Goal: Information Seeking & Learning: Compare options

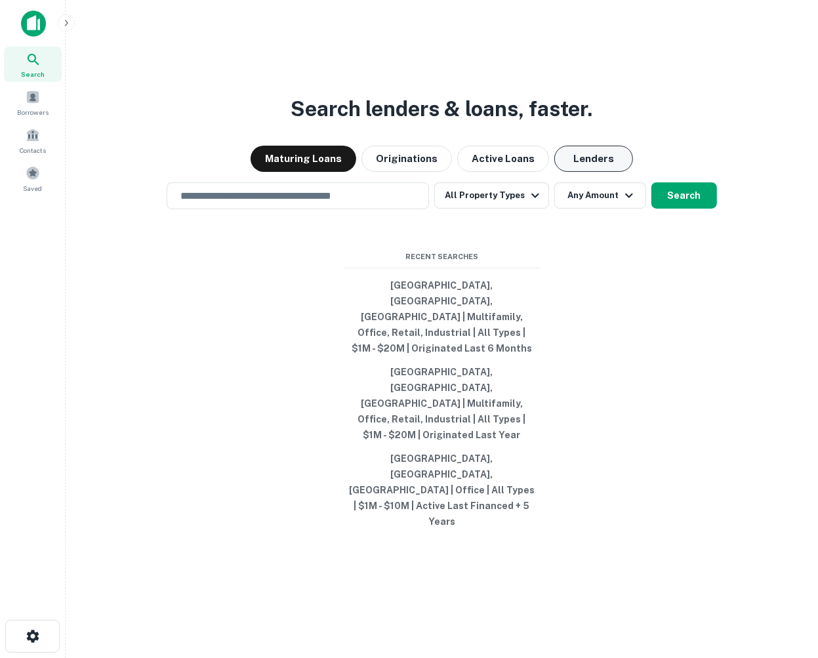
click at [580, 172] on button "Lenders" at bounding box center [593, 159] width 79 height 26
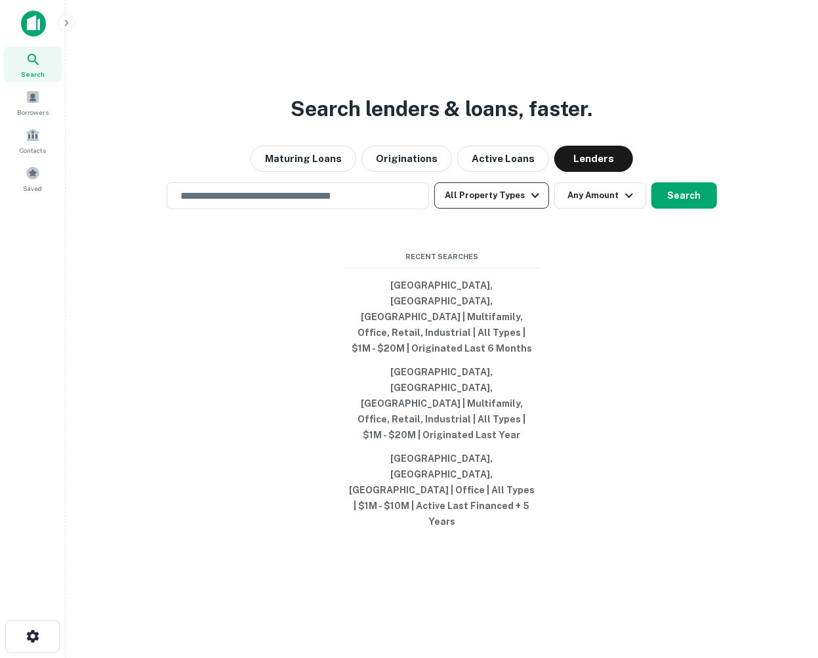
click at [532, 203] on icon "button" at bounding box center [535, 196] width 16 height 16
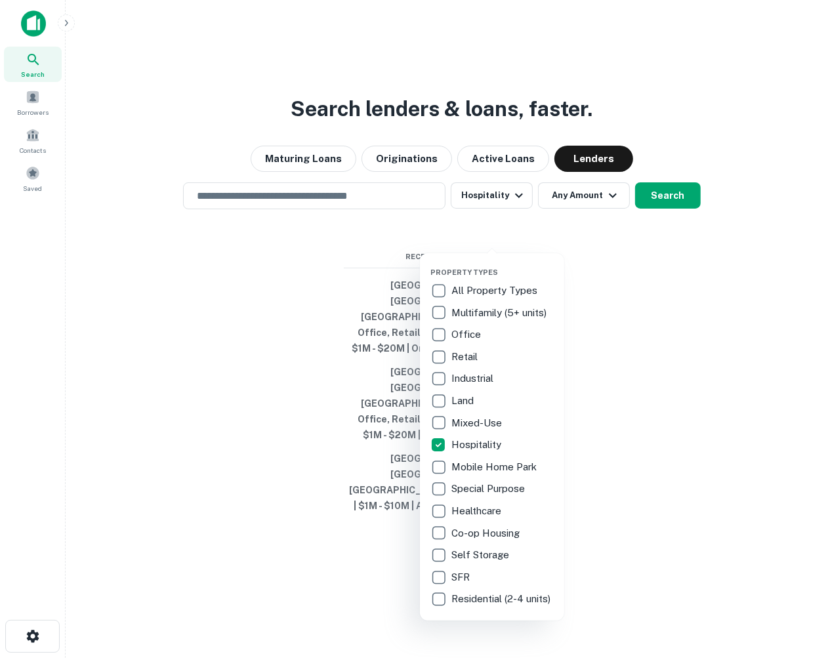
click at [611, 231] on div at bounding box center [414, 329] width 828 height 658
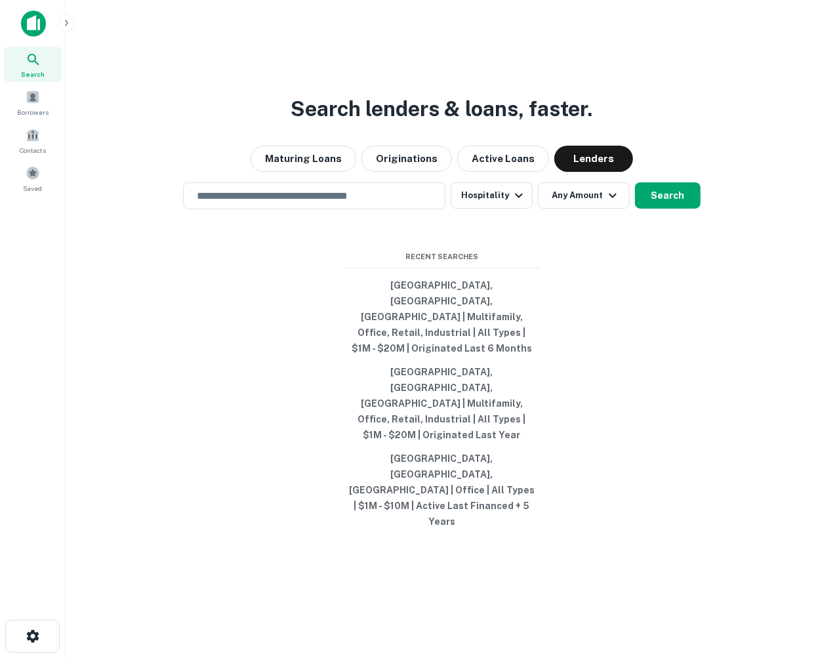
click at [611, 203] on icon "button" at bounding box center [613, 196] width 16 height 16
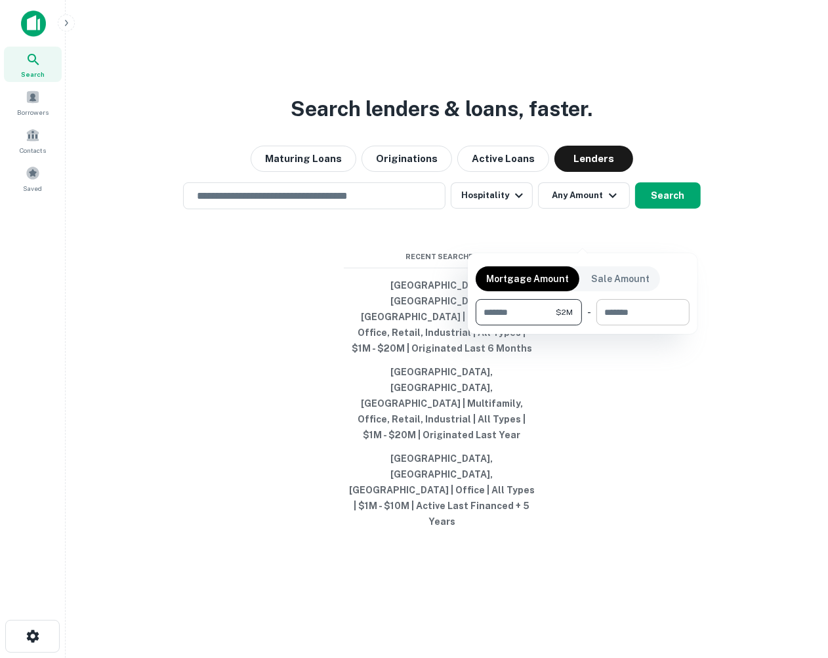
type input "*******"
click at [615, 312] on input "number" at bounding box center [638, 312] width 84 height 26
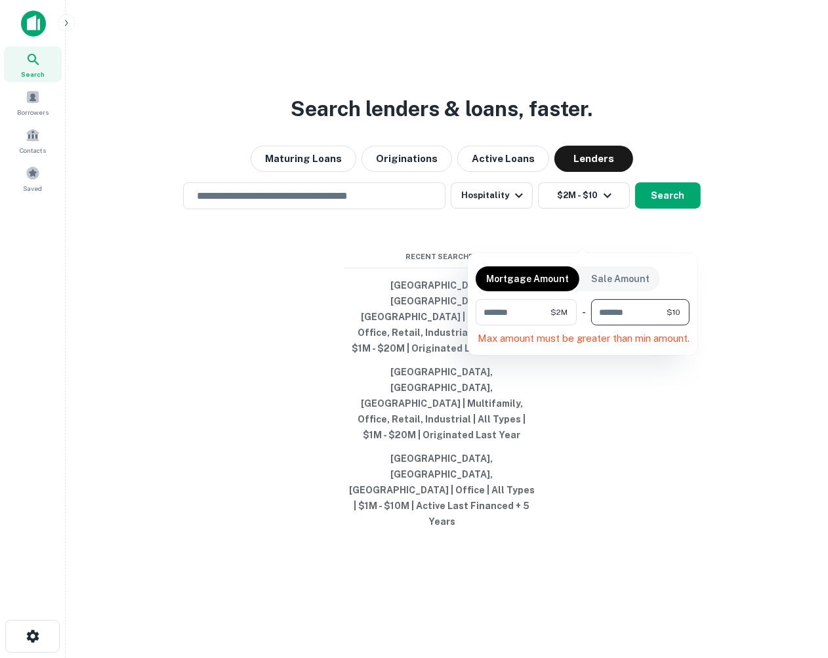
type input "*"
click at [685, 309] on div "******* $2M ​" at bounding box center [640, 312] width 100 height 26
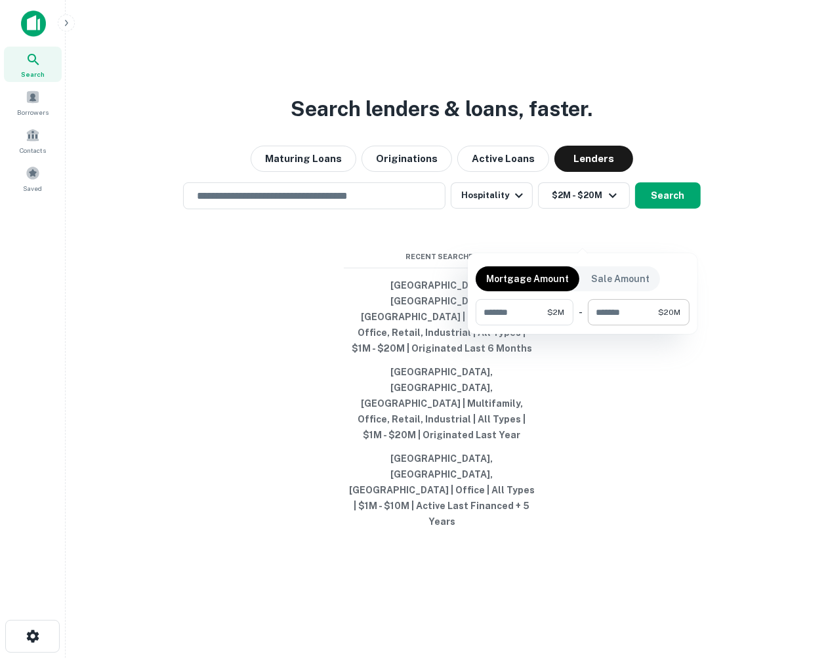
drag, startPoint x: 660, startPoint y: 308, endPoint x: 675, endPoint y: 313, distance: 16.0
click at [661, 308] on span "$20M" at bounding box center [669, 312] width 22 height 12
click at [675, 311] on span "$20M" at bounding box center [669, 312] width 22 height 12
click at [636, 309] on input "********" at bounding box center [623, 312] width 70 height 26
drag, startPoint x: 645, startPoint y: 309, endPoint x: 590, endPoint y: 313, distance: 55.2
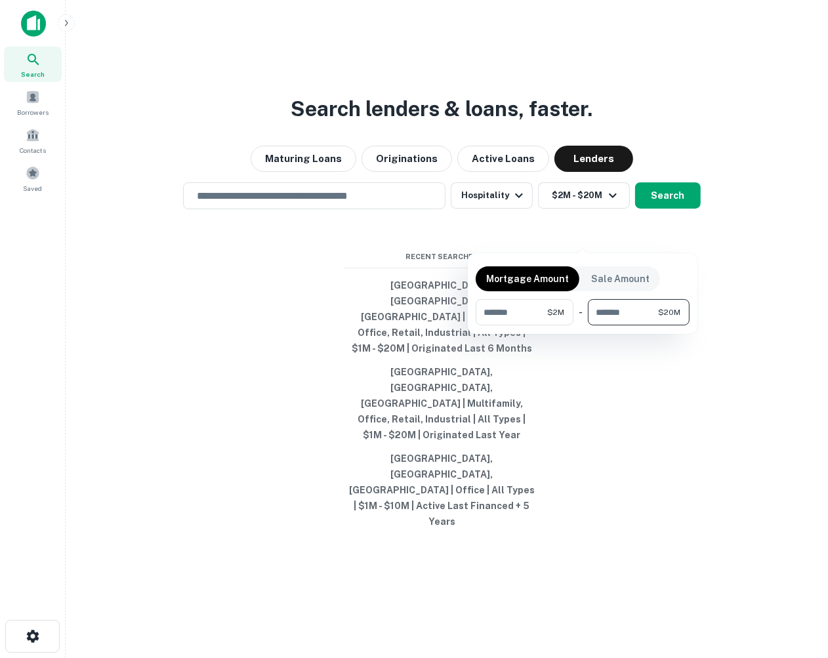
click at [590, 313] on input "********" at bounding box center [623, 312] width 70 height 26
type input "********"
click at [602, 364] on div at bounding box center [414, 329] width 828 height 658
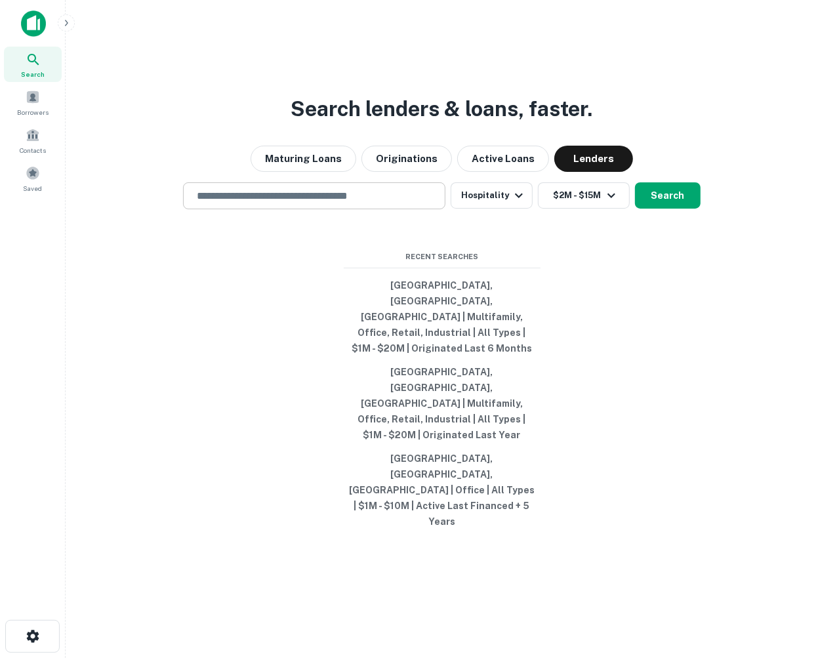
click at [285, 203] on input "text" at bounding box center [314, 195] width 251 height 15
click at [334, 203] on input "text" at bounding box center [314, 195] width 251 height 15
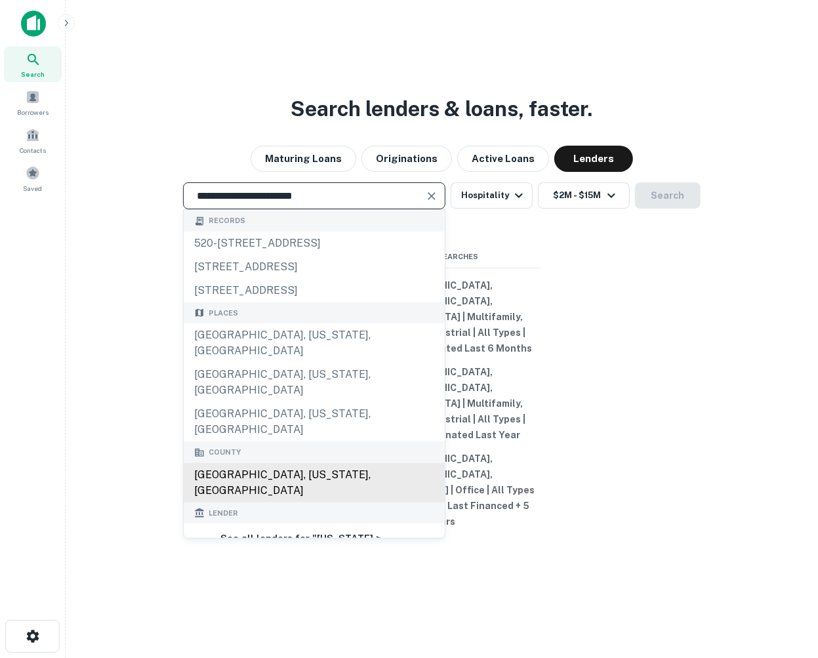
click at [267, 464] on div "Los Angeles County, California, USA" at bounding box center [314, 482] width 261 height 39
type input "**********"
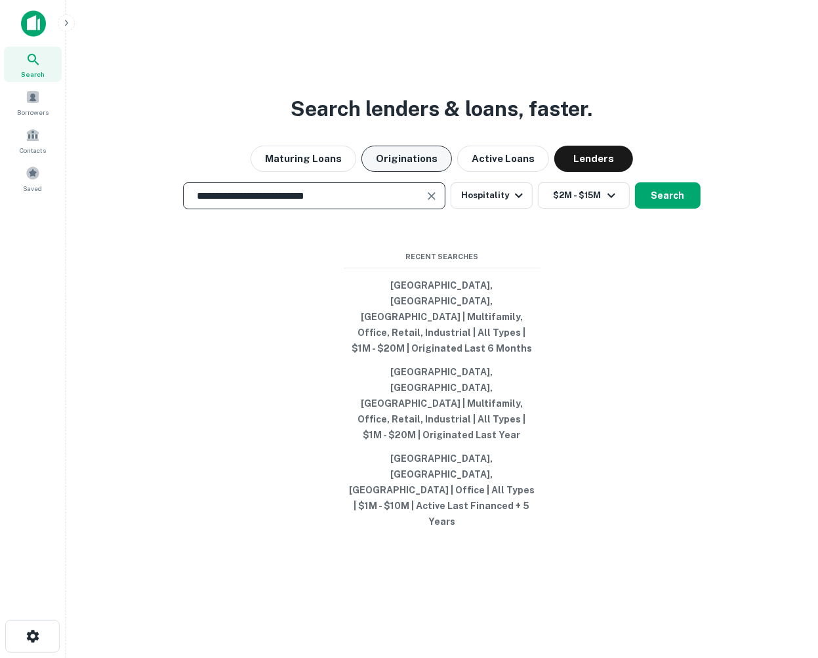
click at [405, 172] on button "Originations" at bounding box center [406, 159] width 90 height 26
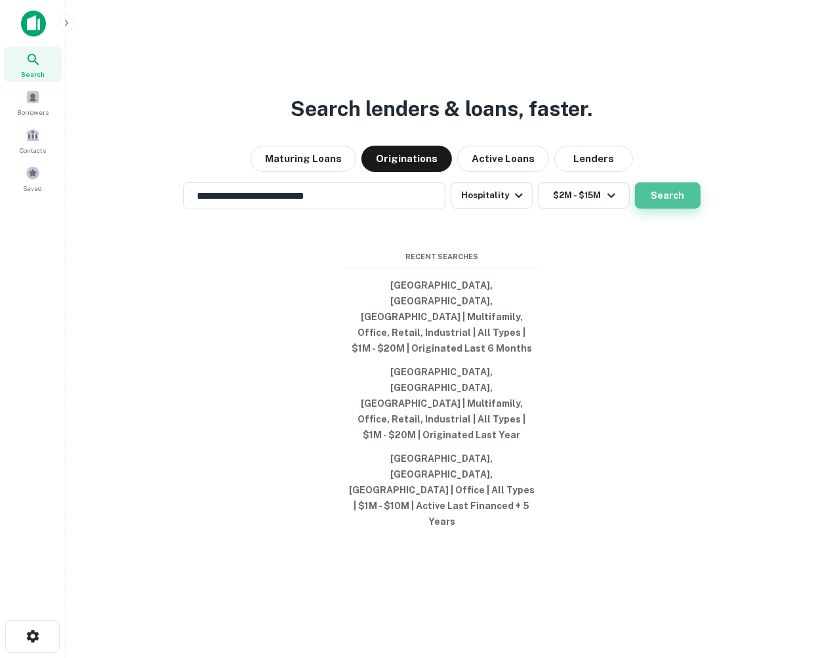
click at [662, 209] on button "Search" at bounding box center [668, 195] width 66 height 26
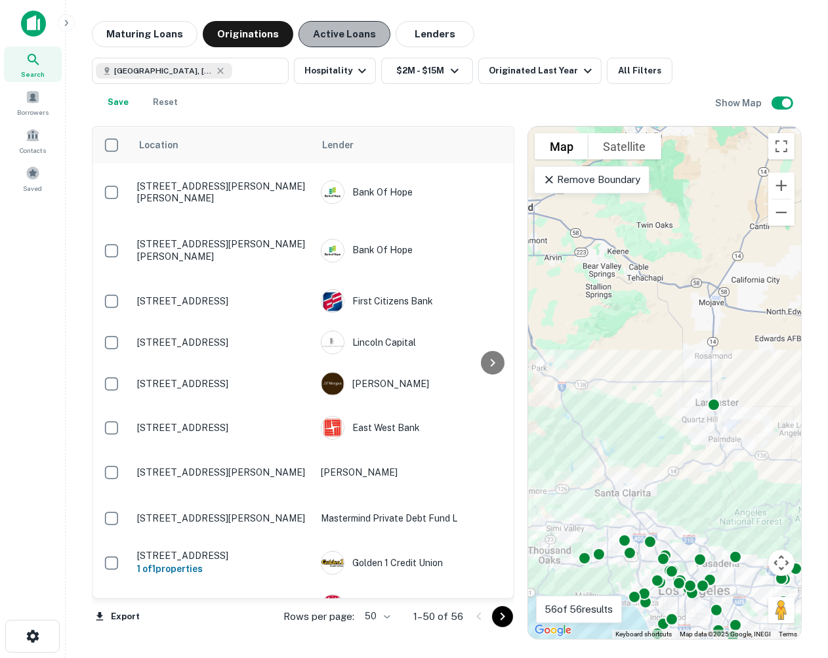
click at [330, 31] on button "Active Loans" at bounding box center [344, 34] width 92 height 26
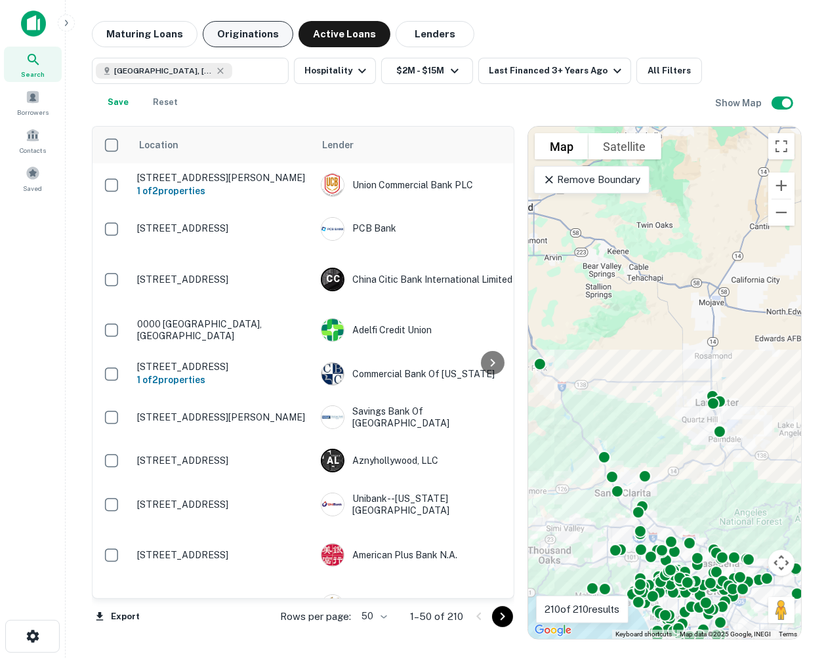
click at [257, 32] on button "Originations" at bounding box center [248, 34] width 90 height 26
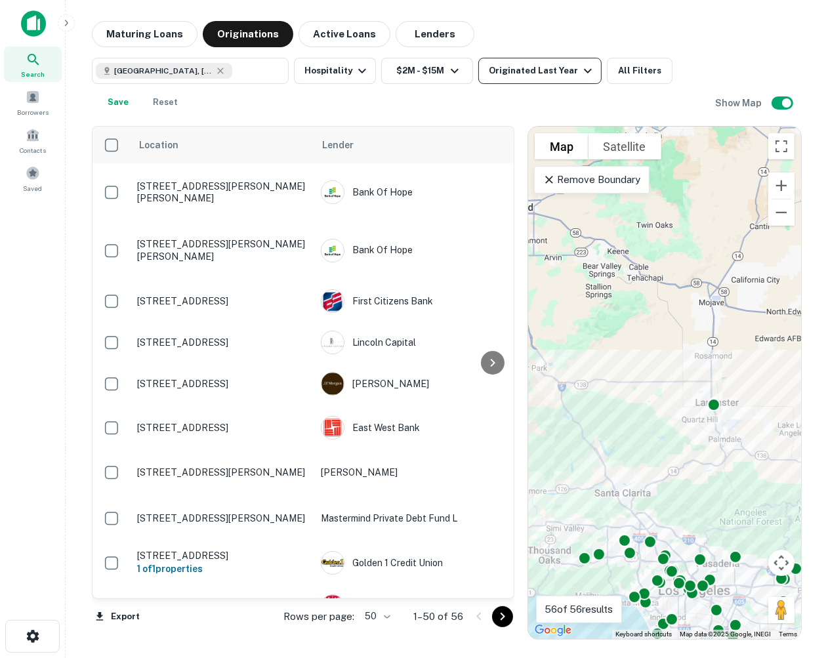
click at [584, 71] on icon "button" at bounding box center [588, 71] width 8 height 5
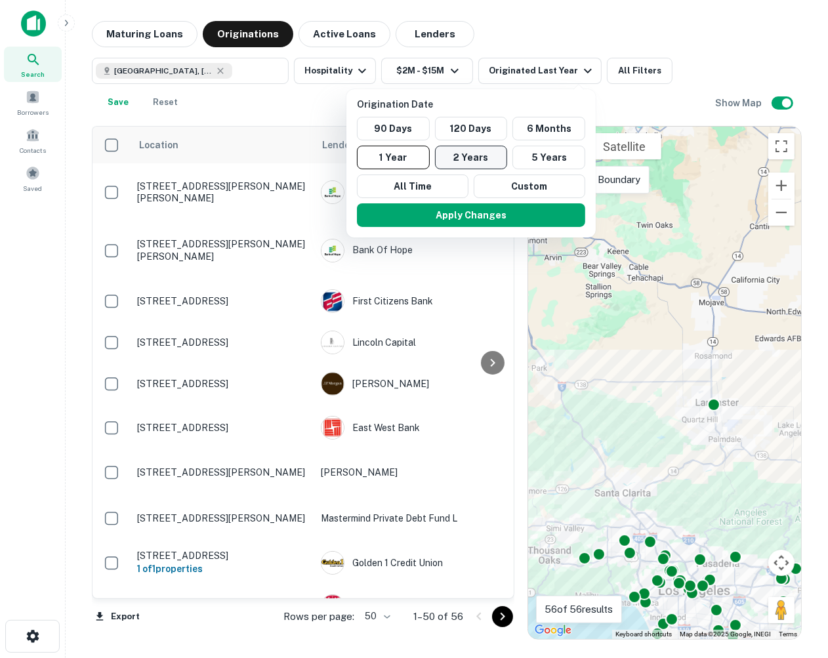
click at [474, 157] on button "2 Years" at bounding box center [471, 158] width 73 height 24
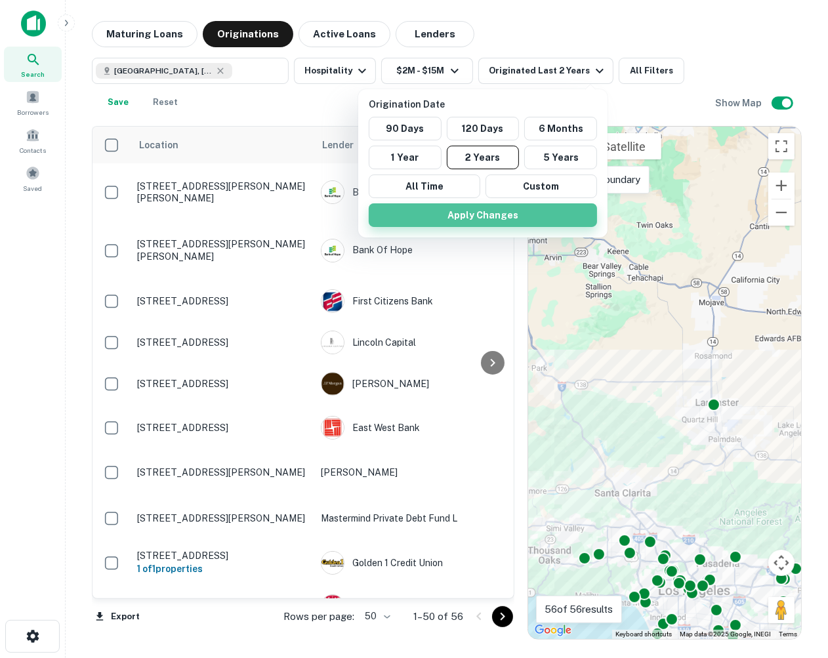
click at [473, 212] on button "Apply Changes" at bounding box center [483, 215] width 228 height 24
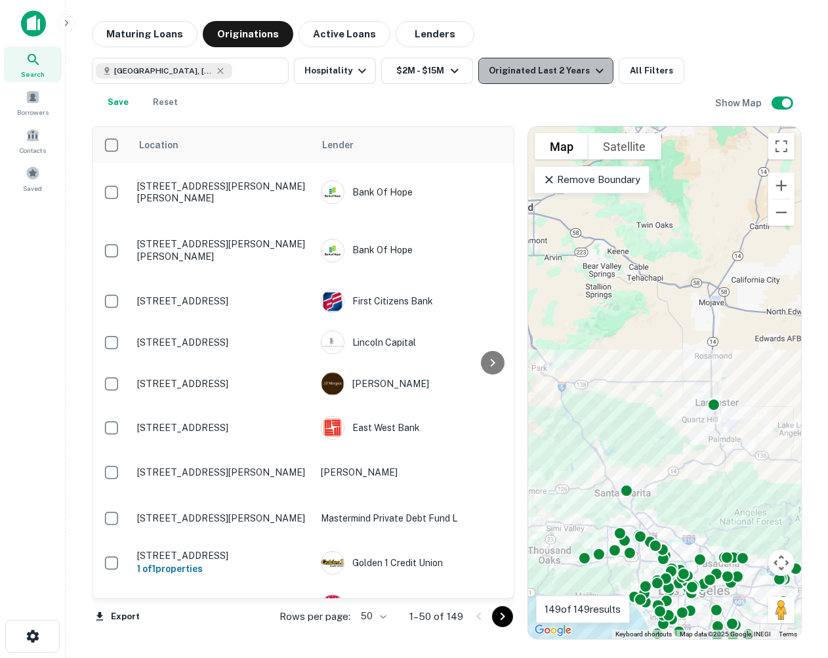
click at [595, 70] on icon "button" at bounding box center [599, 71] width 8 height 5
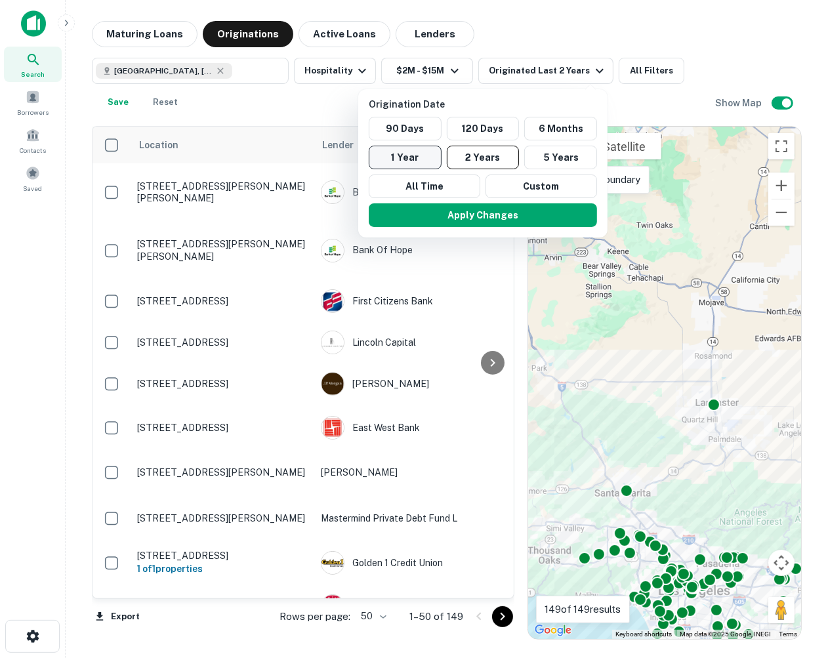
click at [407, 156] on button "1 Year" at bounding box center [405, 158] width 73 height 24
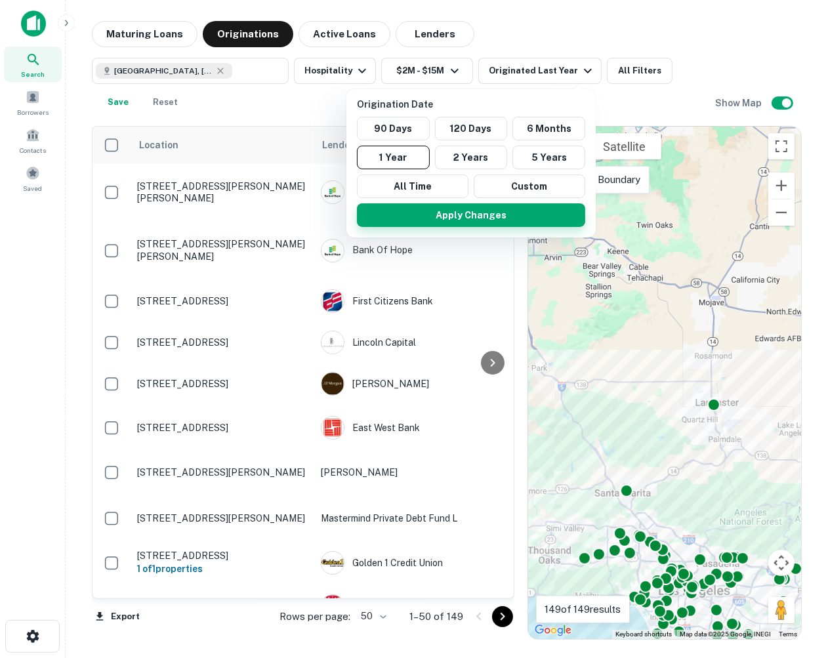
click at [494, 211] on button "Apply Changes" at bounding box center [471, 215] width 228 height 24
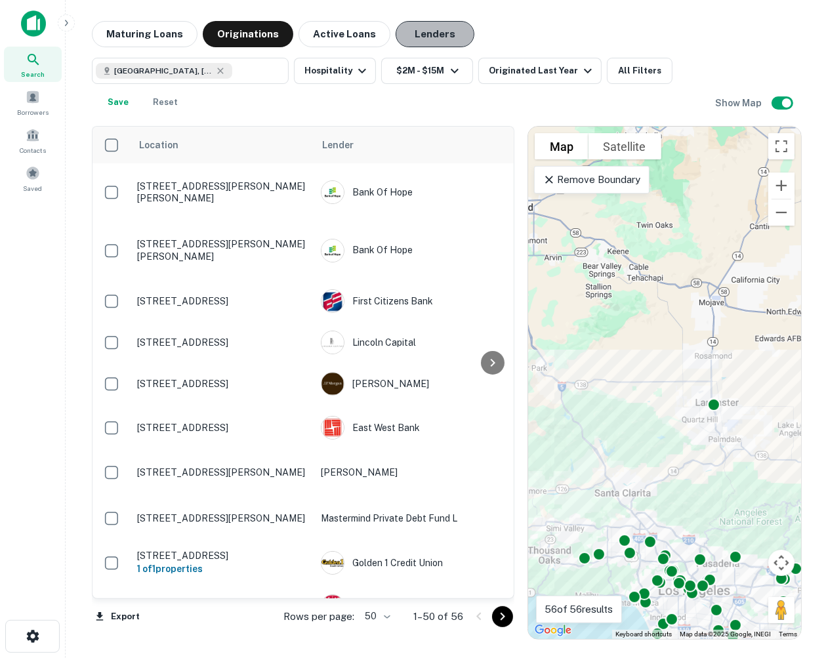
click at [426, 32] on button "Lenders" at bounding box center [434, 34] width 79 height 26
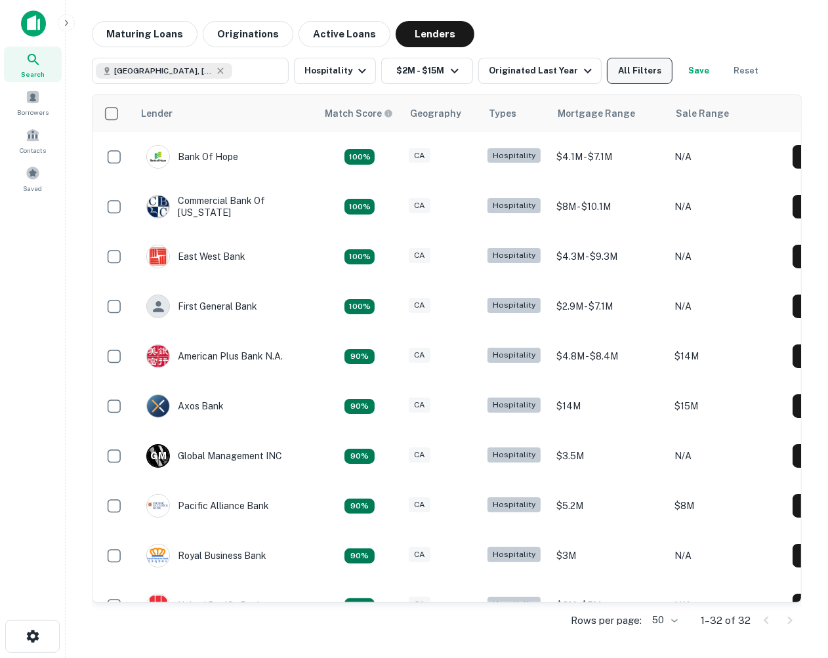
click at [634, 70] on button "All Filters" at bounding box center [640, 71] width 66 height 26
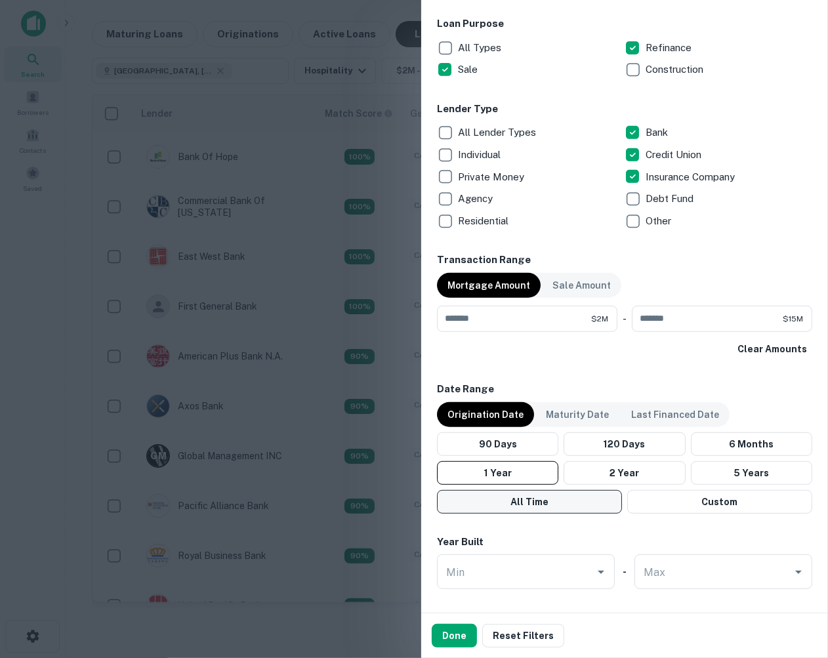
scroll to position [459, 0]
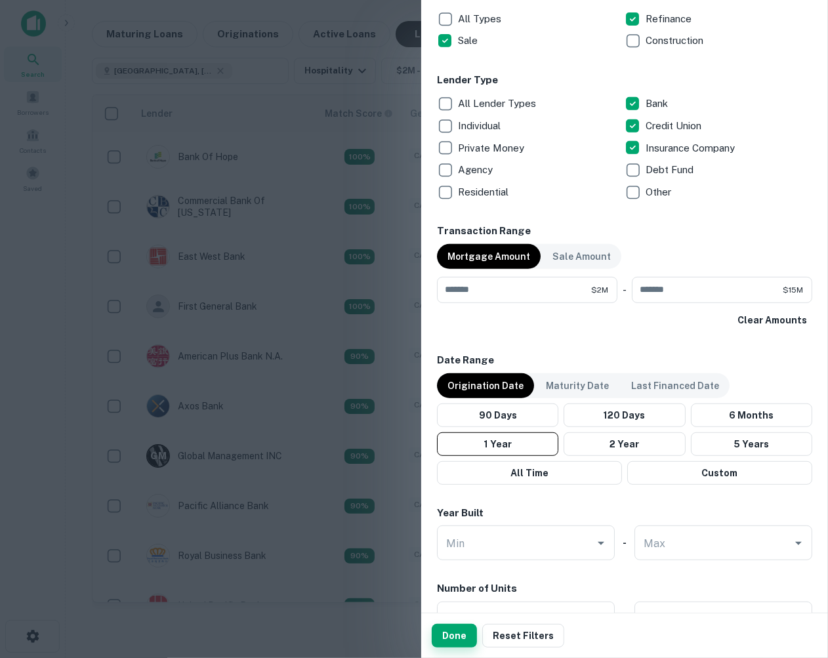
click at [462, 627] on button "Done" at bounding box center [454, 636] width 45 height 24
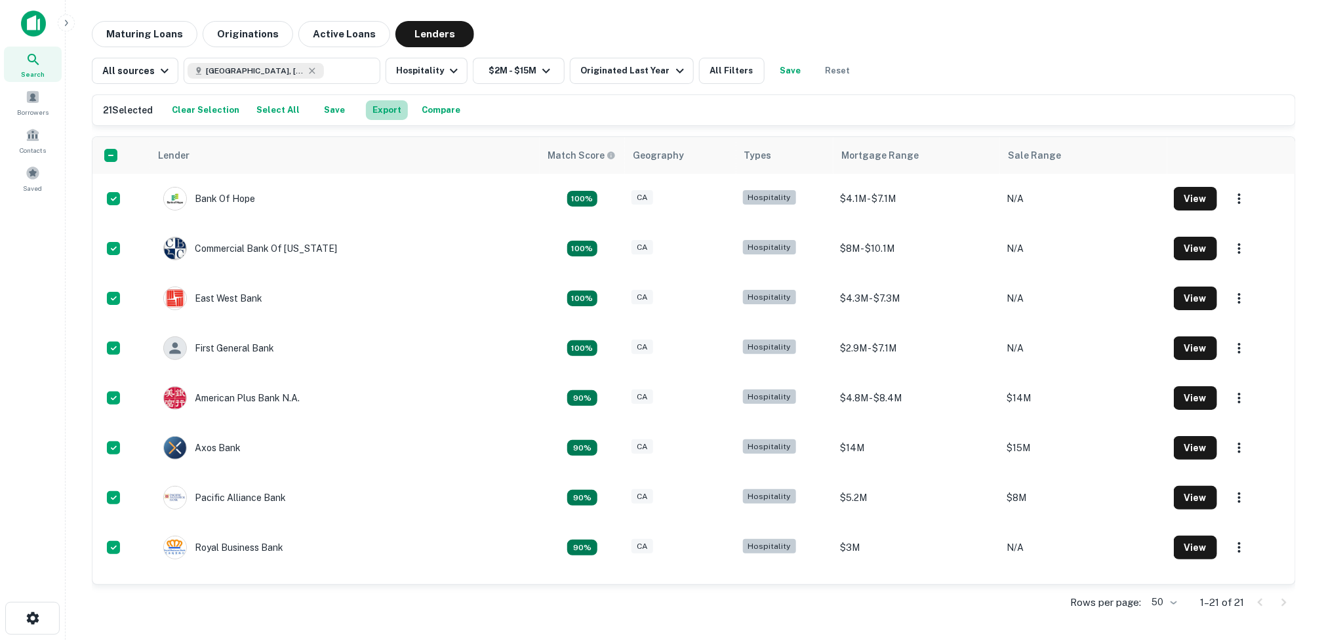
click at [378, 110] on button "Export" at bounding box center [387, 110] width 42 height 20
click at [310, 73] on icon at bounding box center [312, 71] width 10 height 10
type input "**********"
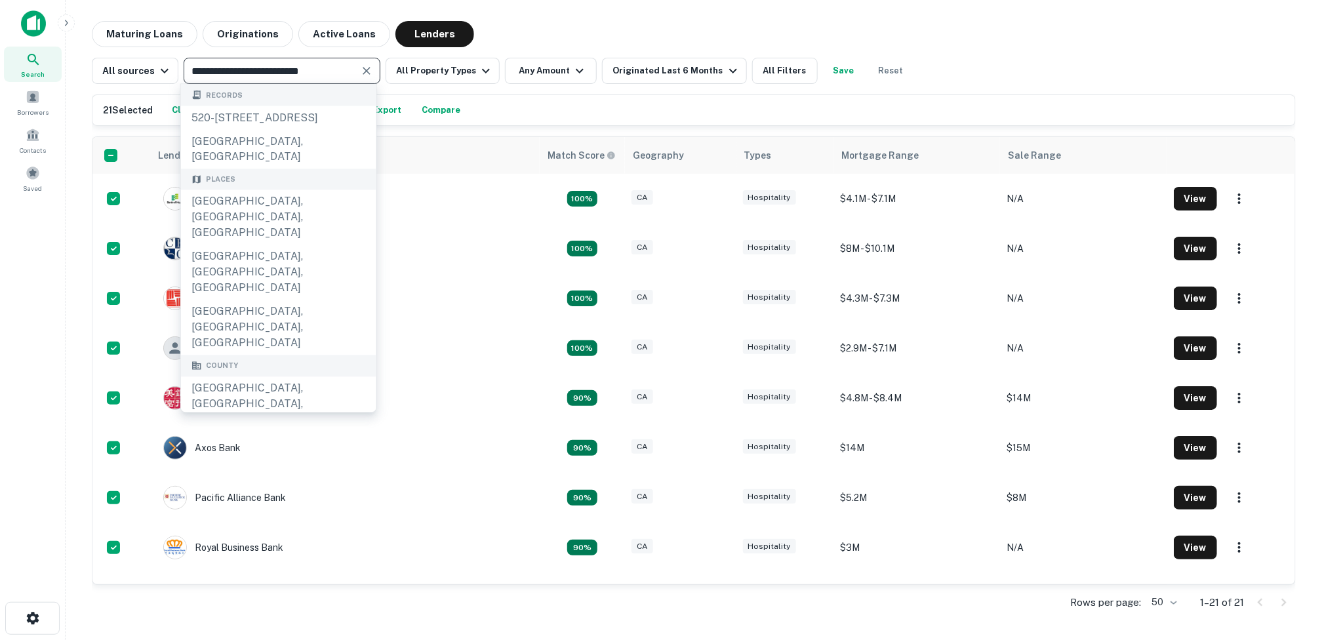
drag, startPoint x: 346, startPoint y: 65, endPoint x: 174, endPoint y: 56, distance: 172.0
click at [174, 56] on div "**********" at bounding box center [694, 65] width 1204 height 37
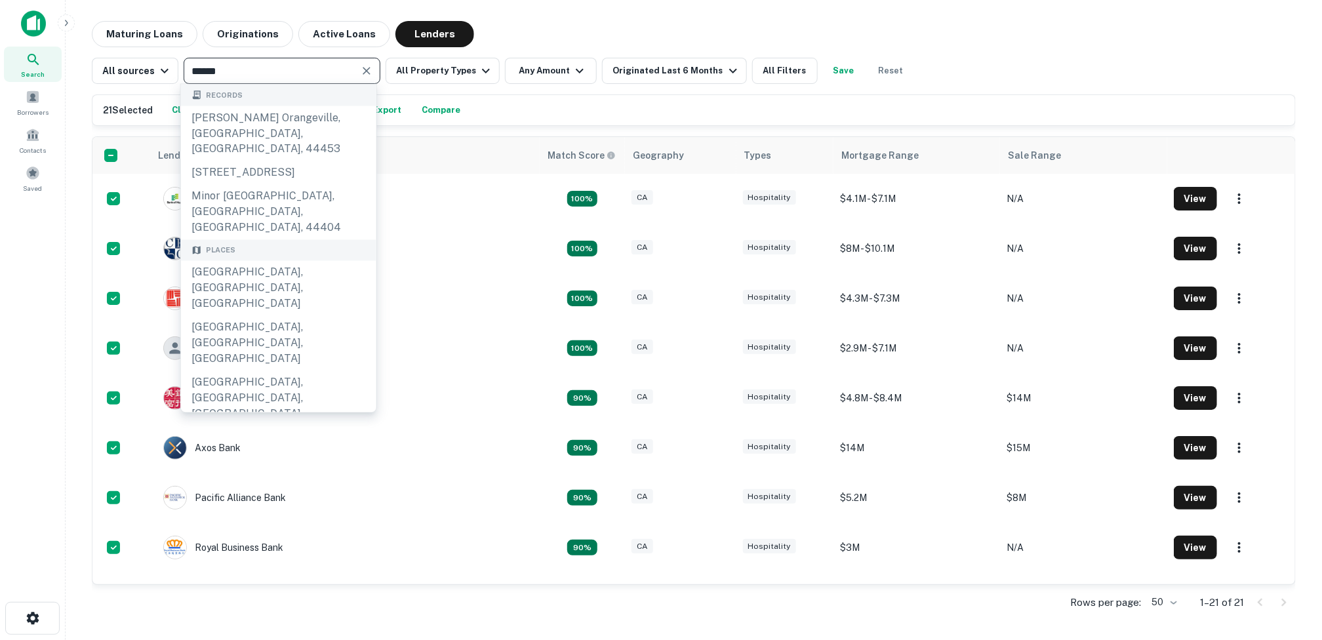
type input "******"
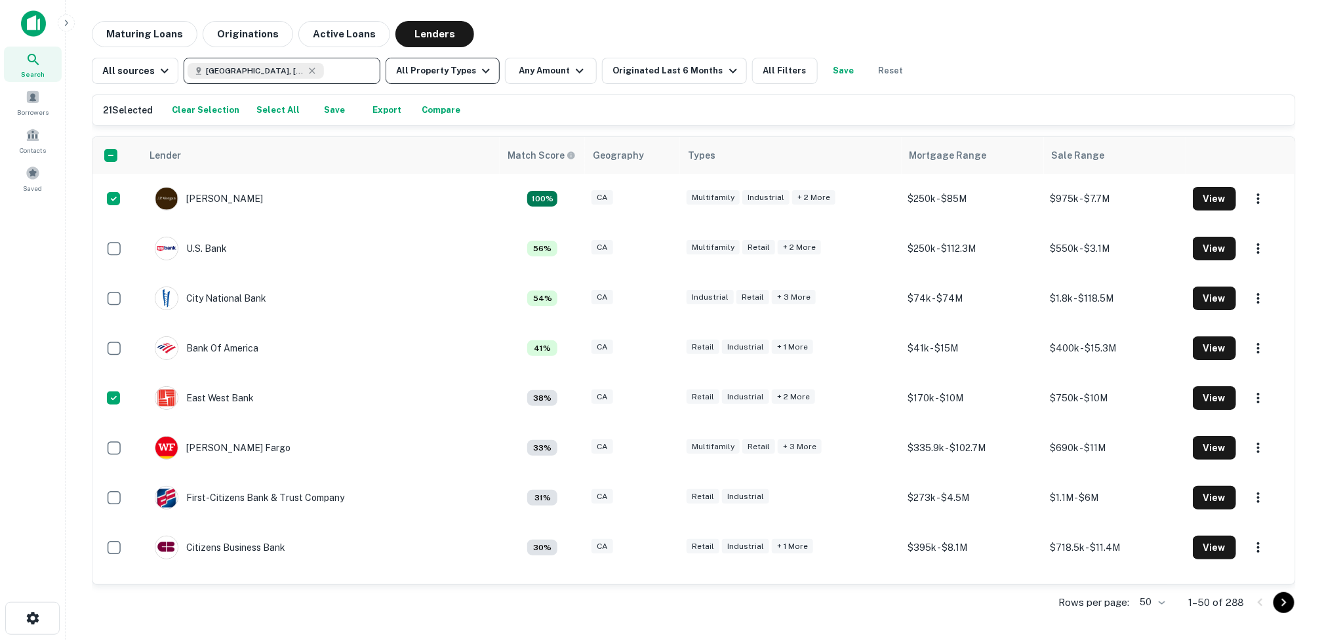
click at [478, 70] on icon "button" at bounding box center [486, 71] width 16 height 16
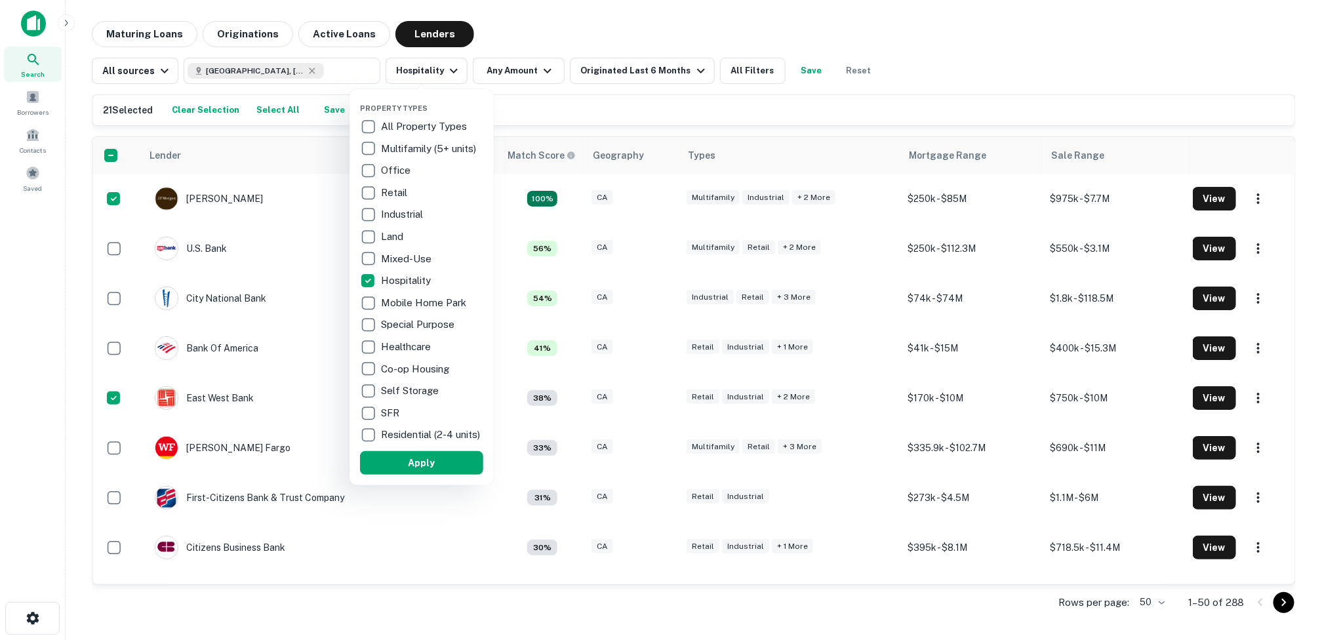
click at [538, 68] on div at bounding box center [661, 320] width 1322 height 640
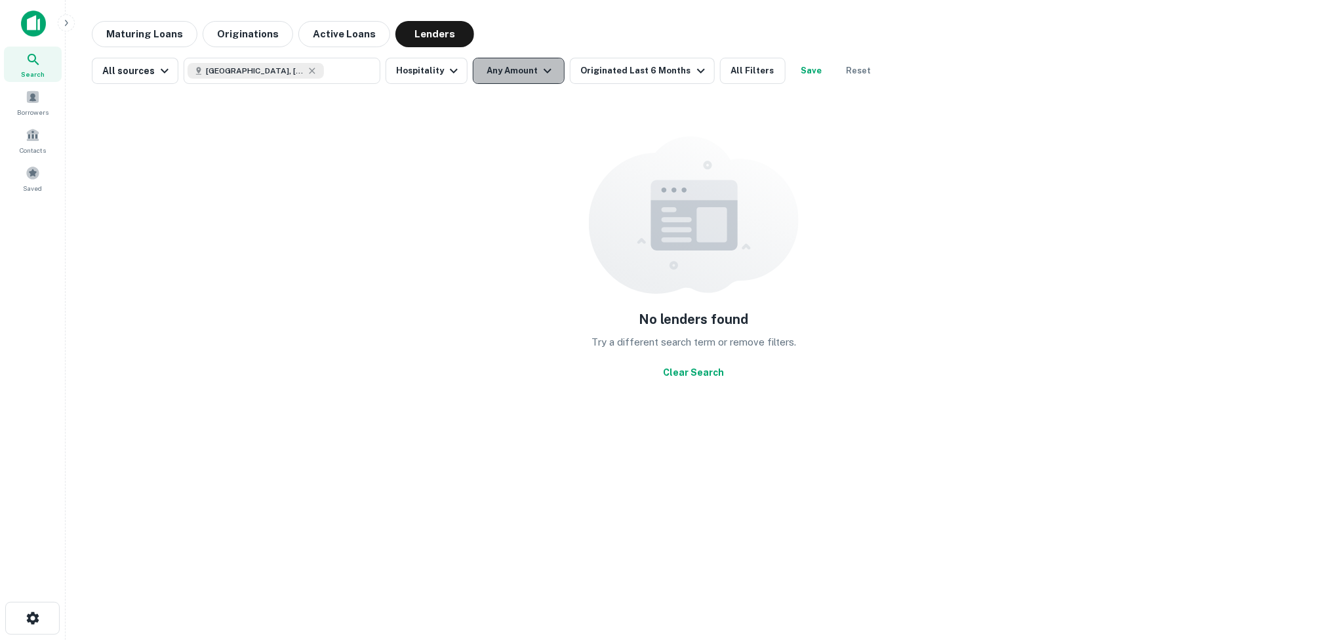
click at [540, 70] on icon "button" at bounding box center [548, 71] width 16 height 16
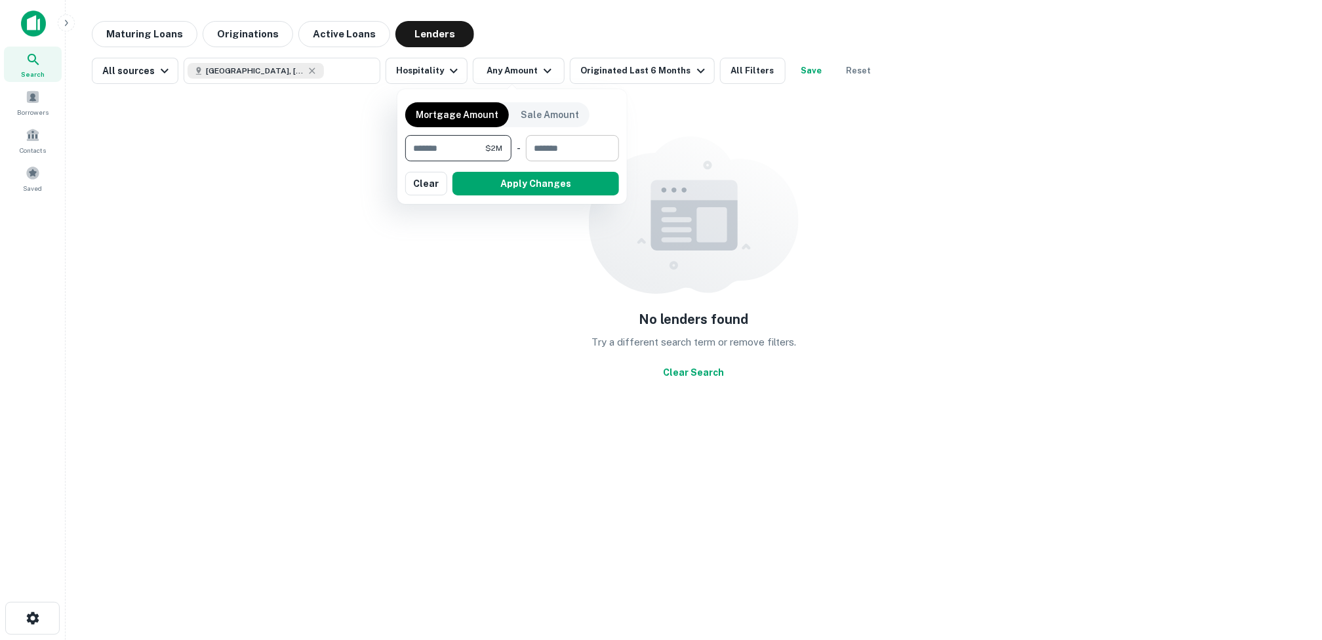
type input "*******"
click at [563, 151] on input "number" at bounding box center [568, 148] width 84 height 26
type input "********"
click at [505, 182] on button "Apply Changes" at bounding box center [535, 184] width 167 height 24
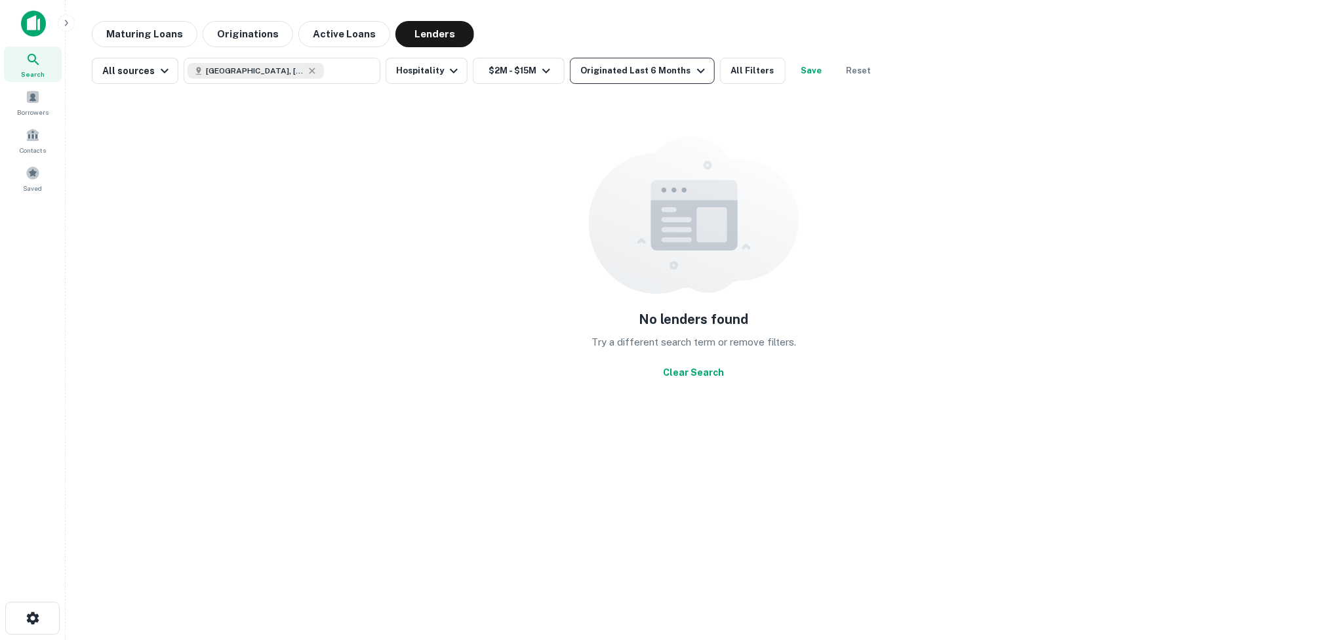
click at [693, 71] on icon "button" at bounding box center [701, 71] width 16 height 16
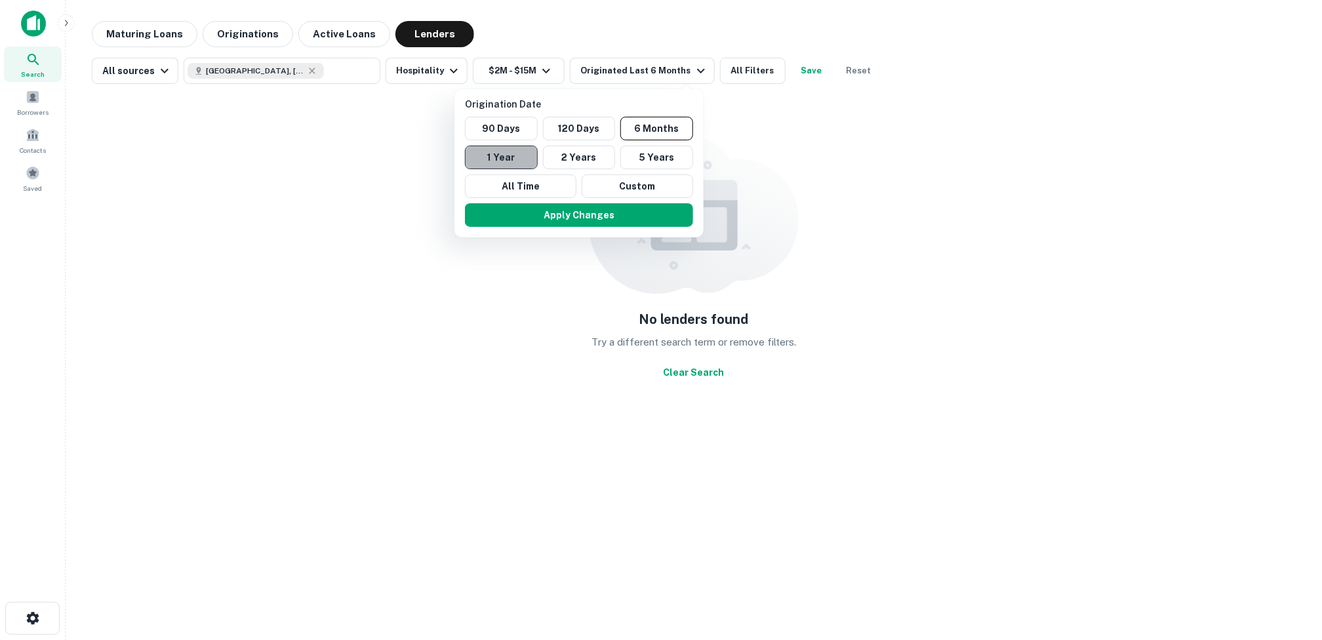
click at [501, 159] on button "1 Year" at bounding box center [501, 158] width 73 height 24
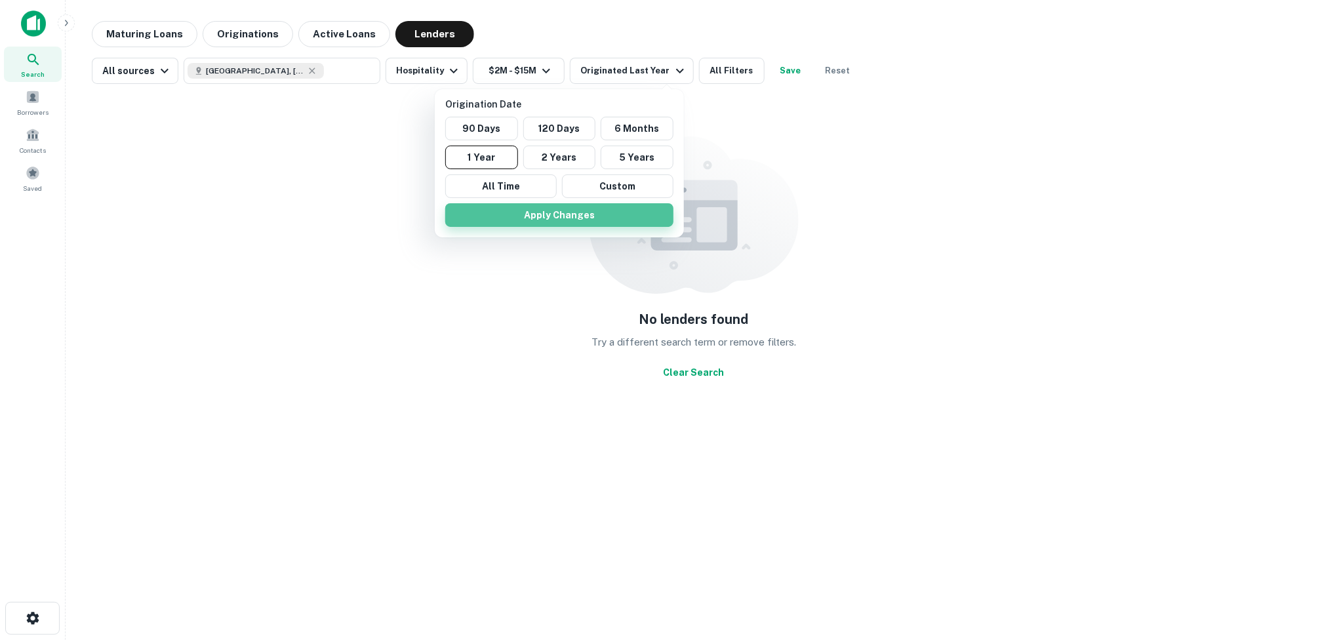
click at [538, 209] on button "Apply Changes" at bounding box center [559, 215] width 228 height 24
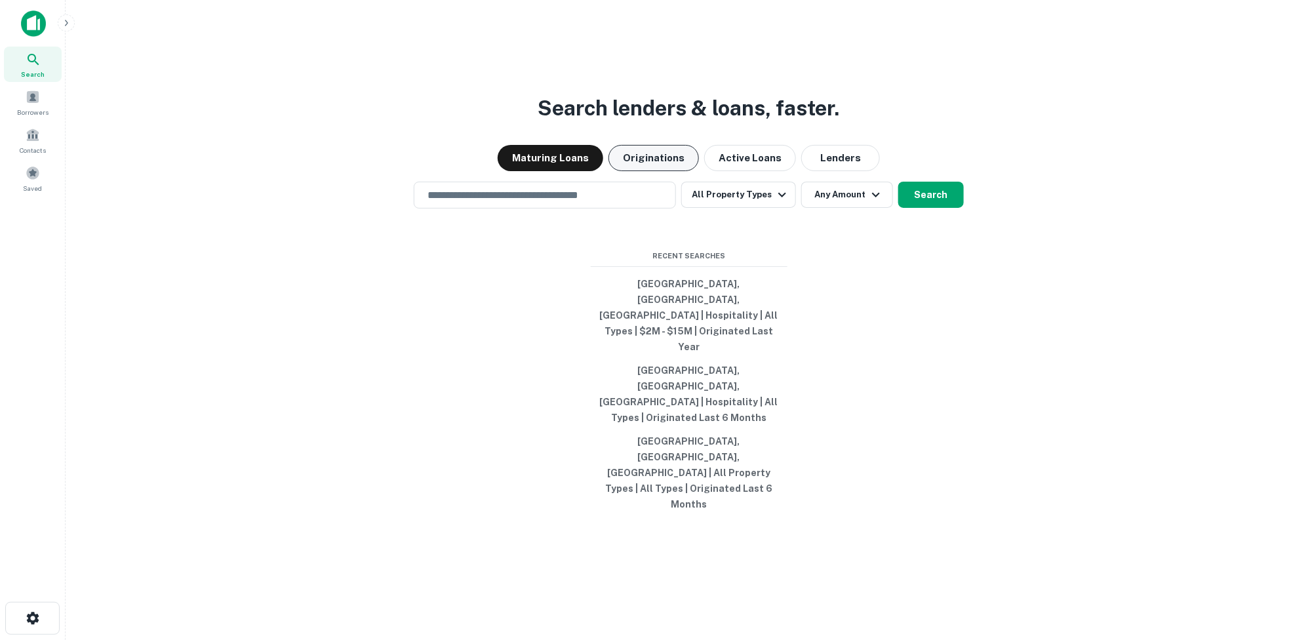
click at [658, 171] on button "Originations" at bounding box center [654, 158] width 90 height 26
click at [580, 203] on input "text" at bounding box center [545, 195] width 251 height 15
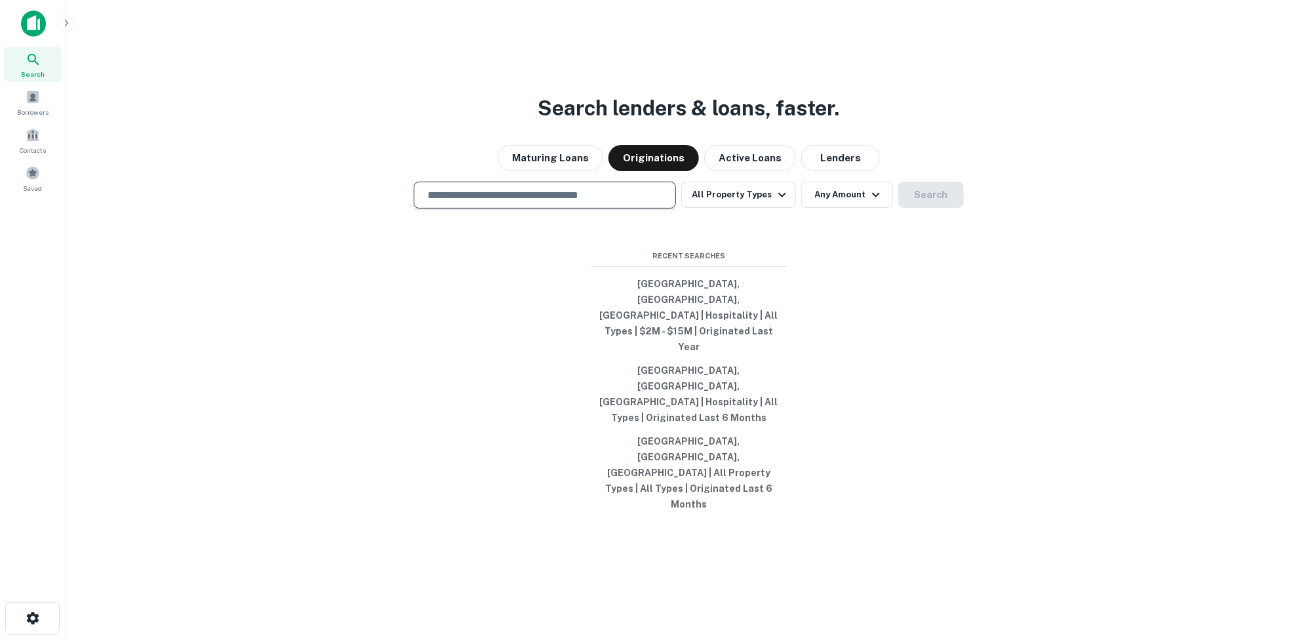
type input "**********"
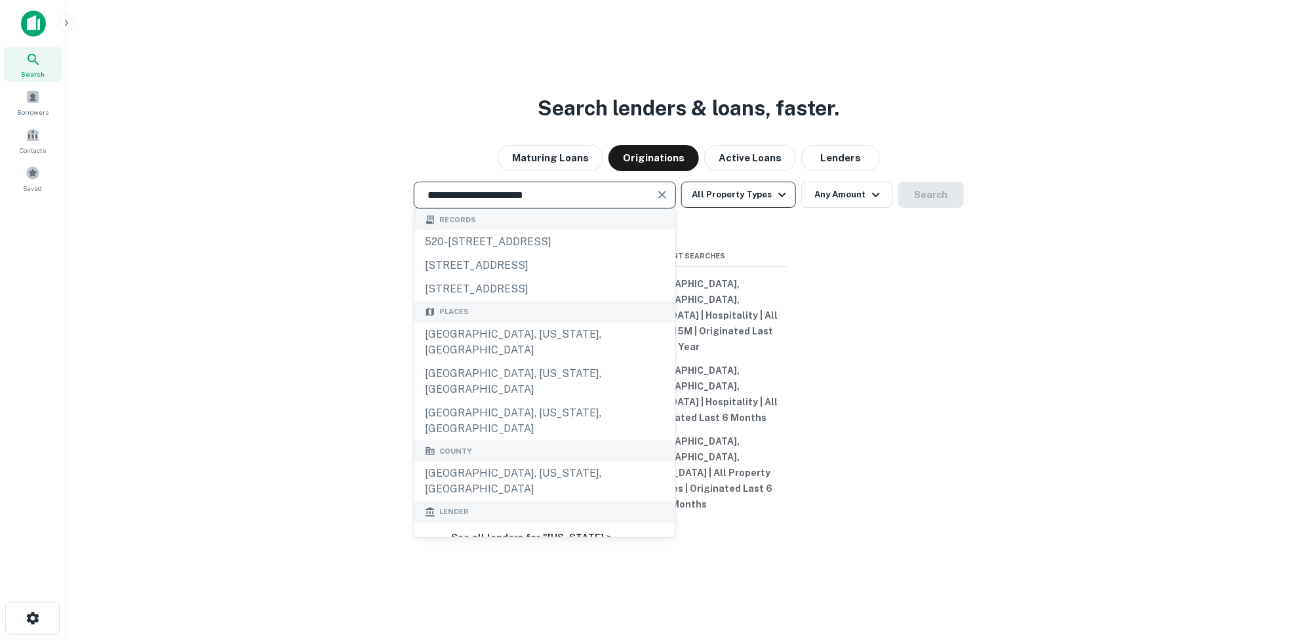
click at [778, 203] on icon "button" at bounding box center [782, 195] width 16 height 16
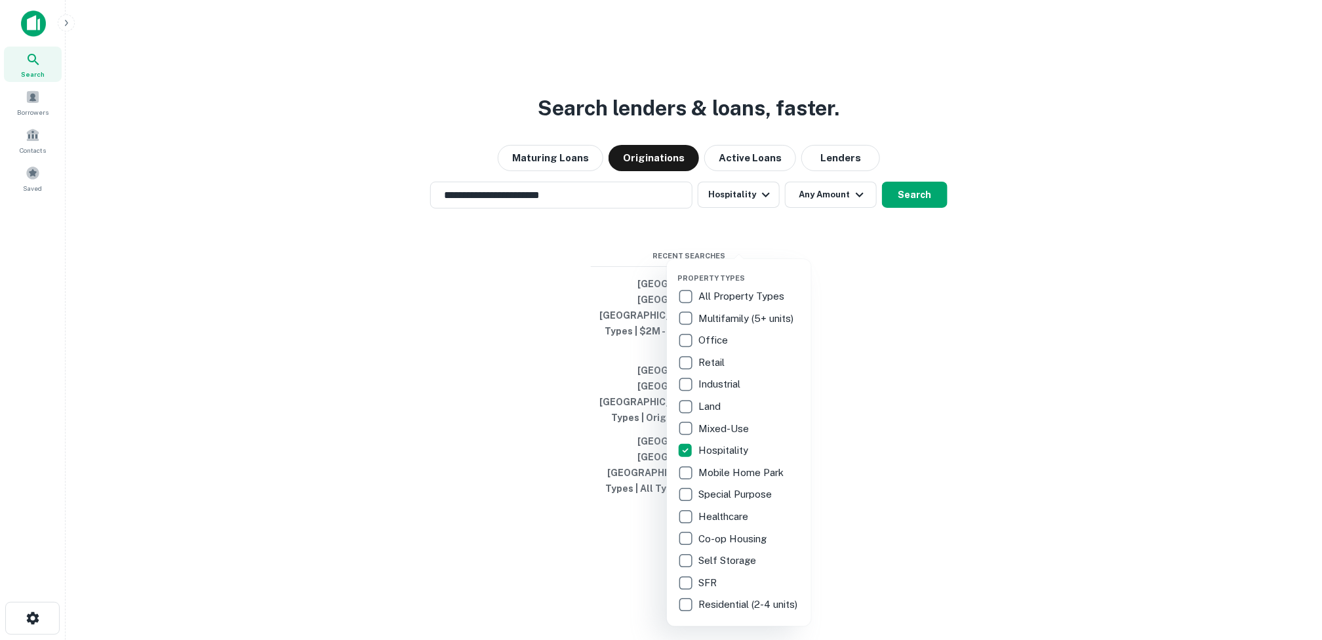
click at [817, 247] on div at bounding box center [661, 320] width 1322 height 640
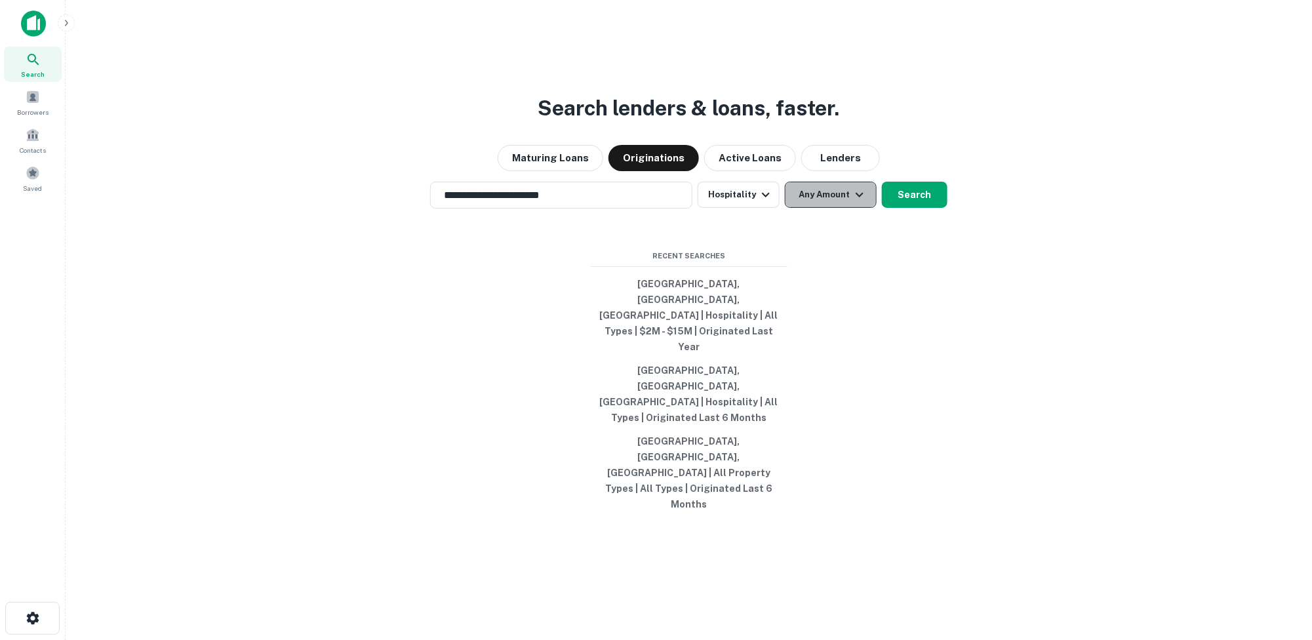
click at [817, 203] on icon "button" at bounding box center [860, 195] width 16 height 16
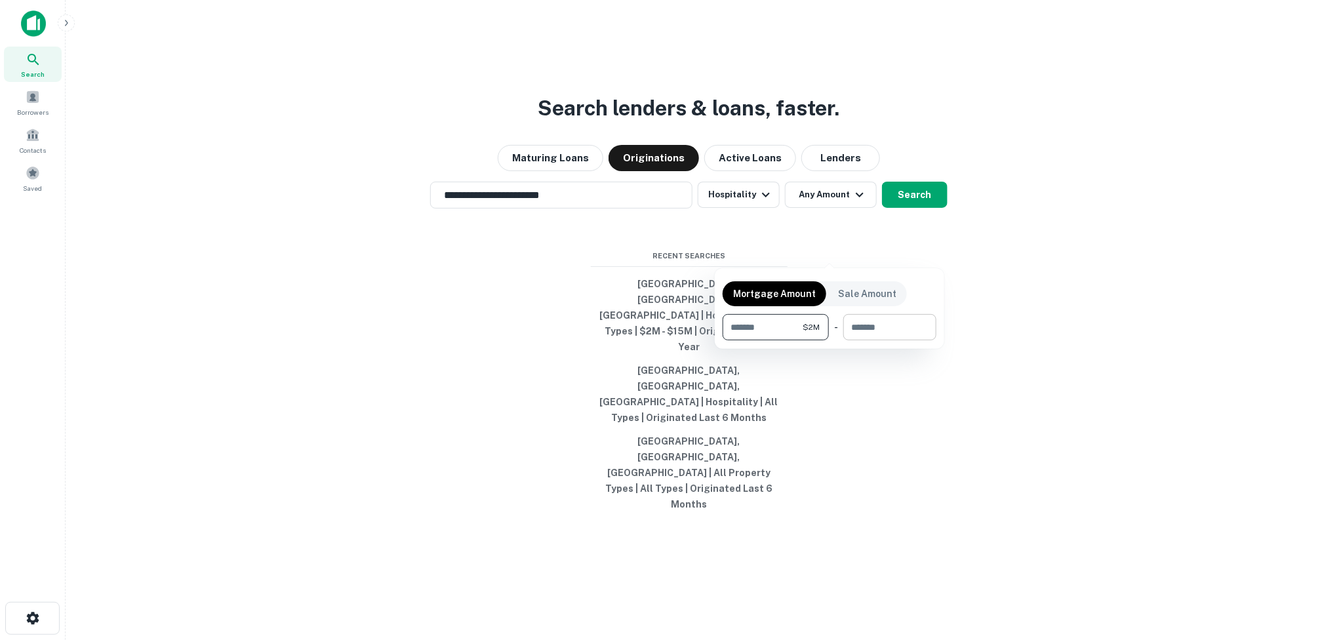
type input "*******"
click at [817, 325] on input "number" at bounding box center [885, 327] width 84 height 26
type input "********"
click at [817, 328] on div at bounding box center [661, 320] width 1322 height 640
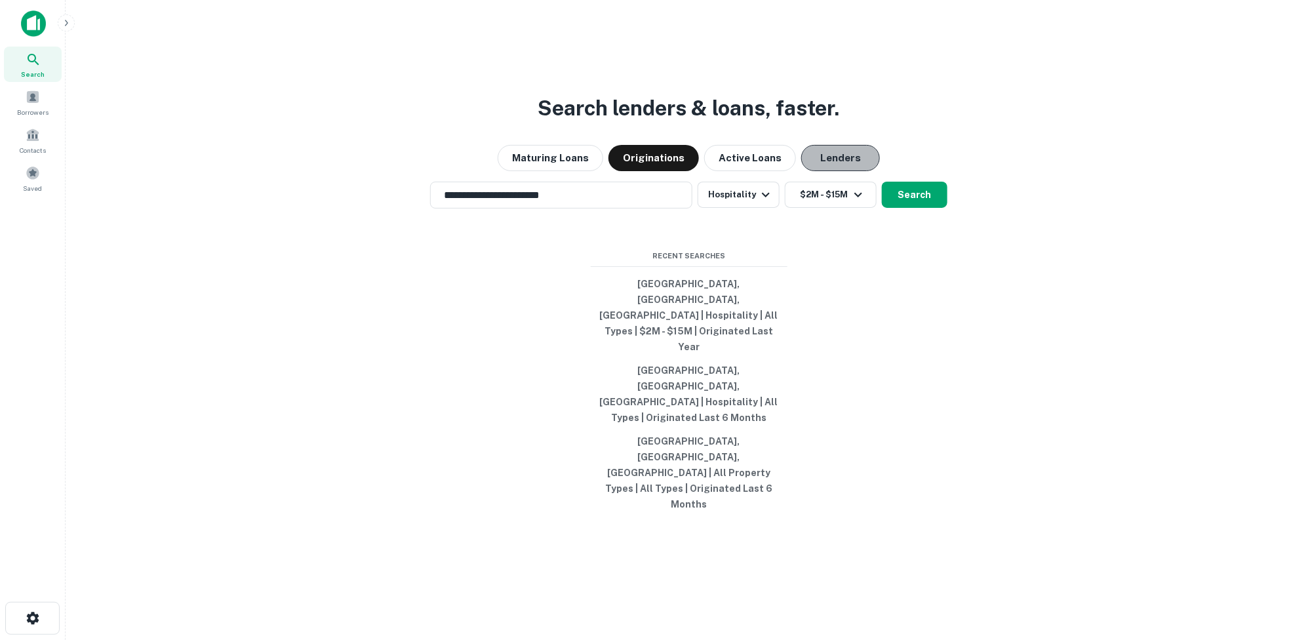
click at [817, 171] on button "Lenders" at bounding box center [840, 158] width 79 height 26
click at [817, 208] on button "Search" at bounding box center [915, 195] width 66 height 26
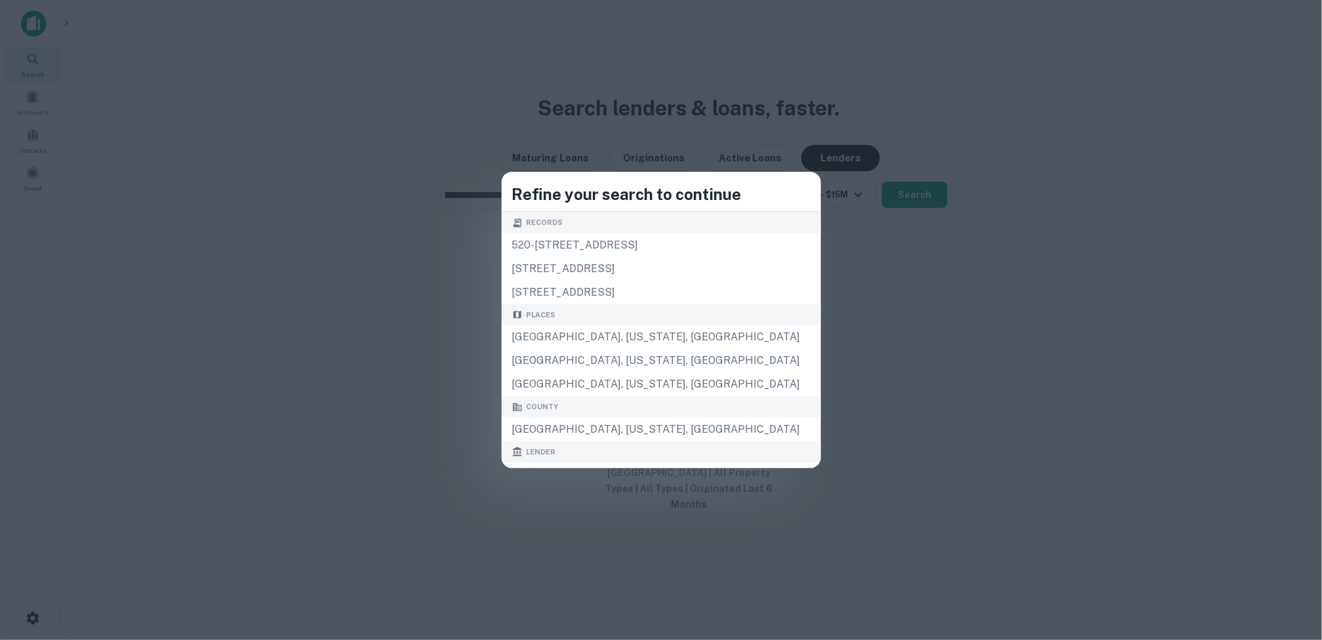
click at [806, 171] on div "Refine your search to continue Records 520-526 s los angeles st los angeles, ca…" at bounding box center [661, 320] width 1322 height 640
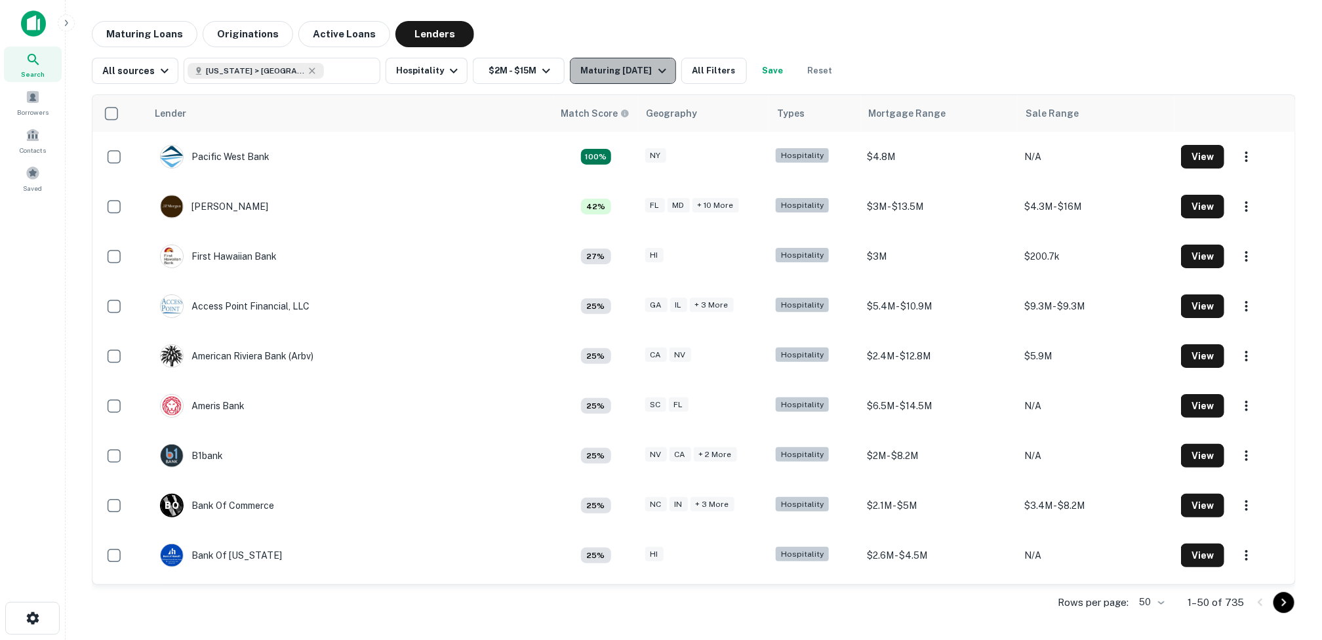
click at [658, 70] on icon "button" at bounding box center [662, 71] width 8 height 5
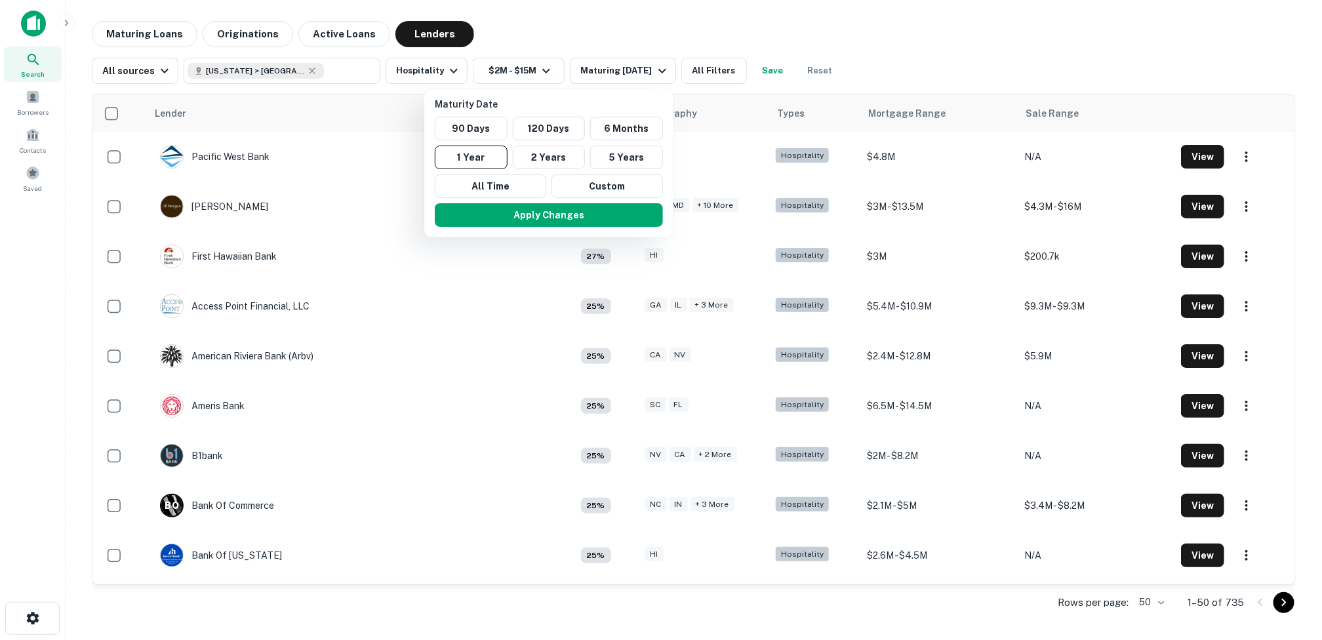
click at [698, 68] on div at bounding box center [661, 320] width 1322 height 640
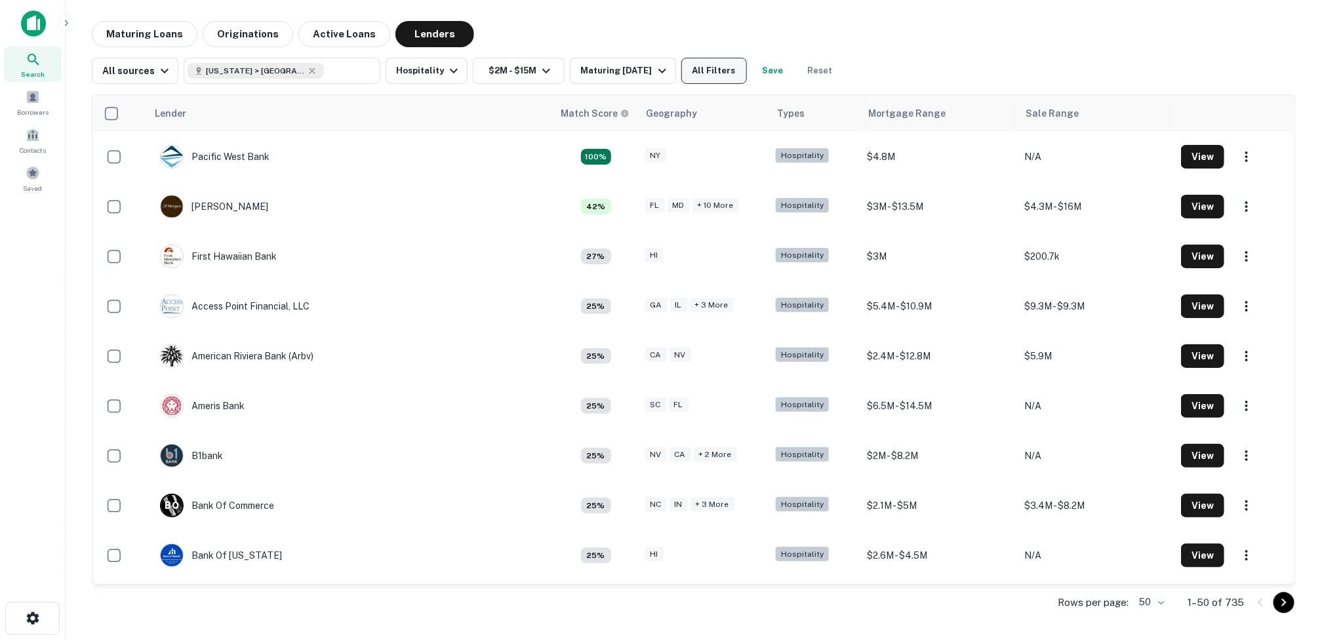
click at [699, 68] on button "All Filters" at bounding box center [714, 71] width 66 height 26
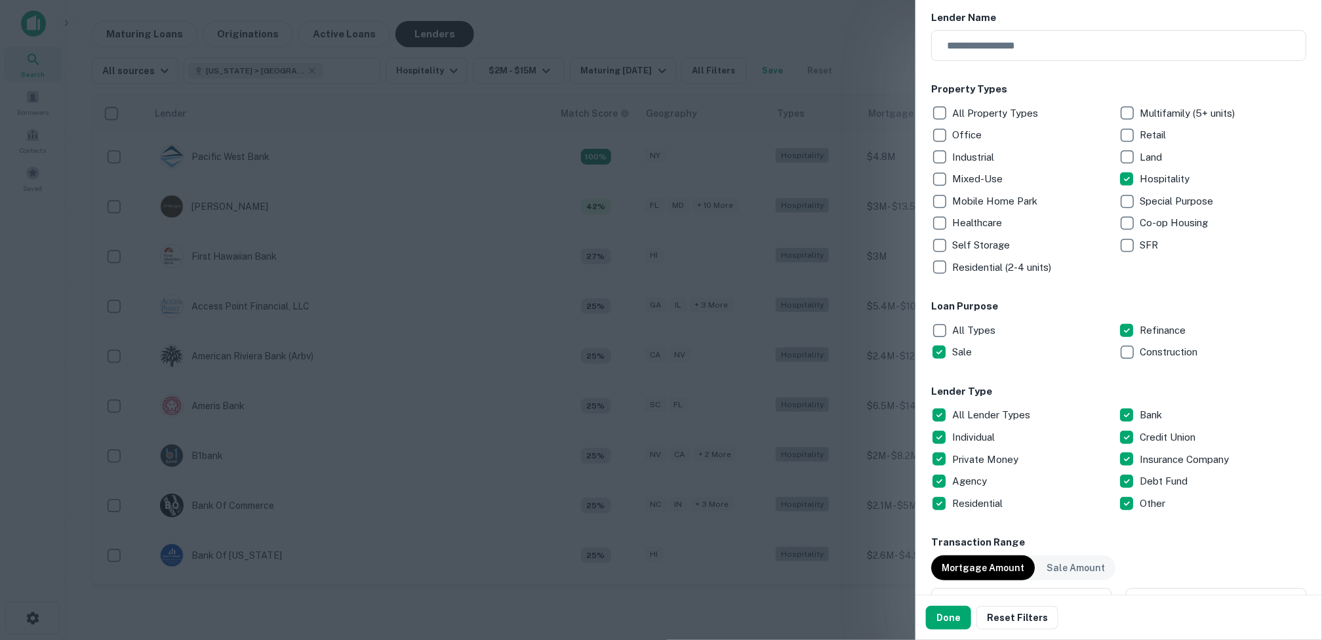
scroll to position [197, 0]
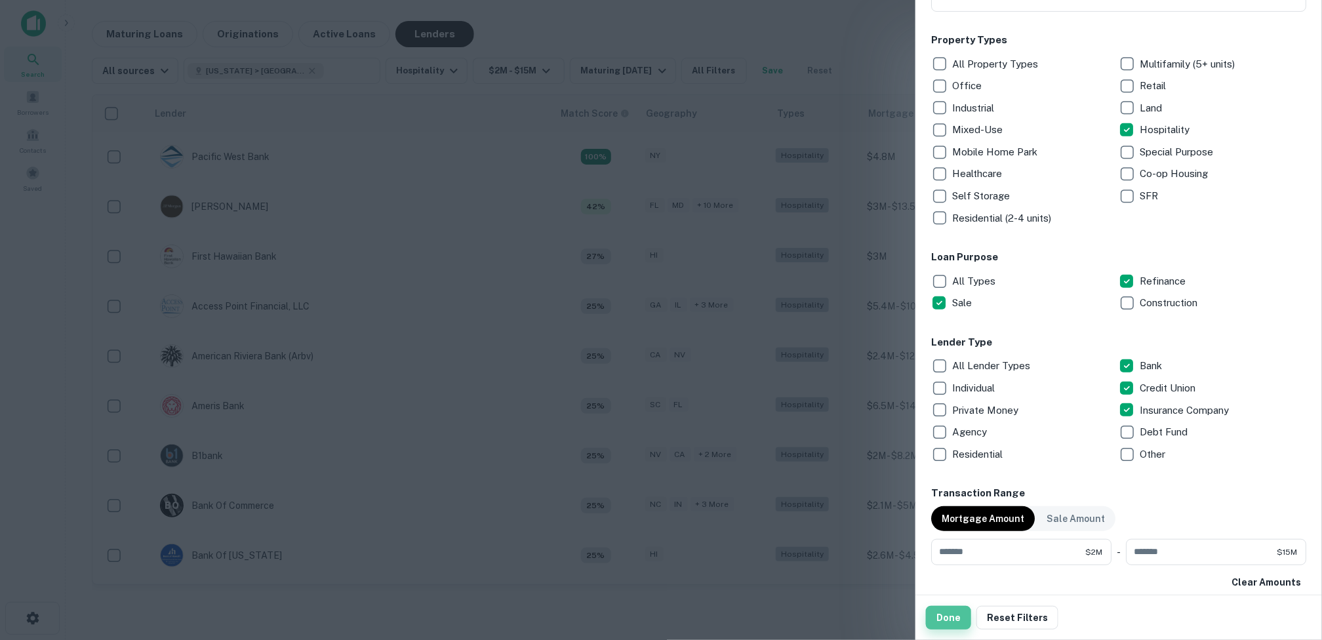
click at [817, 619] on button "Done" at bounding box center [948, 618] width 45 height 24
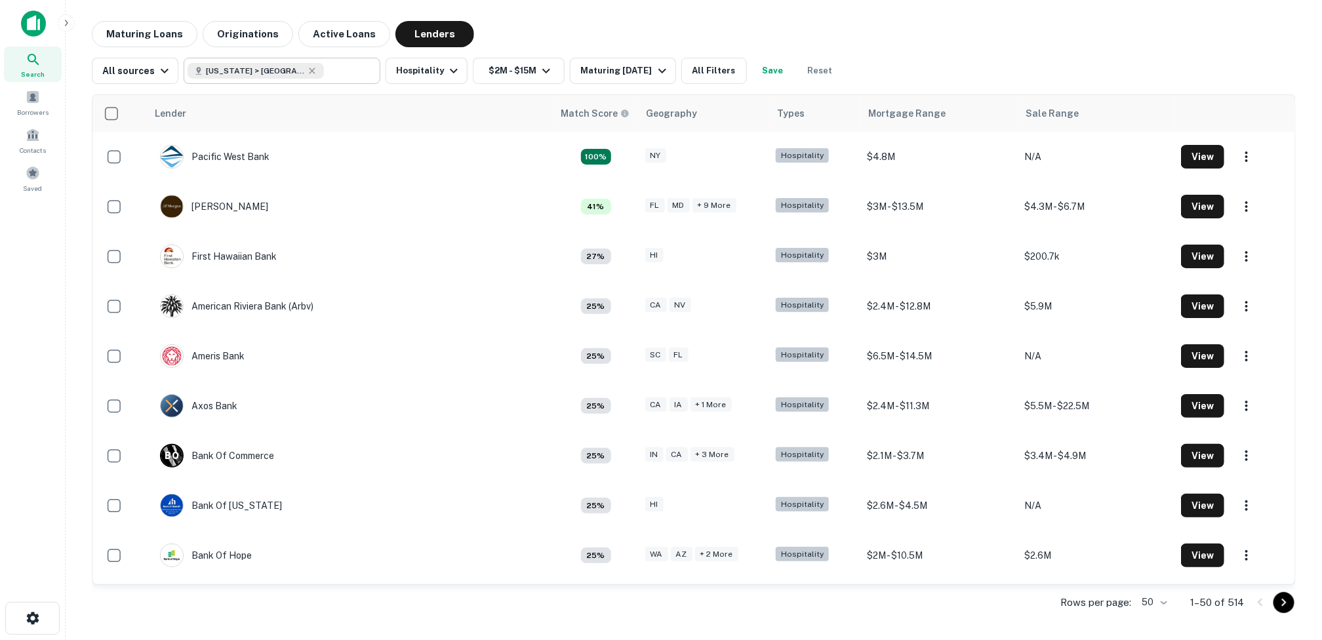
type input "**********"
click at [324, 73] on input "**********" at bounding box center [349, 71] width 50 height 18
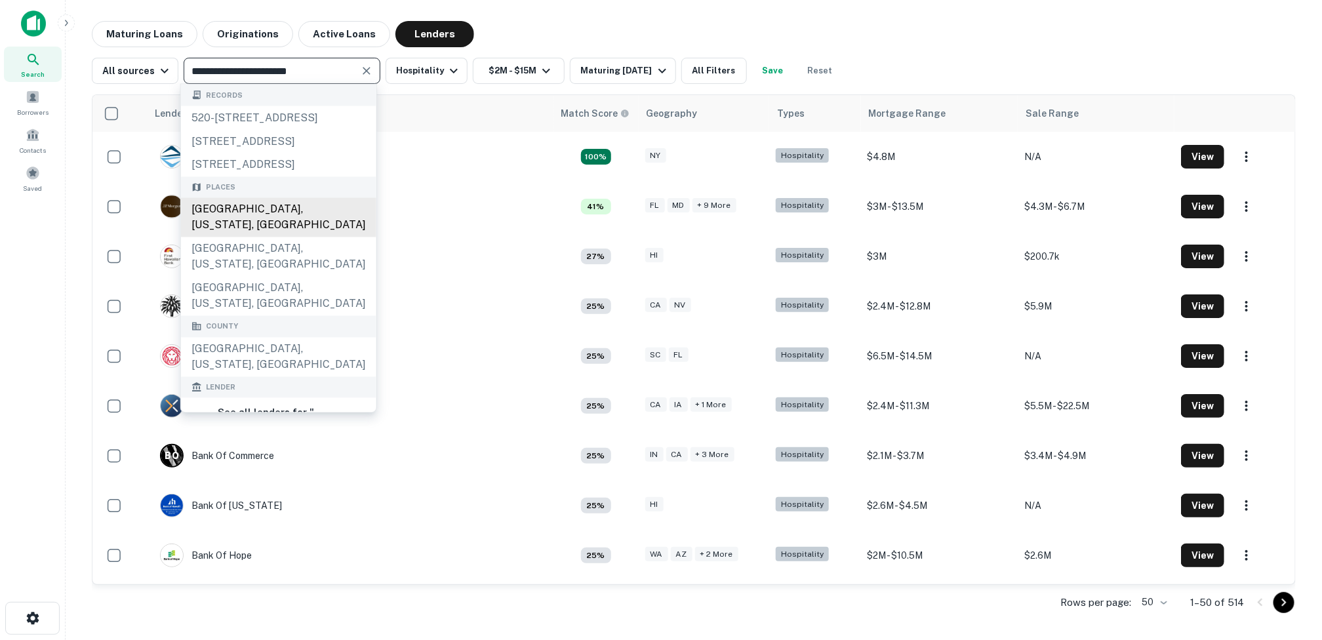
click at [262, 237] on div "Los Angeles, California, USA" at bounding box center [278, 217] width 195 height 39
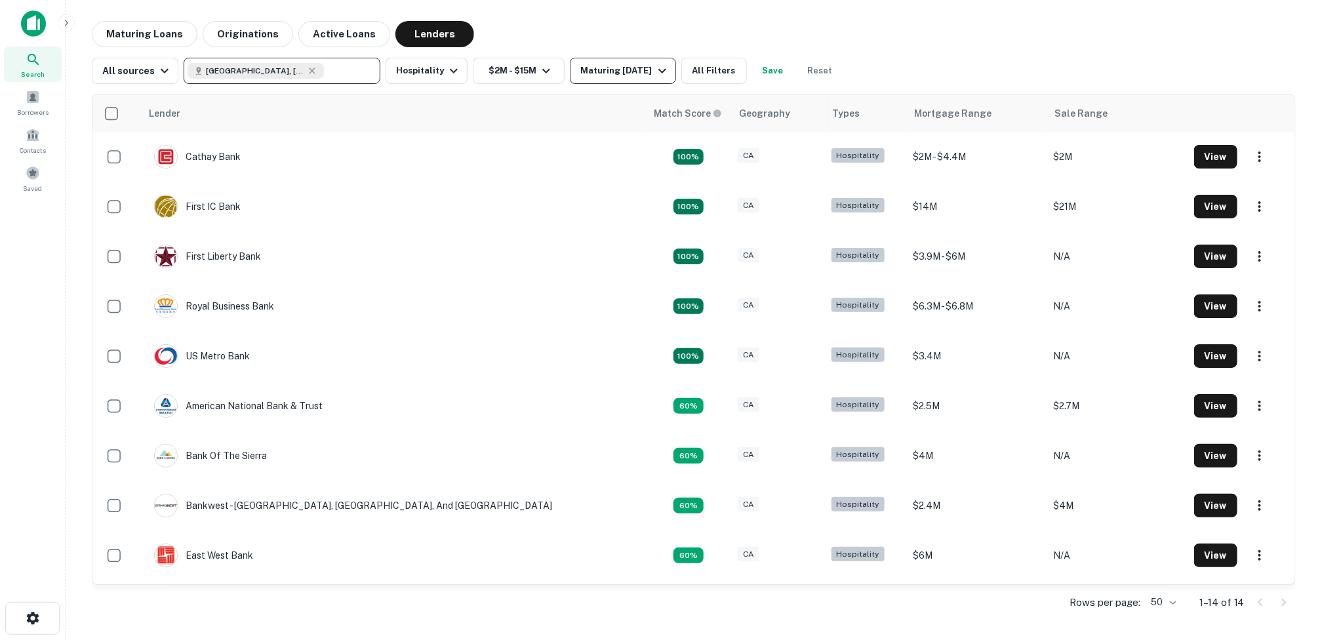
click at [659, 69] on icon "button" at bounding box center [662, 71] width 8 height 5
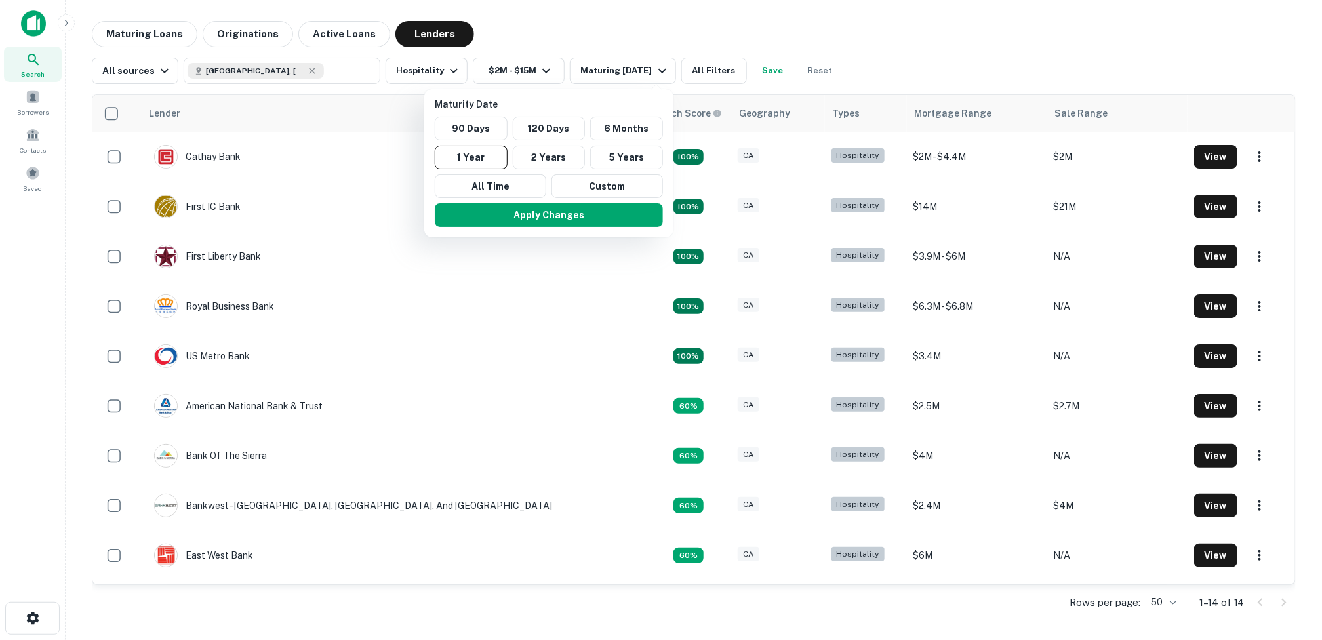
click at [256, 32] on div at bounding box center [661, 320] width 1322 height 640
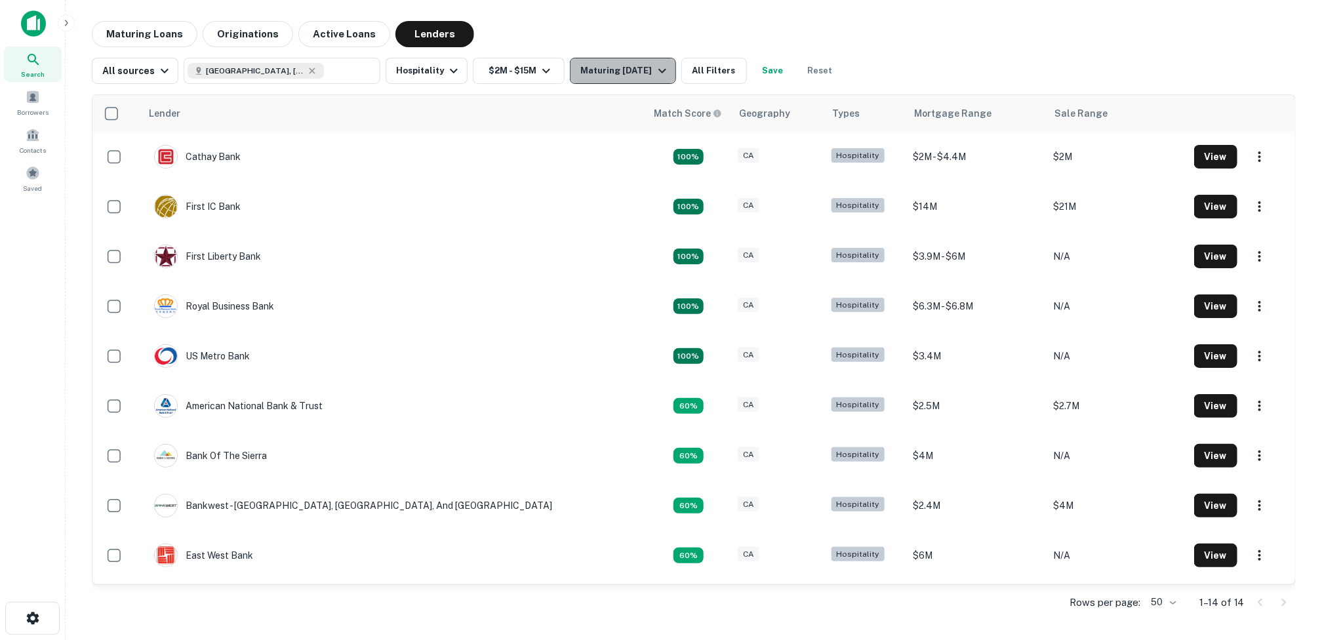
click at [654, 68] on icon "button" at bounding box center [662, 71] width 16 height 16
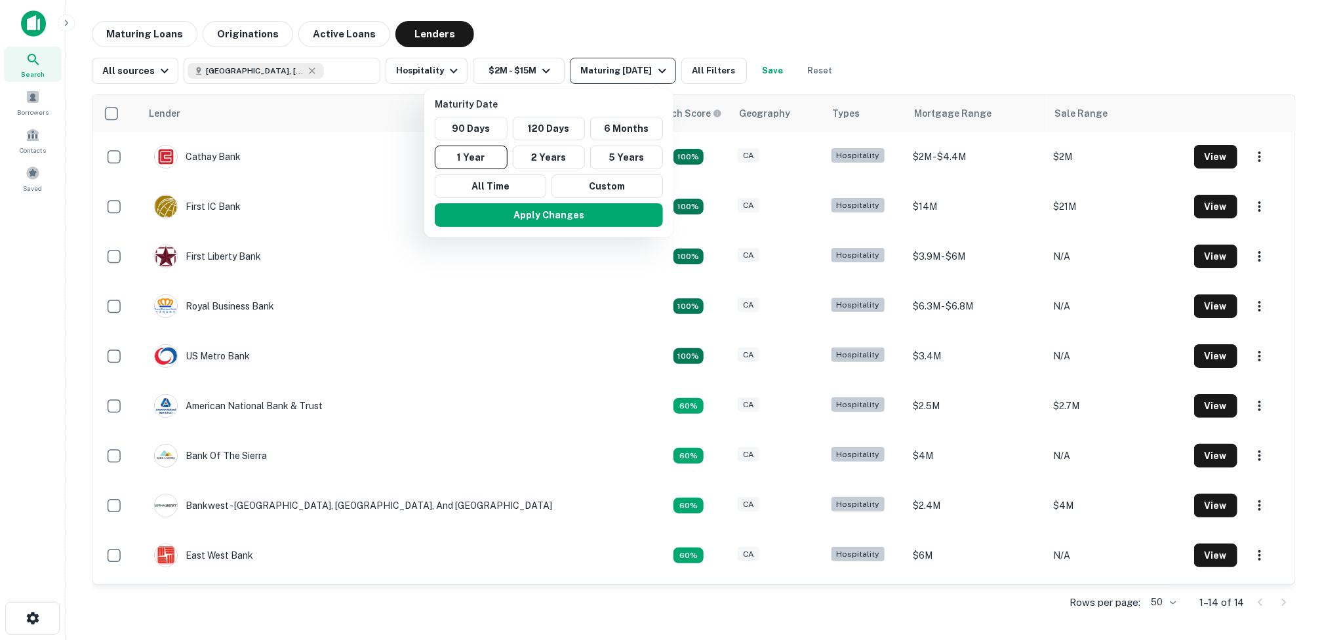
click at [654, 68] on div at bounding box center [661, 320] width 1322 height 640
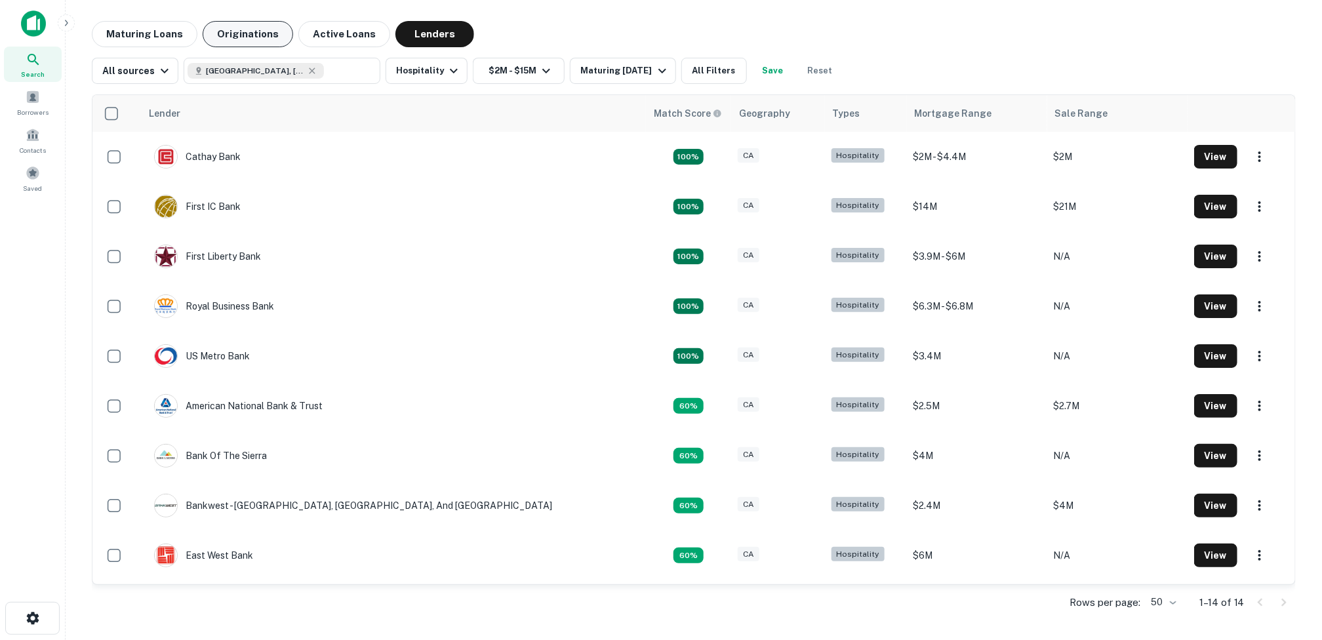
click at [251, 35] on button "Originations" at bounding box center [248, 34] width 90 height 26
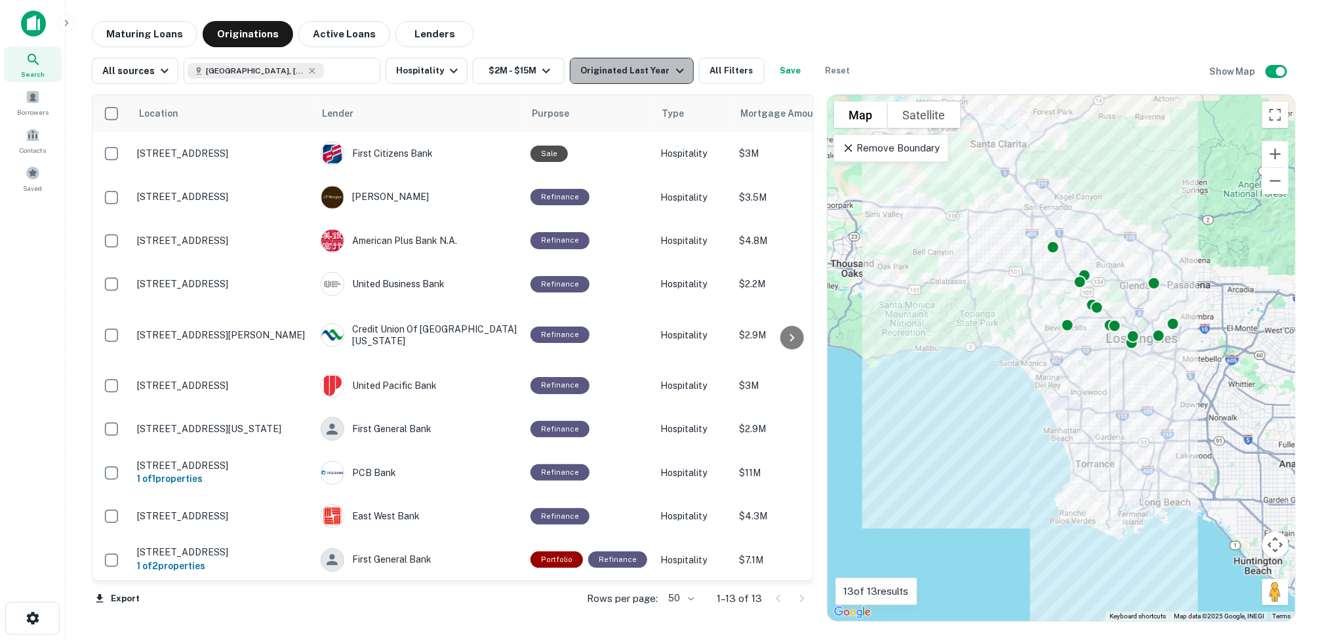
click at [672, 70] on icon "button" at bounding box center [680, 71] width 16 height 16
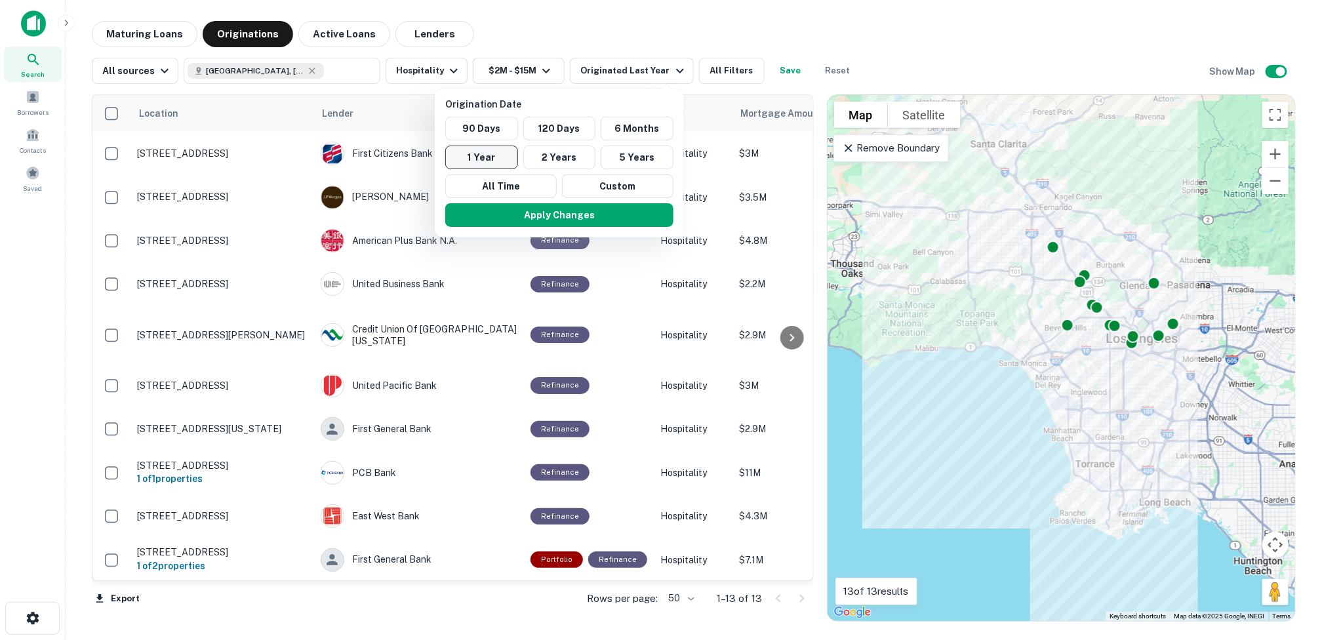
click at [478, 152] on button "1 Year" at bounding box center [481, 158] width 73 height 24
click at [529, 209] on button "Apply Changes" at bounding box center [559, 215] width 228 height 24
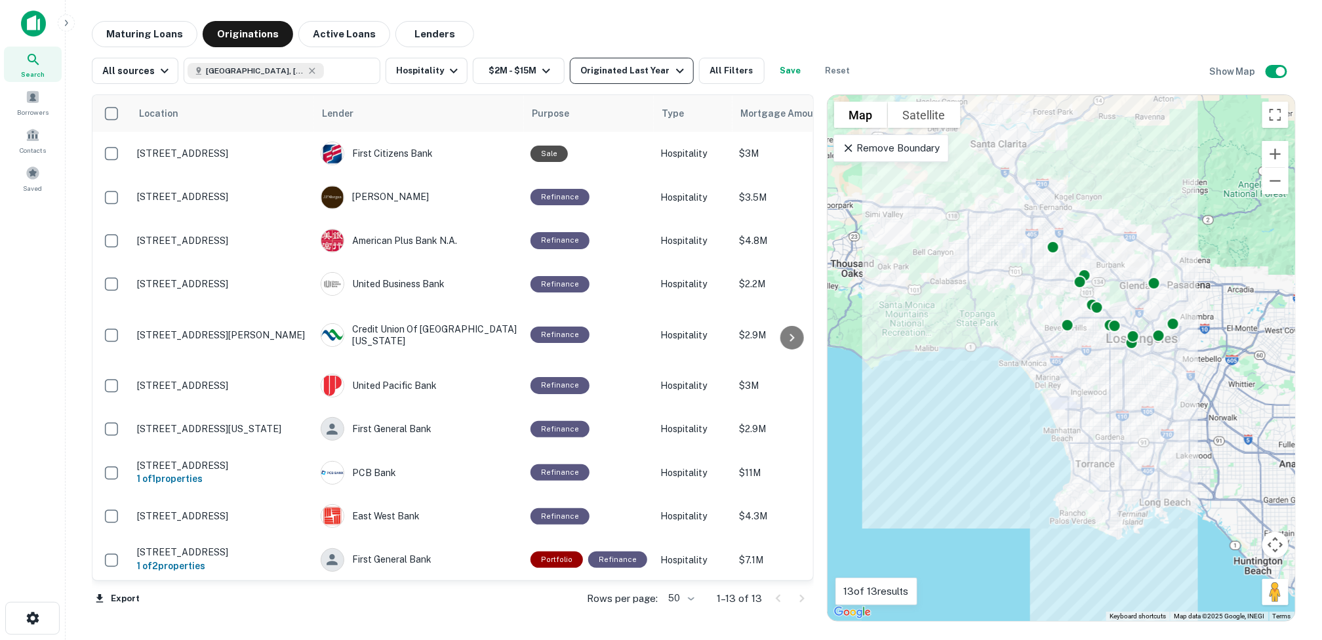
click at [676, 70] on icon "button" at bounding box center [680, 71] width 8 height 5
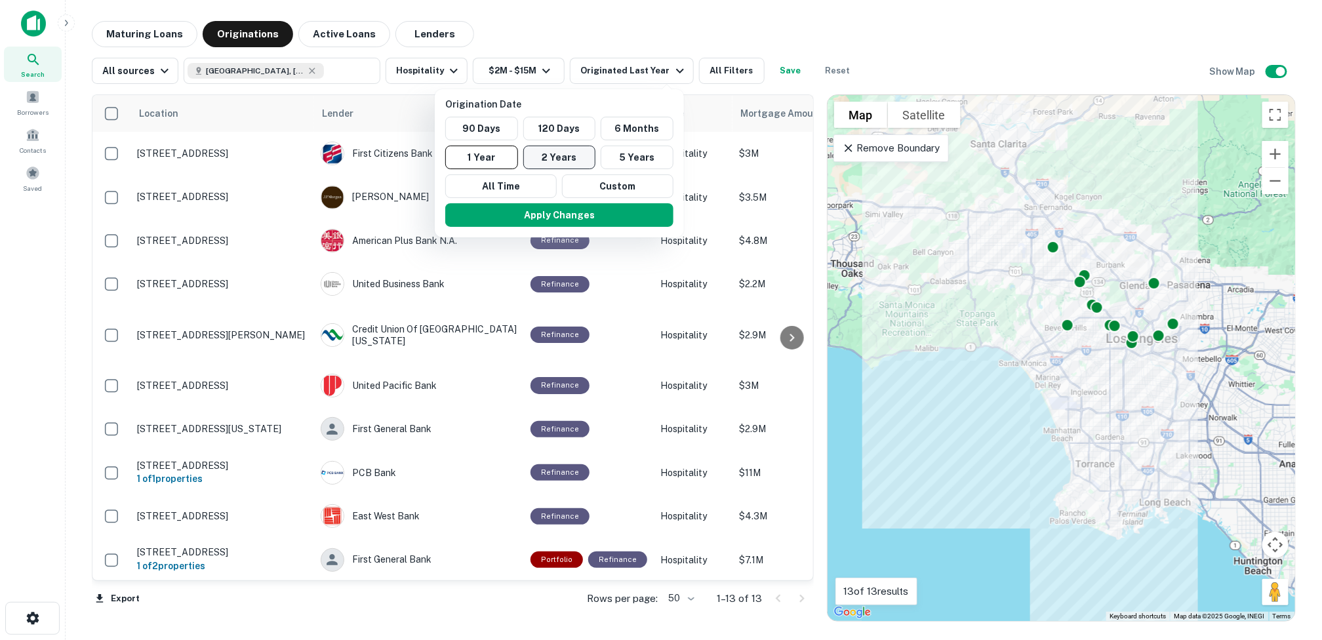
click at [559, 156] on button "2 Years" at bounding box center [559, 158] width 73 height 24
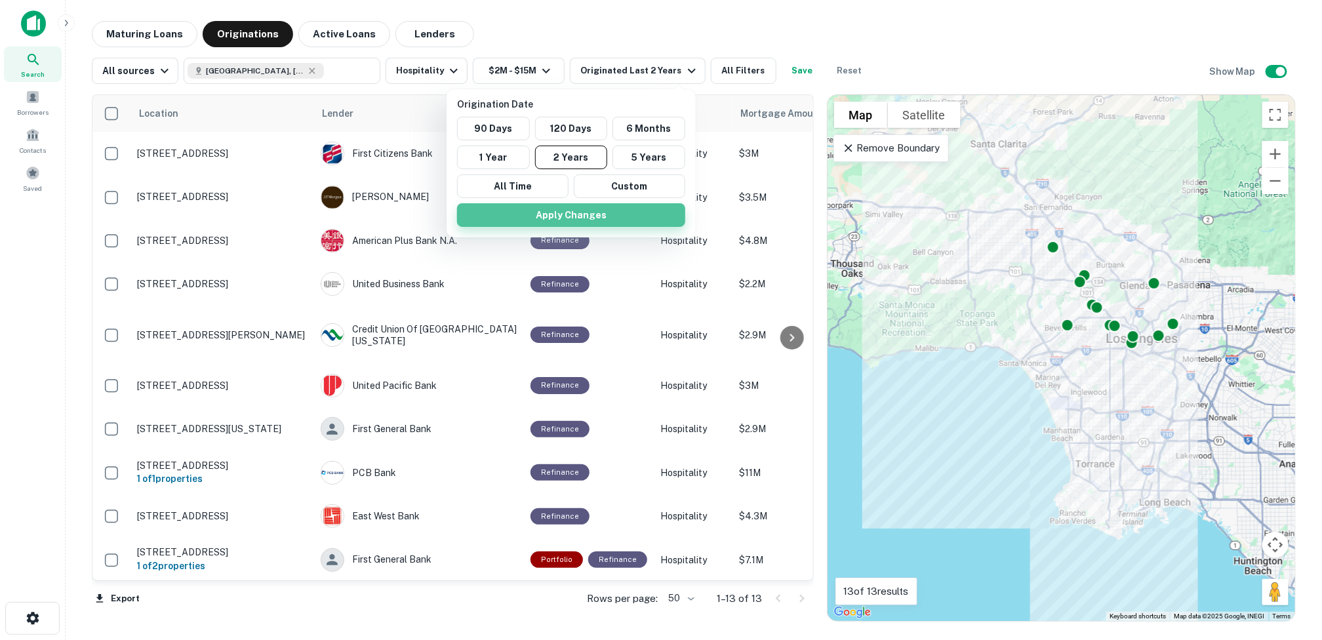
click at [580, 212] on button "Apply Changes" at bounding box center [571, 215] width 228 height 24
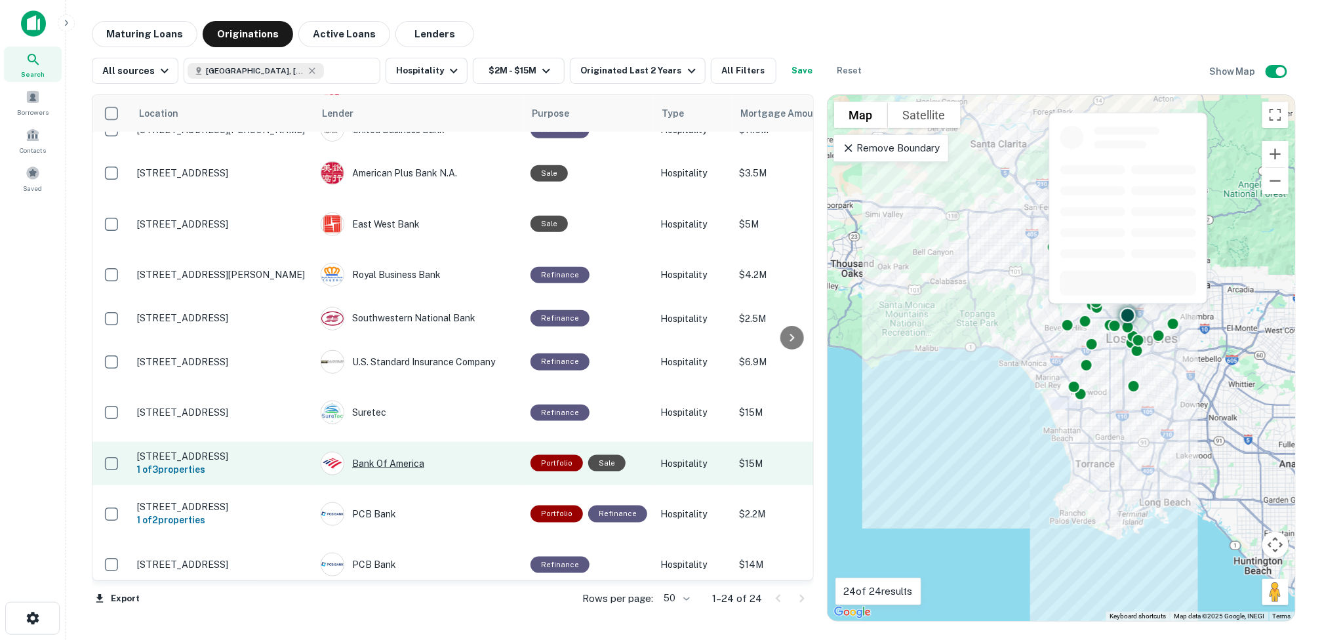
scroll to position [582, 0]
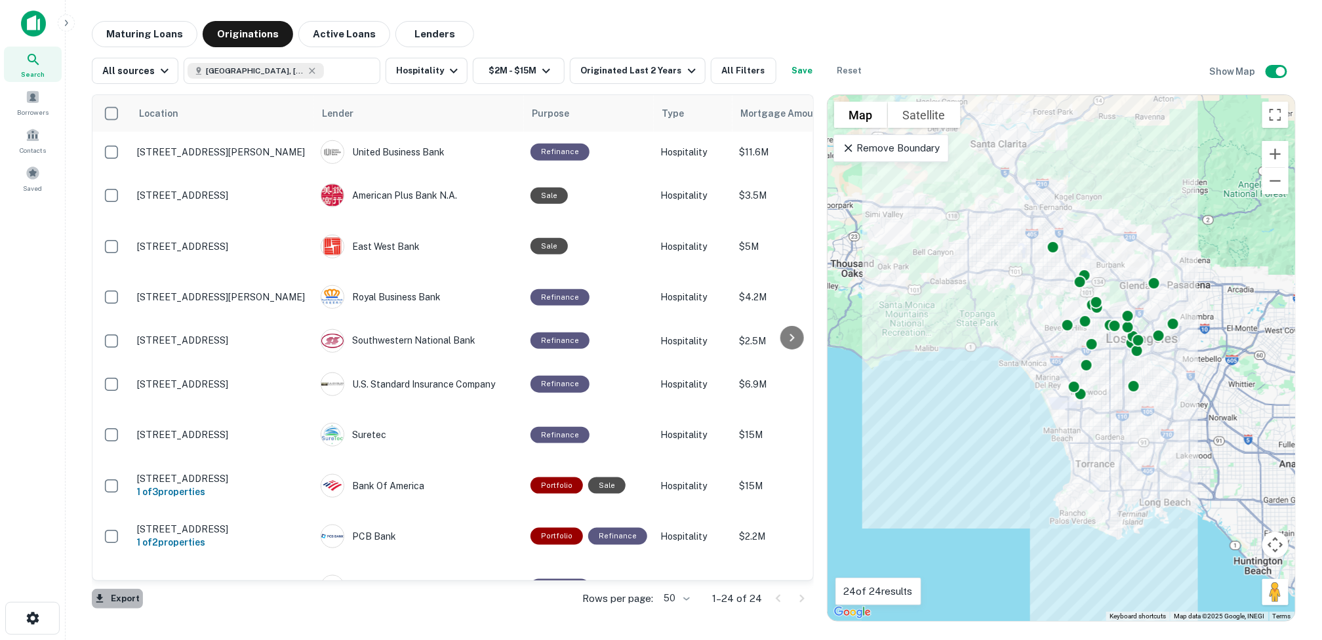
click at [115, 595] on button "Export" at bounding box center [117, 599] width 51 height 20
click at [181, 610] on li "Export as Excel (.xlsx)" at bounding box center [166, 613] width 148 height 24
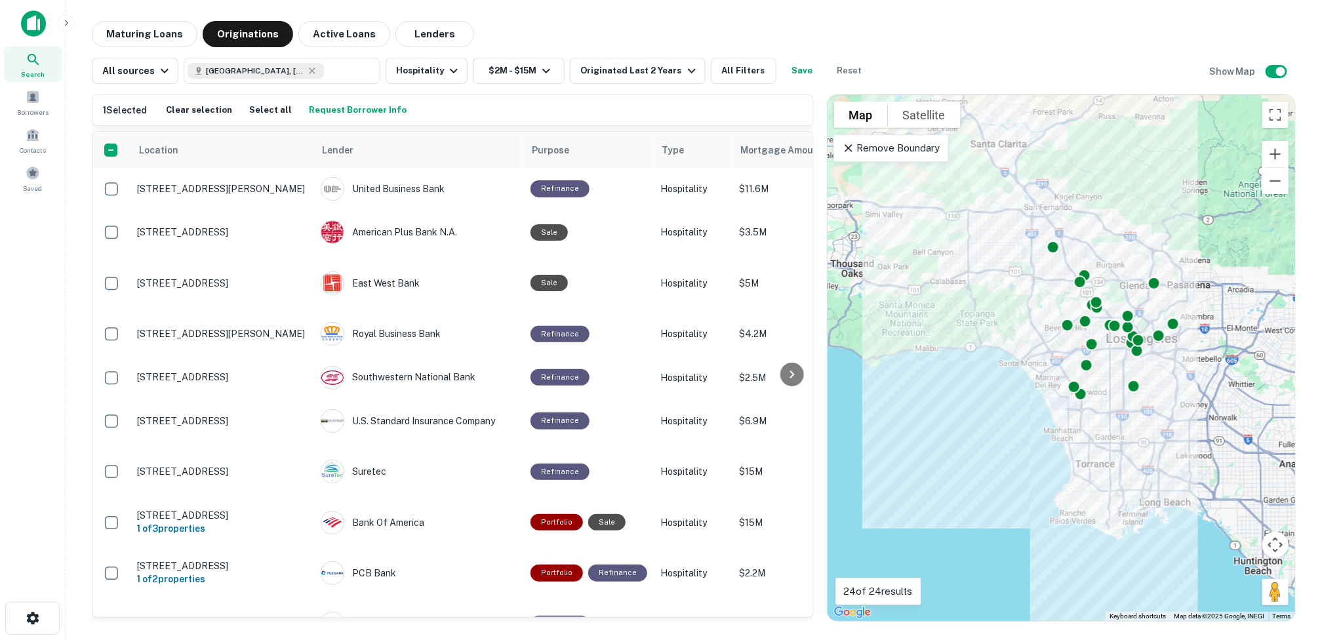
click at [109, 110] on h6 "1 Selected" at bounding box center [125, 110] width 44 height 14
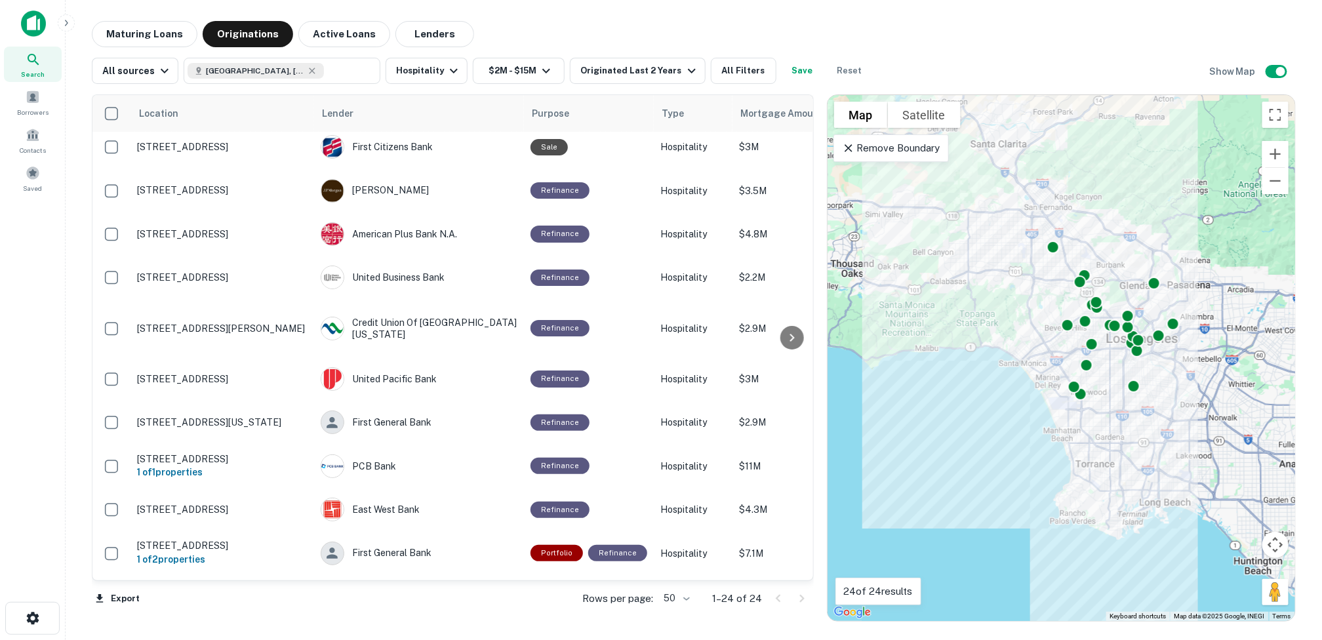
scroll to position [0, 0]
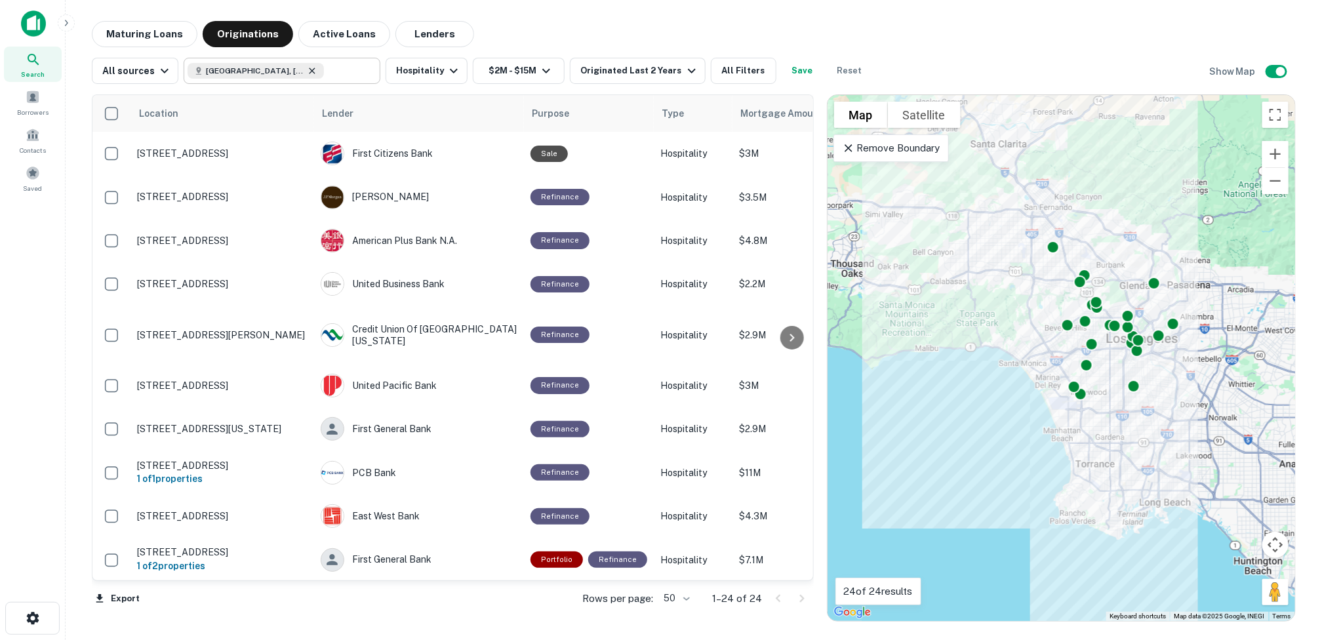
click at [307, 67] on icon at bounding box center [312, 71] width 10 height 10
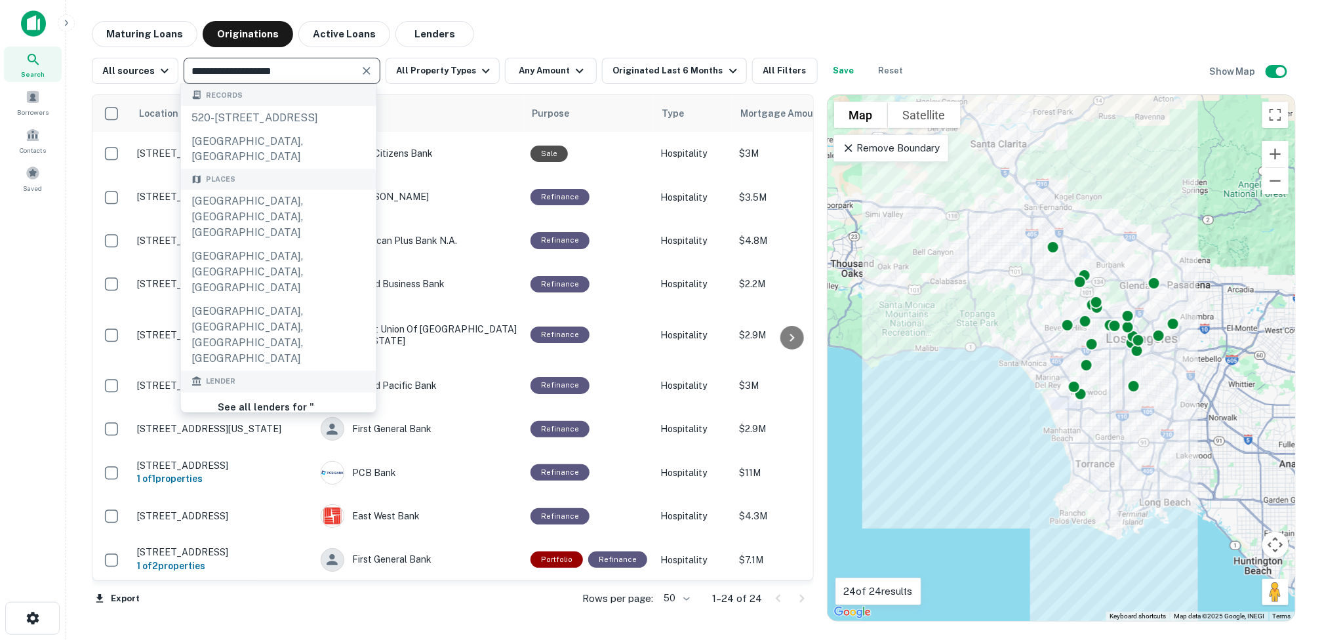
drag, startPoint x: 302, startPoint y: 59, endPoint x: 231, endPoint y: 60, distance: 70.8
click at [231, 60] on div "**********" at bounding box center [282, 71] width 197 height 26
drag, startPoint x: 296, startPoint y: 76, endPoint x: 186, endPoint y: 64, distance: 110.1
click at [188, 64] on input "**********" at bounding box center [271, 71] width 167 height 18
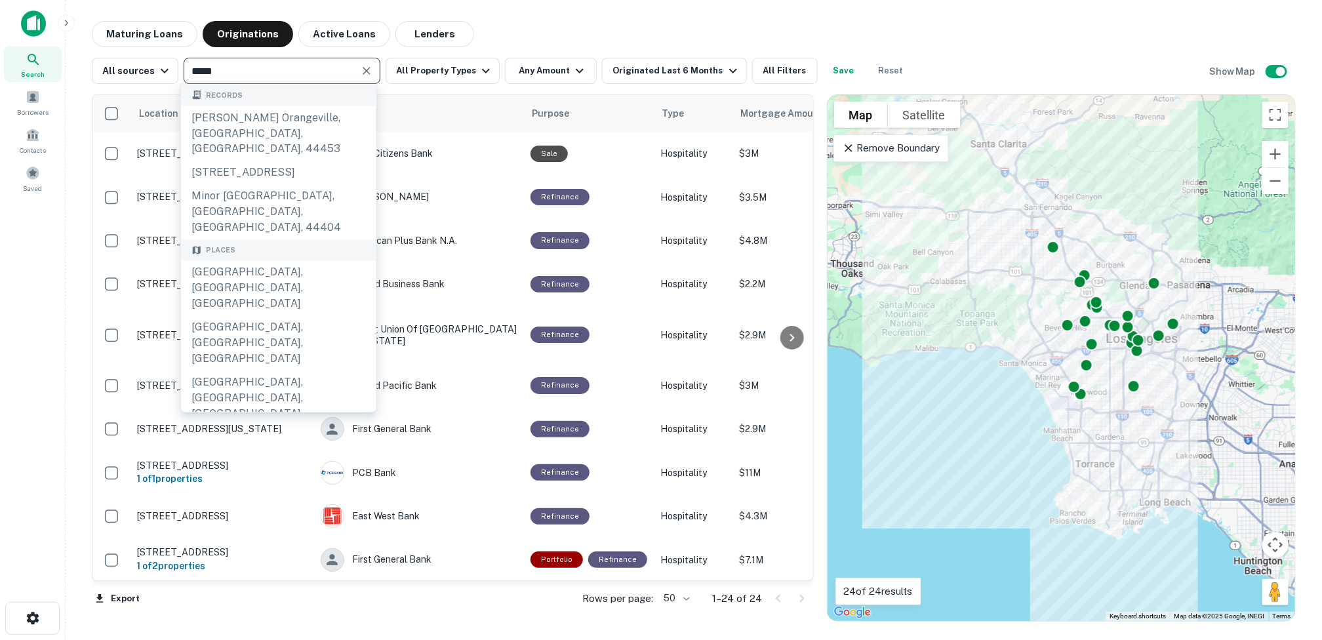
type input "******"
click at [257, 261] on div "Orange County, CA, USA" at bounding box center [278, 288] width 195 height 55
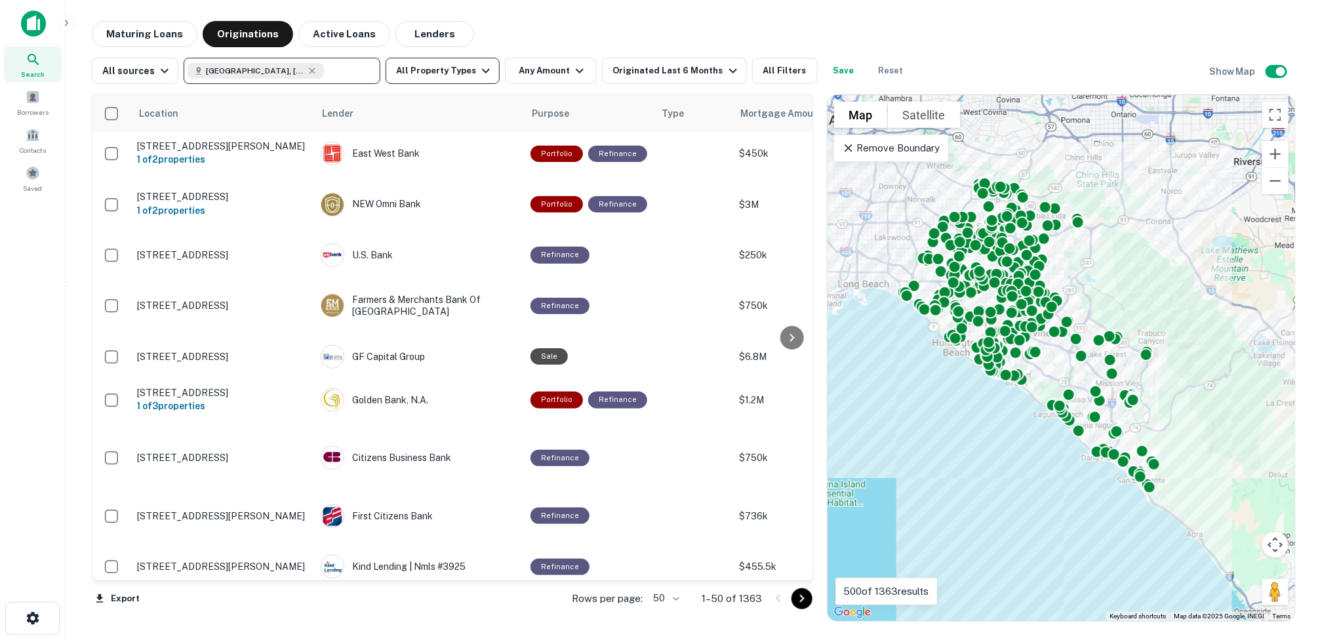
click at [478, 68] on icon "button" at bounding box center [486, 71] width 16 height 16
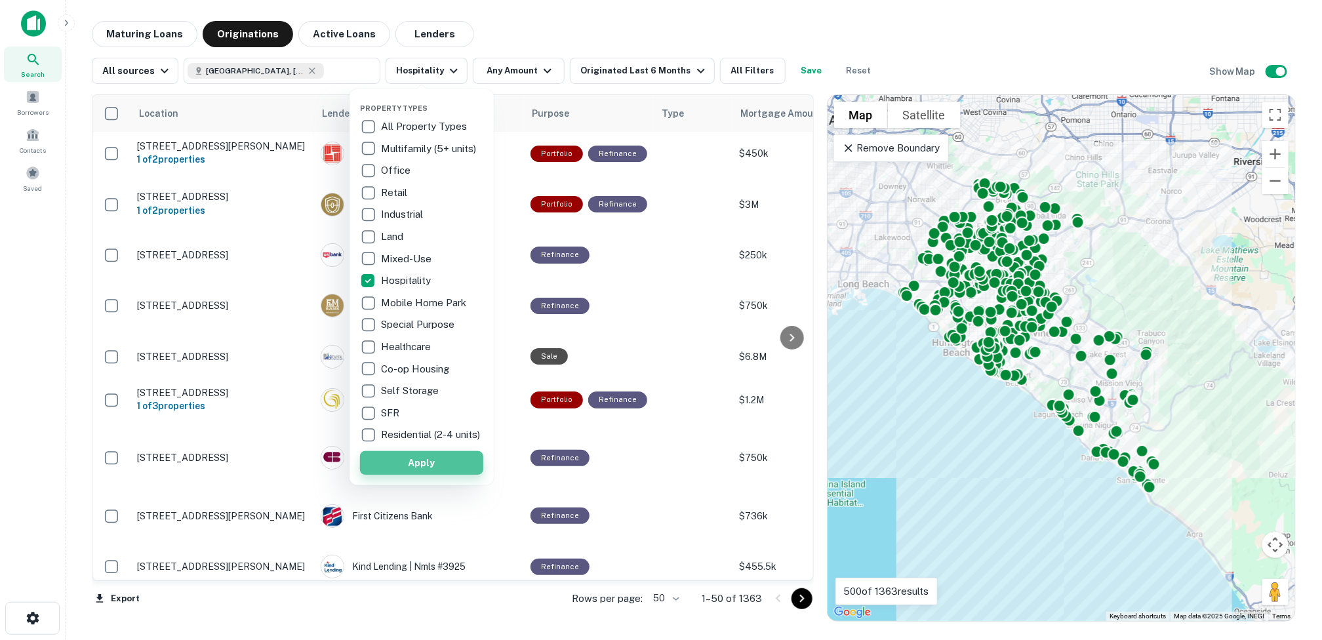
click at [416, 464] on button "Apply" at bounding box center [421, 463] width 123 height 24
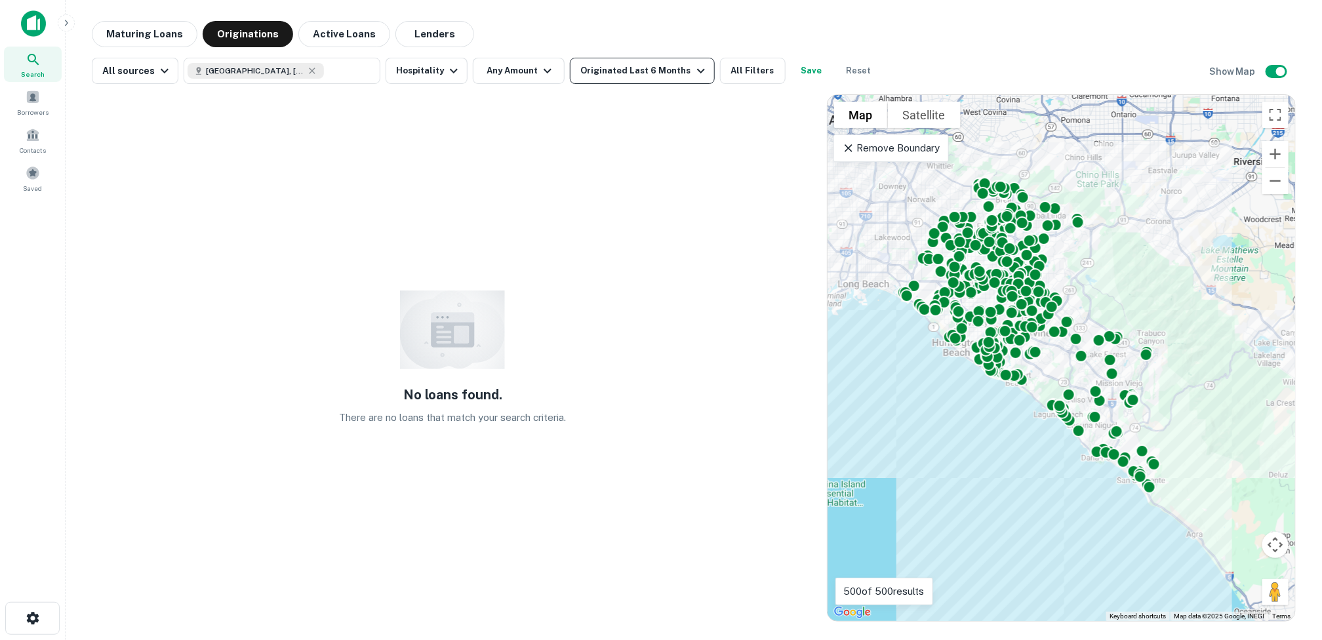
click at [693, 73] on icon "button" at bounding box center [701, 71] width 16 height 16
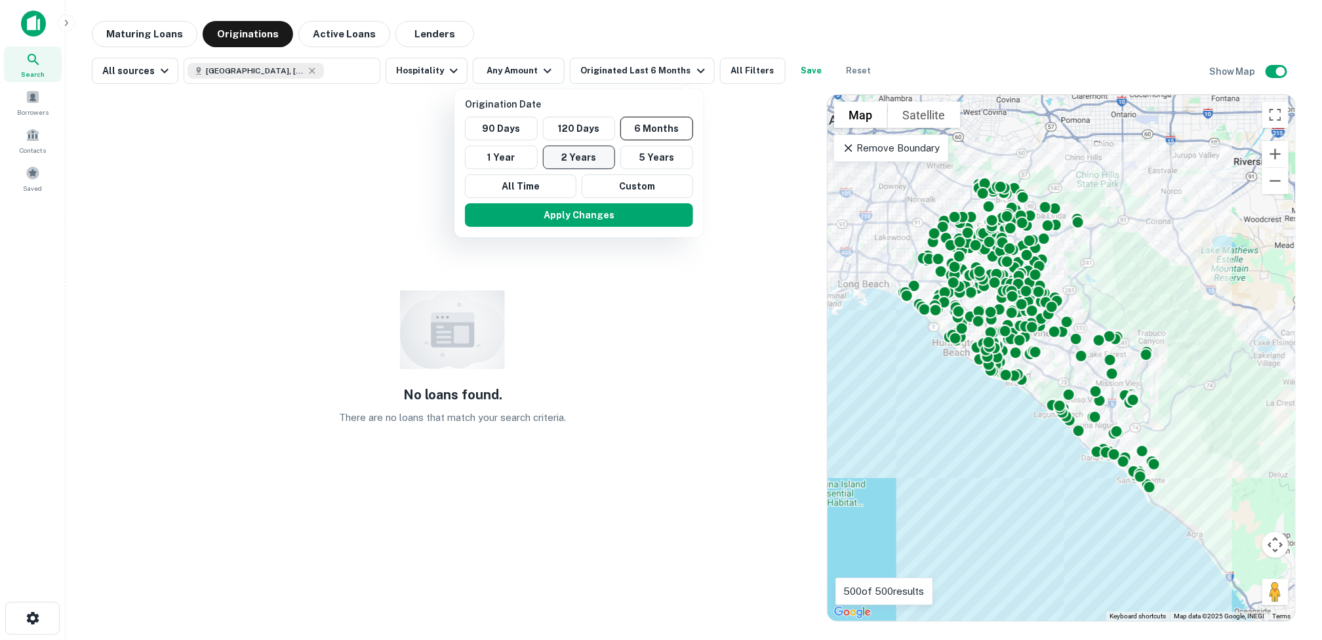
click at [580, 153] on button "2 Years" at bounding box center [579, 158] width 73 height 24
click at [562, 212] on button "Apply Changes" at bounding box center [571, 215] width 228 height 24
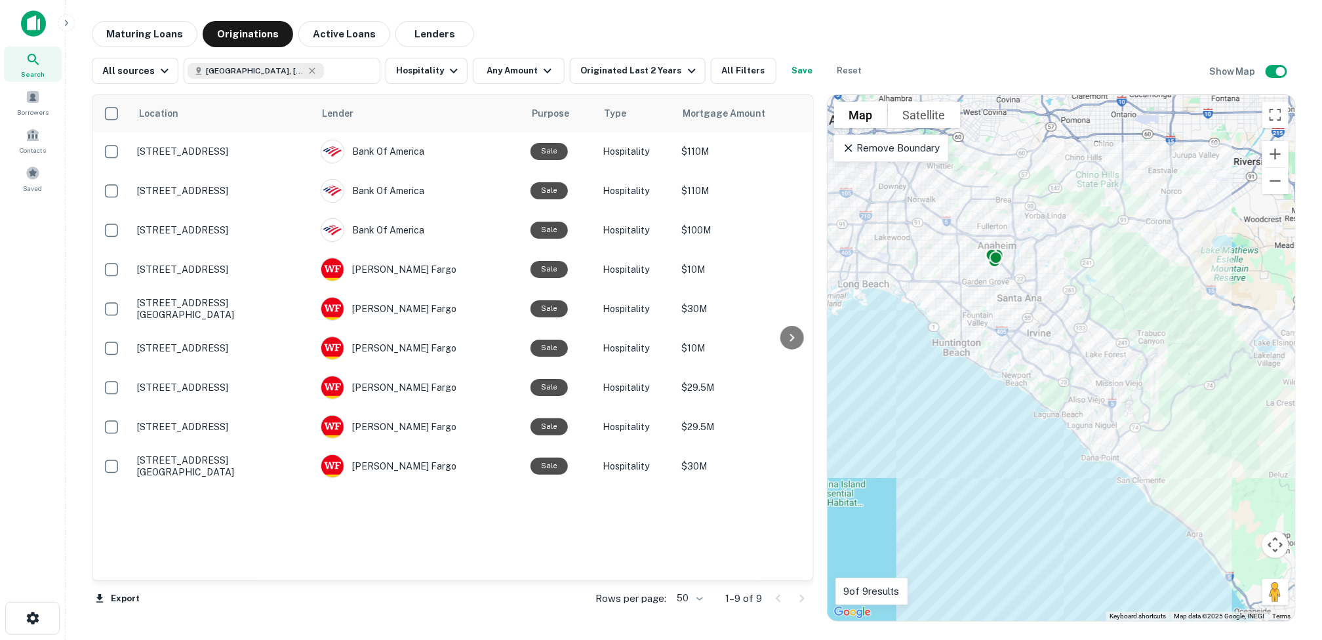
click at [474, 636] on main "Maturing Loans Originations Active Loans Lenders All sources Orange County, CA,…" at bounding box center [694, 320] width 1256 height 640
click at [310, 70] on icon at bounding box center [313, 71] width 6 height 6
type input "**********"
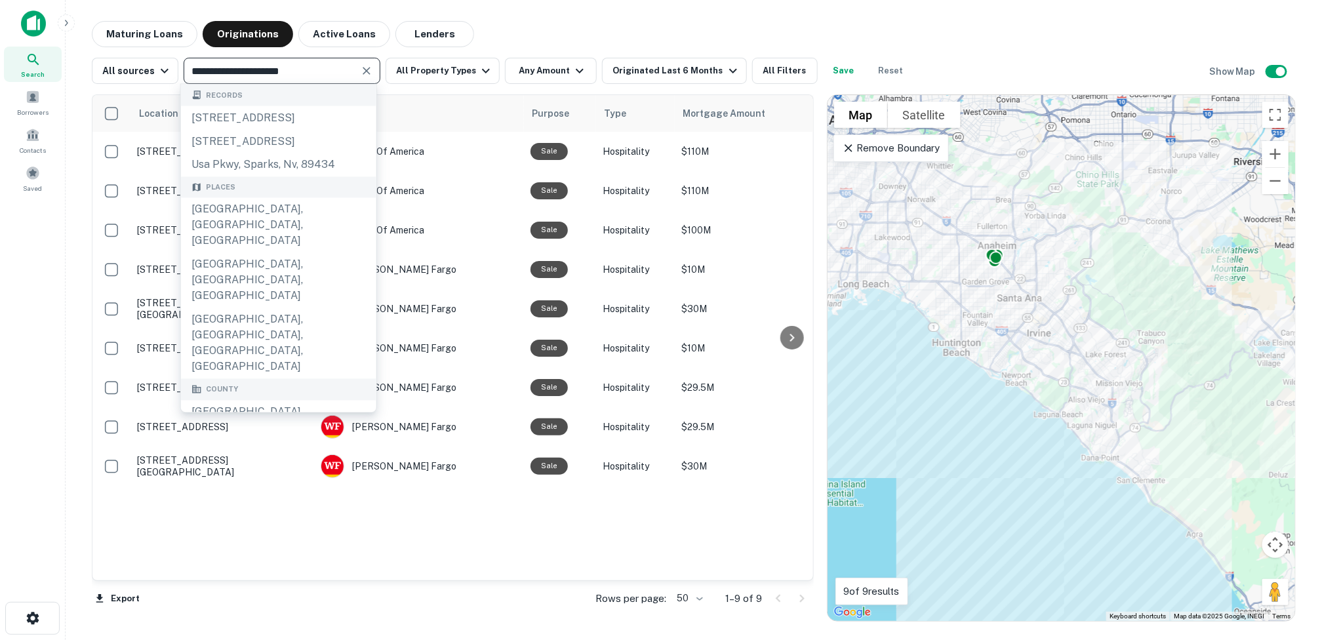
drag, startPoint x: 319, startPoint y: 73, endPoint x: 190, endPoint y: 55, distance: 129.7
click at [190, 55] on div "**********" at bounding box center [694, 65] width 1204 height 37
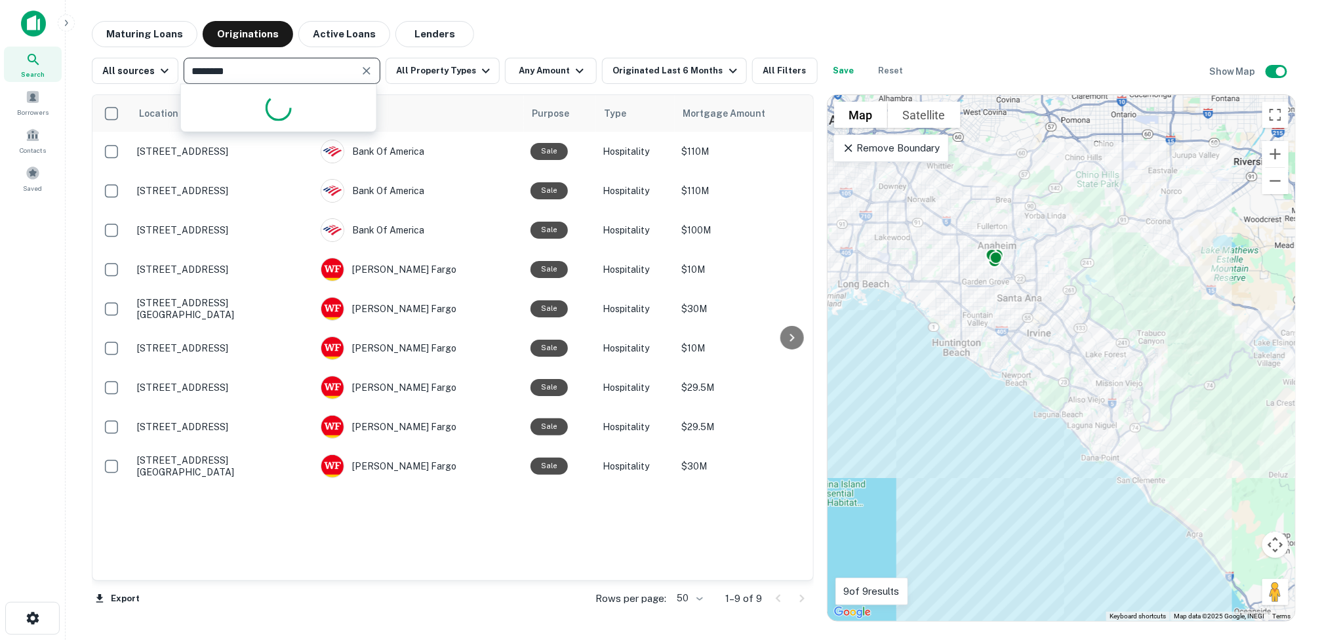
type input "*********"
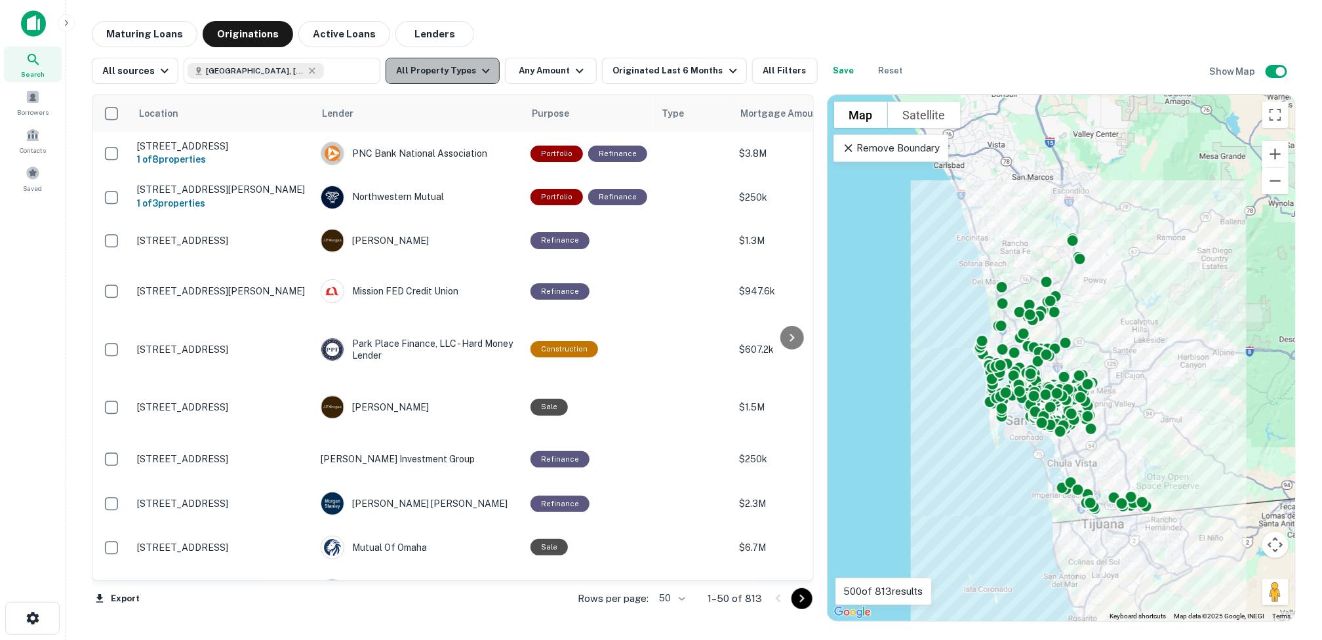
click at [478, 68] on icon "button" at bounding box center [486, 71] width 16 height 16
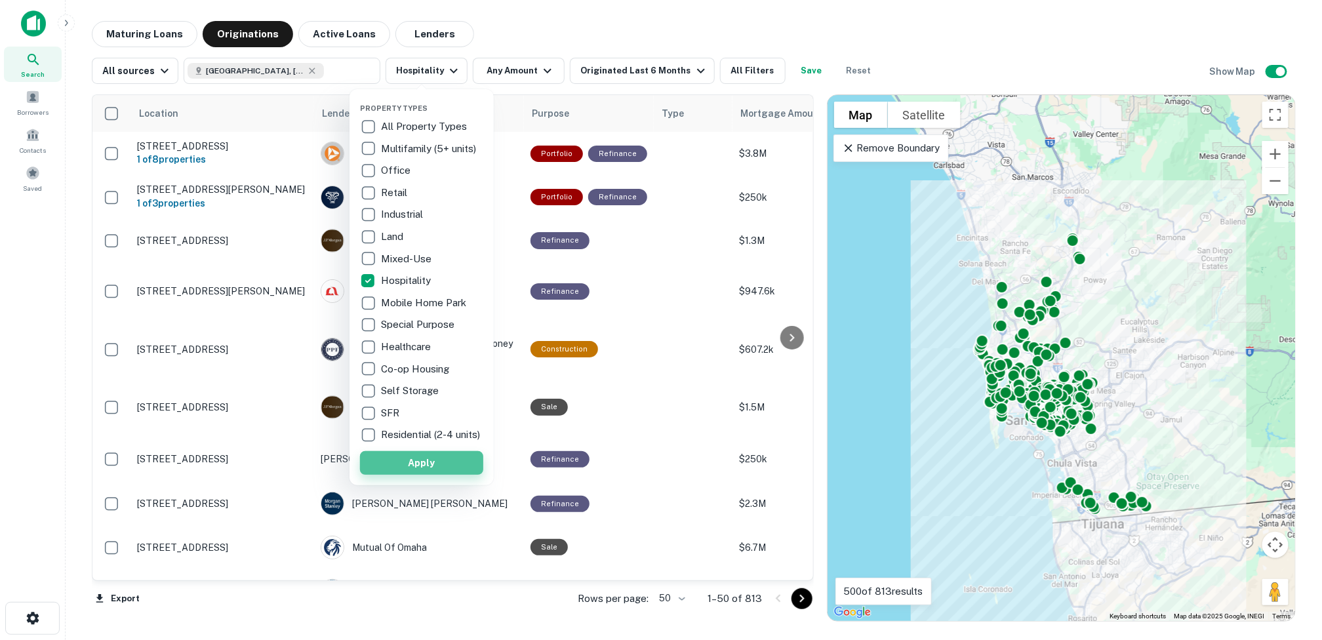
click at [434, 473] on button "Apply" at bounding box center [421, 463] width 123 height 24
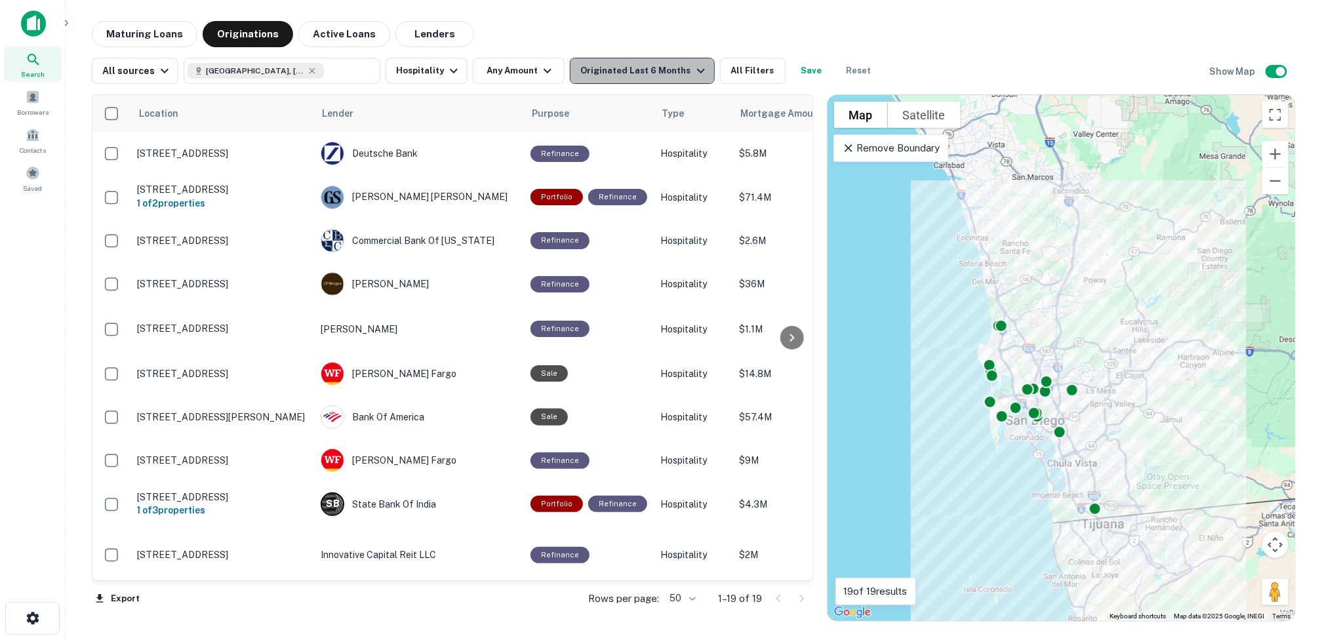
click at [693, 65] on icon "button" at bounding box center [701, 71] width 16 height 16
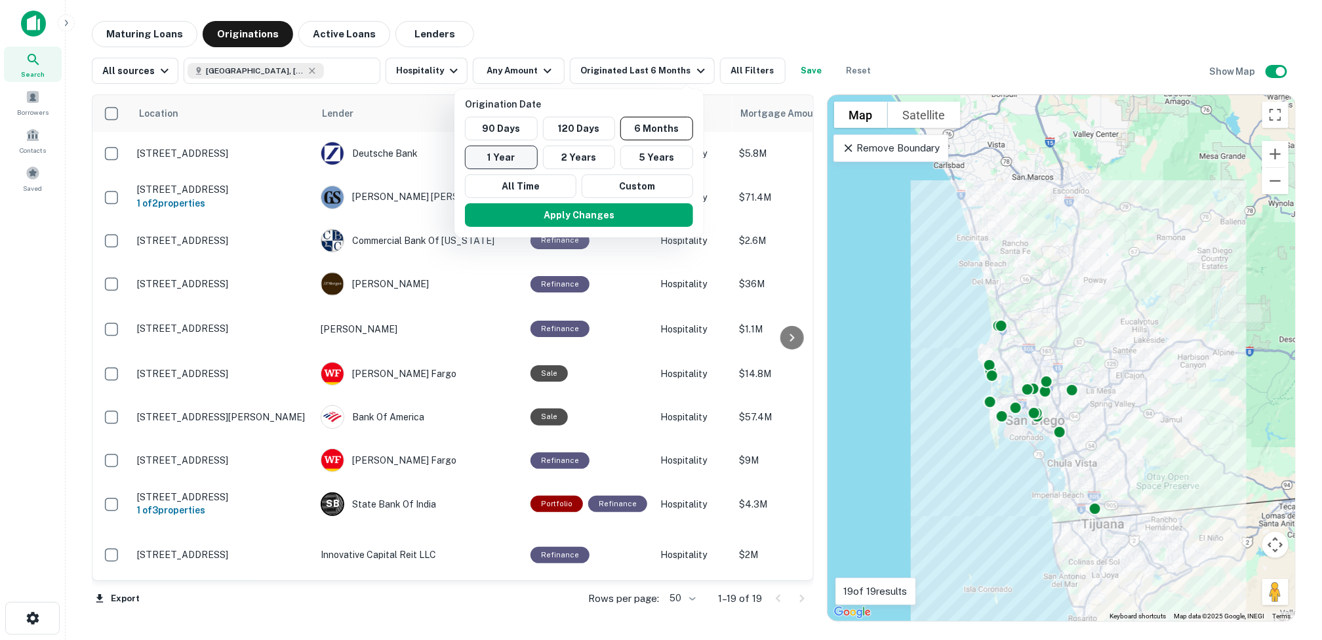
click at [500, 155] on button "1 Year" at bounding box center [501, 158] width 73 height 24
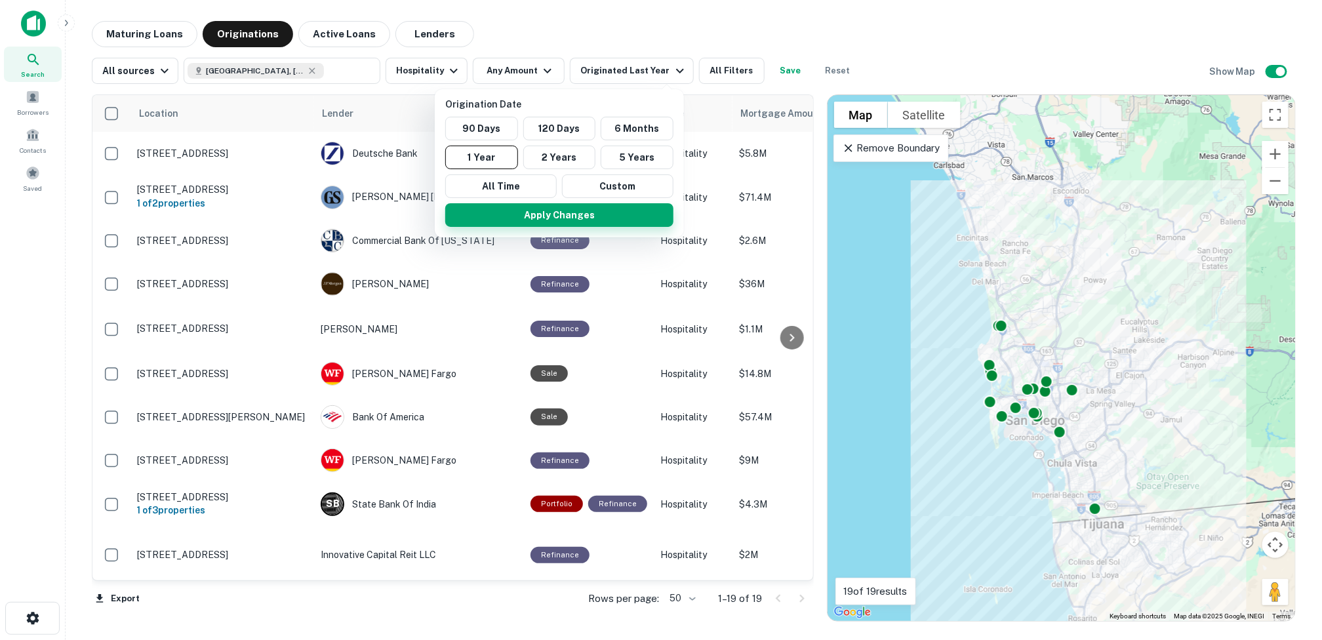
click at [561, 216] on button "Apply Changes" at bounding box center [559, 215] width 228 height 24
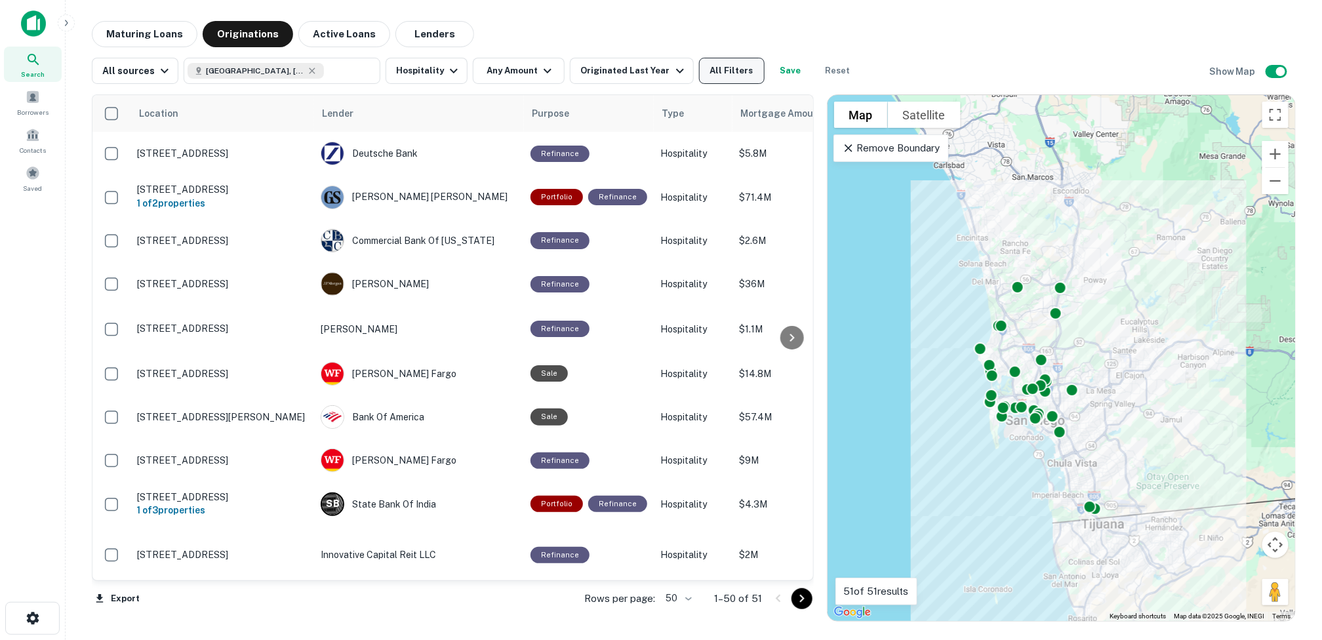
click at [725, 70] on button "All Filters" at bounding box center [732, 71] width 66 height 26
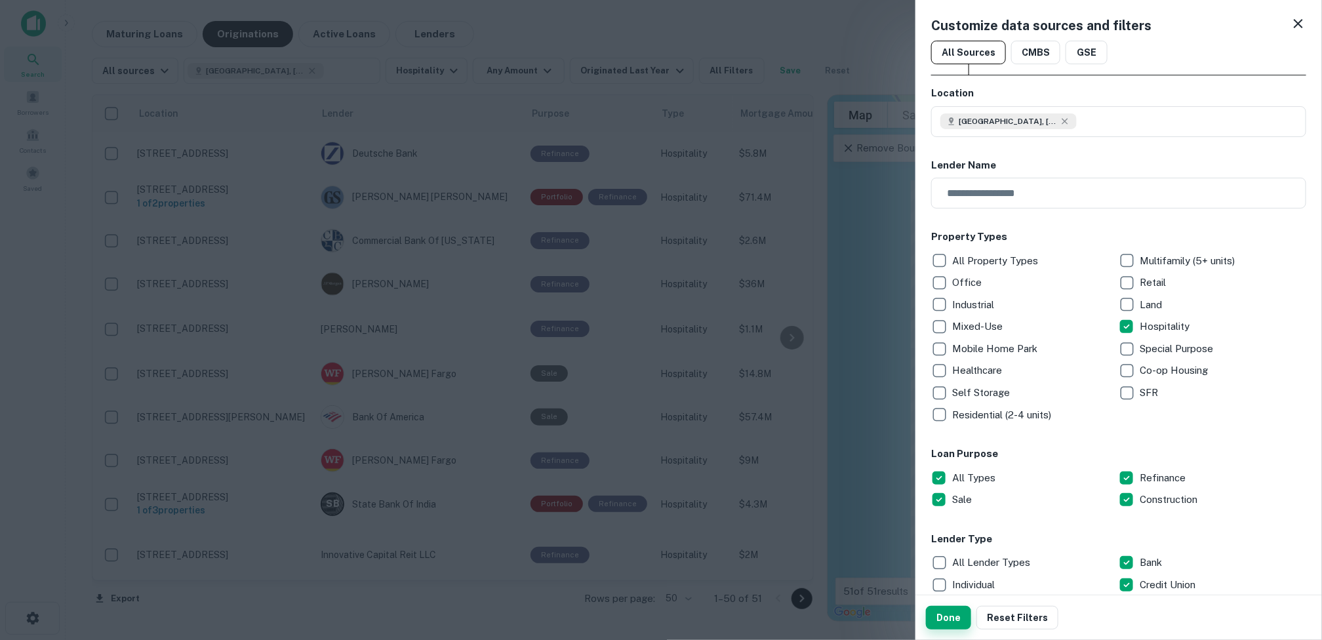
click at [817, 617] on button "Done" at bounding box center [948, 618] width 45 height 24
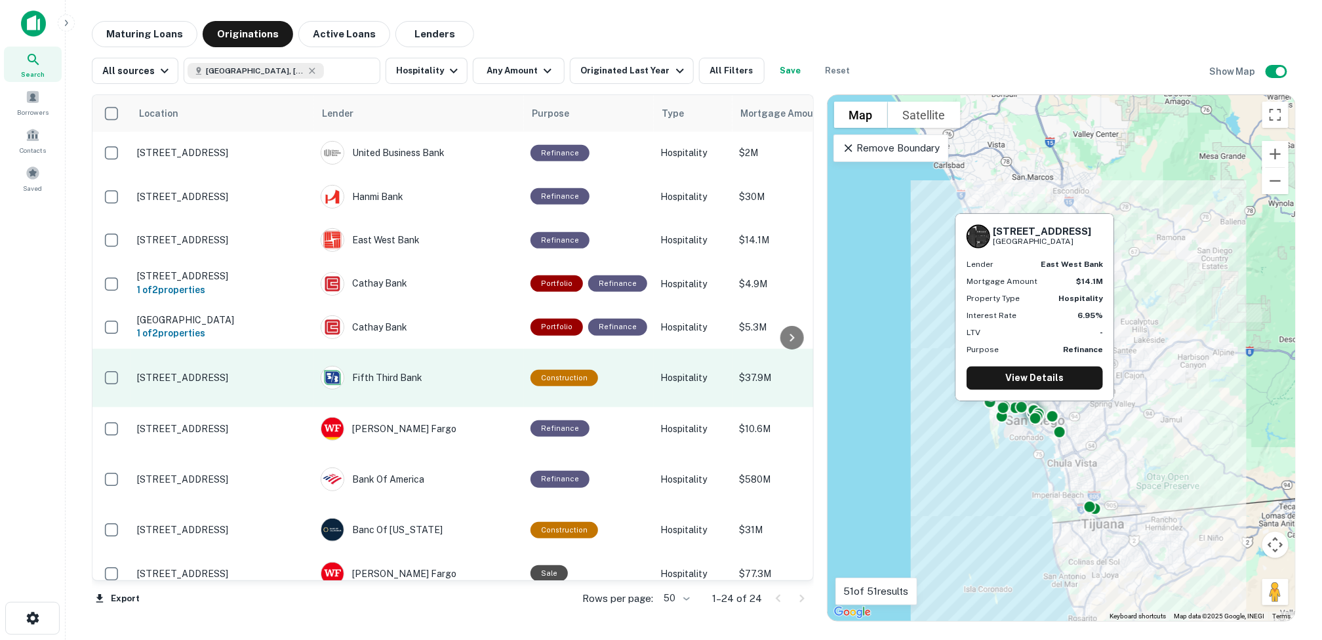
scroll to position [262, 0]
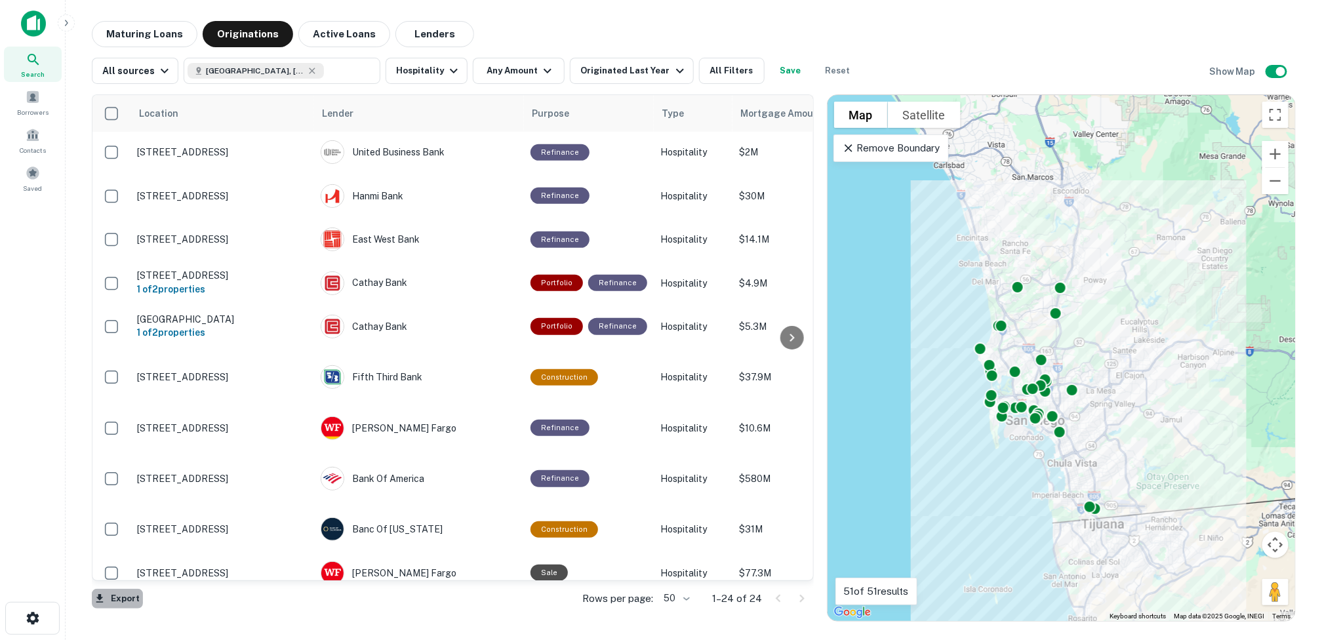
click at [116, 597] on button "Export" at bounding box center [117, 599] width 51 height 20
click at [216, 609] on li "Export as Excel (.xlsx)" at bounding box center [166, 613] width 148 height 24
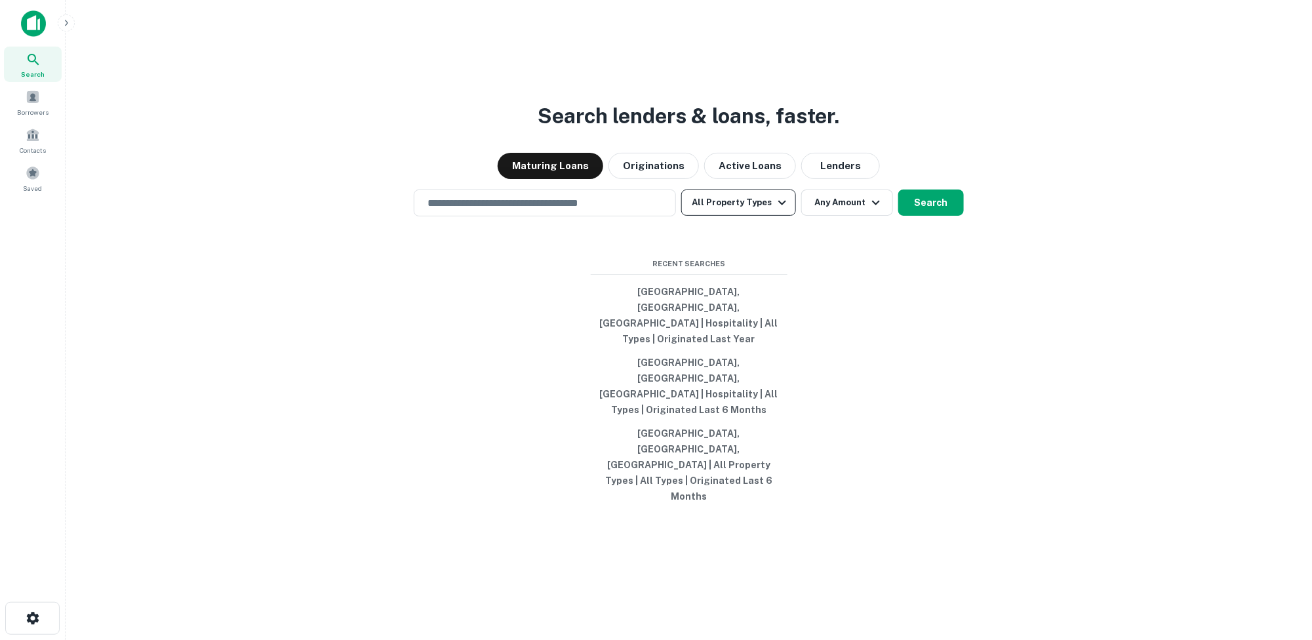
click at [782, 211] on icon "button" at bounding box center [782, 203] width 16 height 16
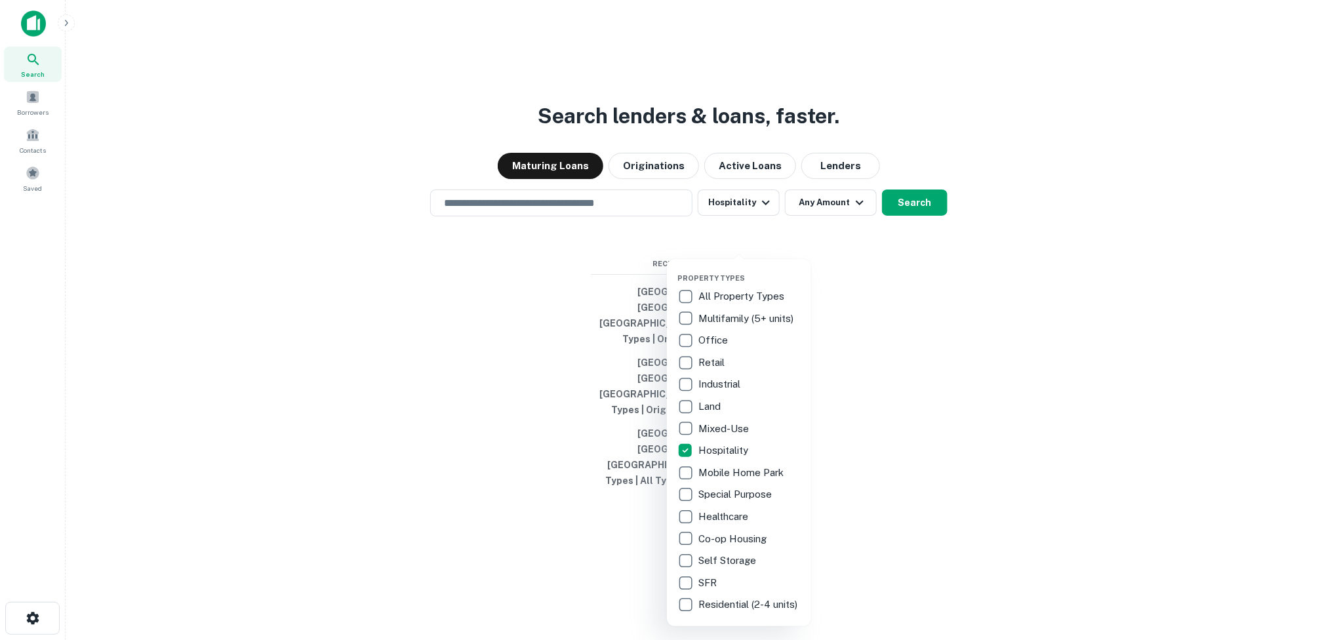
click at [817, 254] on div at bounding box center [661, 320] width 1322 height 640
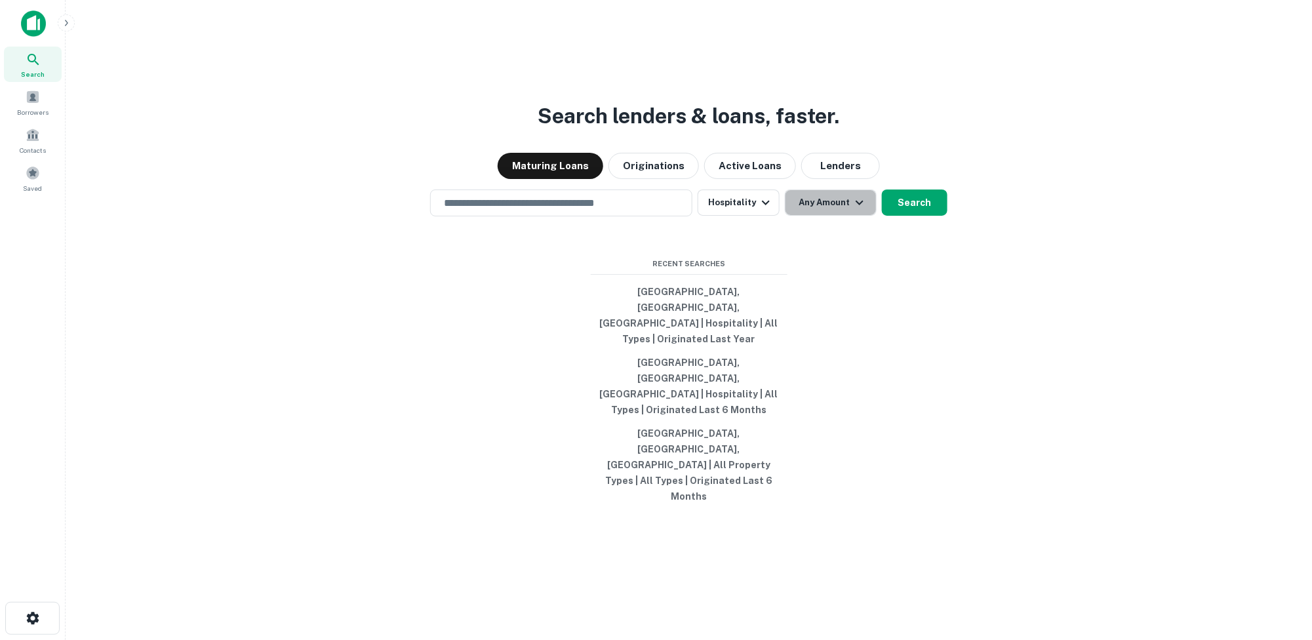
click at [817, 211] on icon "button" at bounding box center [860, 203] width 16 height 16
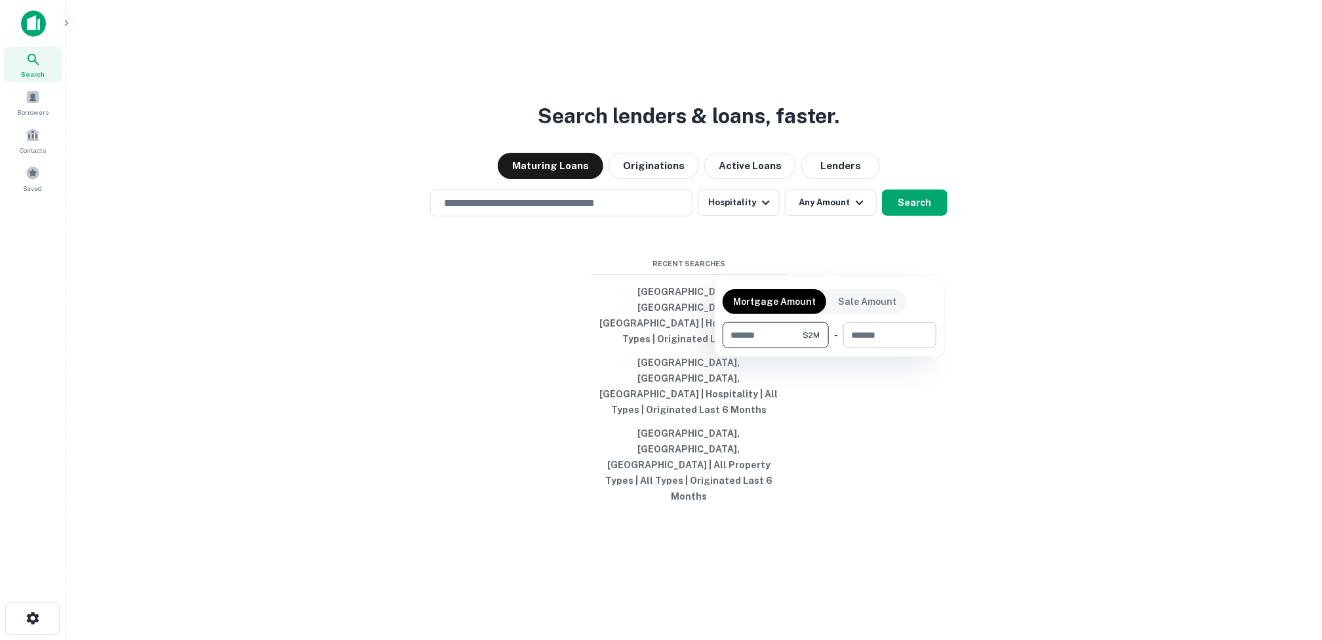
type input "*******"
click at [817, 335] on input "number" at bounding box center [885, 335] width 84 height 26
type input "********"
click at [817, 251] on div at bounding box center [661, 320] width 1322 height 640
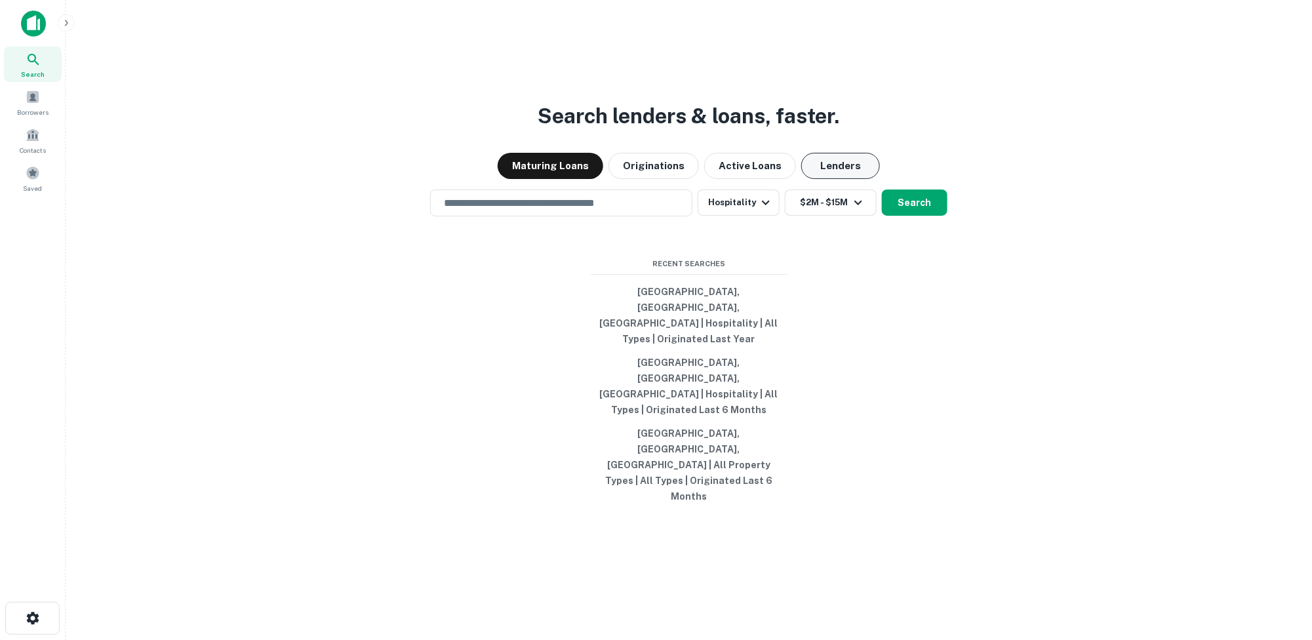
click at [817, 179] on button "Lenders" at bounding box center [840, 166] width 79 height 26
click at [595, 211] on input "text" at bounding box center [561, 202] width 251 height 15
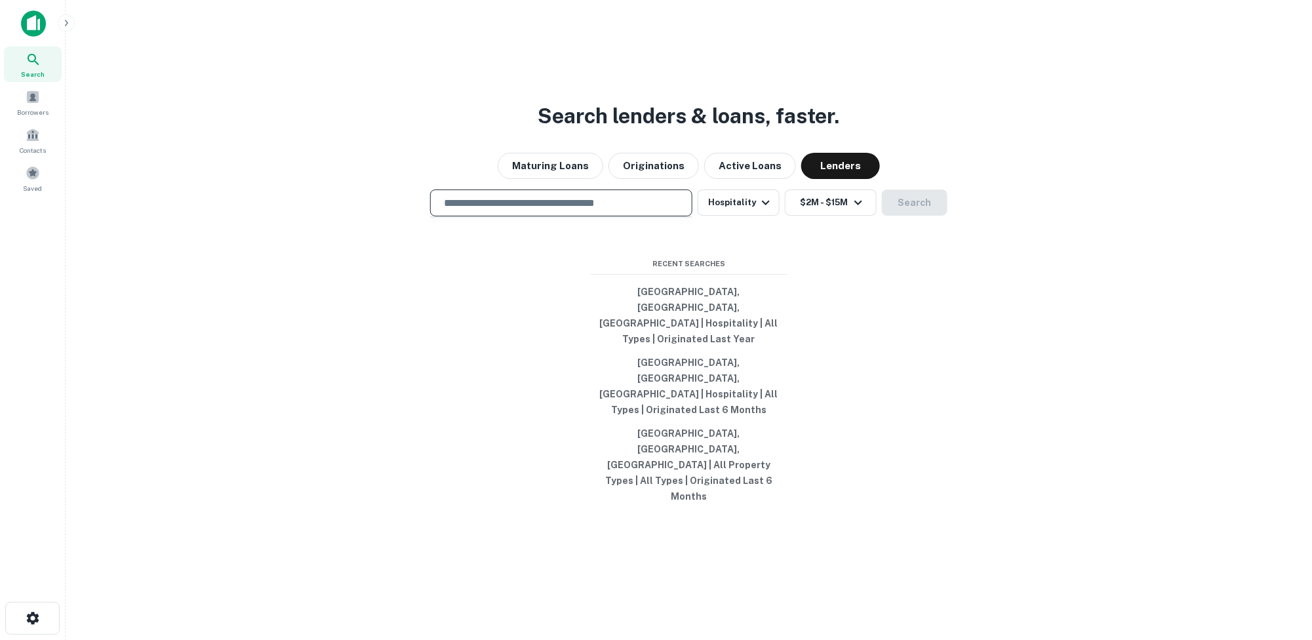
type input "**********"
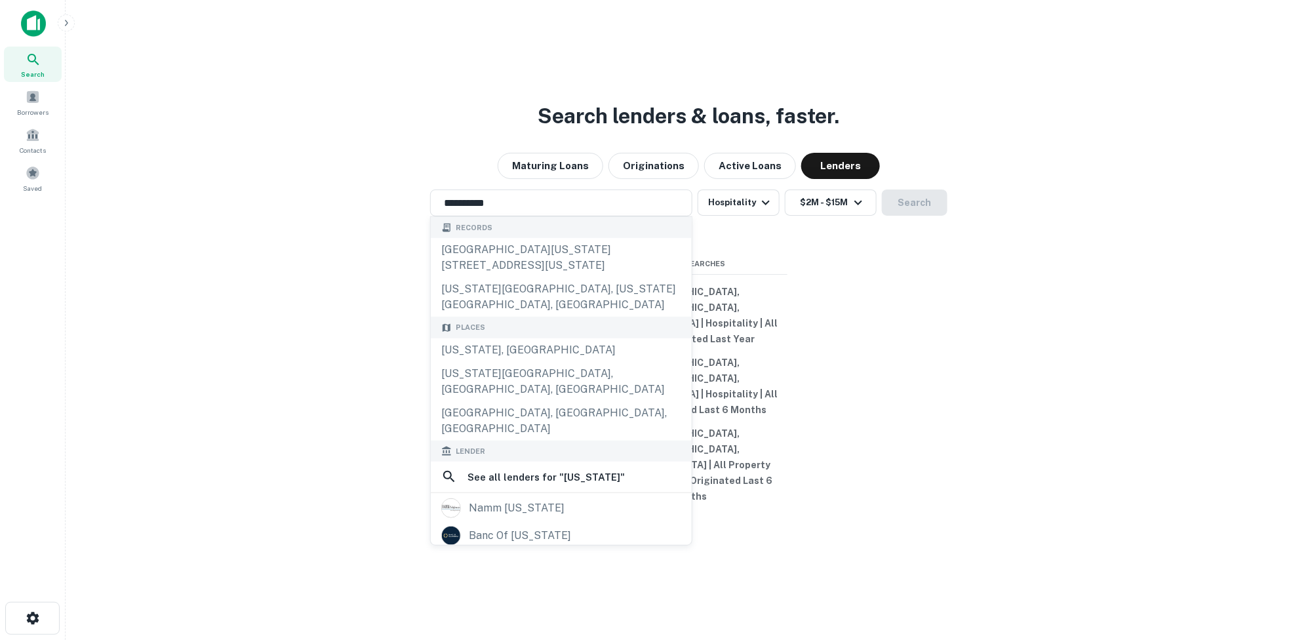
click at [817, 179] on div "Maturing Loans Originations Active Loans Lenders" at bounding box center [689, 166] width 1226 height 26
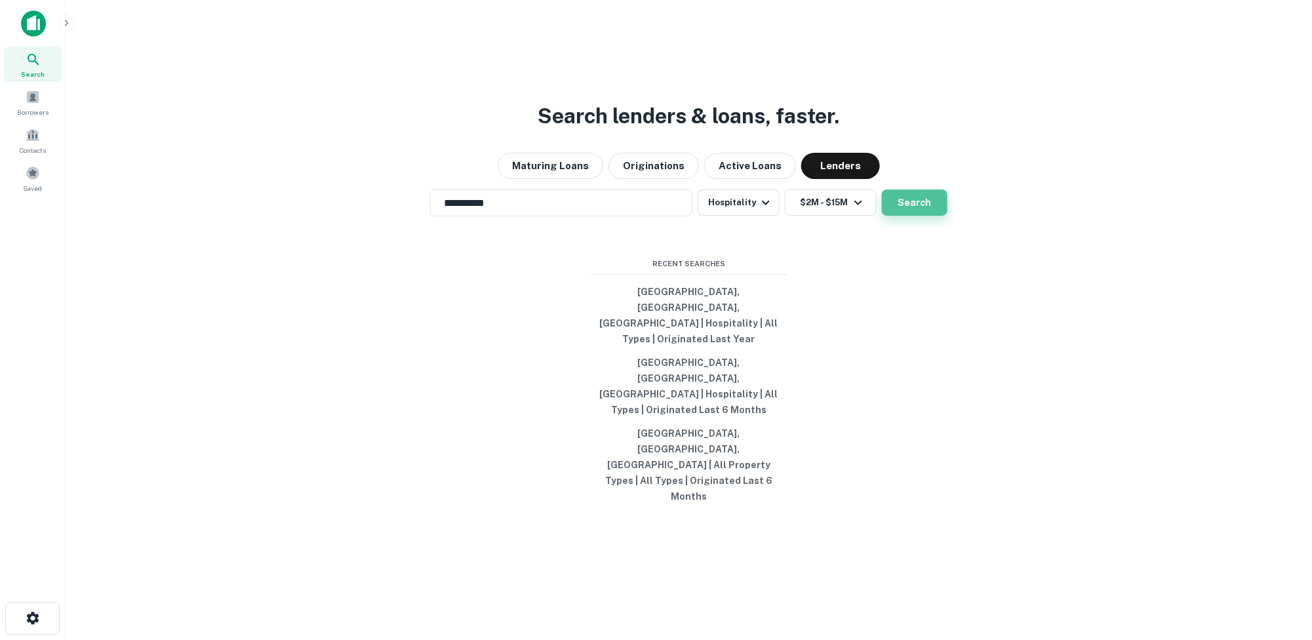
click at [817, 216] on button "Search" at bounding box center [915, 203] width 66 height 26
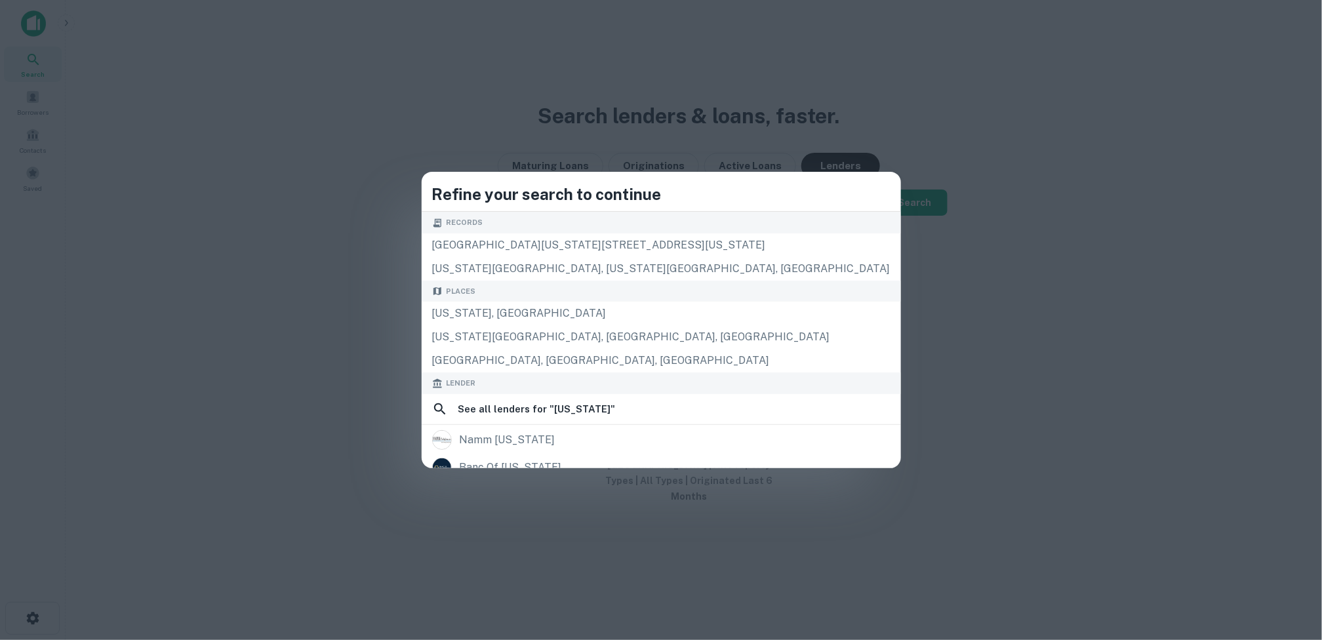
click at [817, 171] on div "Refine your search to continue Records 8940 california avenue8944 california av…" at bounding box center [661, 320] width 1322 height 640
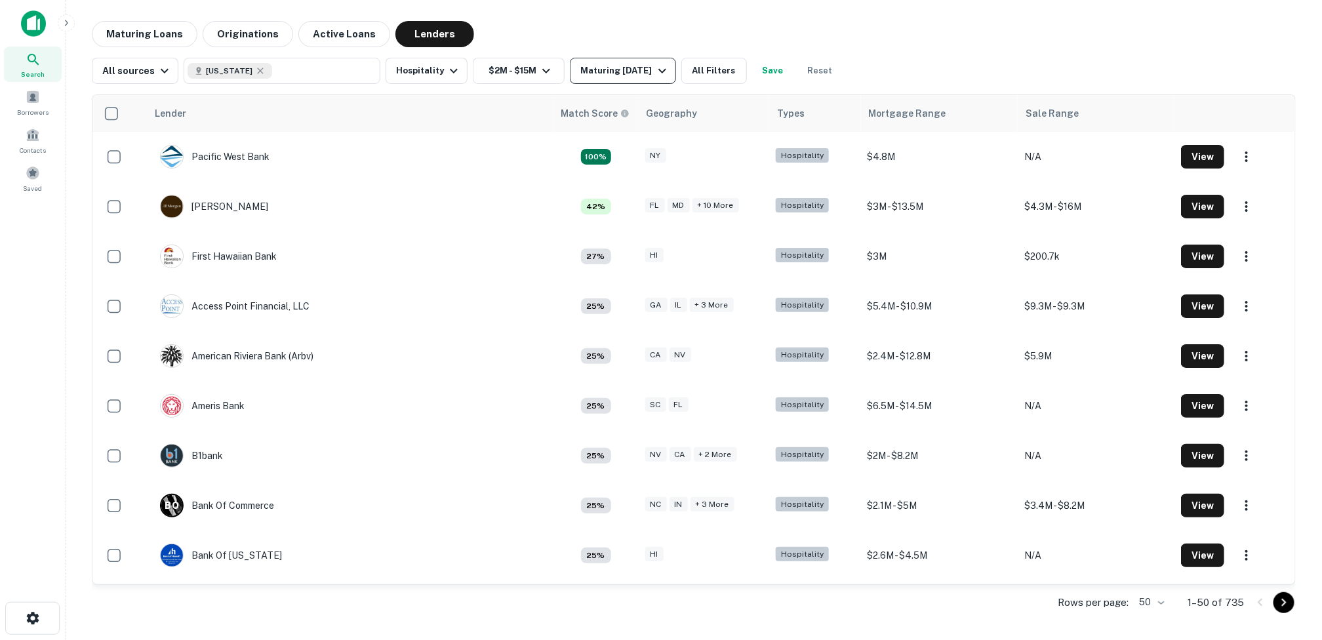
click at [658, 69] on icon "button" at bounding box center [662, 71] width 16 height 16
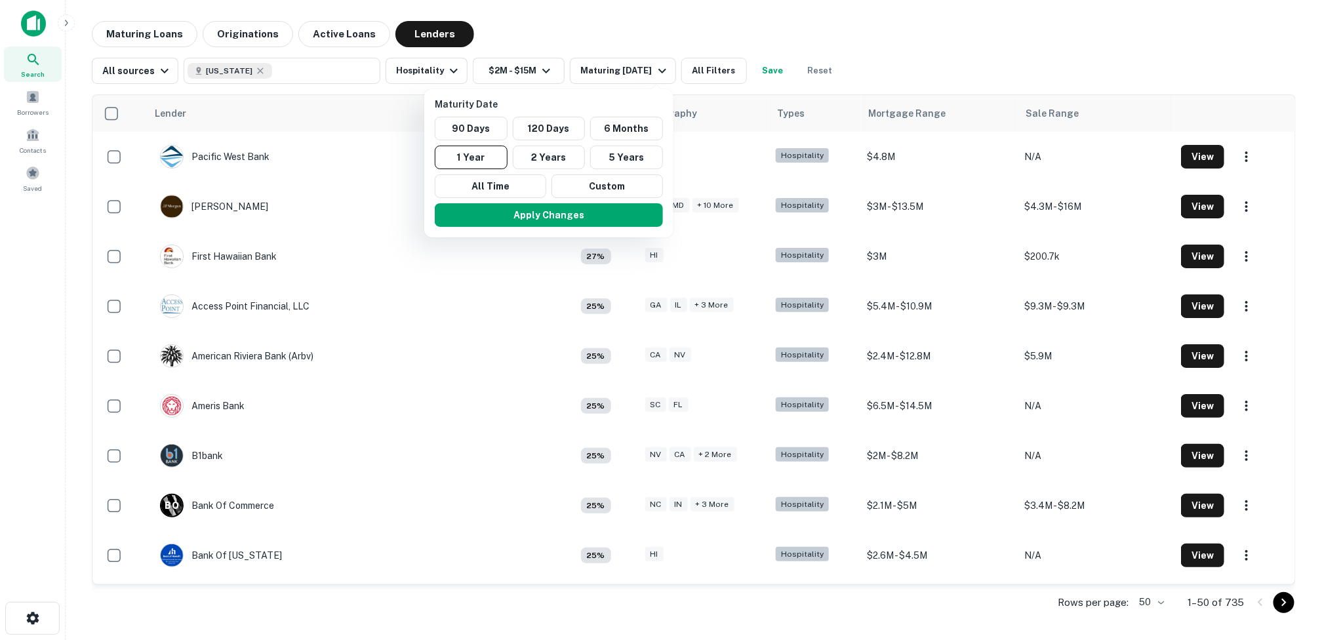
click at [700, 68] on div at bounding box center [661, 320] width 1322 height 640
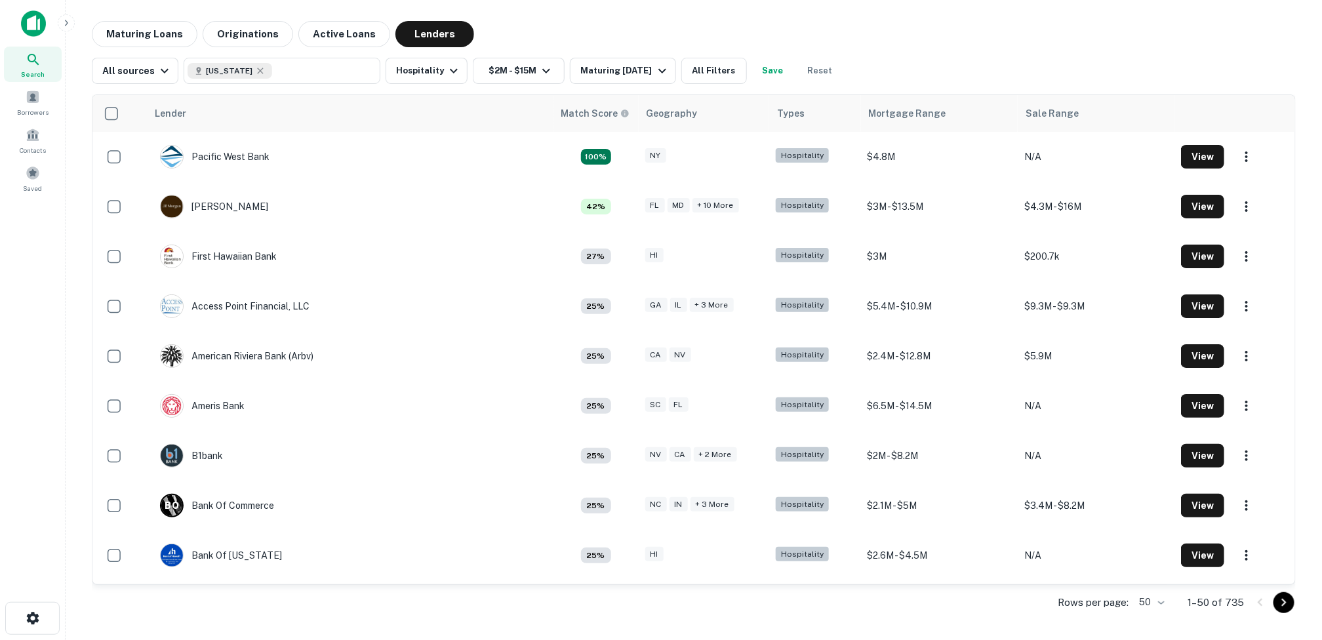
click at [700, 68] on button "All Filters" at bounding box center [714, 71] width 66 height 26
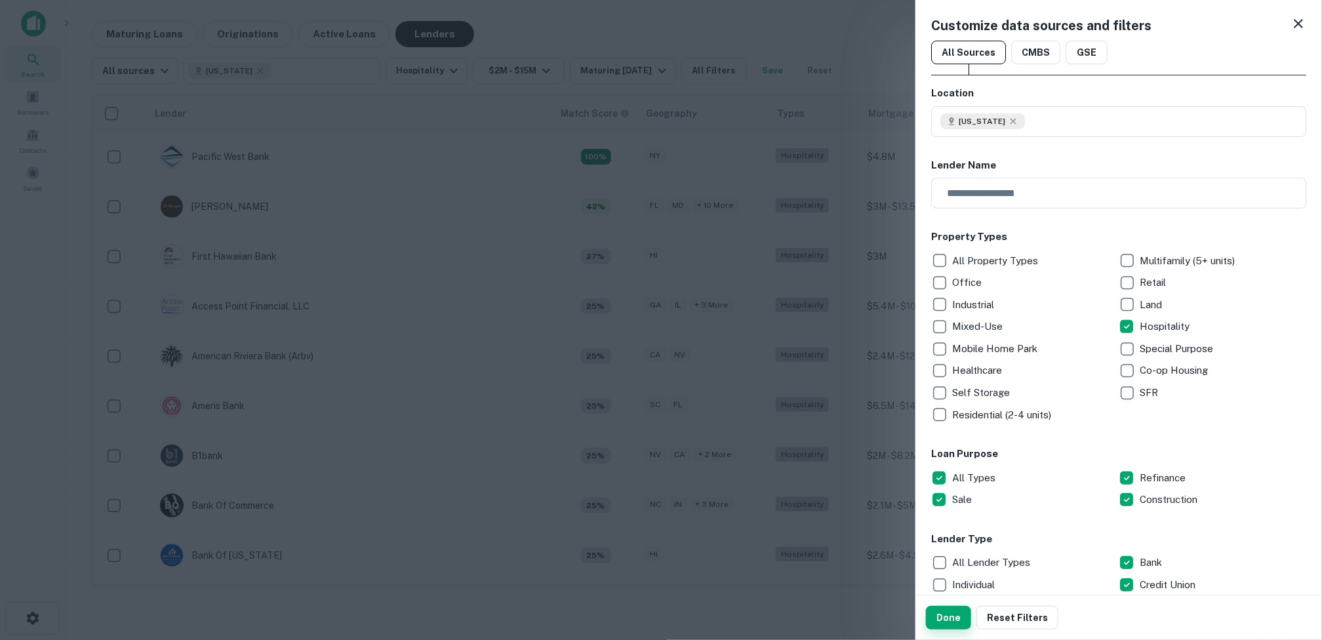
click at [817, 615] on button "Done" at bounding box center [948, 618] width 45 height 24
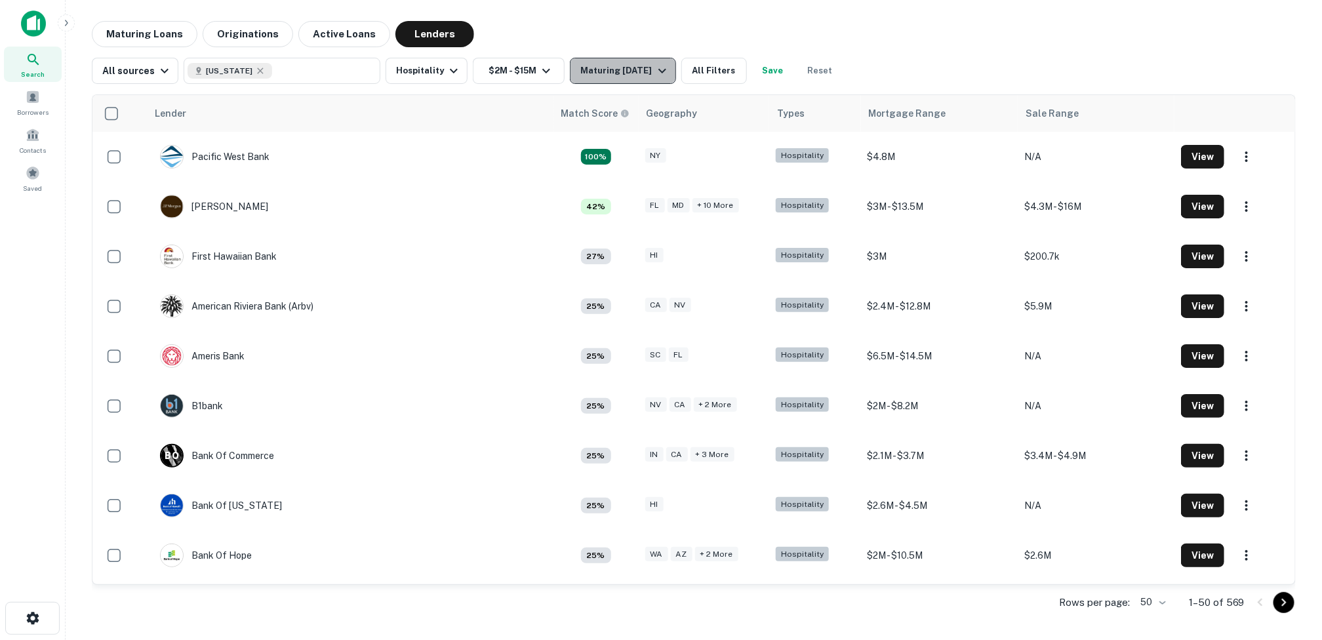
click at [656, 70] on icon "button" at bounding box center [662, 71] width 16 height 16
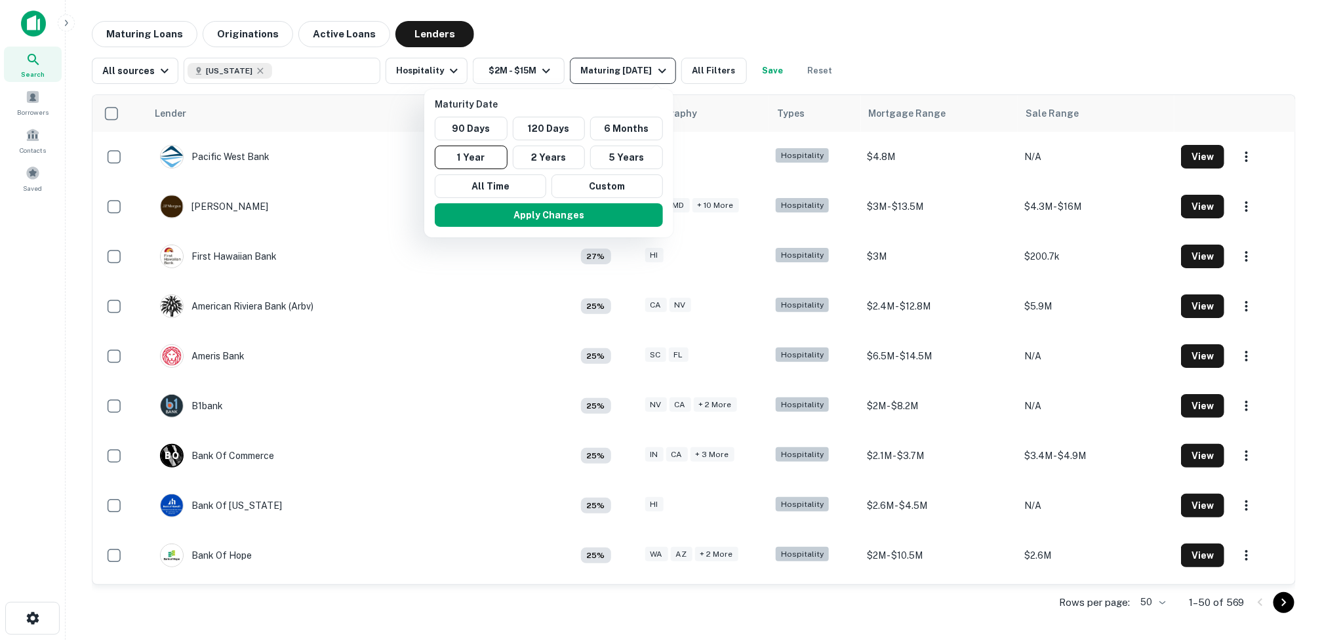
click at [656, 70] on div at bounding box center [661, 320] width 1322 height 640
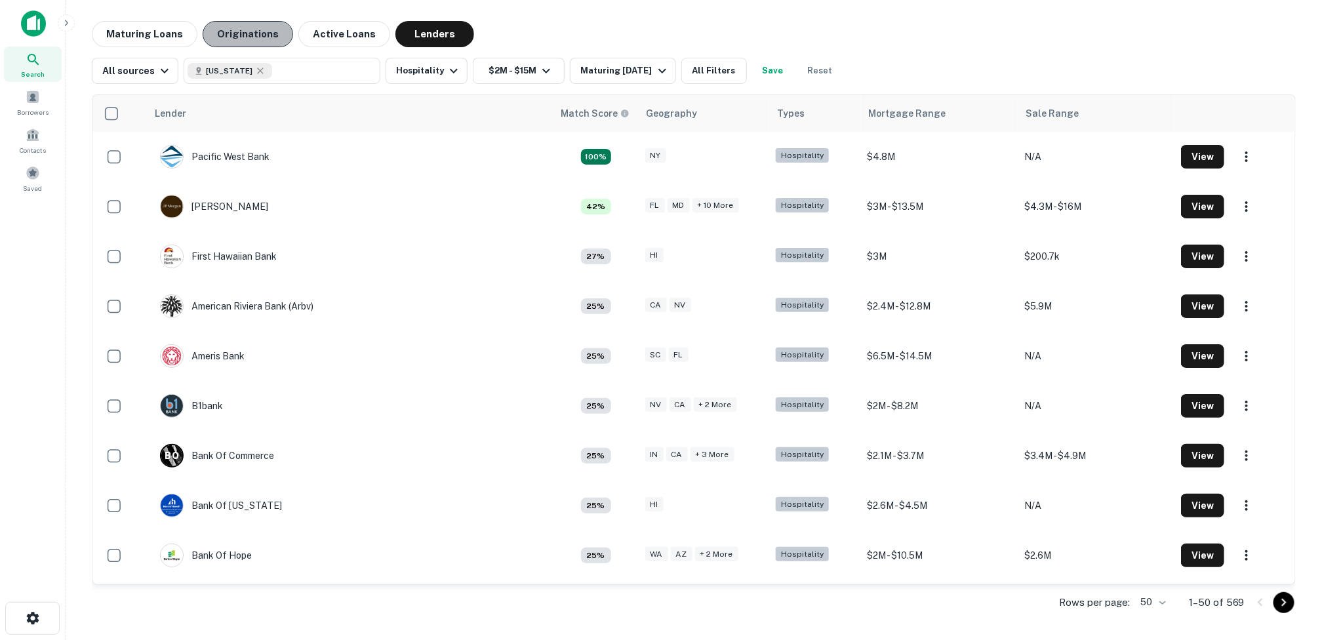
click at [257, 33] on button "Originations" at bounding box center [248, 34] width 90 height 26
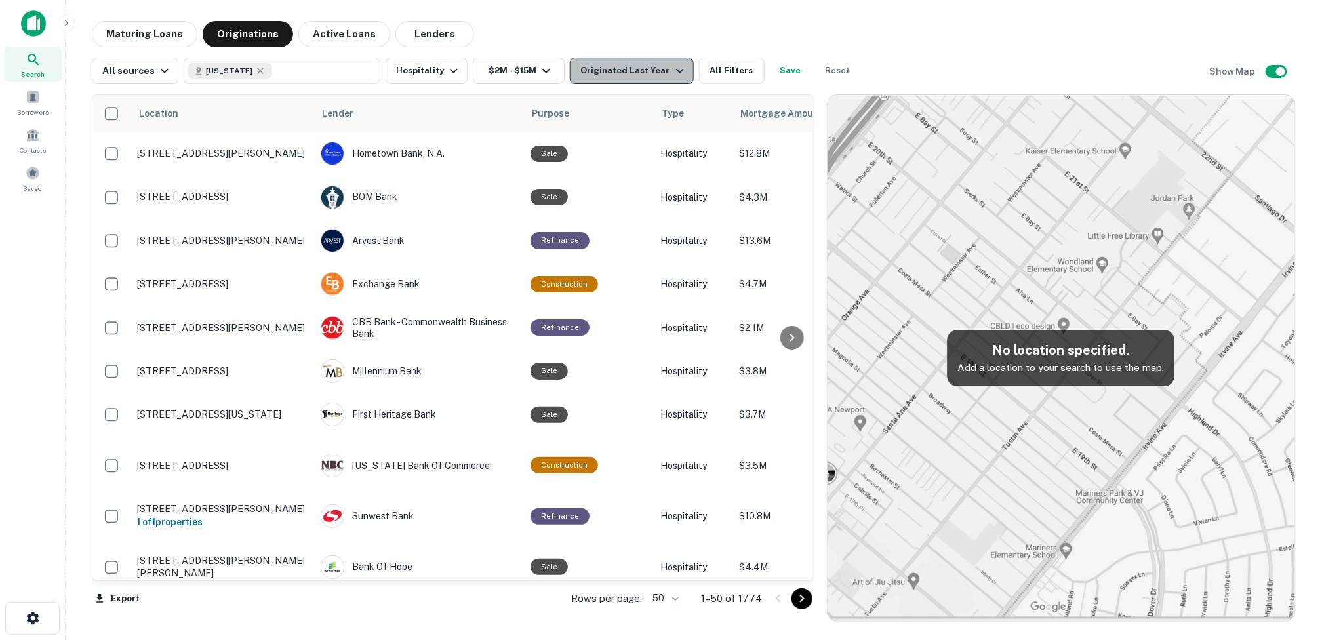
click at [672, 65] on icon "button" at bounding box center [680, 71] width 16 height 16
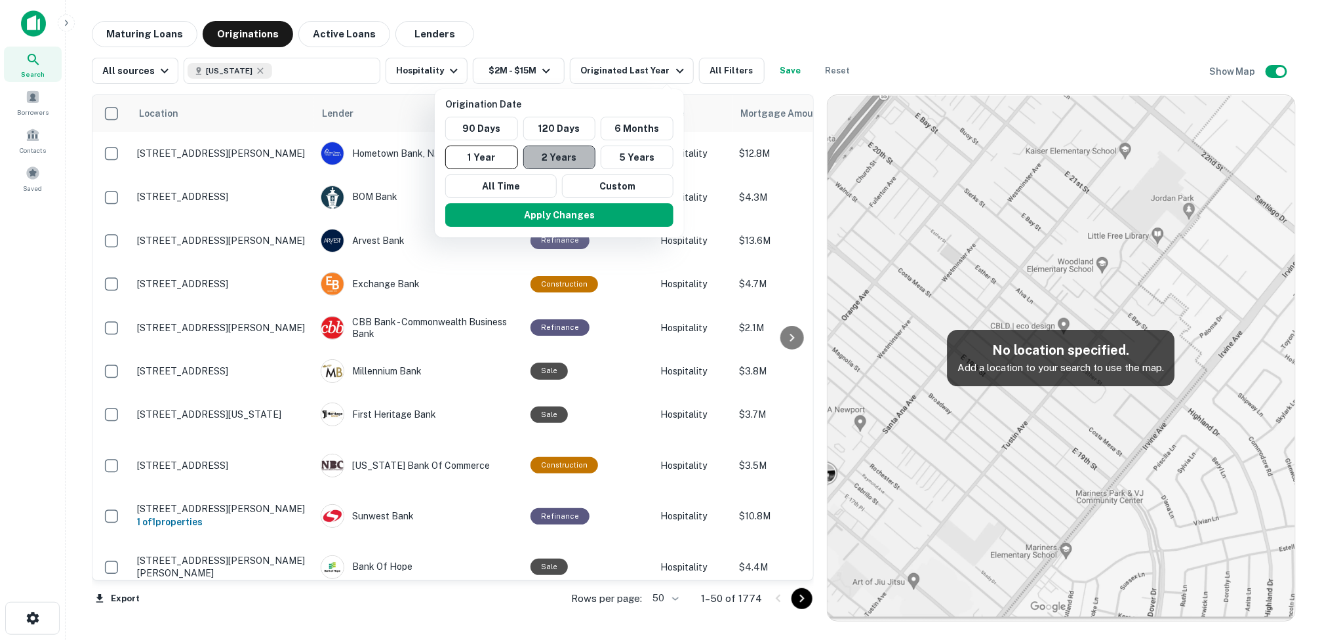
click at [548, 157] on button "2 Years" at bounding box center [559, 158] width 73 height 24
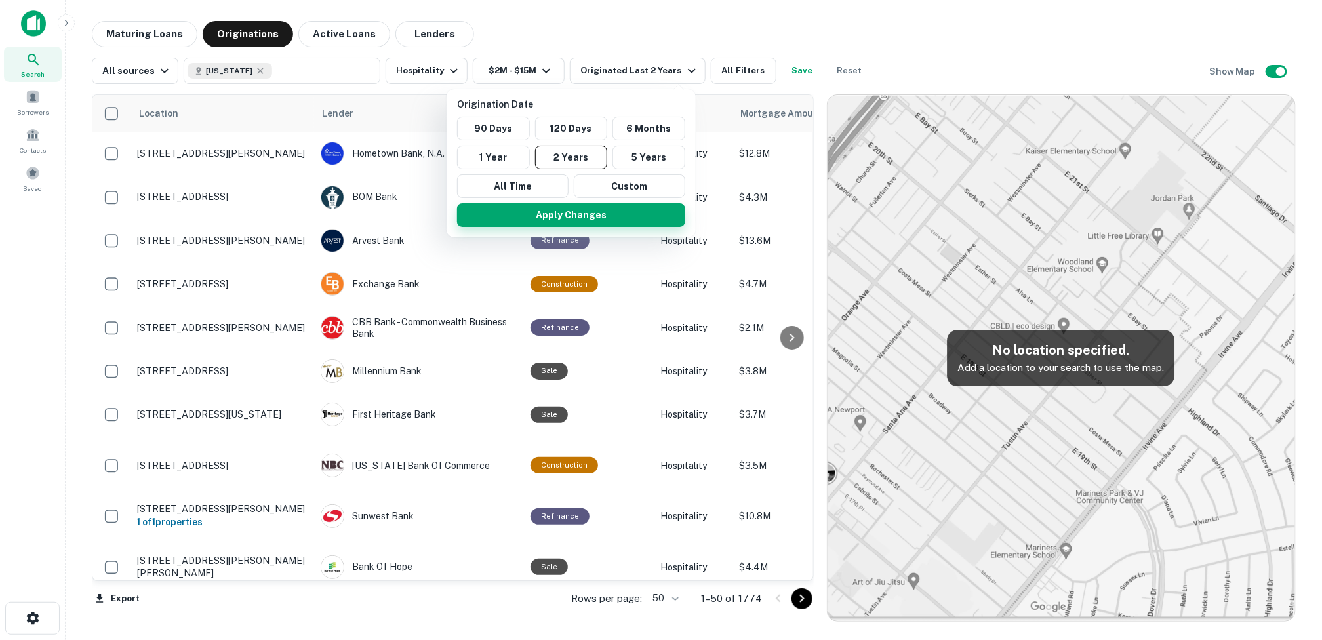
click at [581, 211] on button "Apply Changes" at bounding box center [571, 215] width 228 height 24
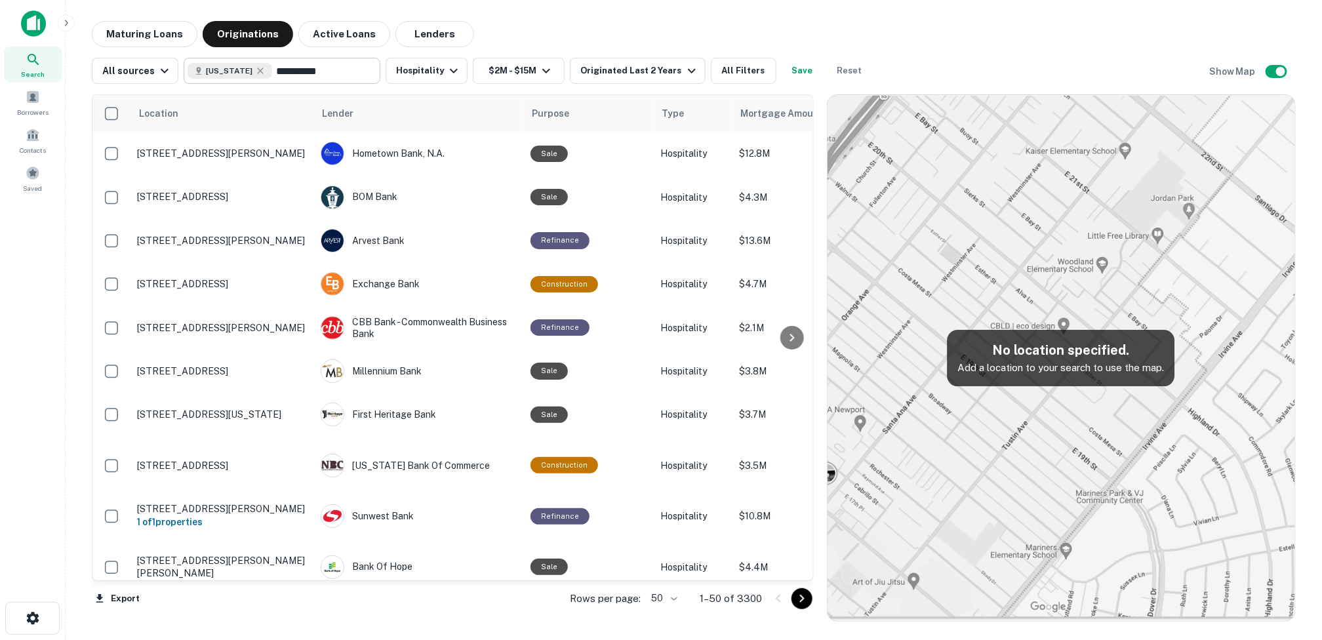
click at [272, 72] on input "**********" at bounding box center [323, 71] width 102 height 18
type input "*"
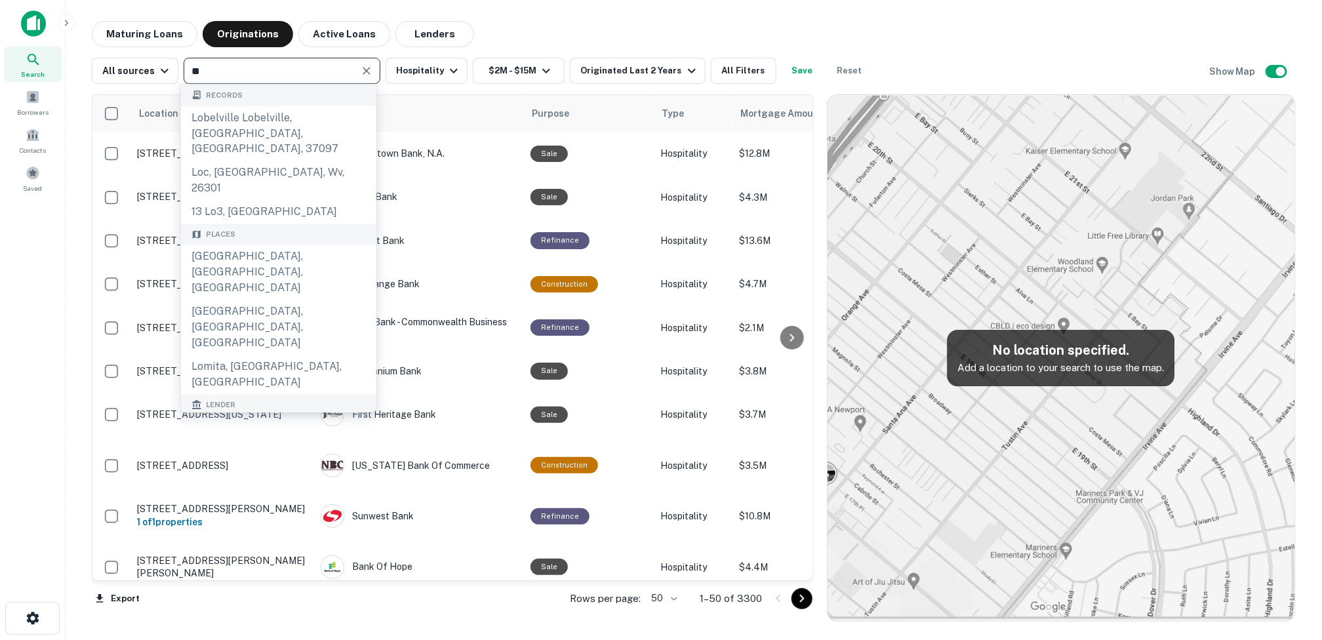
type input "***"
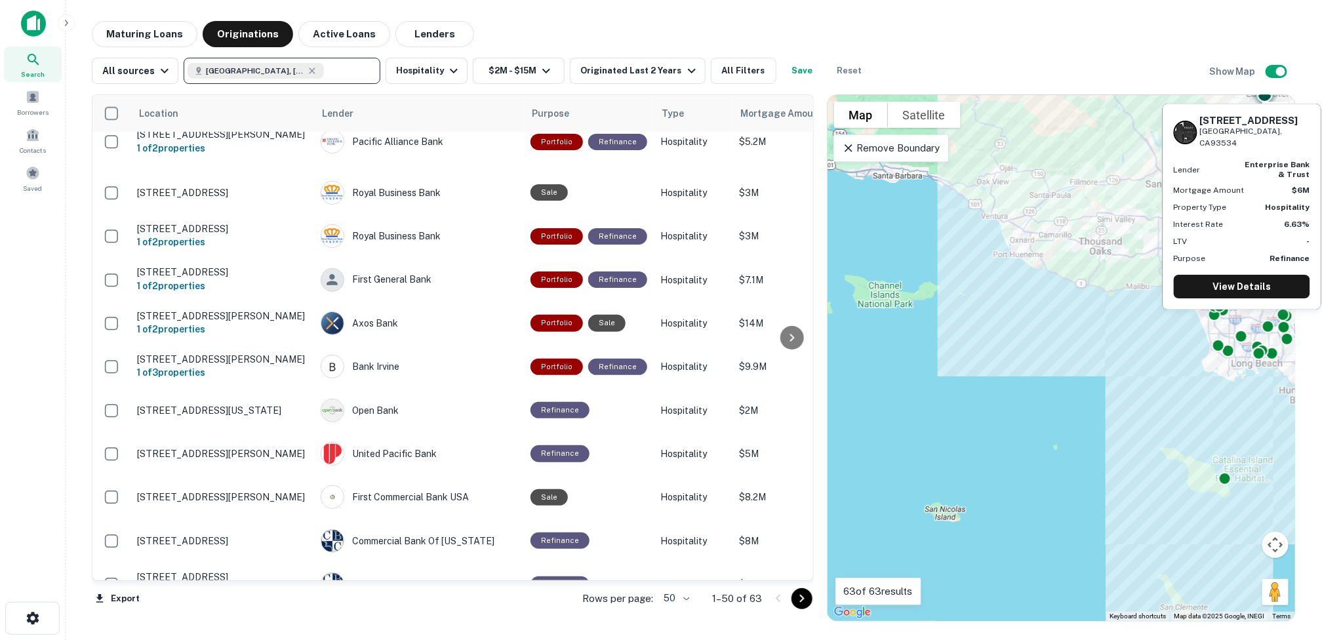
scroll to position [721, 0]
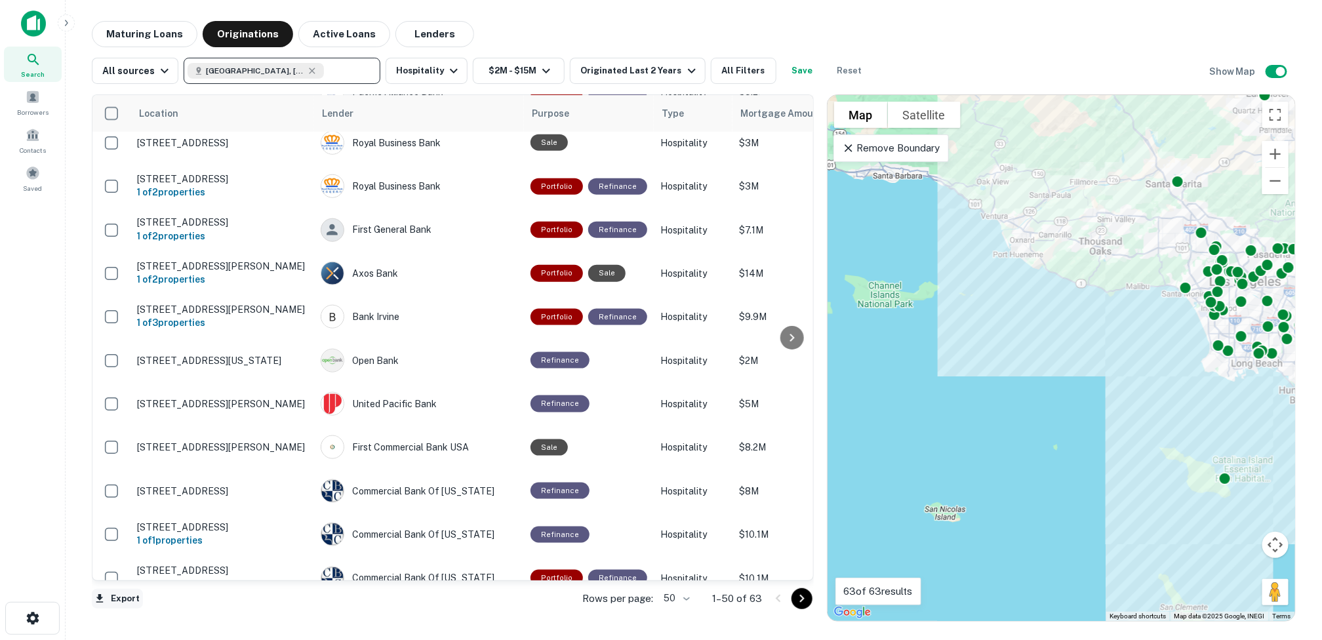
click at [115, 598] on button "Export" at bounding box center [117, 599] width 51 height 20
click at [184, 612] on li "Export as Excel (.xlsx)" at bounding box center [166, 613] width 148 height 24
click at [796, 599] on icon "Go to next page" at bounding box center [802, 599] width 16 height 16
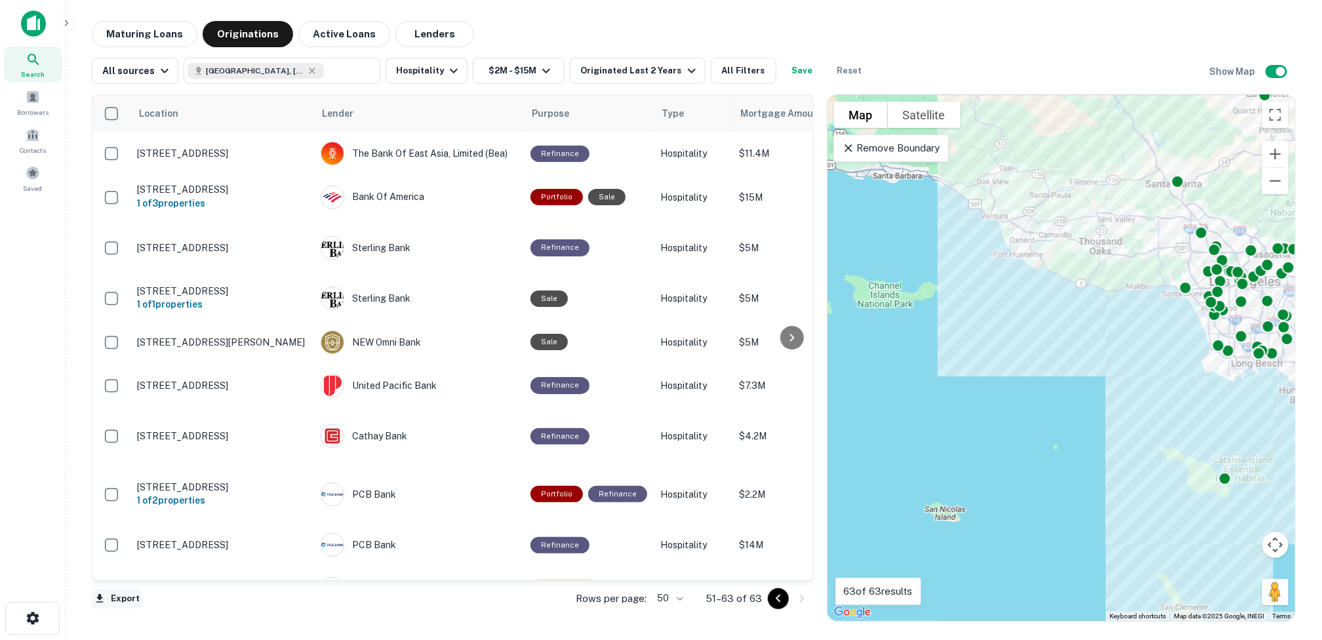
click at [120, 593] on button "Export" at bounding box center [117, 599] width 51 height 20
click at [182, 610] on li "Export as Excel (.xlsx)" at bounding box center [166, 613] width 148 height 24
click at [776, 597] on icon "Go to previous page" at bounding box center [779, 599] width 16 height 16
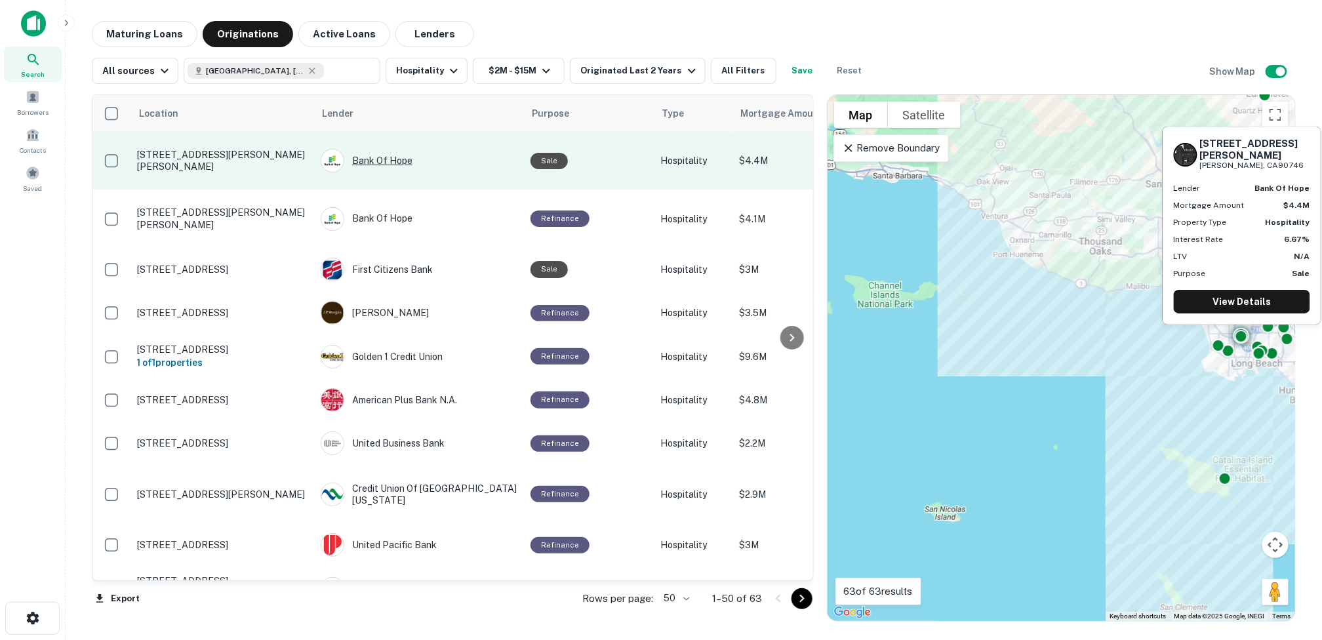
click at [391, 151] on div "Bank Of Hope" at bounding box center [419, 161] width 197 height 24
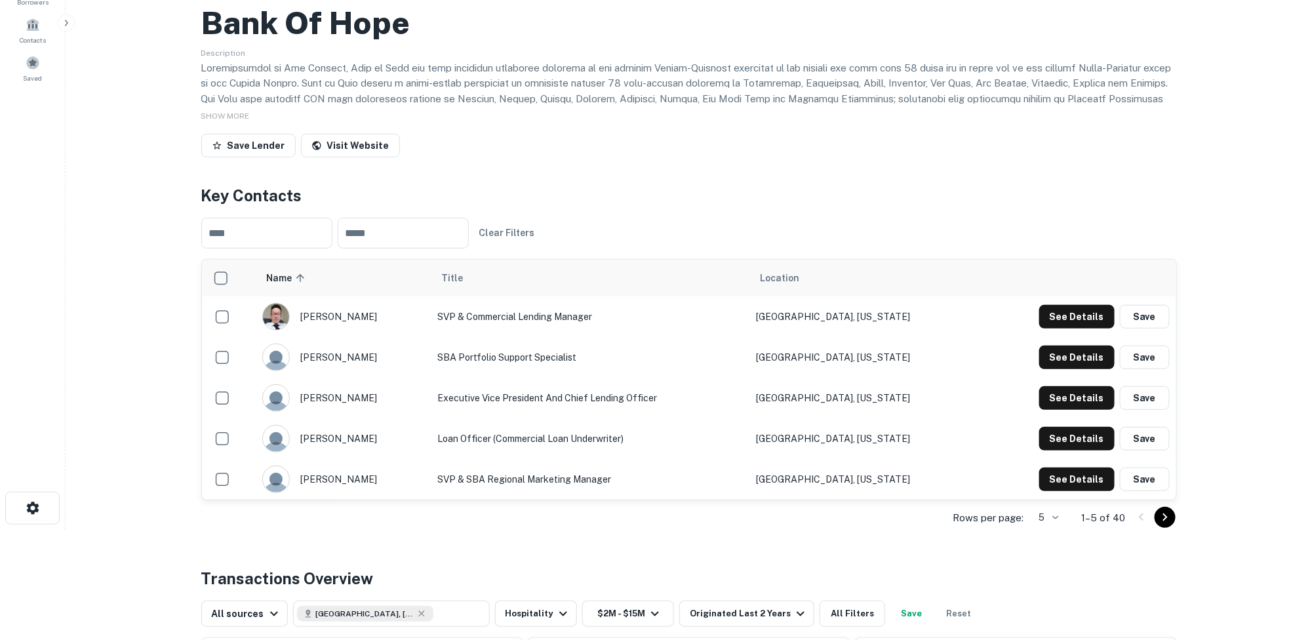
scroll to position [131, 0]
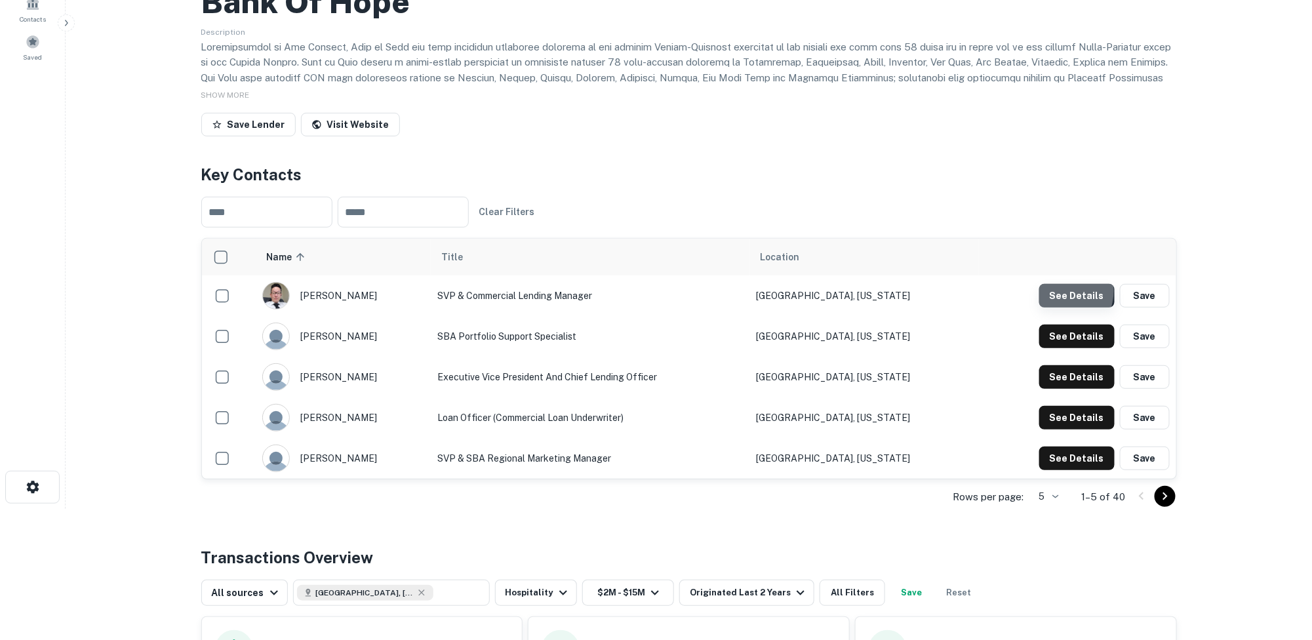
click at [817, 291] on button "See Details" at bounding box center [1076, 296] width 75 height 24
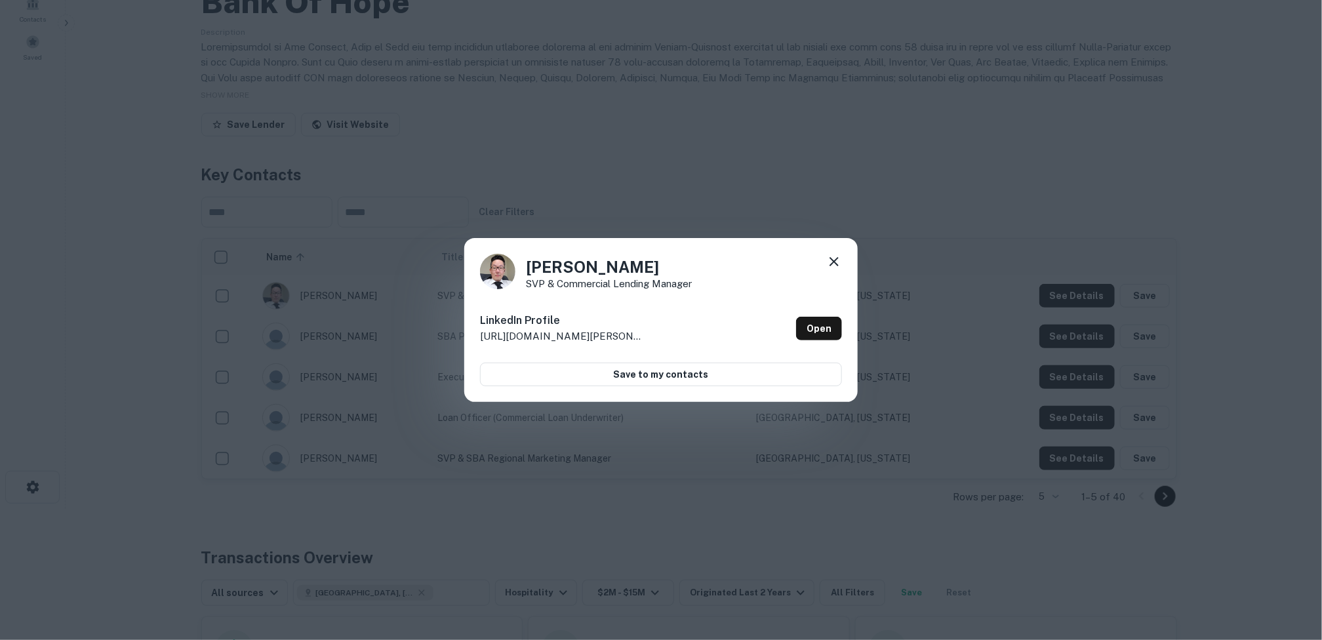
click at [817, 260] on icon at bounding box center [834, 262] width 16 height 16
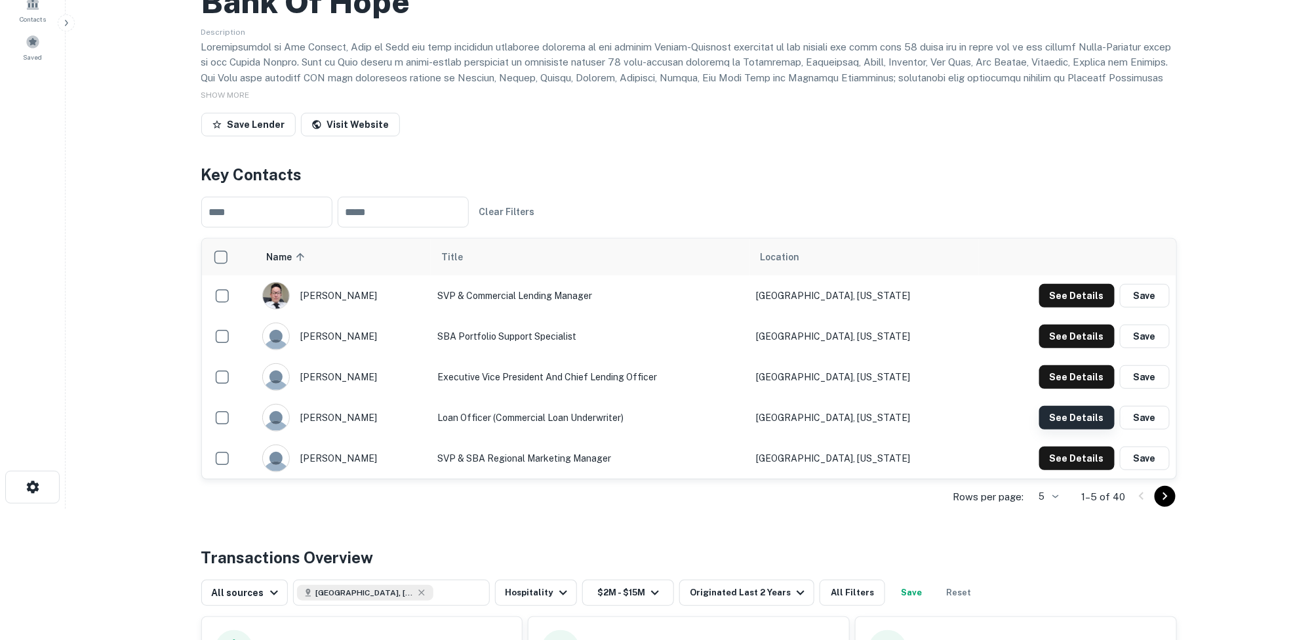
click at [817, 418] on button "See Details" at bounding box center [1076, 418] width 75 height 24
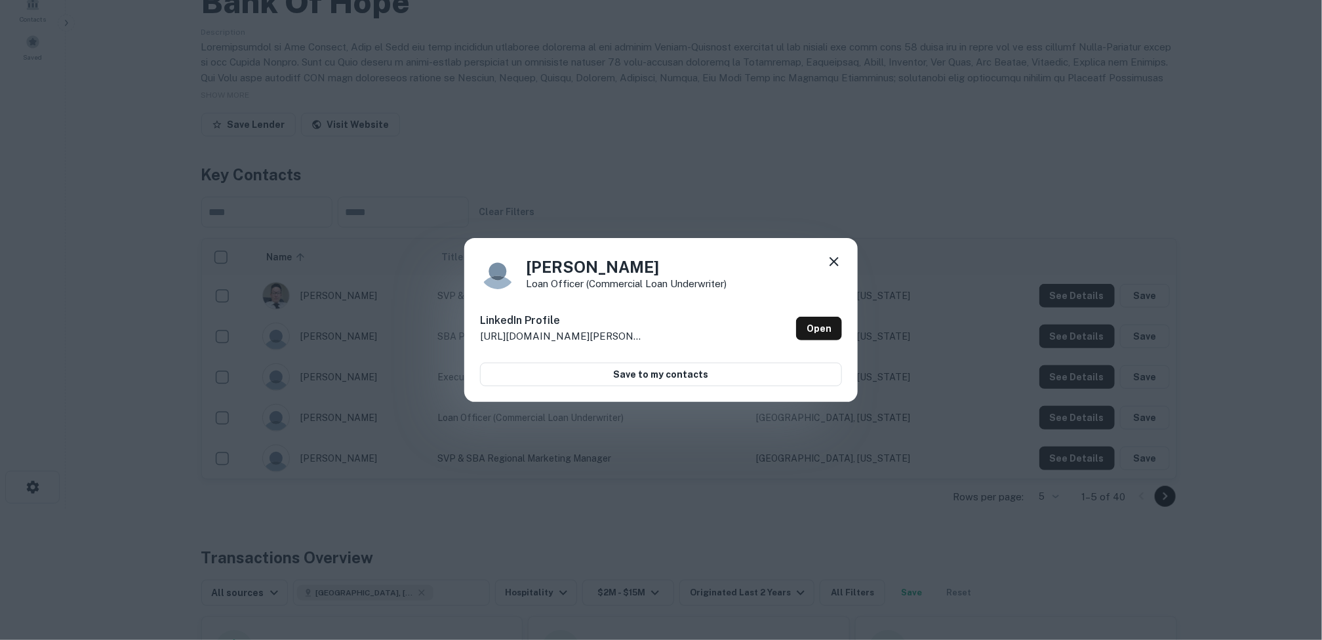
click at [817, 260] on icon at bounding box center [834, 262] width 16 height 16
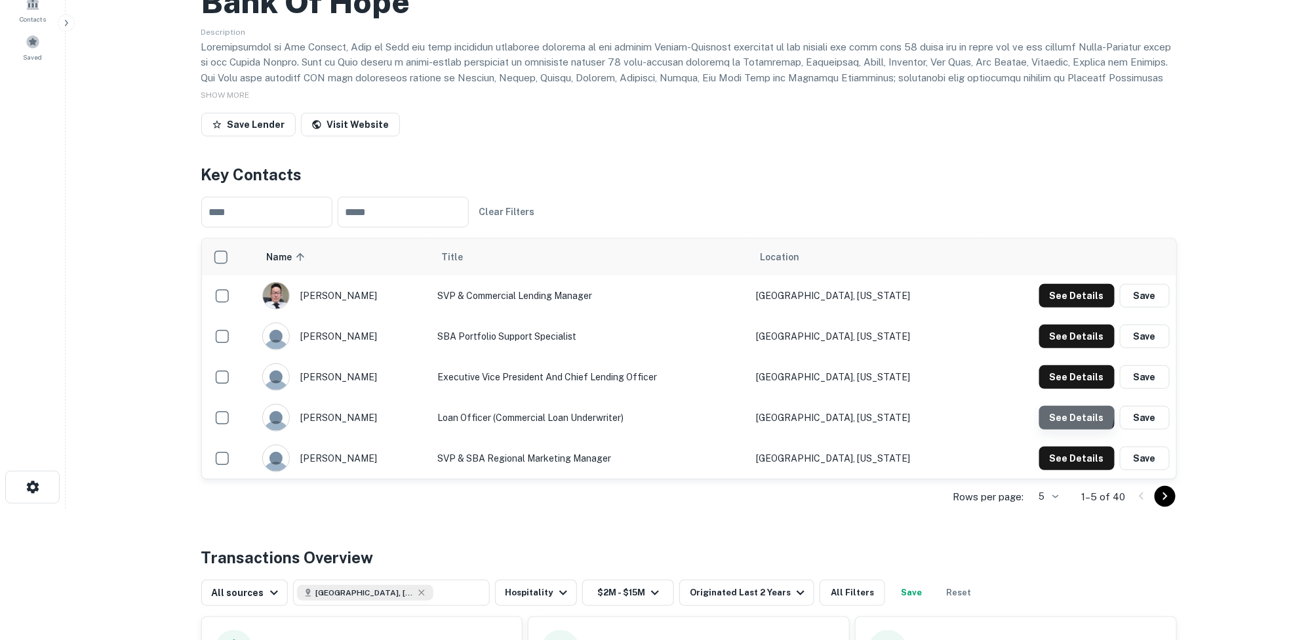
click at [817, 412] on button "See Details" at bounding box center [1076, 418] width 75 height 24
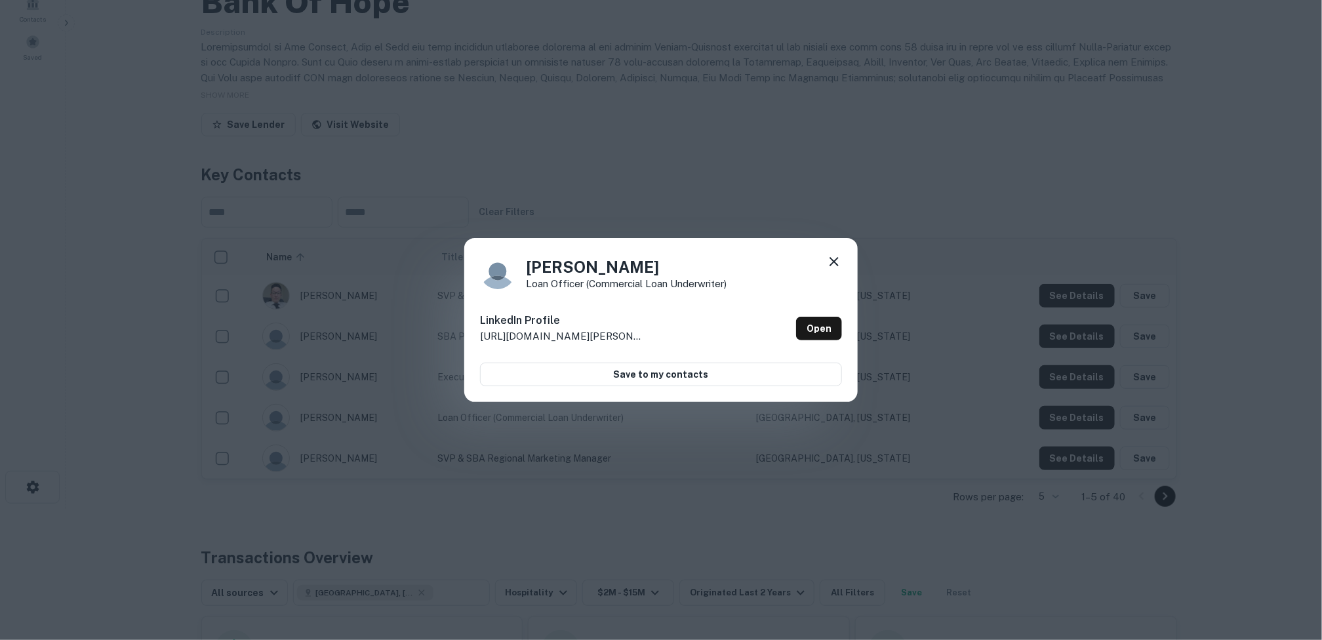
click at [817, 256] on icon at bounding box center [834, 262] width 16 height 16
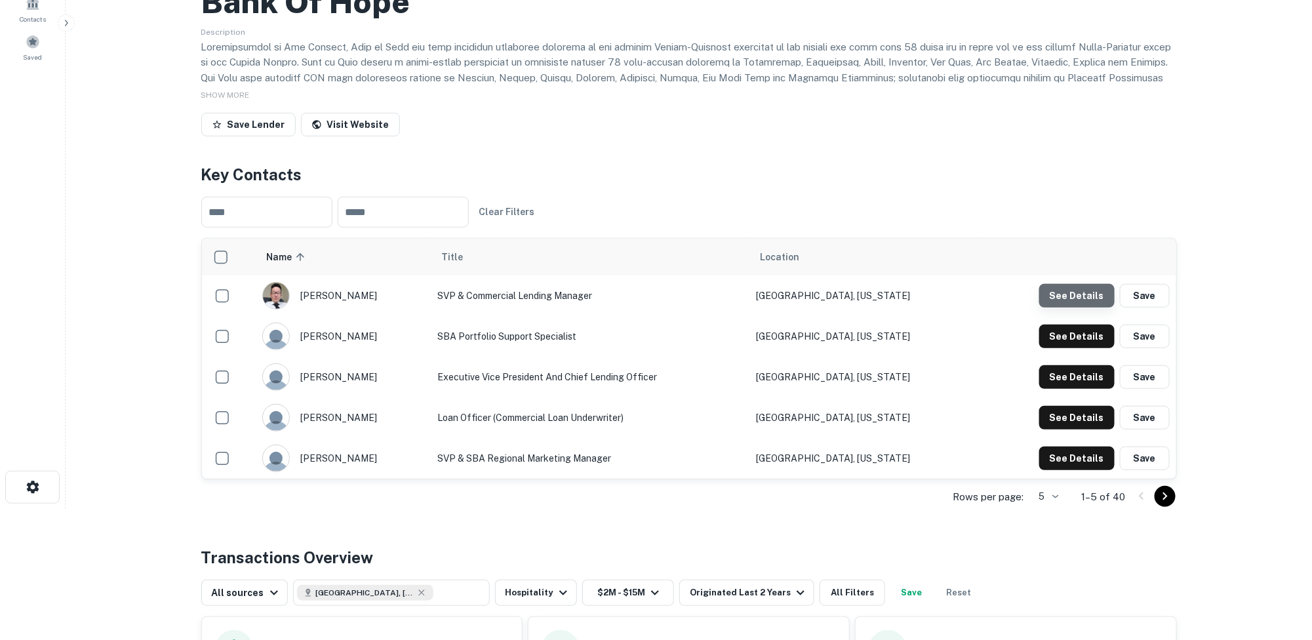
click at [817, 290] on button "See Details" at bounding box center [1076, 296] width 75 height 24
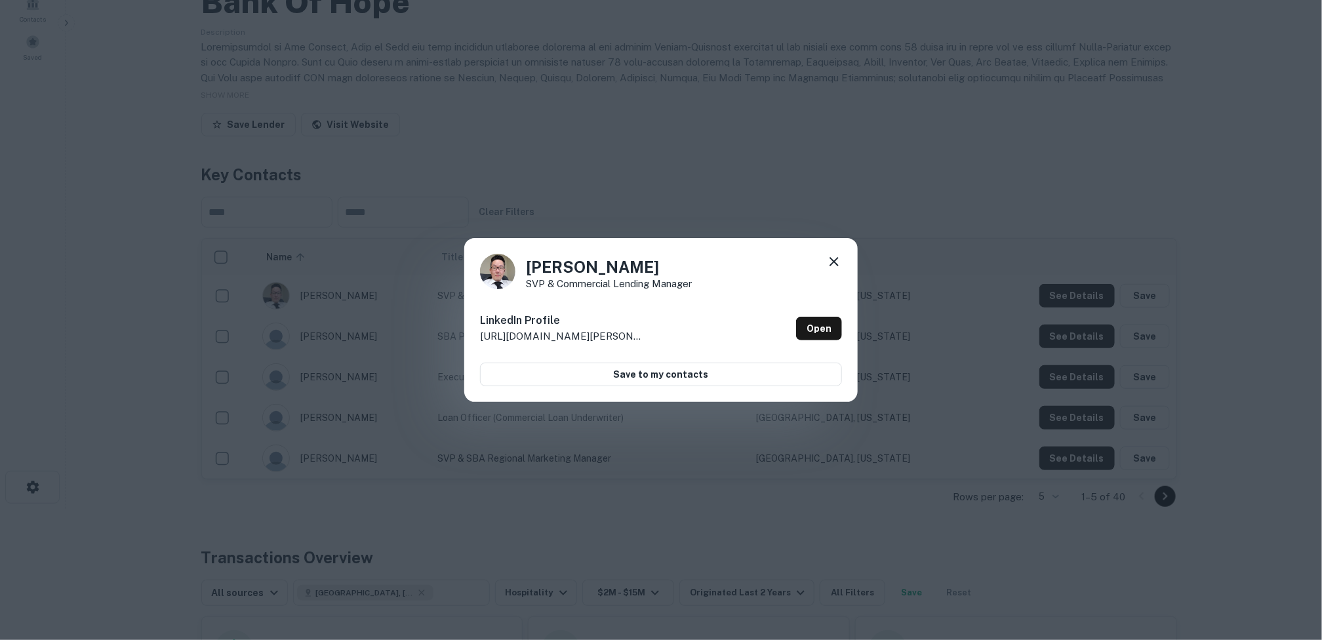
click at [817, 258] on icon at bounding box center [834, 262] width 16 height 16
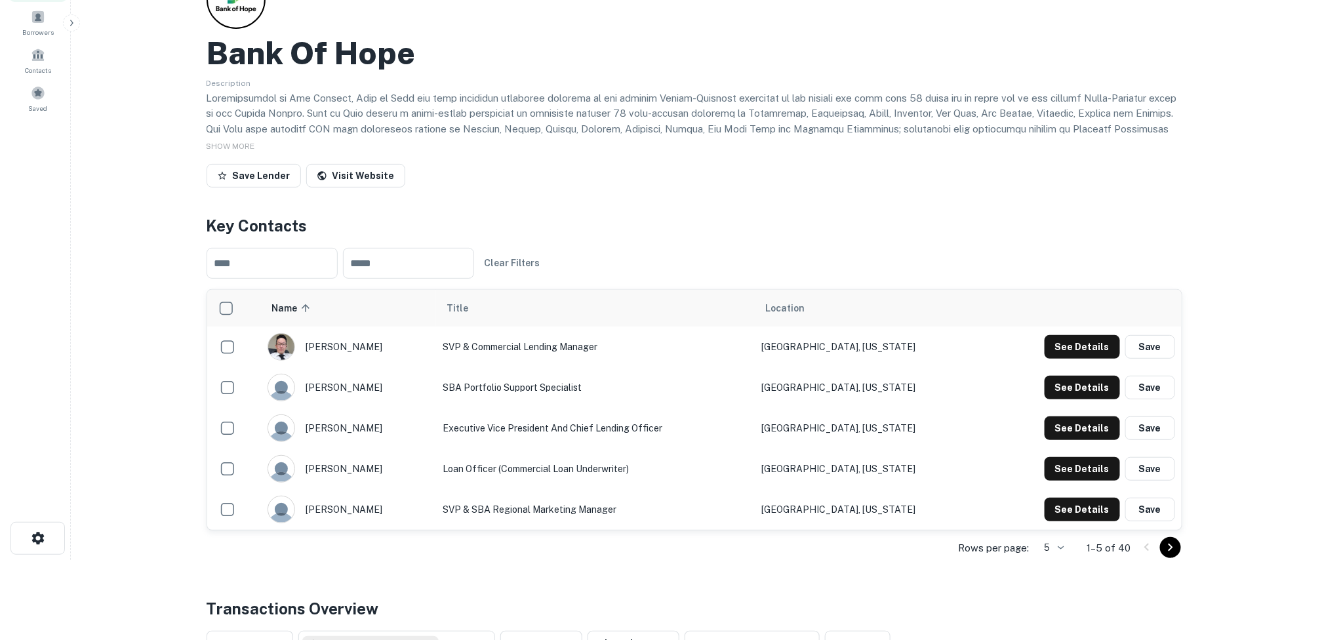
scroll to position [0, 0]
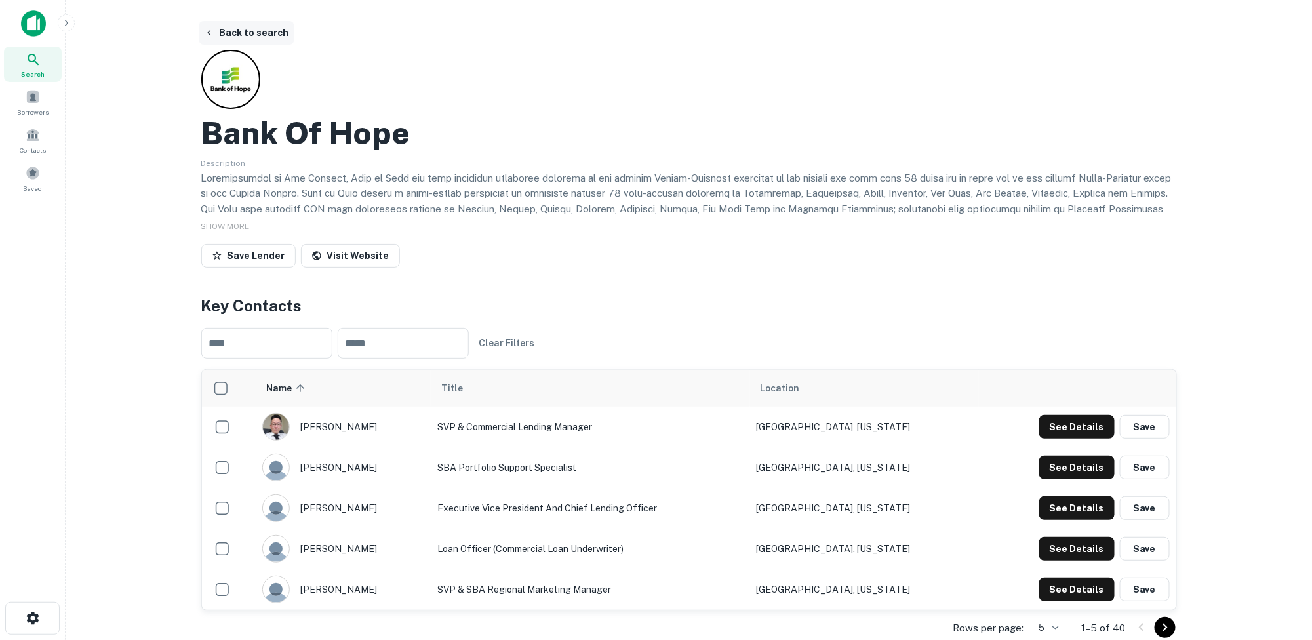
click at [251, 31] on button "Back to search" at bounding box center [247, 33] width 96 height 24
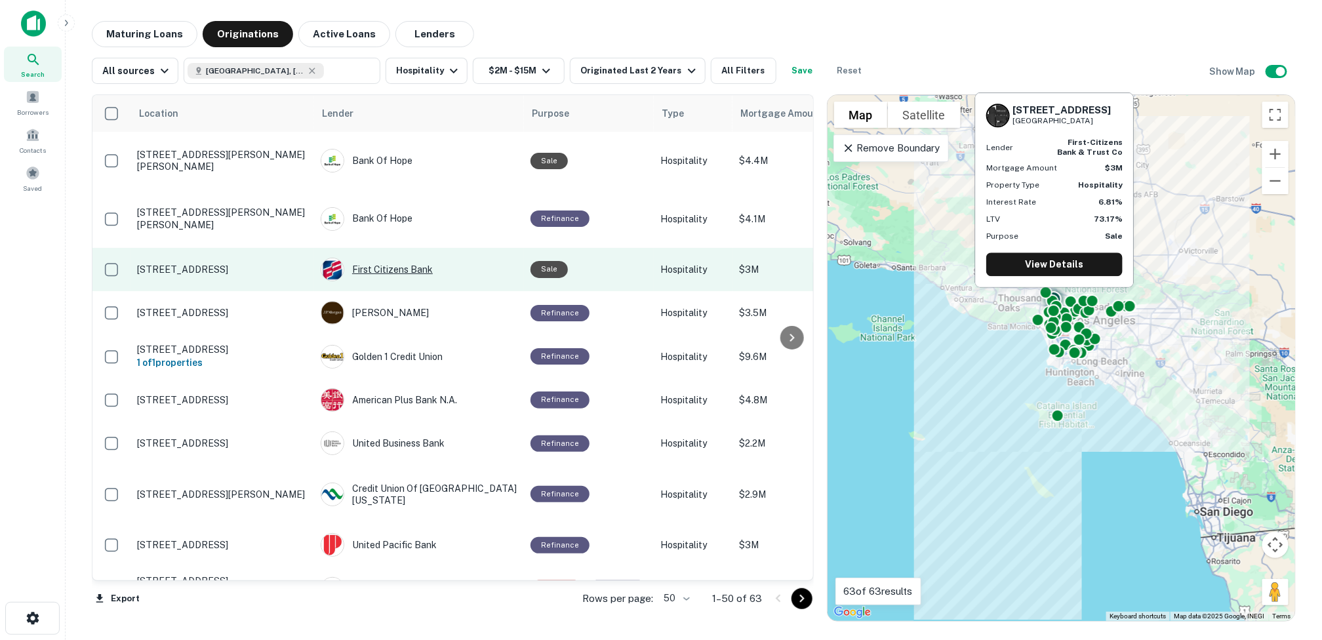
click at [411, 258] on div "First Citizens Bank" at bounding box center [419, 270] width 197 height 24
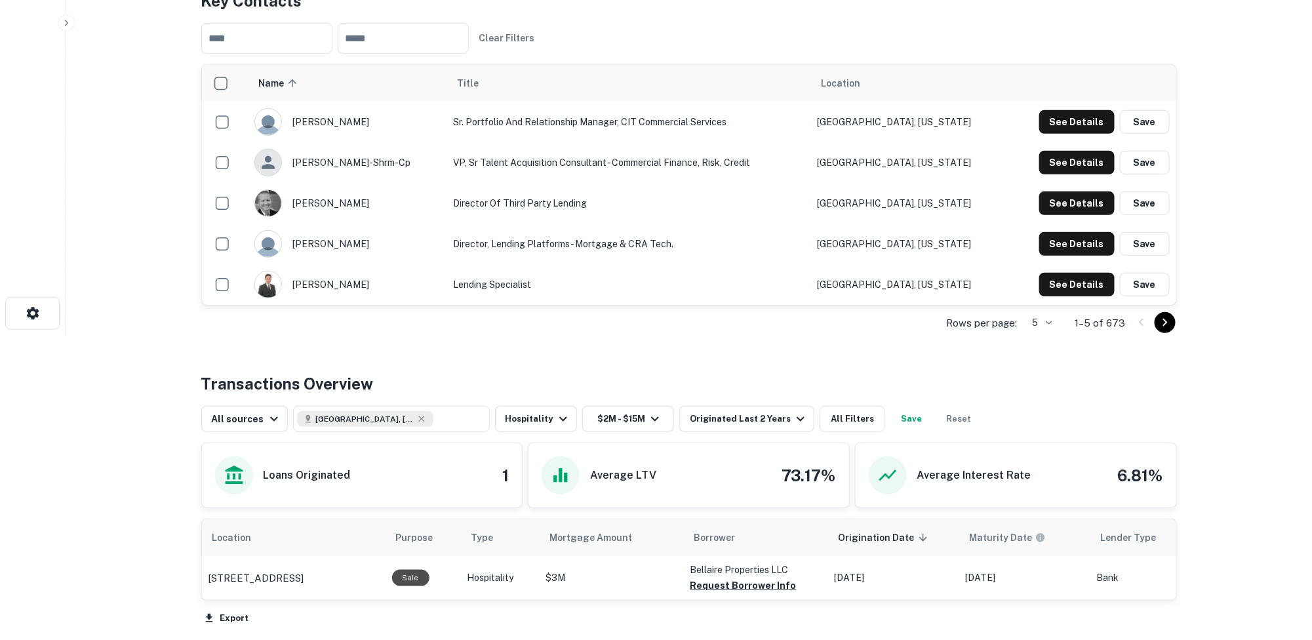
scroll to position [328, 0]
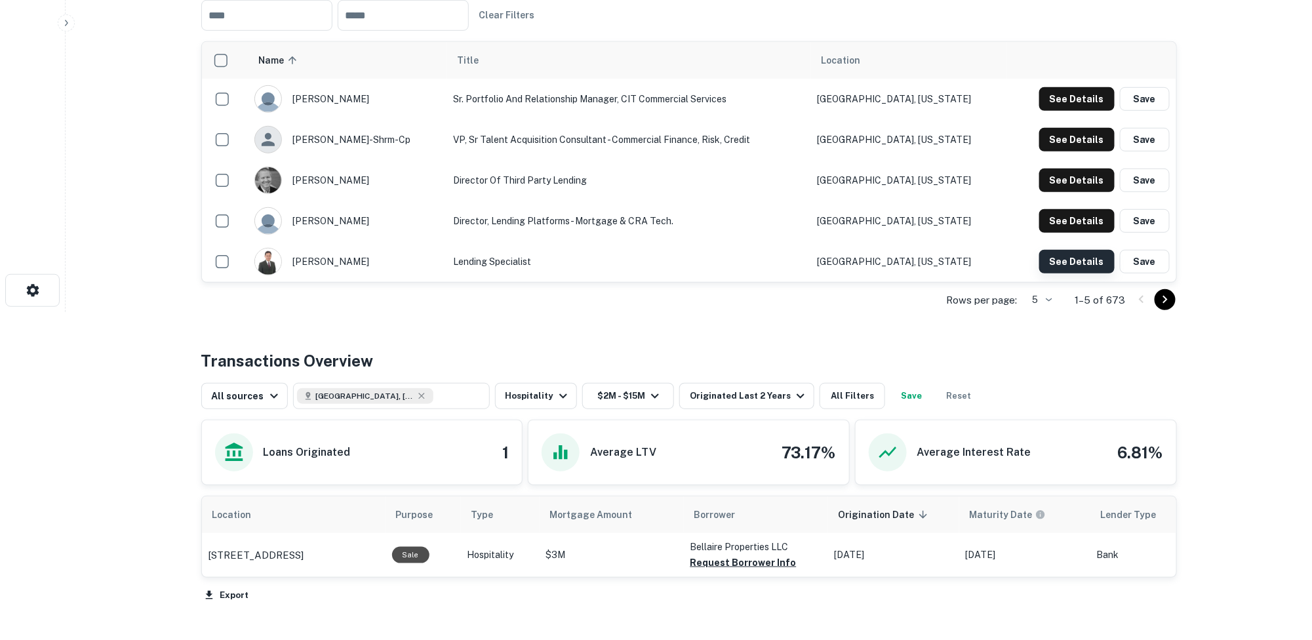
click at [817, 260] on button "See Details" at bounding box center [1076, 262] width 75 height 24
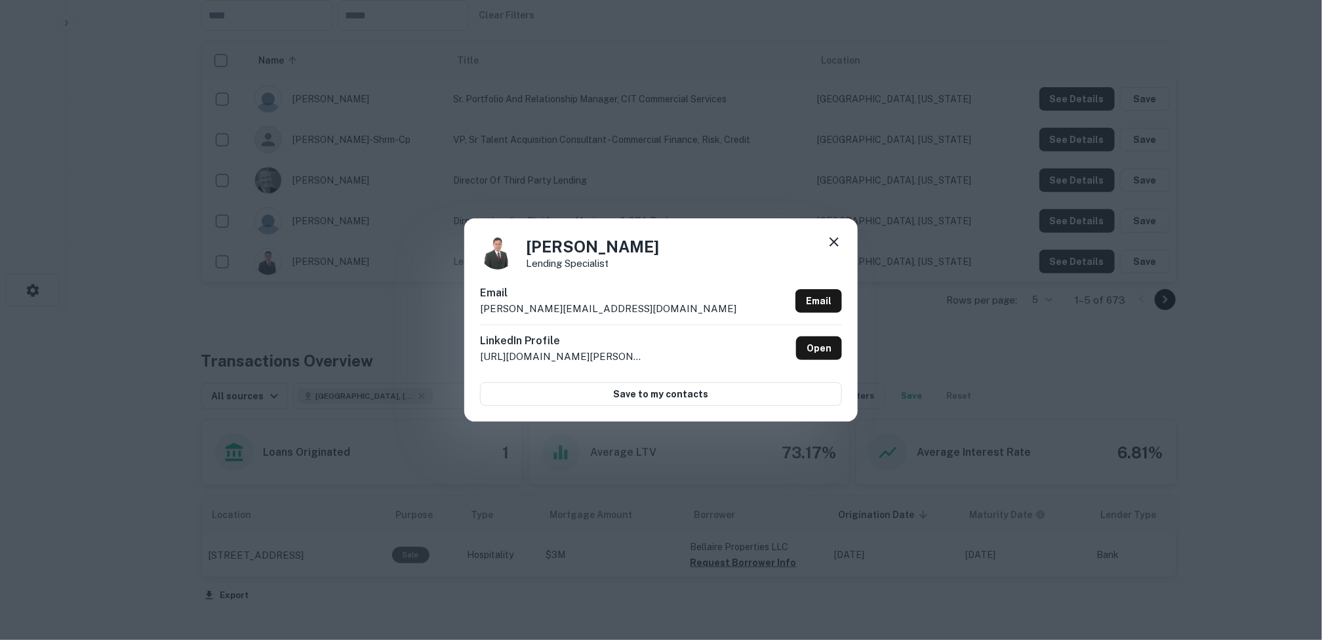
click at [817, 237] on icon at bounding box center [834, 242] width 16 height 16
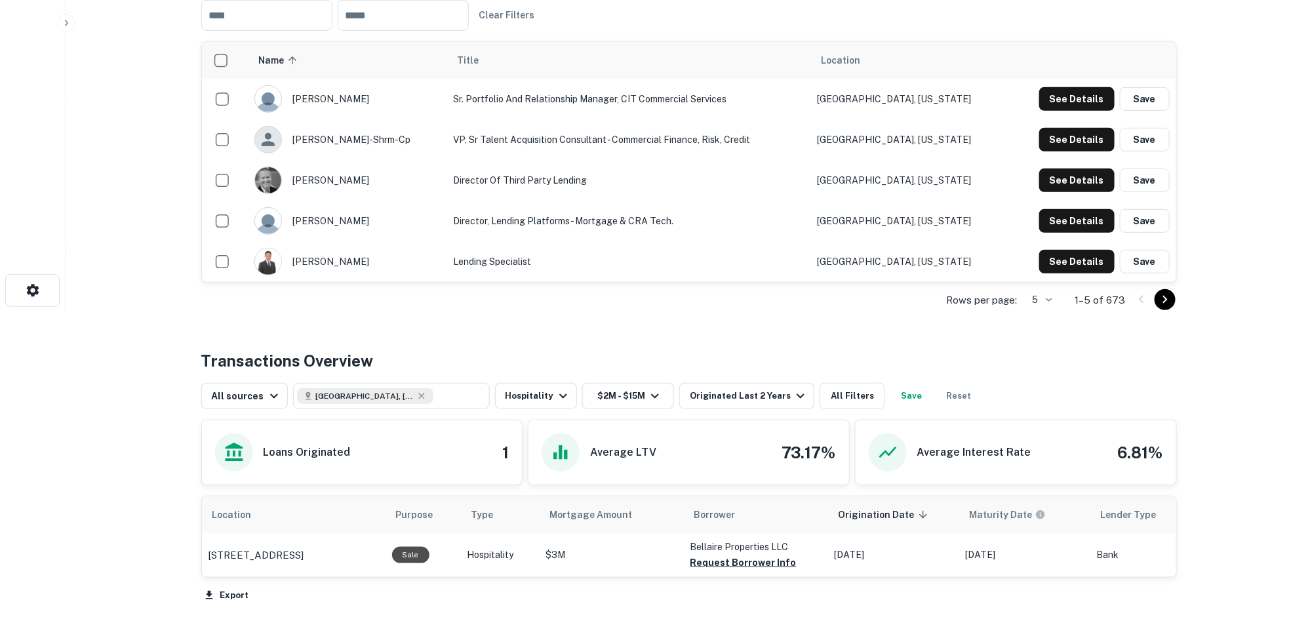
scroll to position [0, 0]
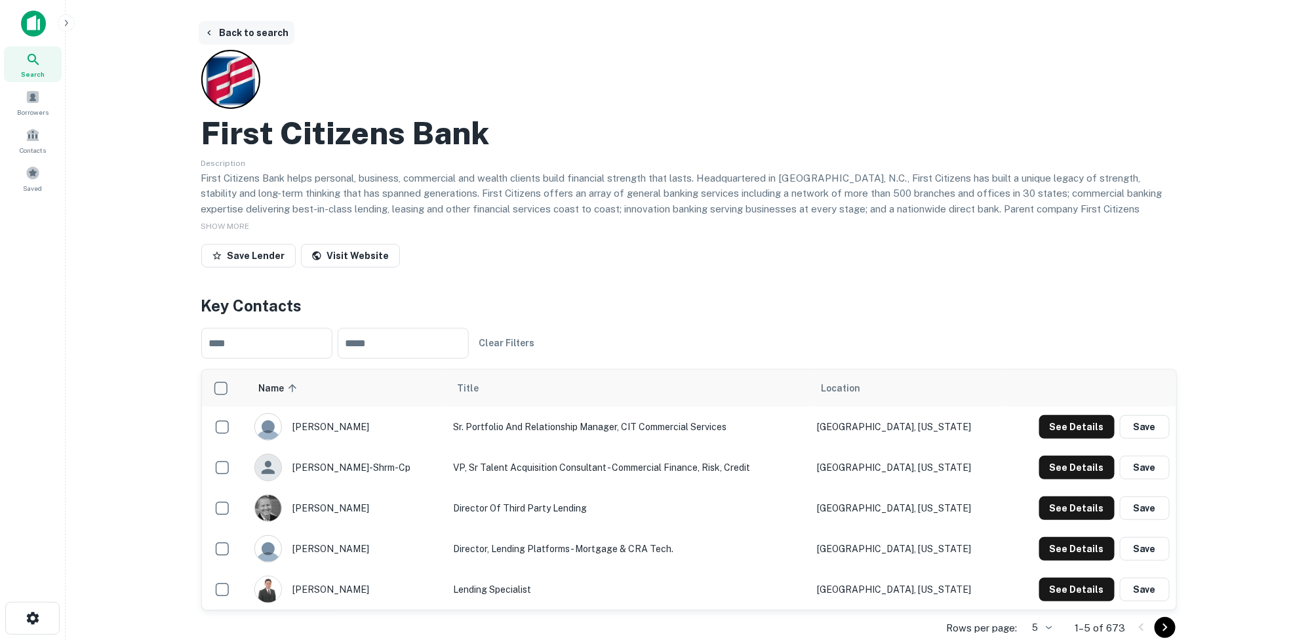
click at [233, 28] on button "Back to search" at bounding box center [247, 33] width 96 height 24
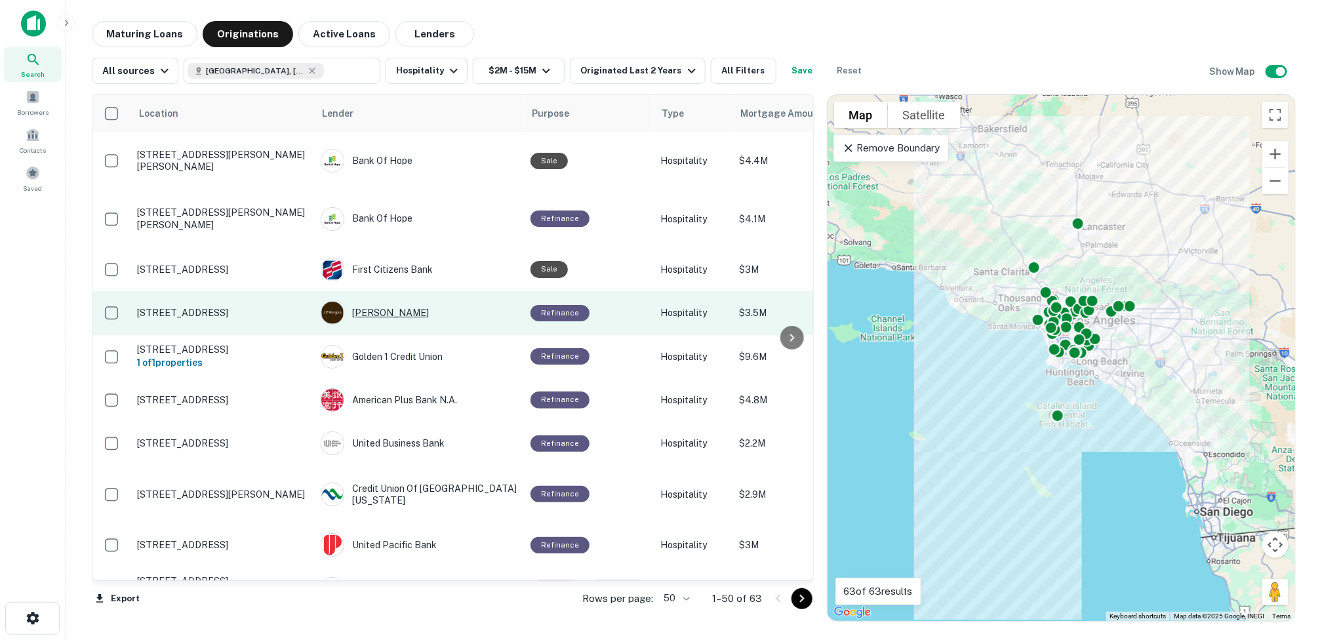
click at [384, 301] on div "[PERSON_NAME]" at bounding box center [419, 313] width 197 height 24
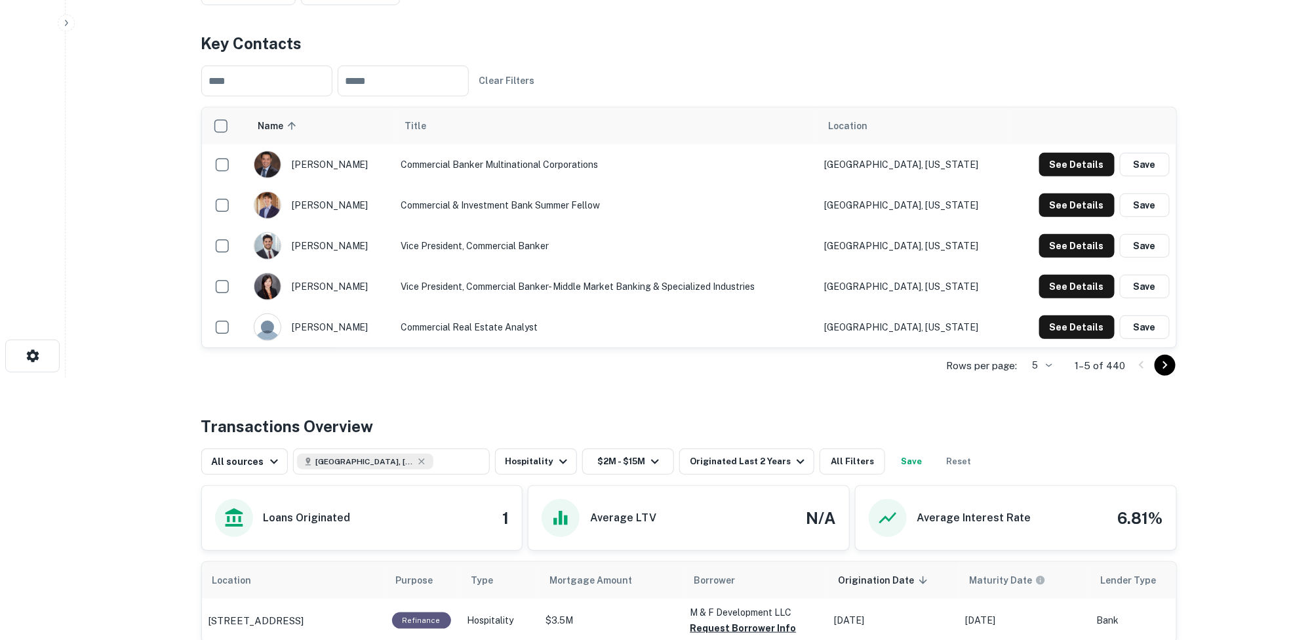
scroll to position [328, 0]
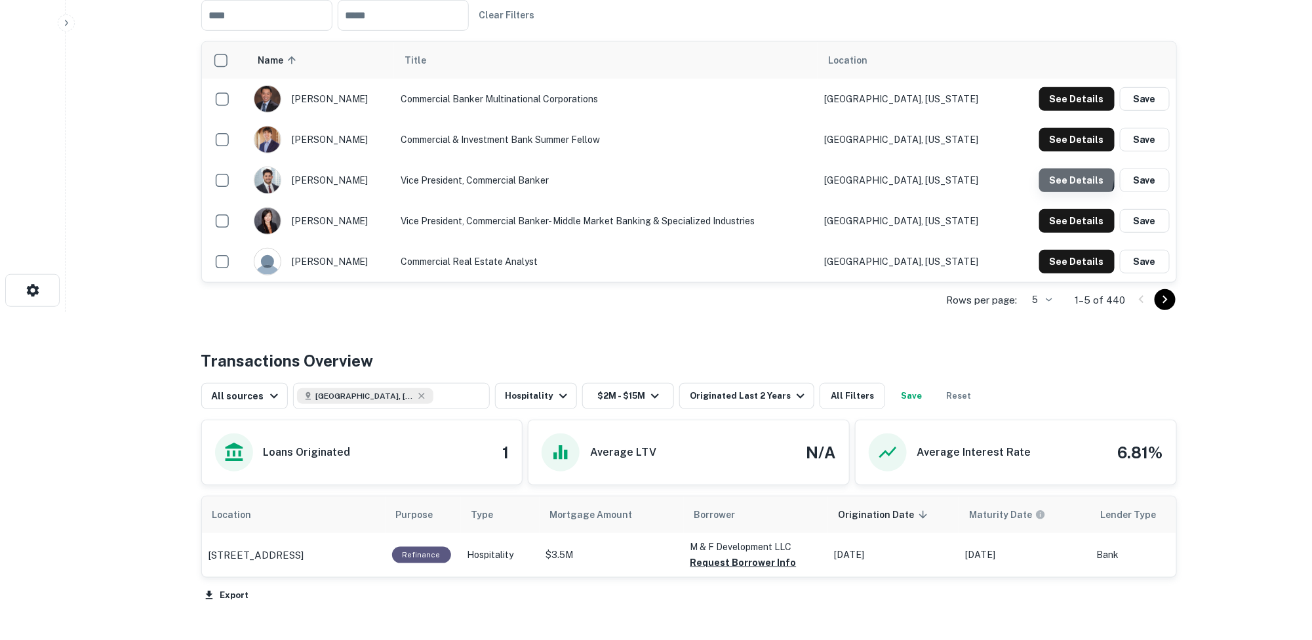
click at [817, 173] on button "See Details" at bounding box center [1076, 181] width 75 height 24
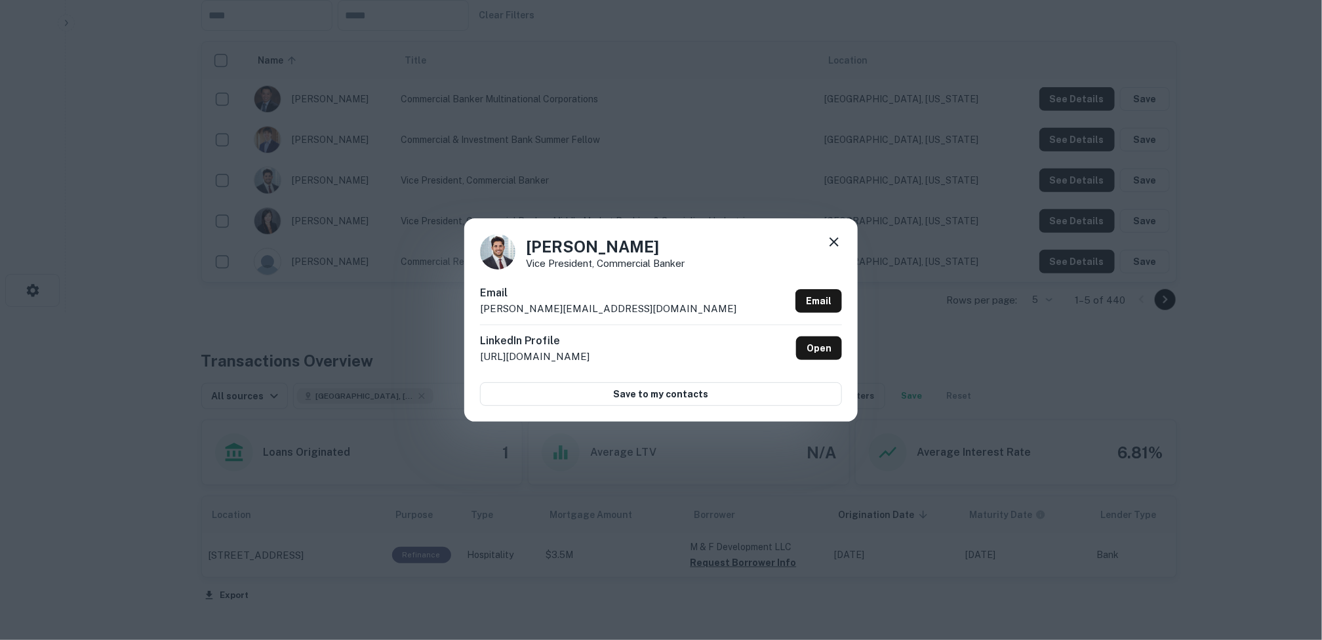
click at [817, 240] on icon at bounding box center [834, 241] width 9 height 9
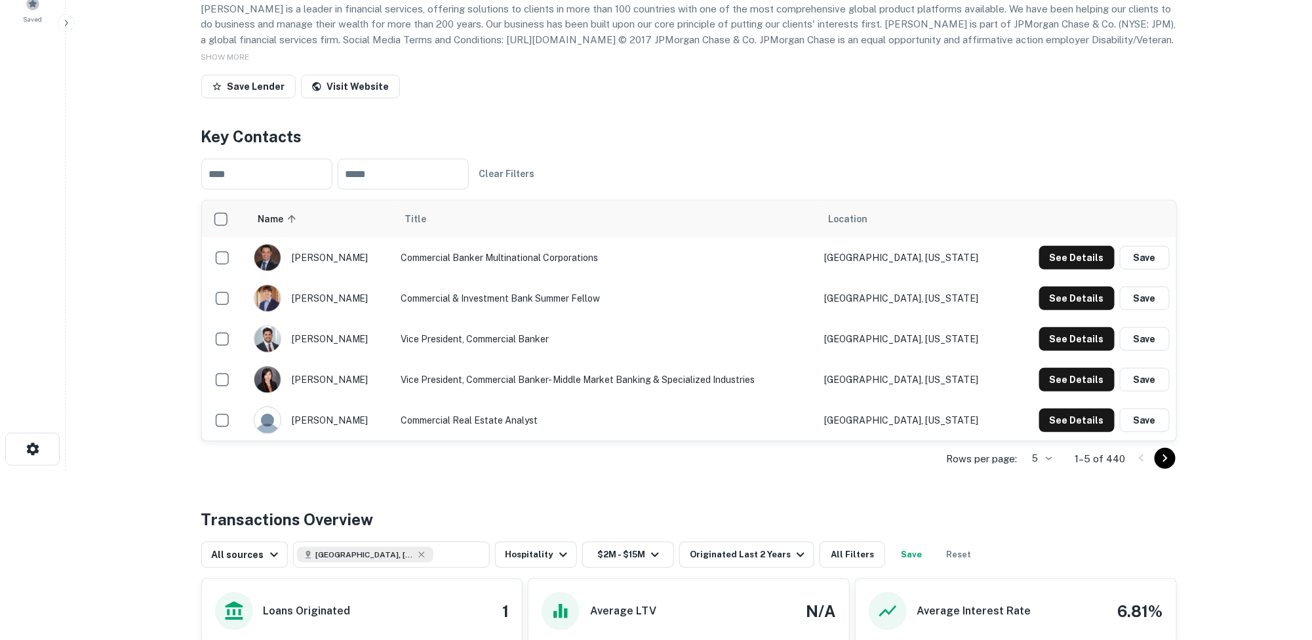
scroll to position [0, 0]
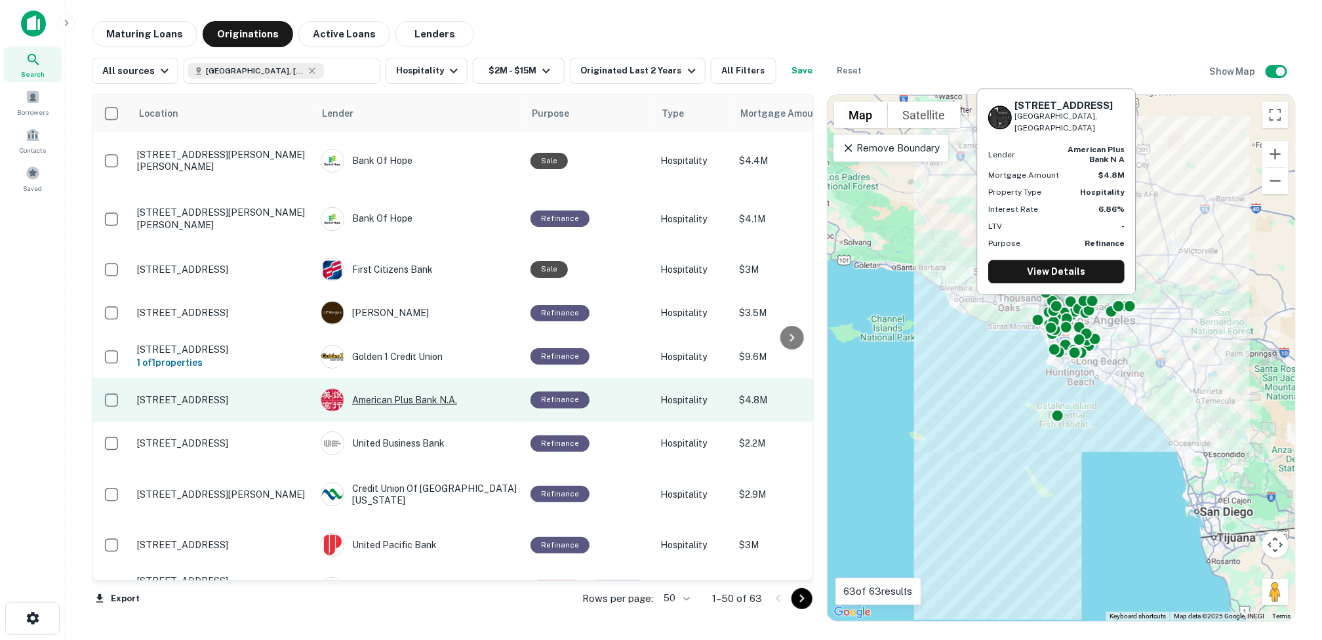
click at [389, 388] on div "American Plus Bank N.a." at bounding box center [419, 400] width 197 height 24
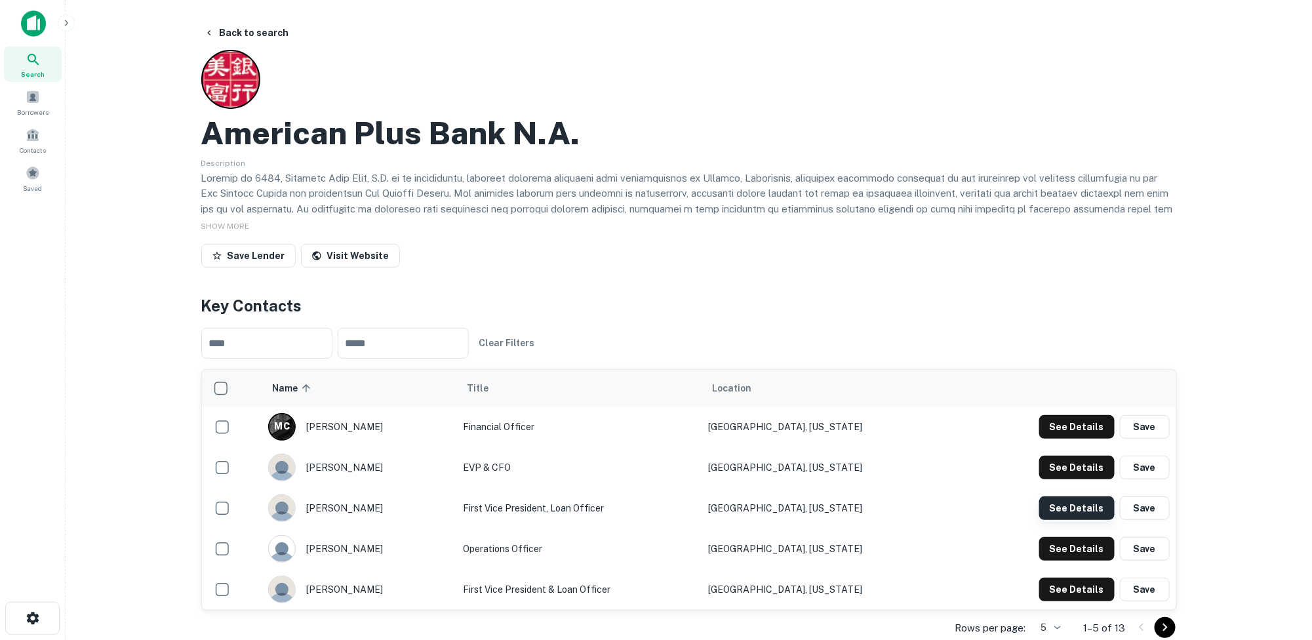
click at [817, 508] on button "See Details" at bounding box center [1076, 508] width 75 height 24
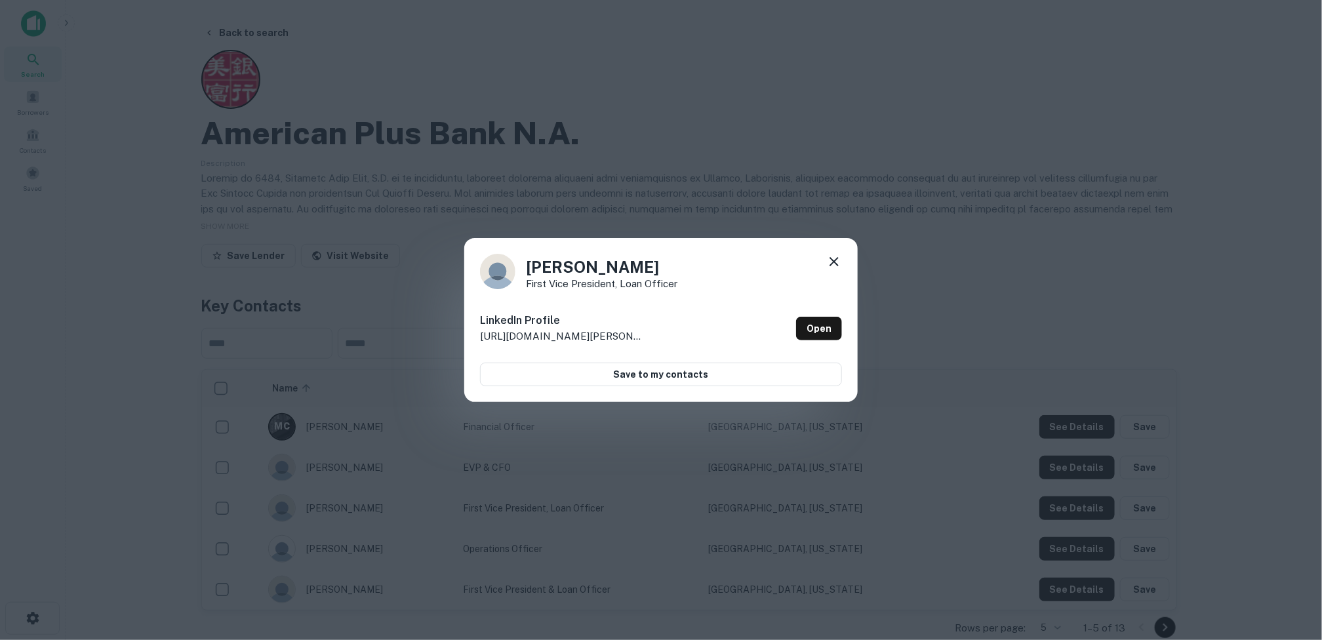
click at [817, 256] on icon at bounding box center [834, 262] width 16 height 16
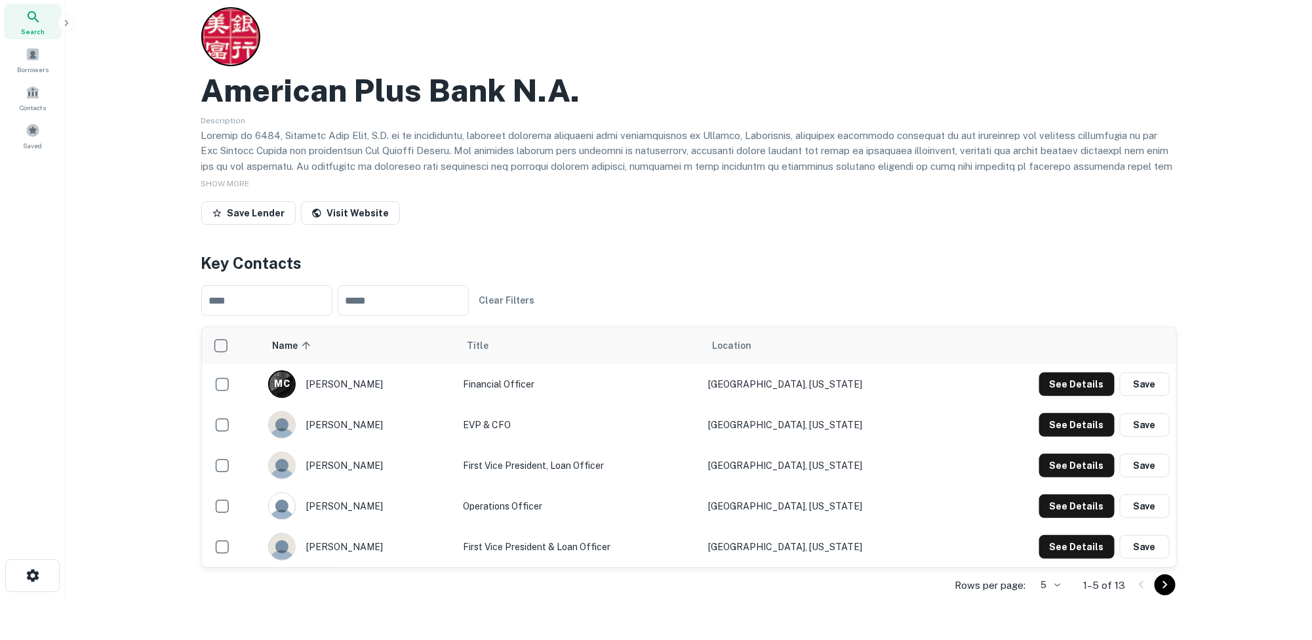
scroll to position [66, 0]
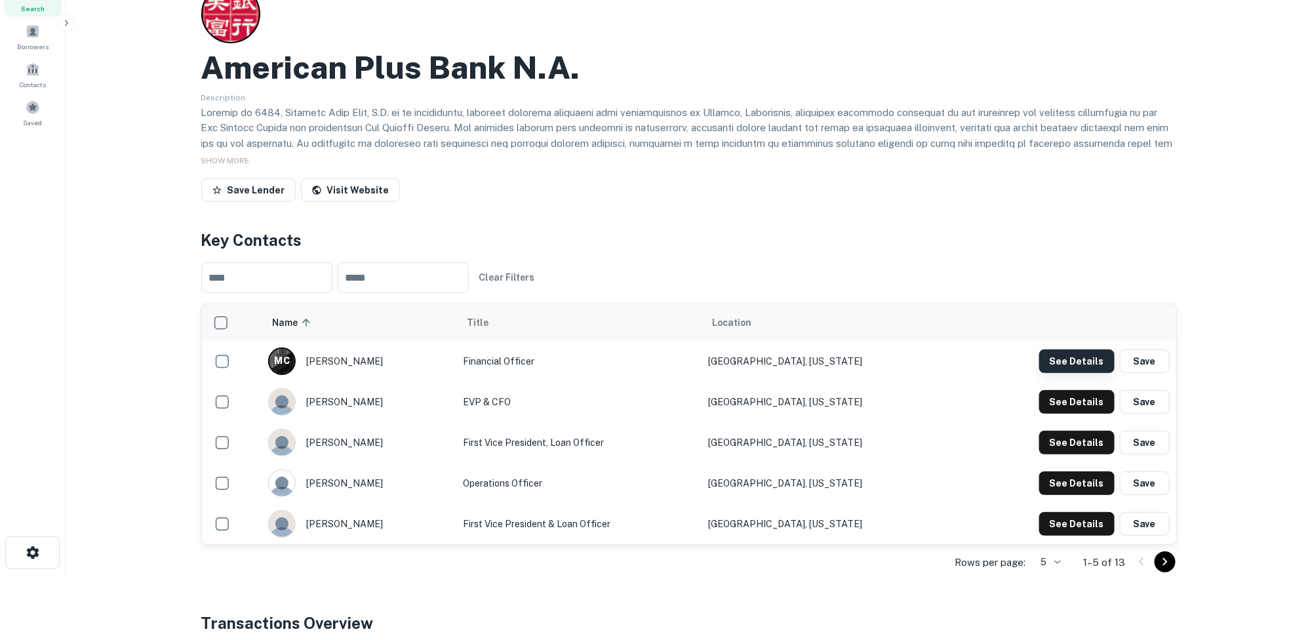
click at [817, 353] on button "See Details" at bounding box center [1076, 362] width 75 height 24
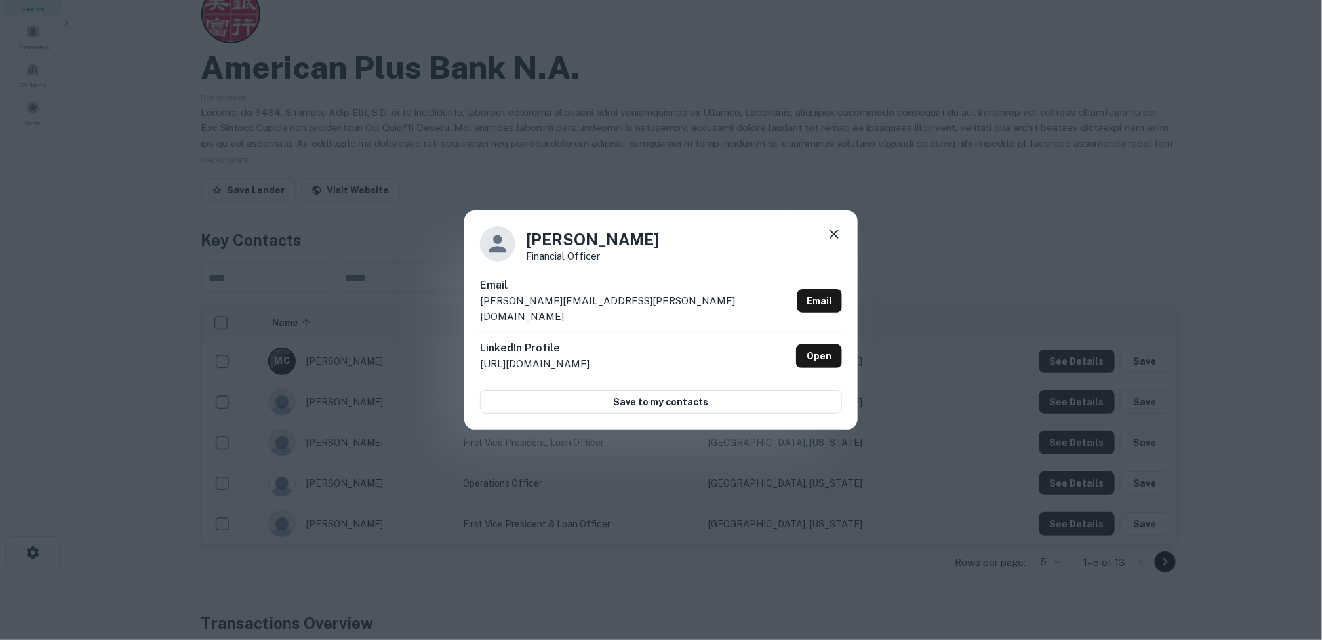
click at [817, 237] on icon at bounding box center [834, 234] width 16 height 16
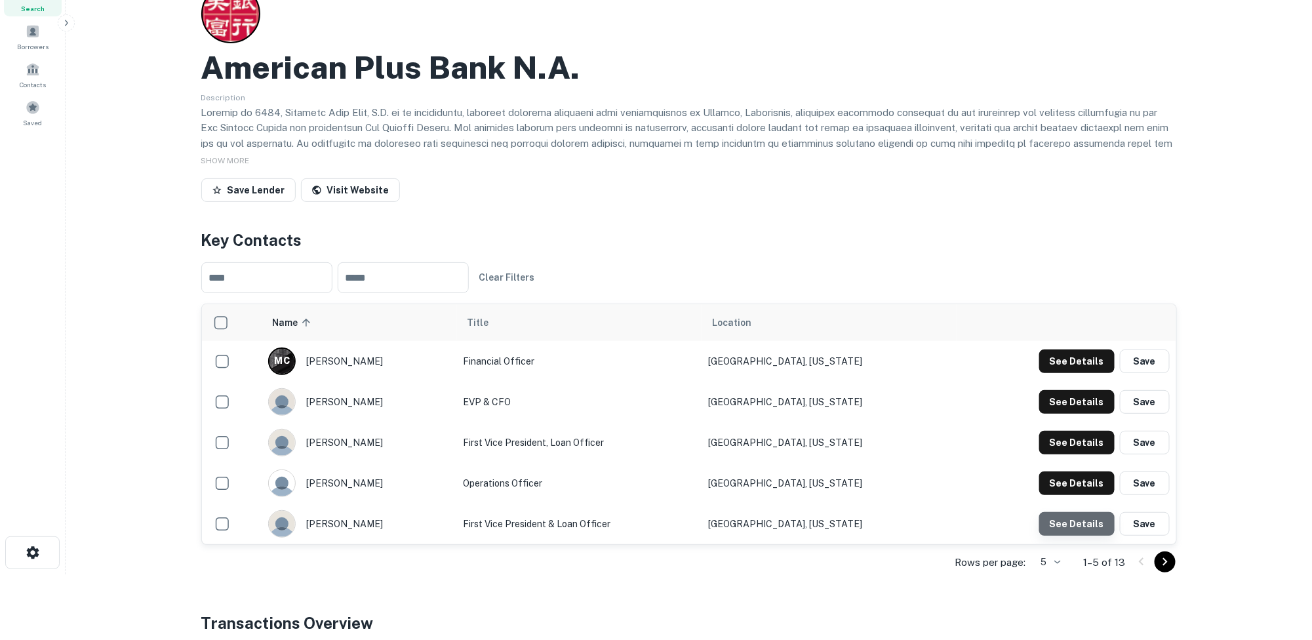
click at [817, 523] on button "See Details" at bounding box center [1076, 524] width 75 height 24
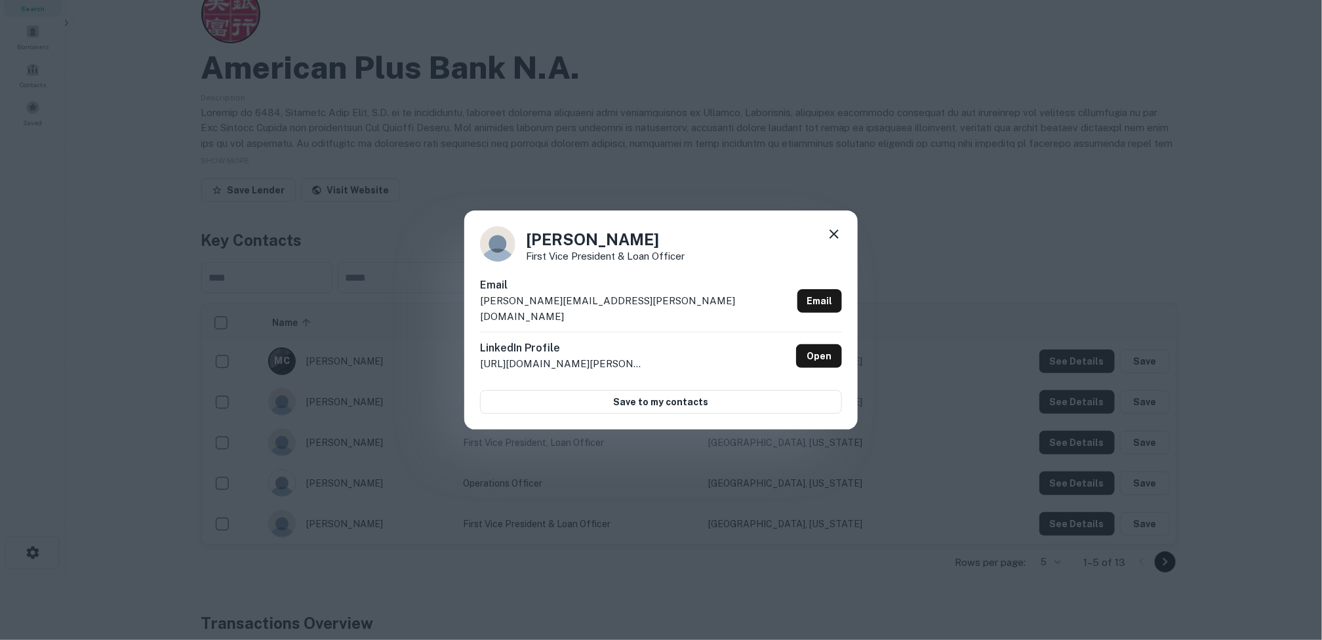
click at [817, 238] on icon at bounding box center [834, 234] width 16 height 16
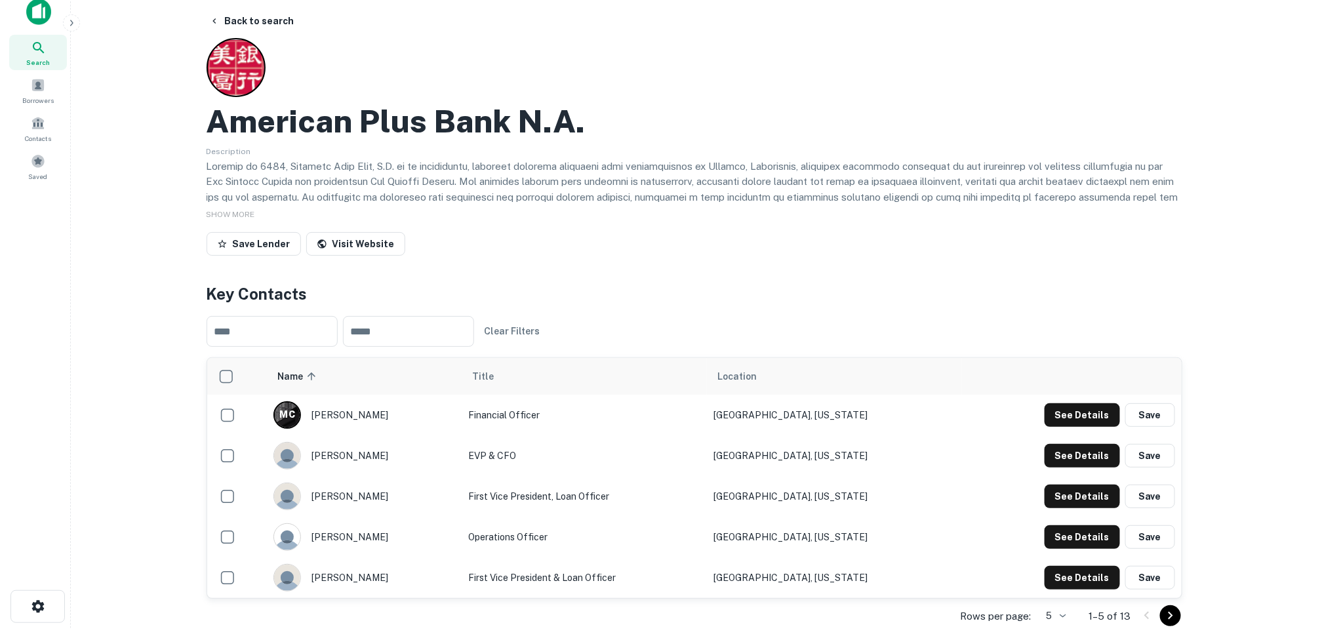
scroll to position [0, 0]
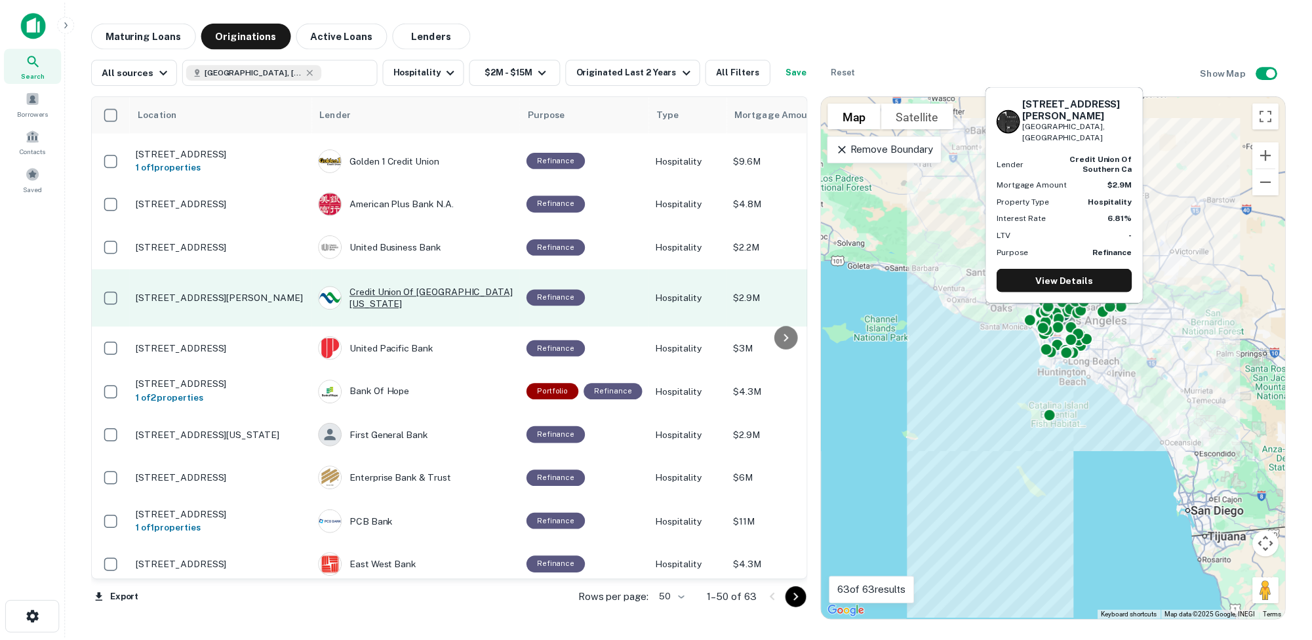
scroll to position [131, 0]
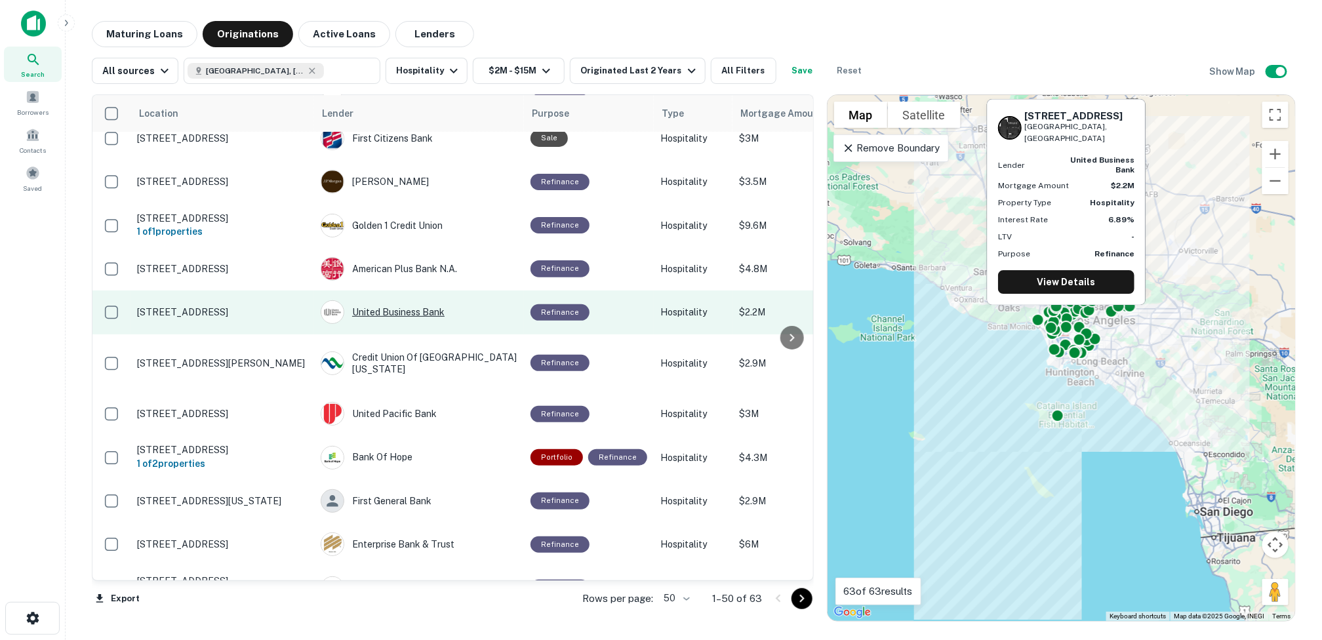
click at [366, 300] on div "United Business Bank" at bounding box center [419, 312] width 197 height 24
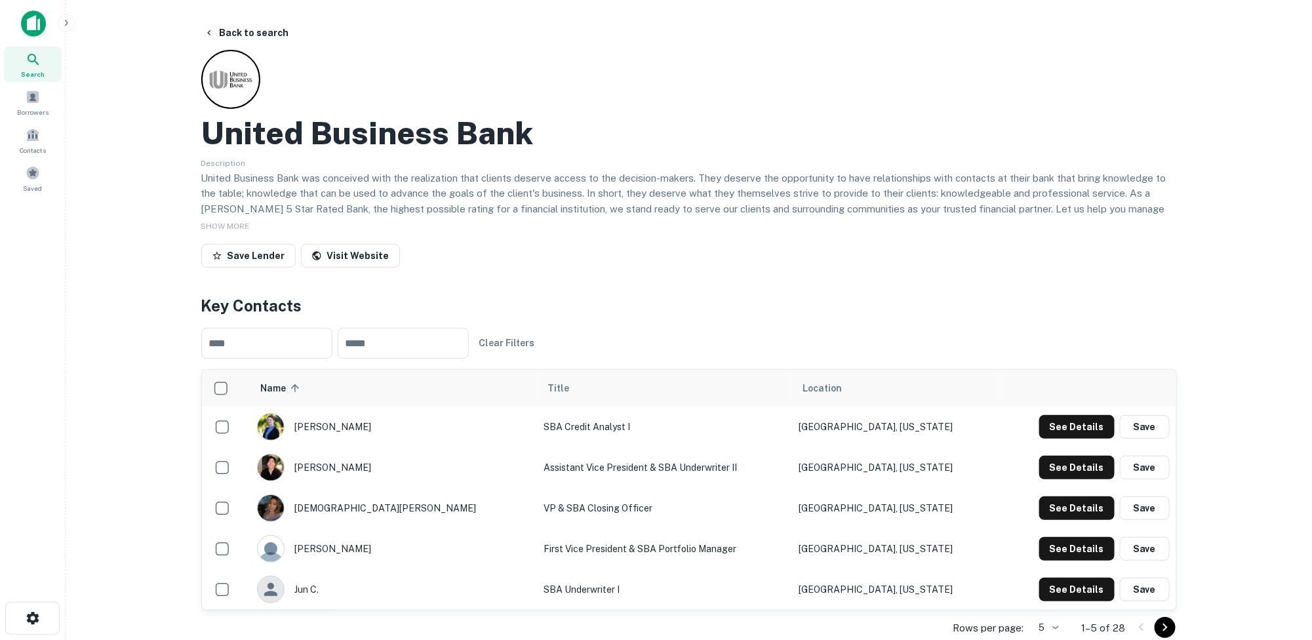
scroll to position [66, 0]
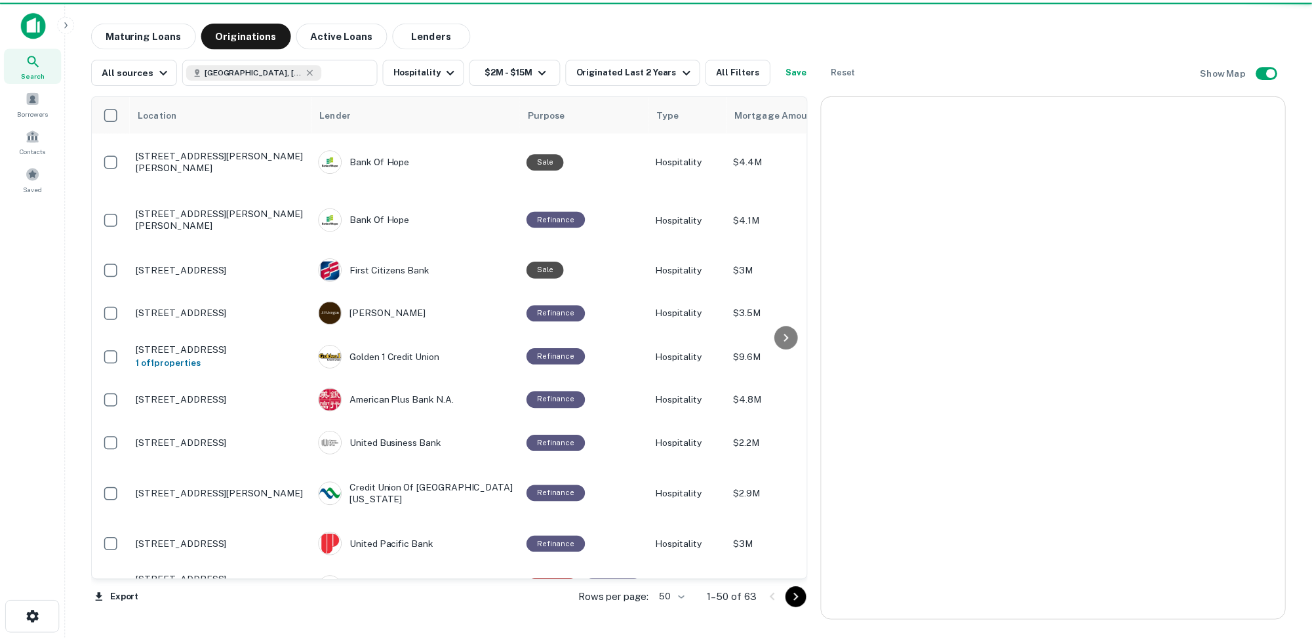
scroll to position [131, 0]
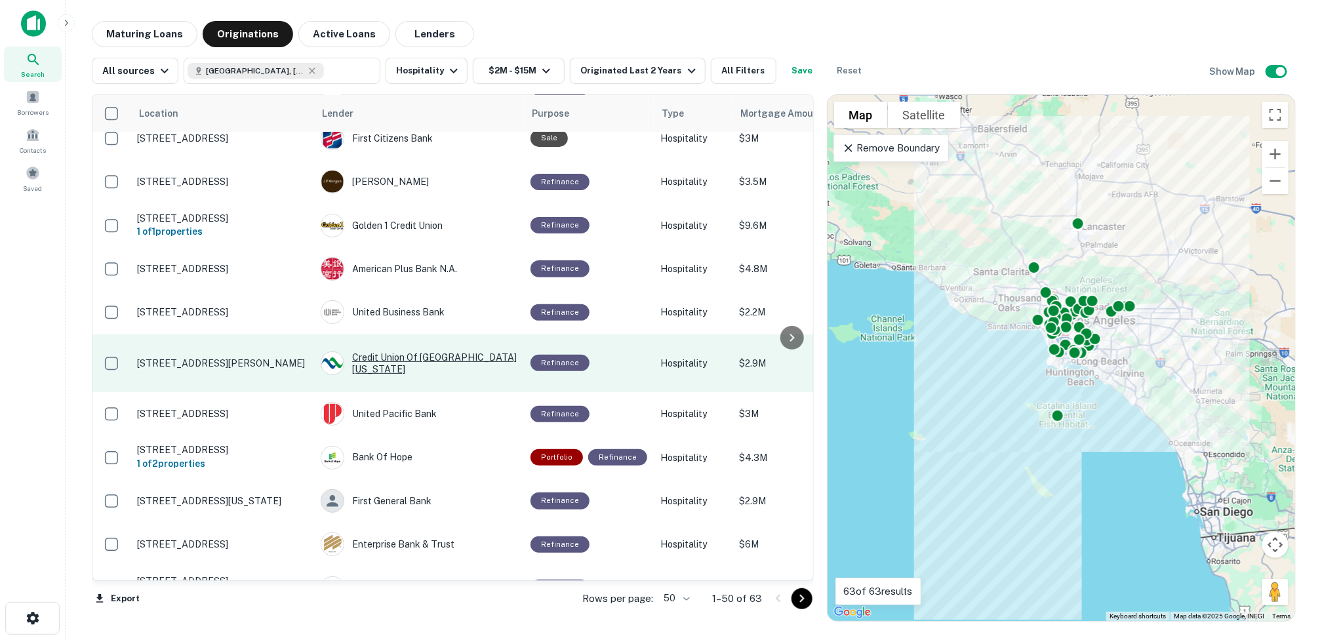
click at [405, 351] on div "Credit Union Of [GEOGRAPHIC_DATA][US_STATE]" at bounding box center [419, 363] width 197 height 24
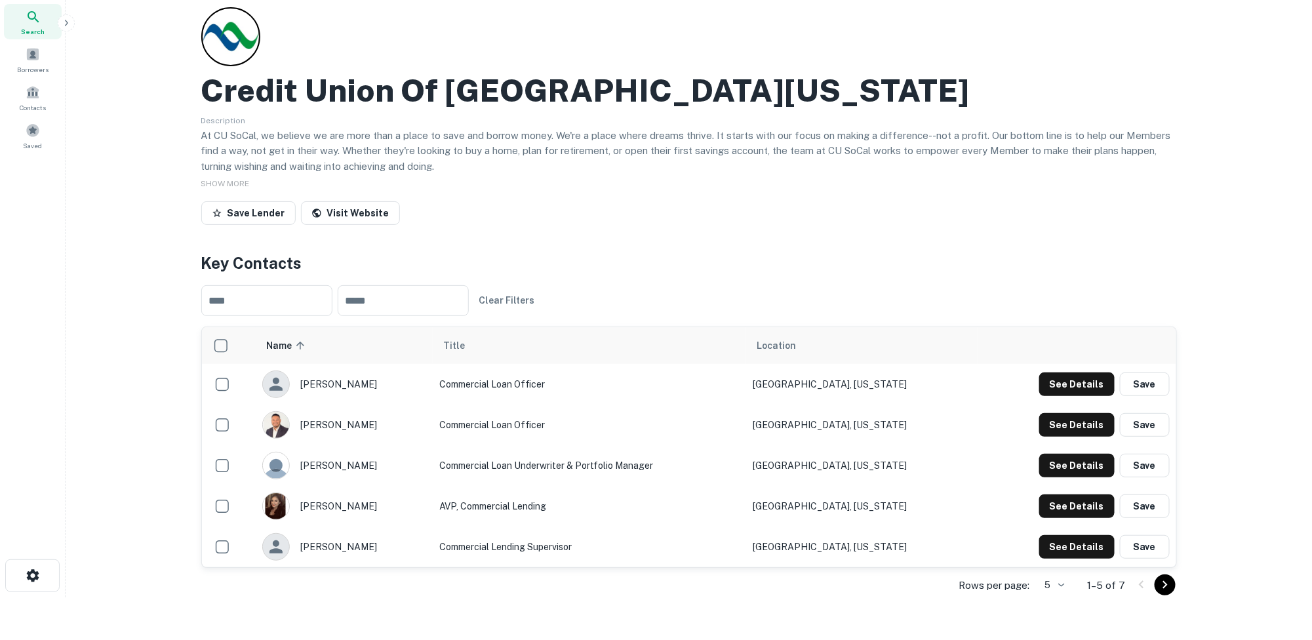
scroll to position [66, 0]
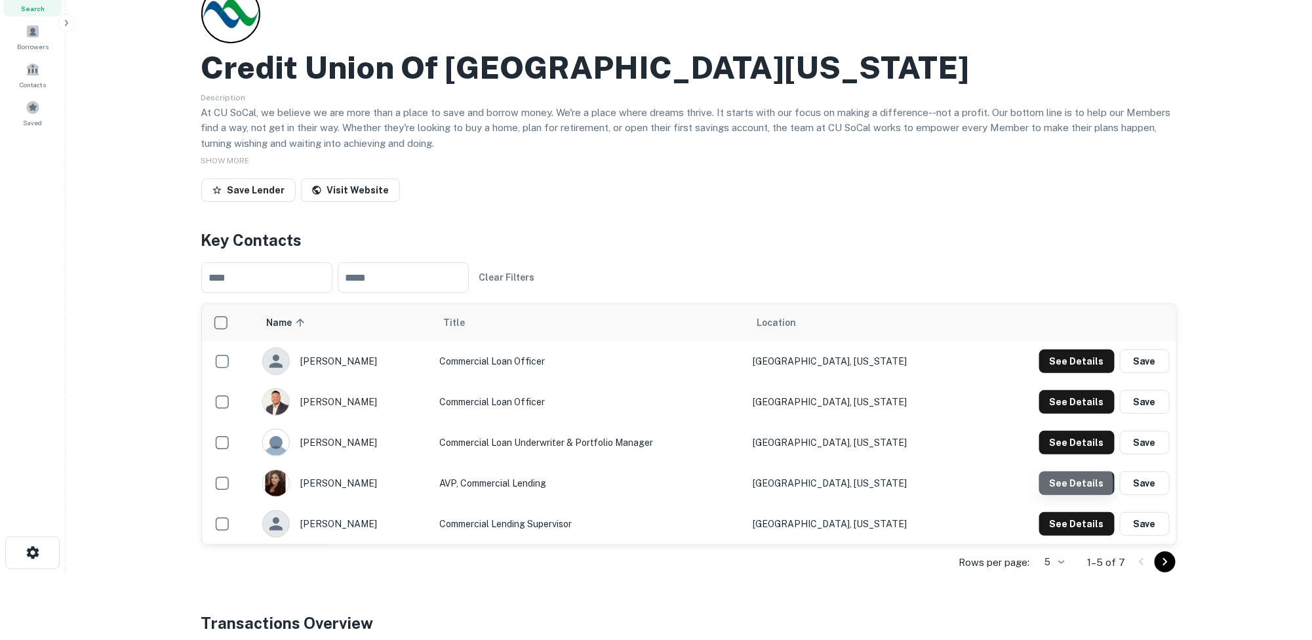
click at [817, 484] on button "See Details" at bounding box center [1076, 484] width 75 height 24
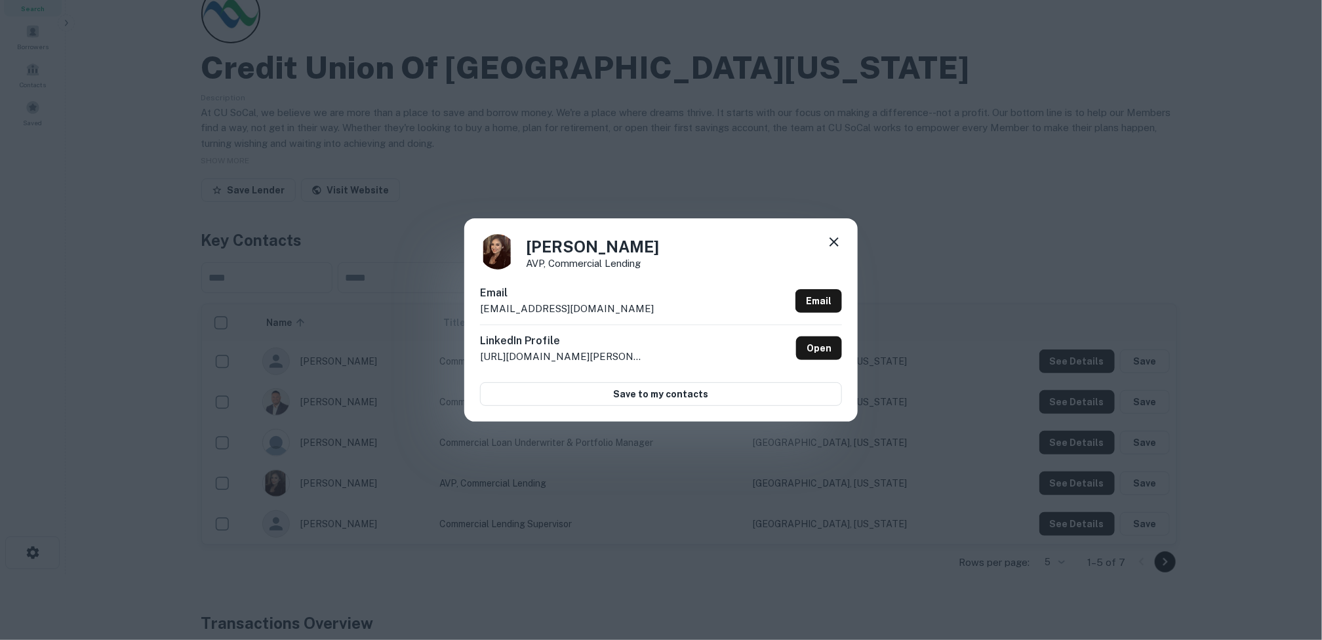
click at [817, 239] on icon at bounding box center [834, 241] width 9 height 9
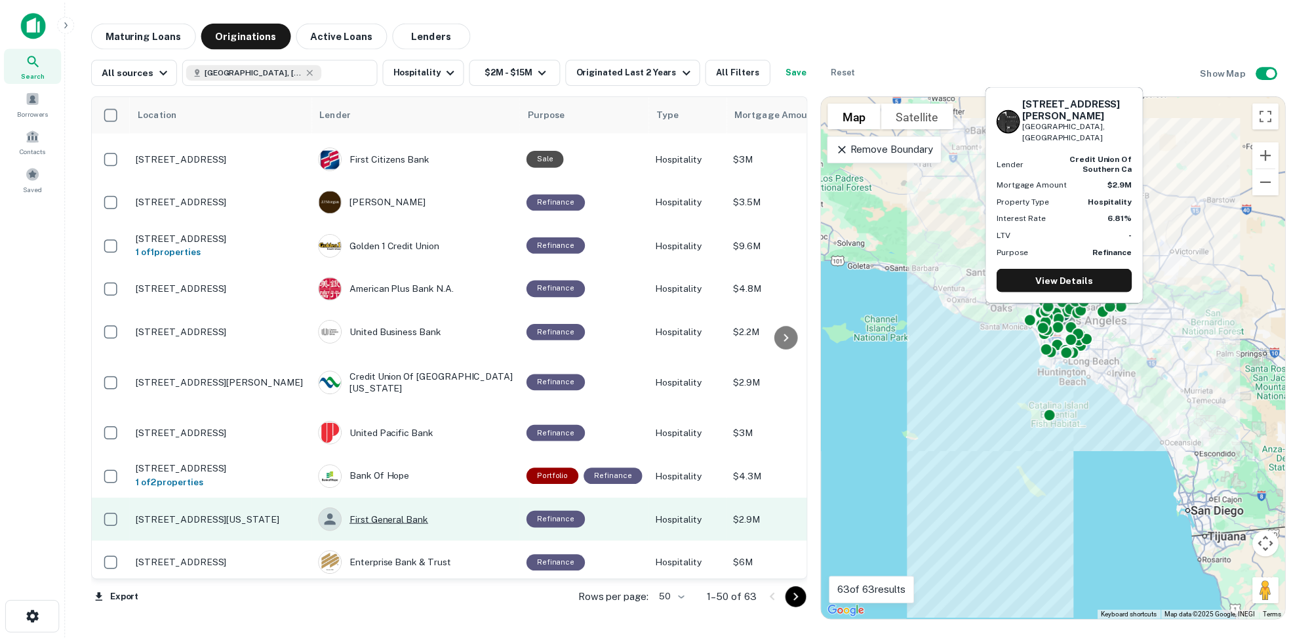
scroll to position [131, 0]
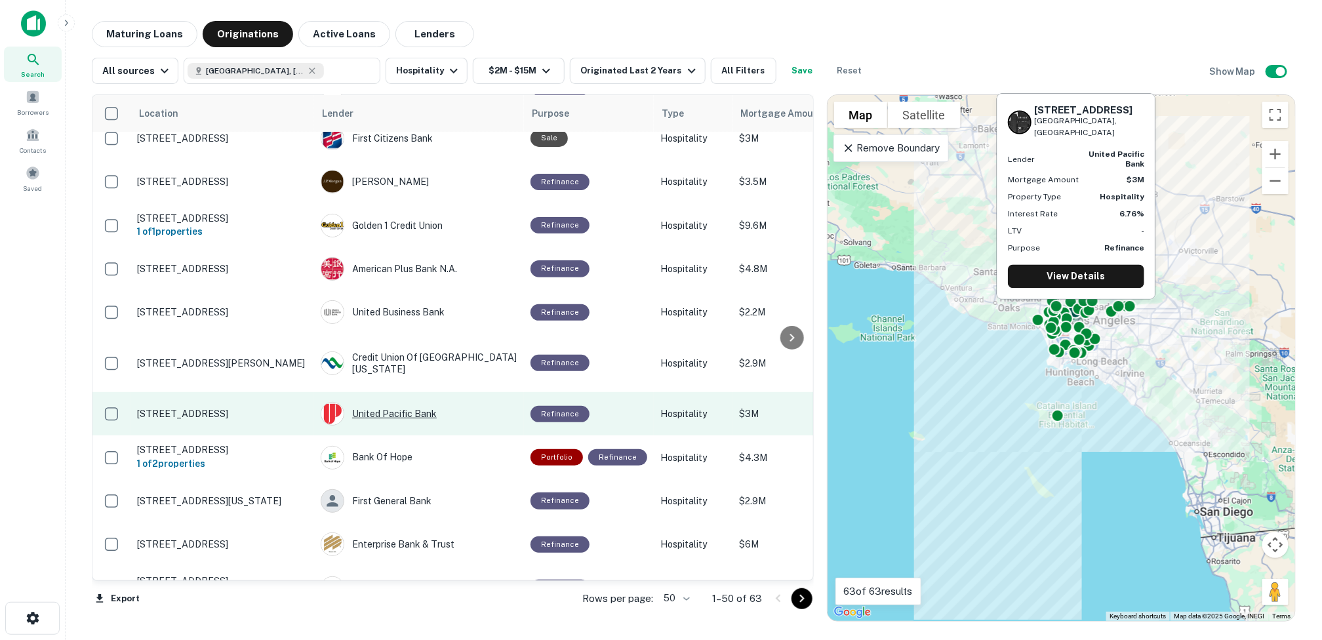
click at [381, 402] on div "United Pacific Bank" at bounding box center [419, 414] width 197 height 24
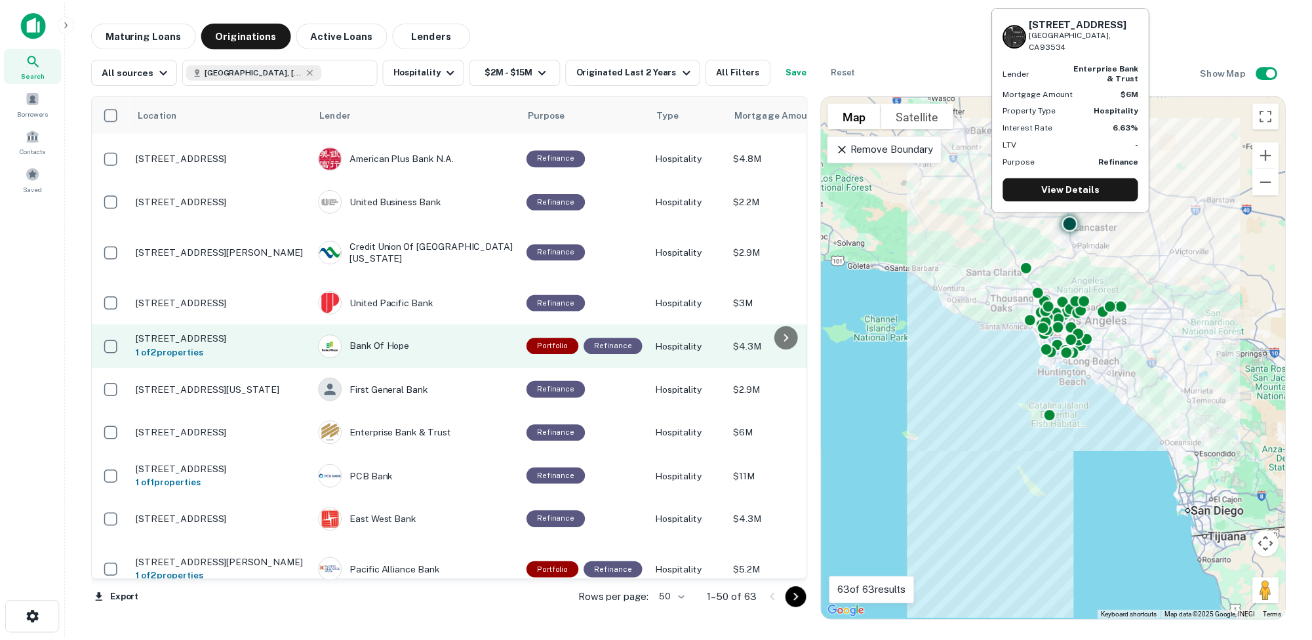
scroll to position [262, 0]
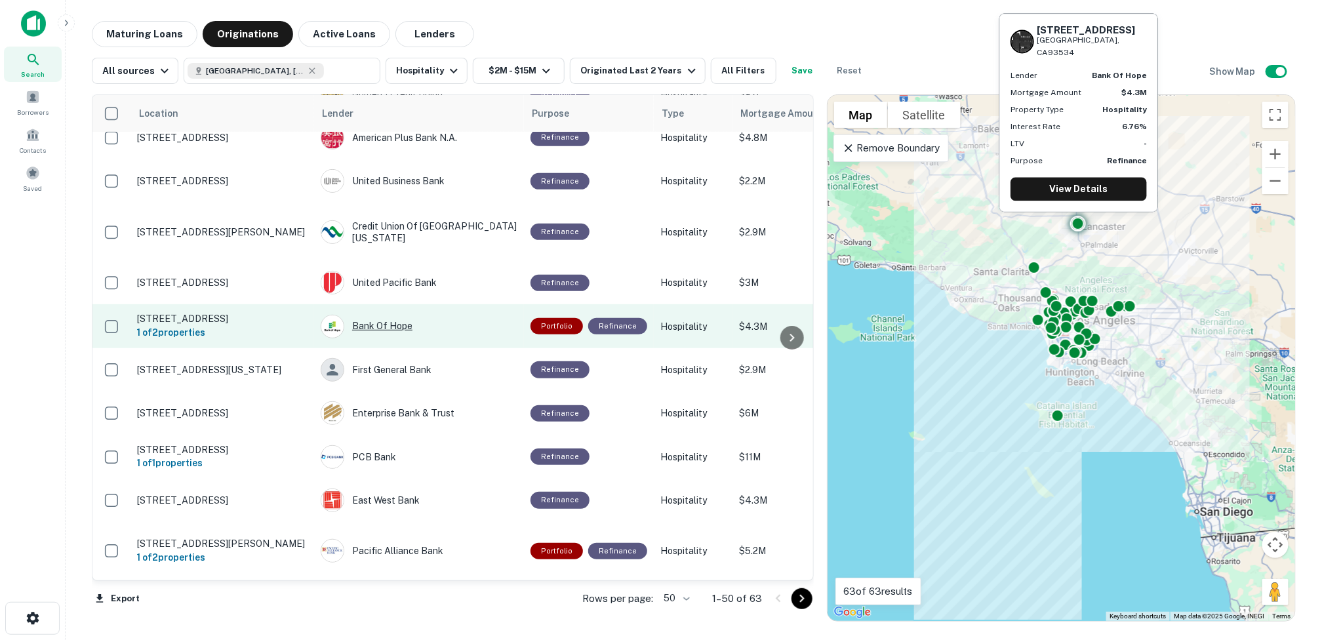
click at [385, 315] on div "Bank Of Hope" at bounding box center [419, 327] width 197 height 24
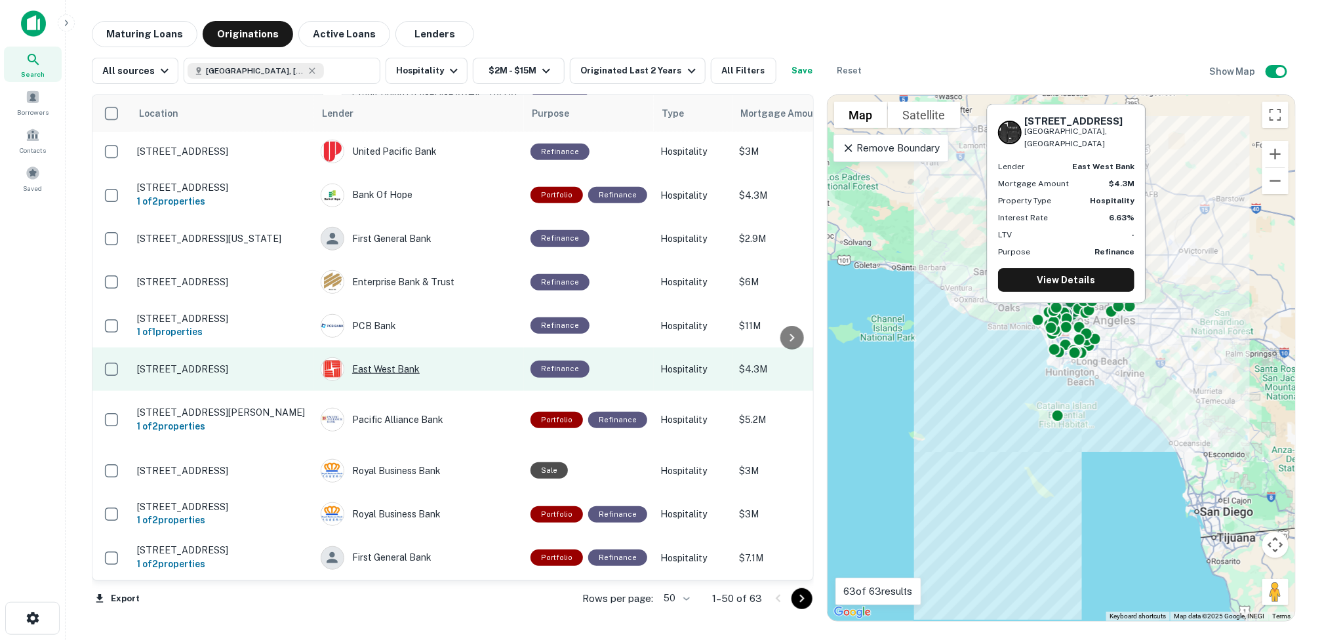
scroll to position [328, 0]
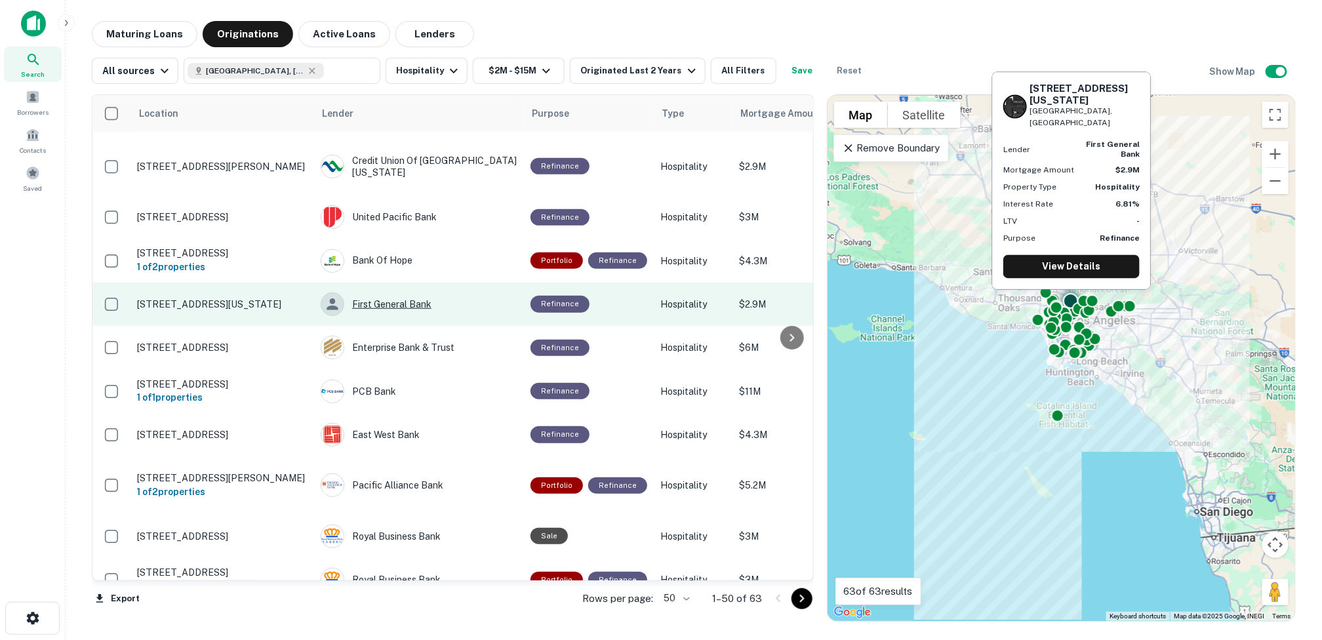
click at [406, 292] on div "First General Bank" at bounding box center [419, 304] width 197 height 24
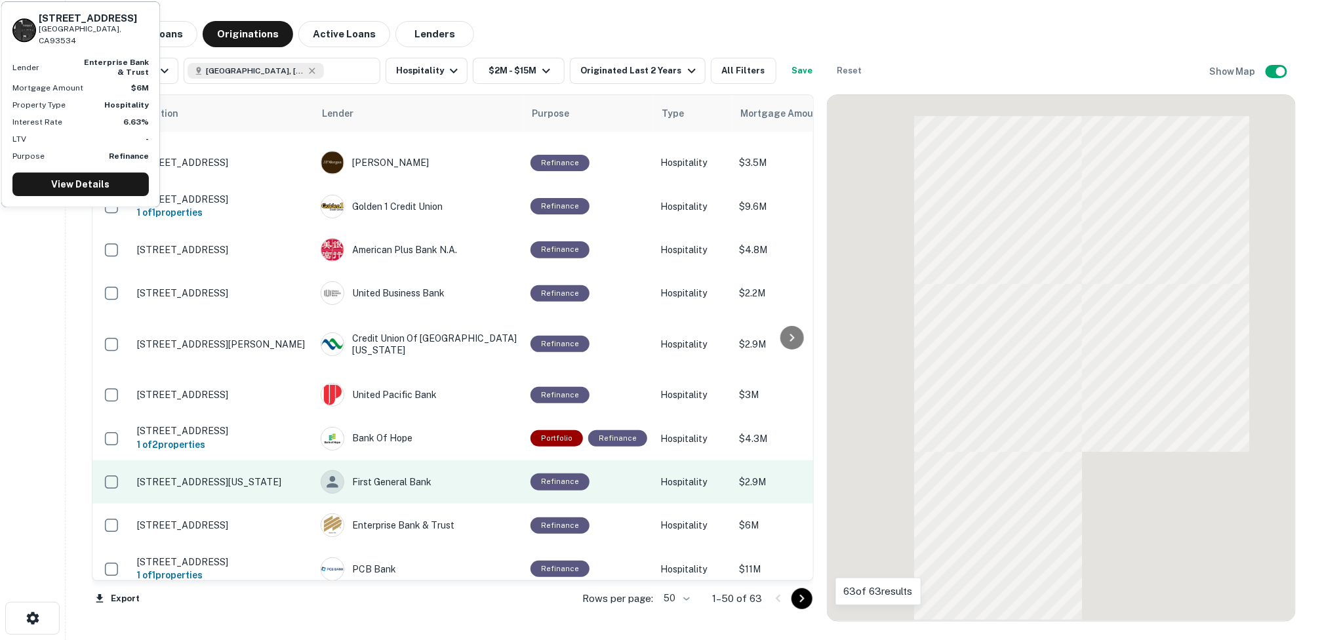
scroll to position [328, 0]
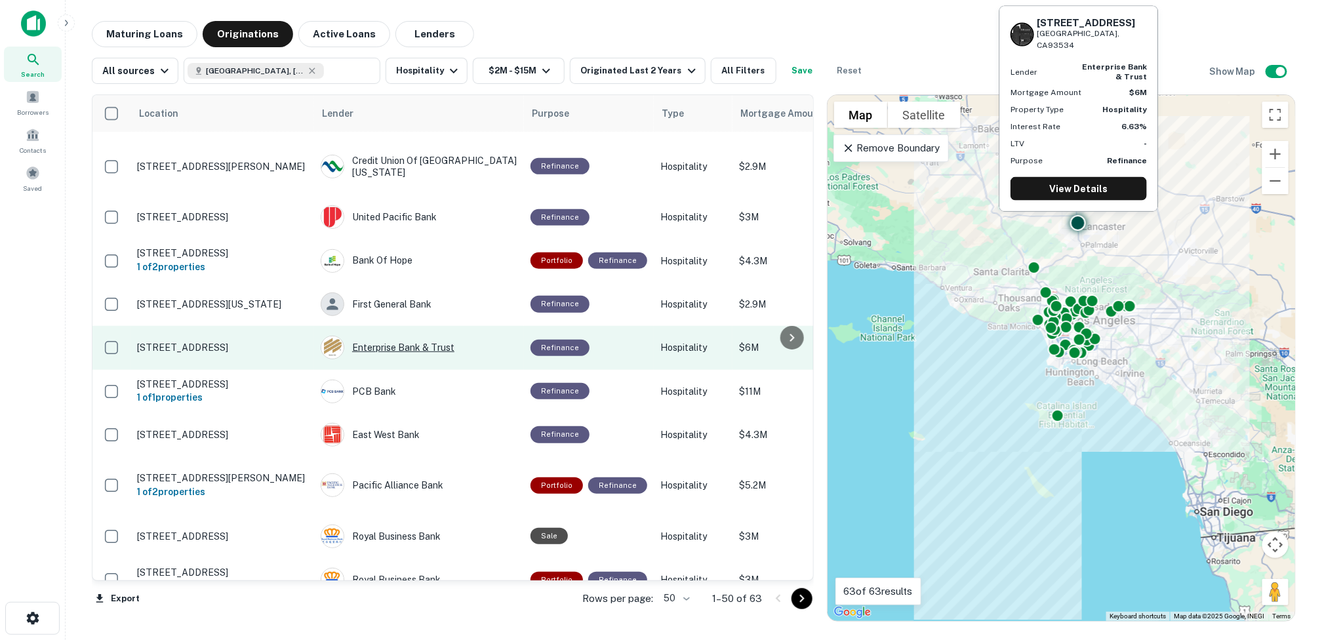
click at [402, 336] on div "Enterprise Bank & Trust" at bounding box center [419, 348] width 197 height 24
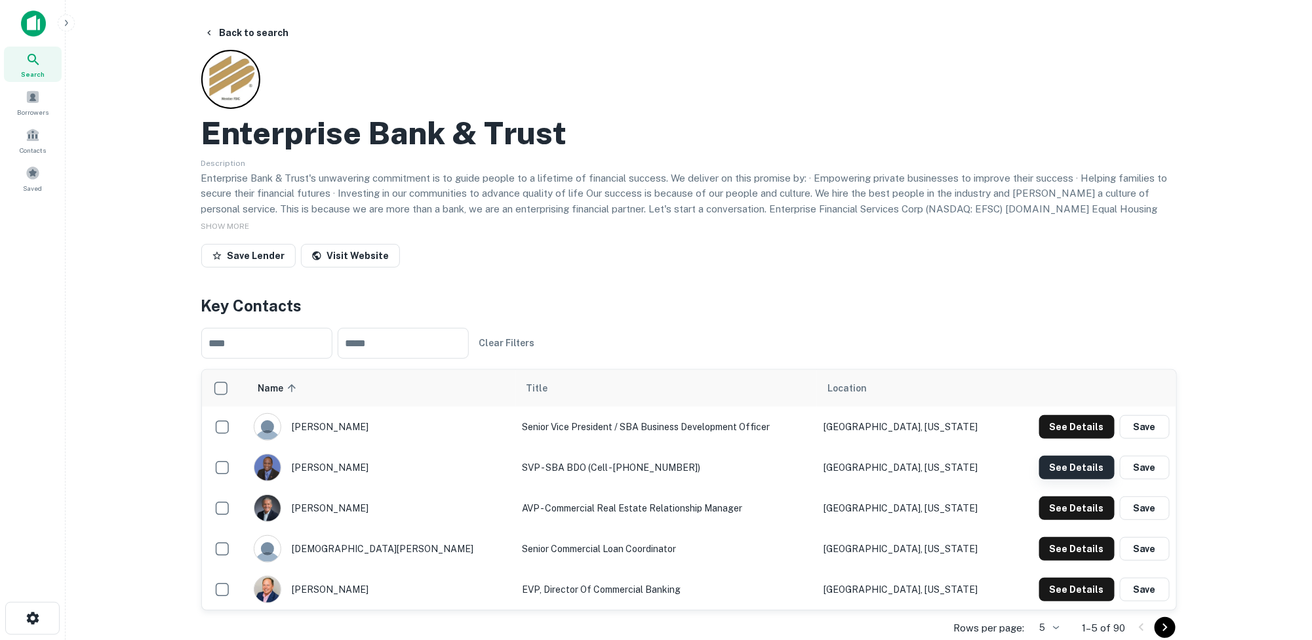
click at [817, 467] on button "See Details" at bounding box center [1076, 468] width 75 height 24
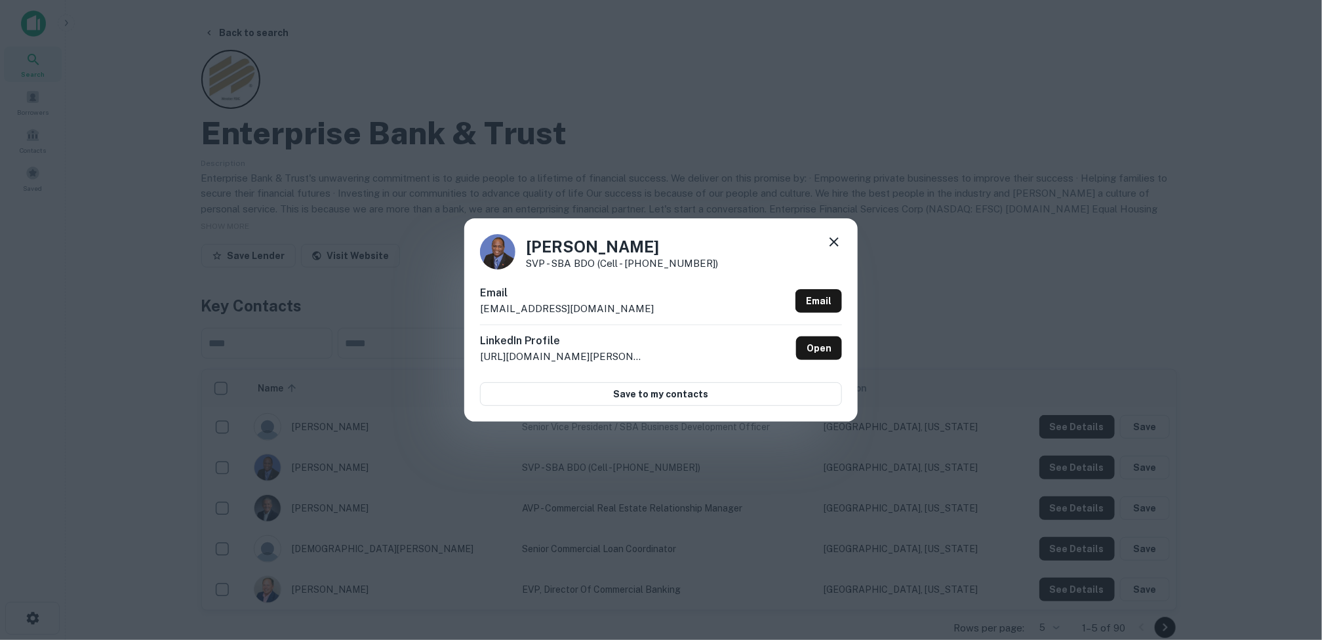
click at [817, 238] on icon at bounding box center [834, 242] width 16 height 16
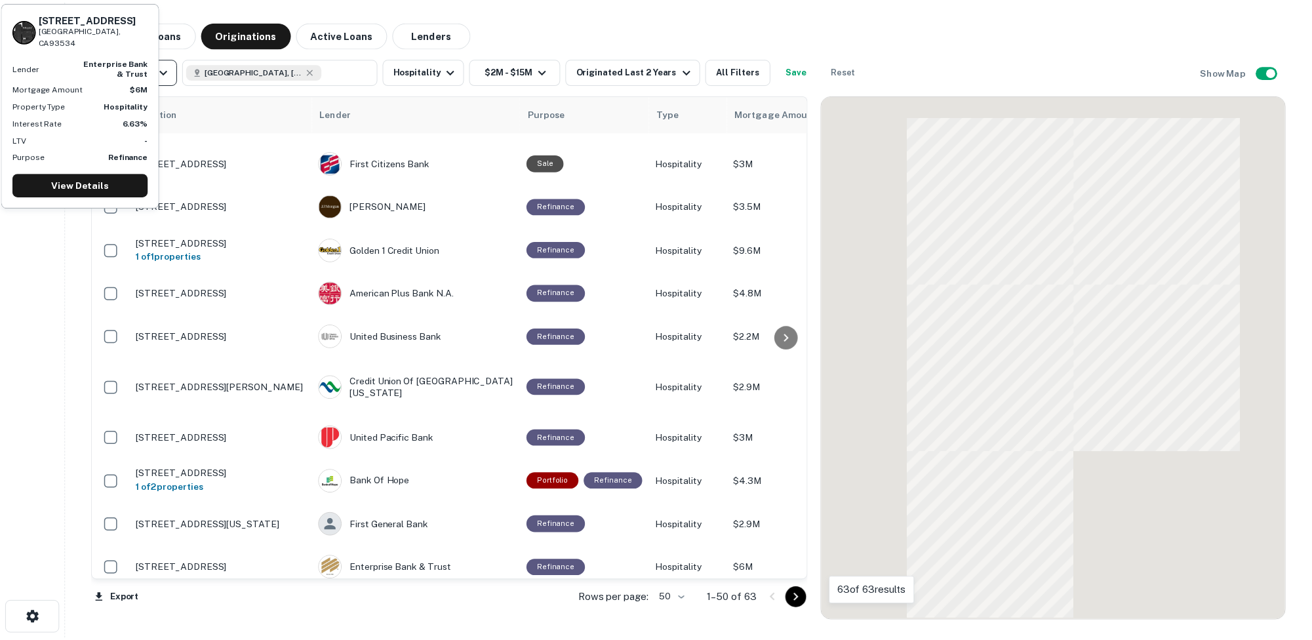
scroll to position [328, 0]
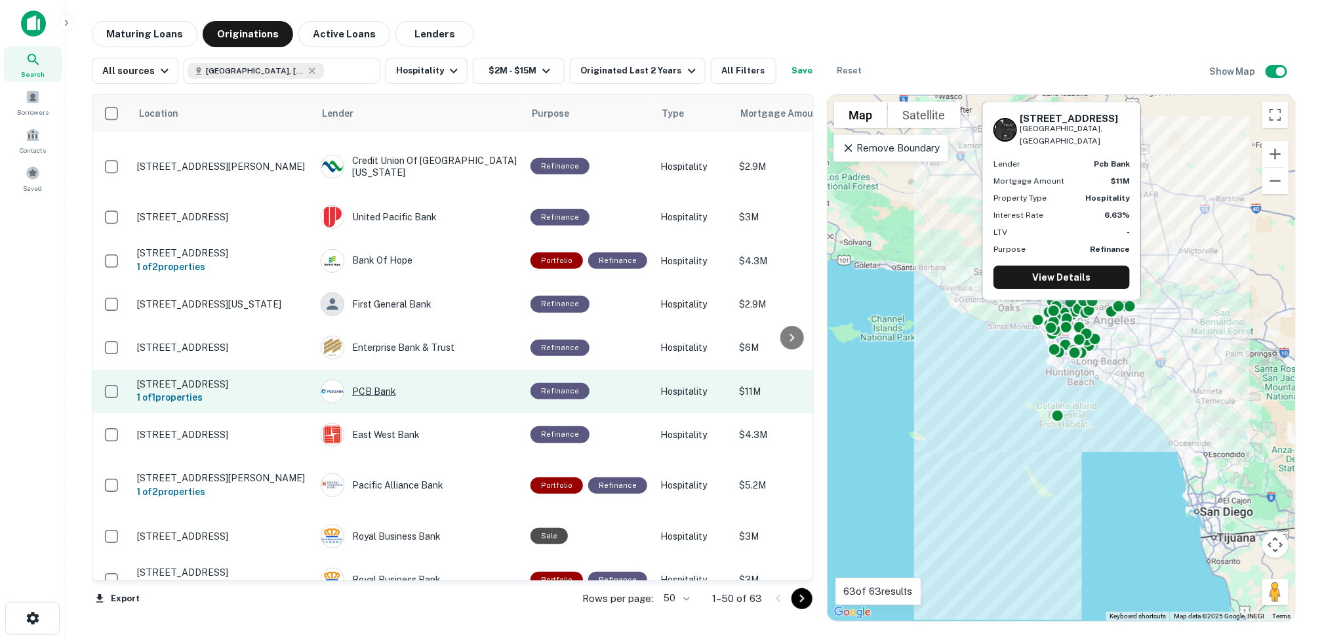
click at [371, 380] on div "PCB Bank" at bounding box center [419, 392] width 197 height 24
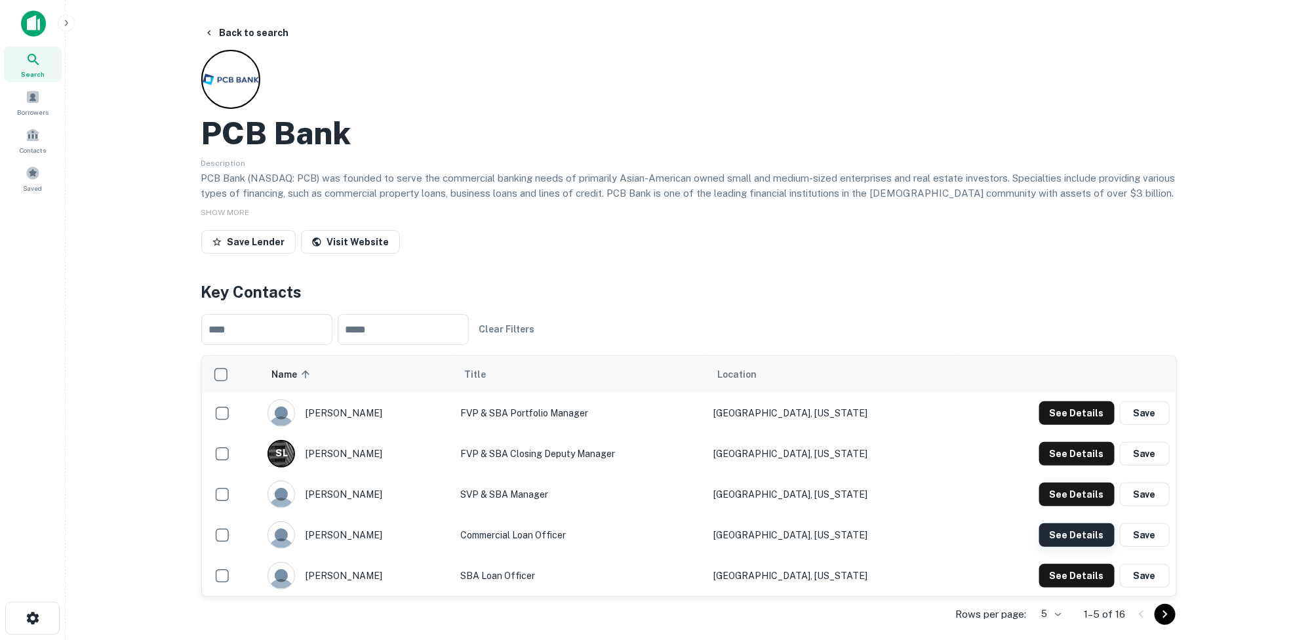
click at [817, 537] on button "See Details" at bounding box center [1076, 535] width 75 height 24
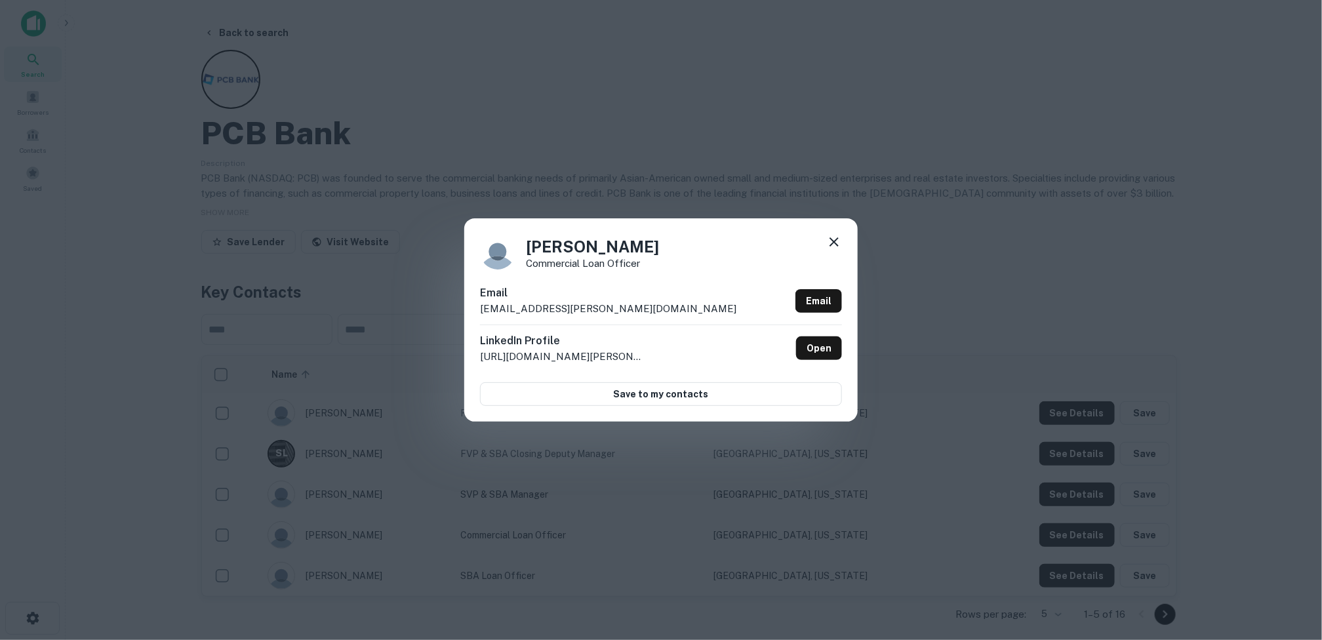
click at [817, 245] on icon at bounding box center [834, 242] width 16 height 16
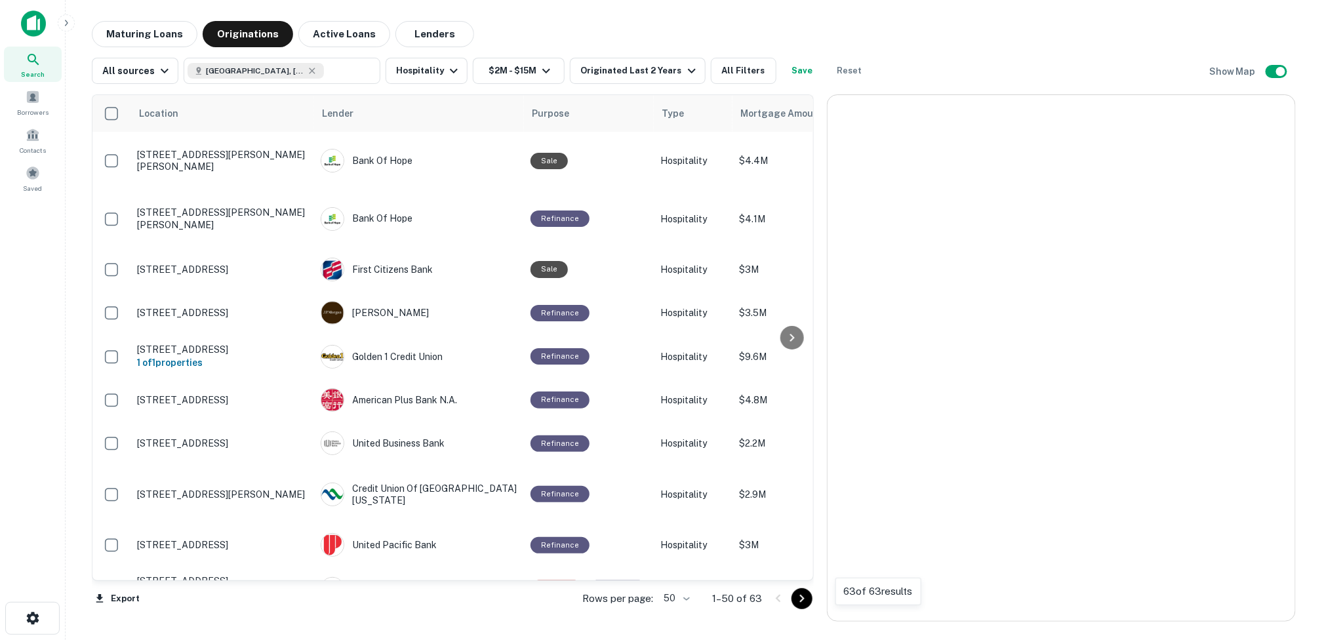
scroll to position [328, 0]
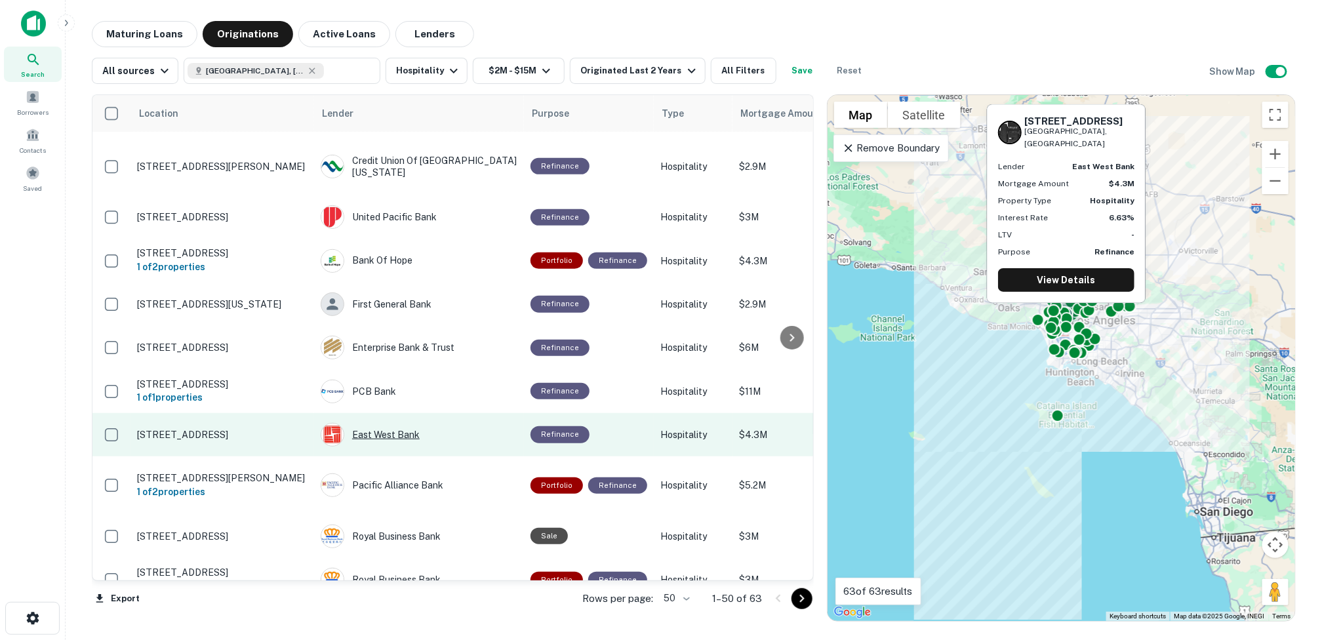
click at [391, 423] on div "East West Bank" at bounding box center [419, 435] width 197 height 24
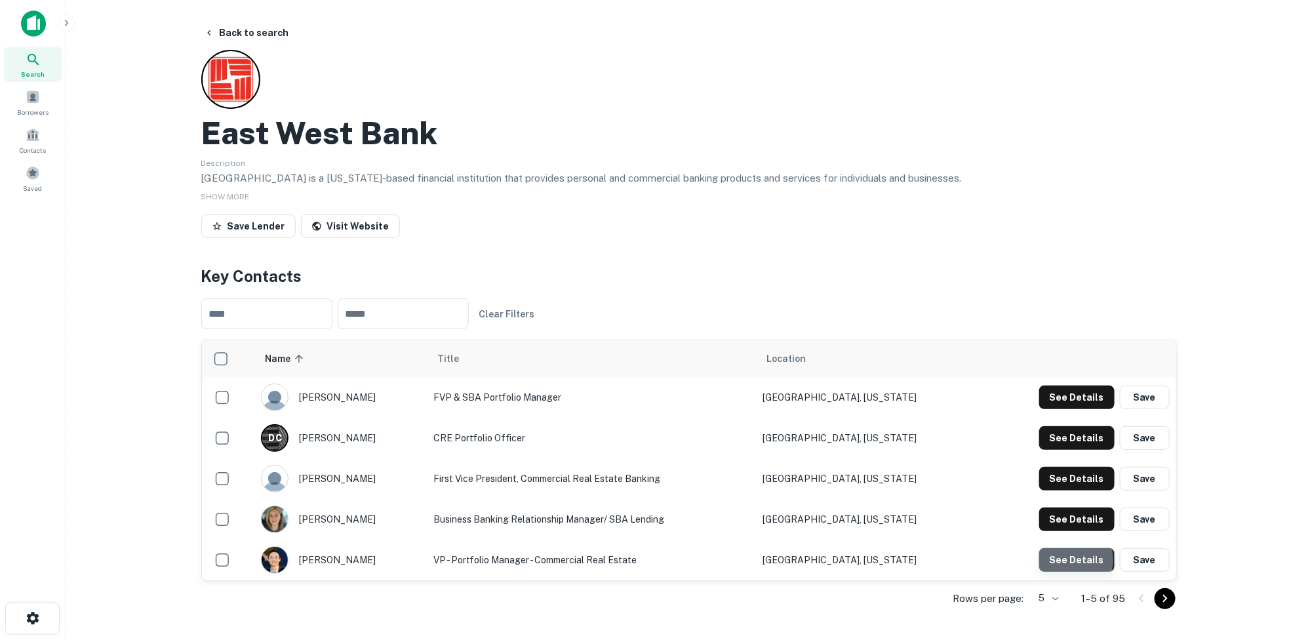
click at [817, 559] on button "See Details" at bounding box center [1076, 560] width 75 height 24
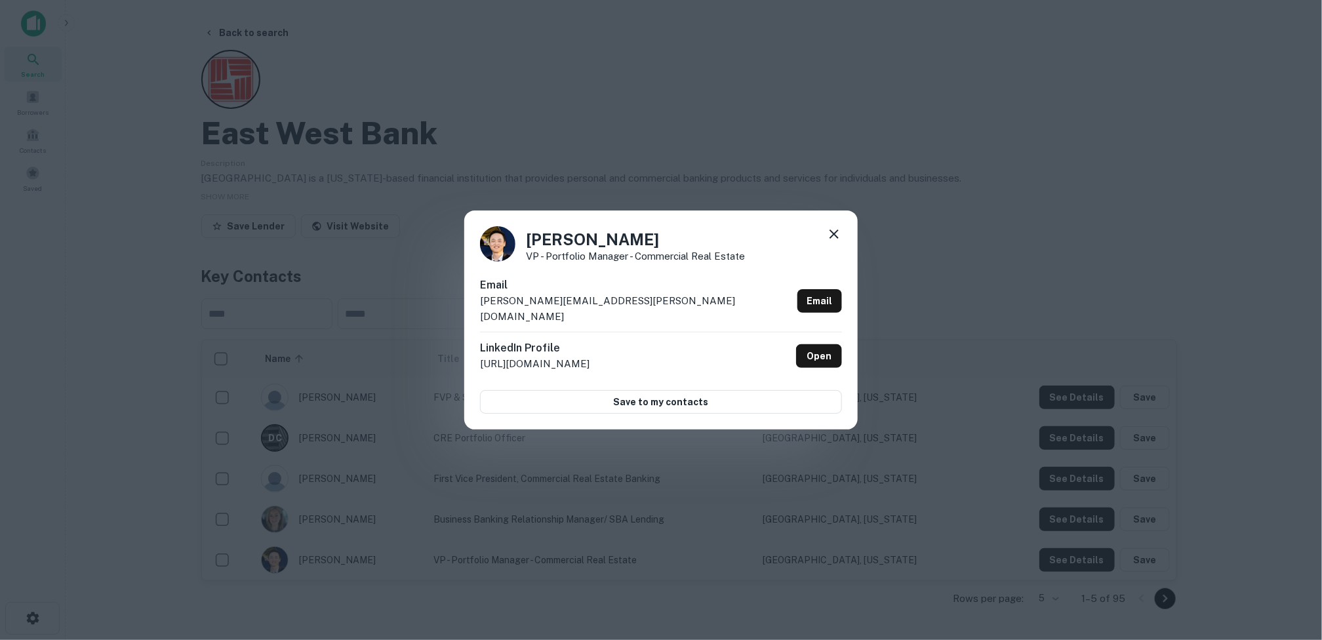
click at [817, 236] on icon at bounding box center [834, 234] width 16 height 16
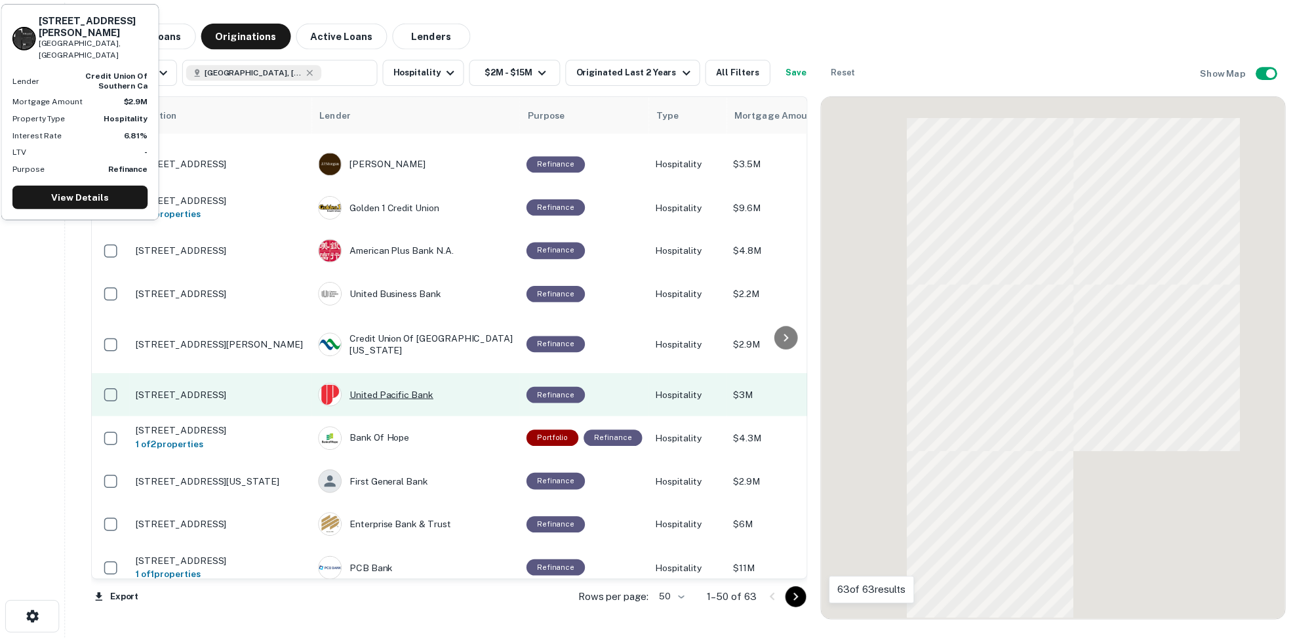
scroll to position [328, 0]
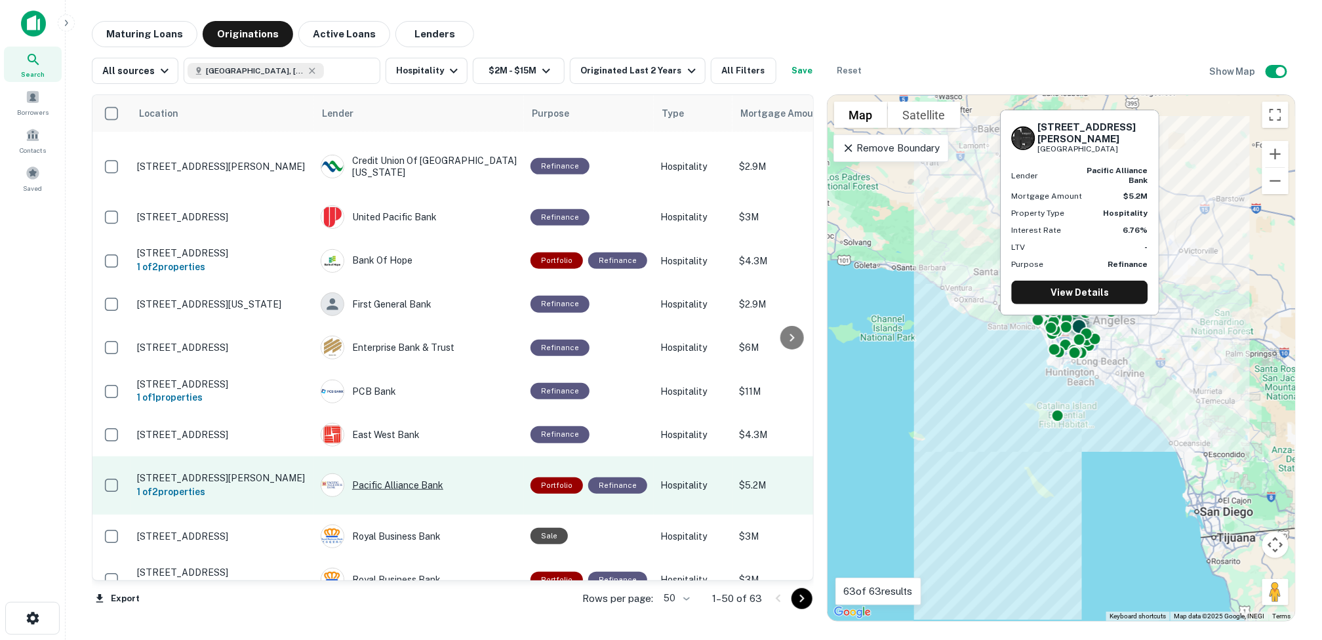
click at [383, 473] on div "Pacific Alliance Bank" at bounding box center [419, 485] width 197 height 24
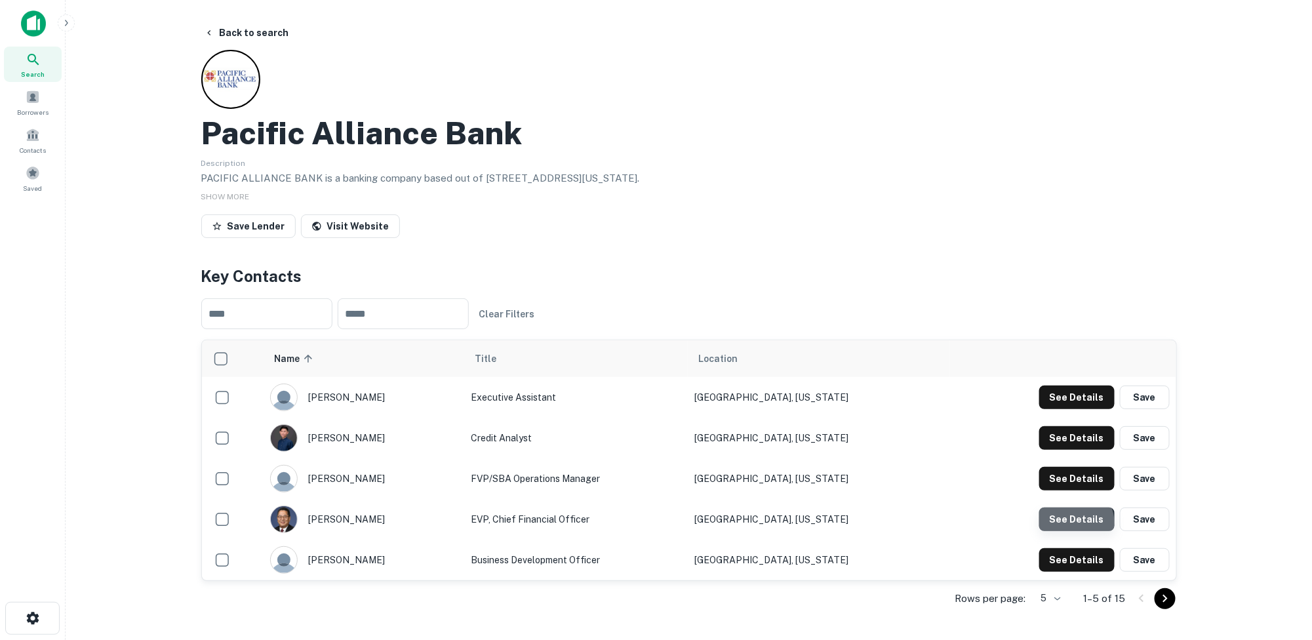
click at [817, 521] on button "See Details" at bounding box center [1076, 520] width 75 height 24
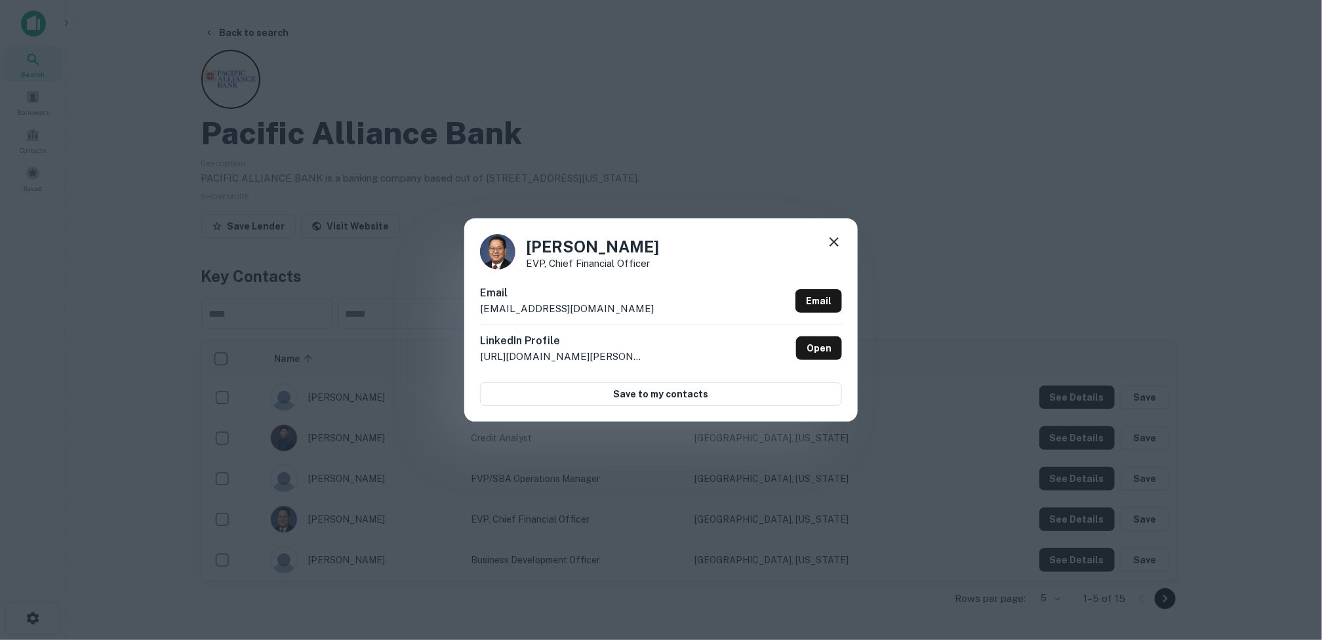
click at [817, 241] on icon at bounding box center [834, 242] width 16 height 16
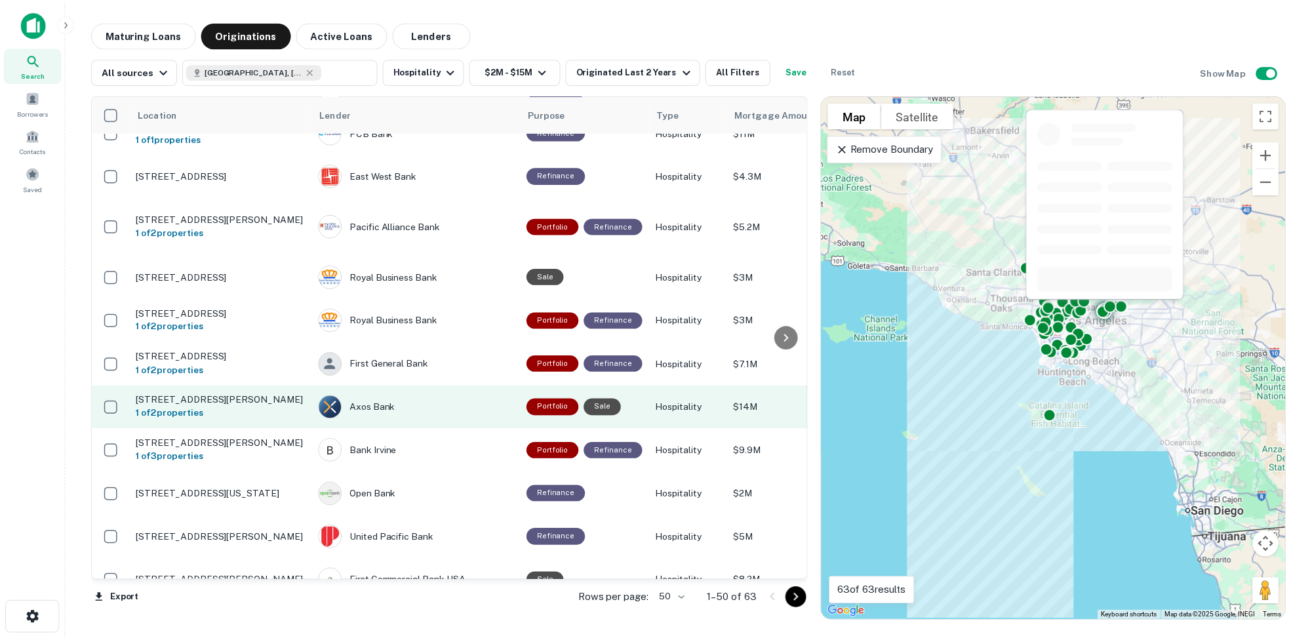
scroll to position [590, 0]
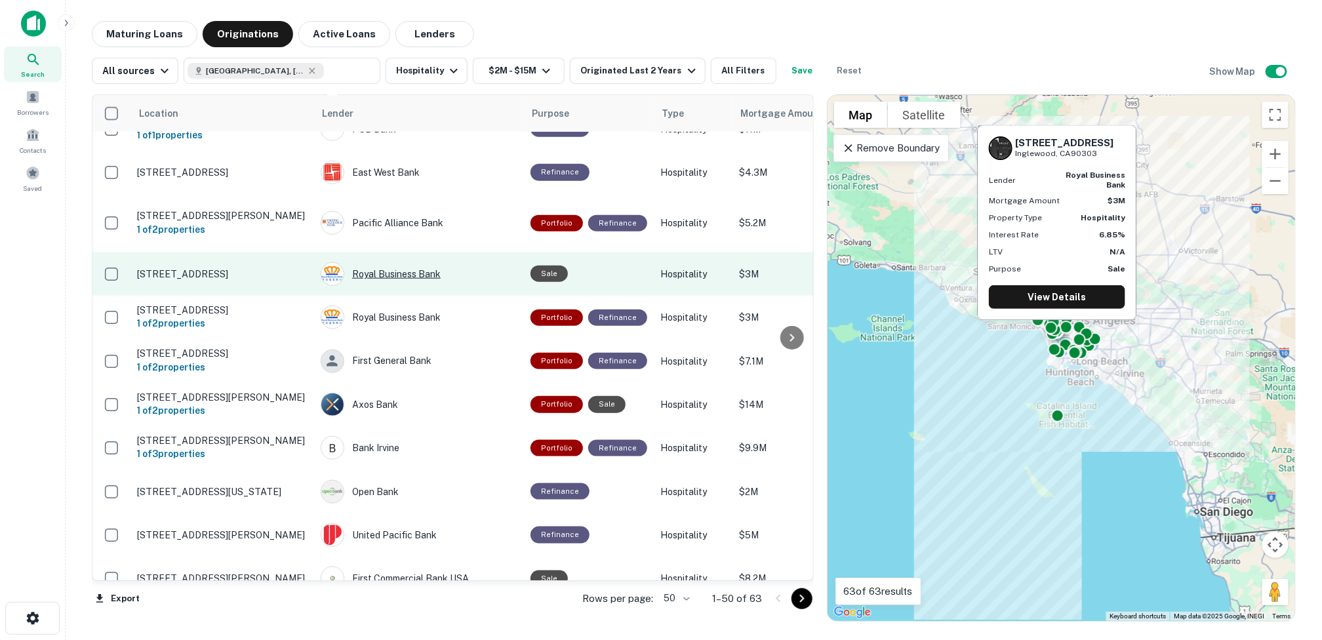
click at [428, 262] on div "Royal Business Bank" at bounding box center [419, 274] width 197 height 24
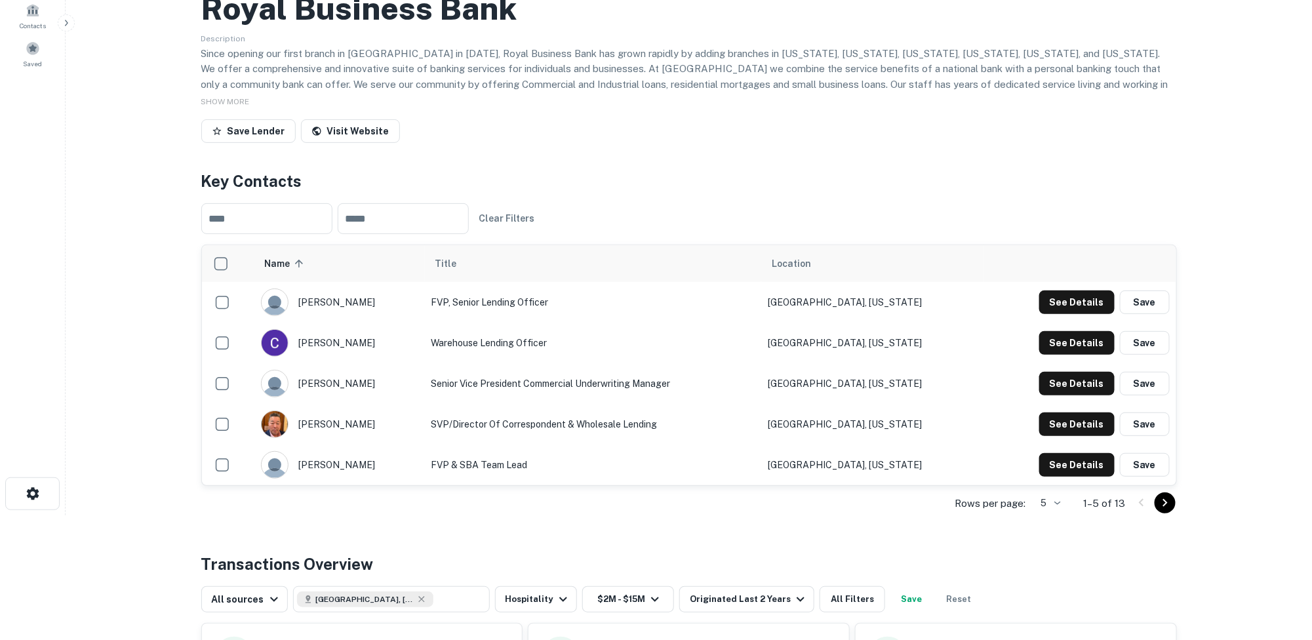
scroll to position [131, 0]
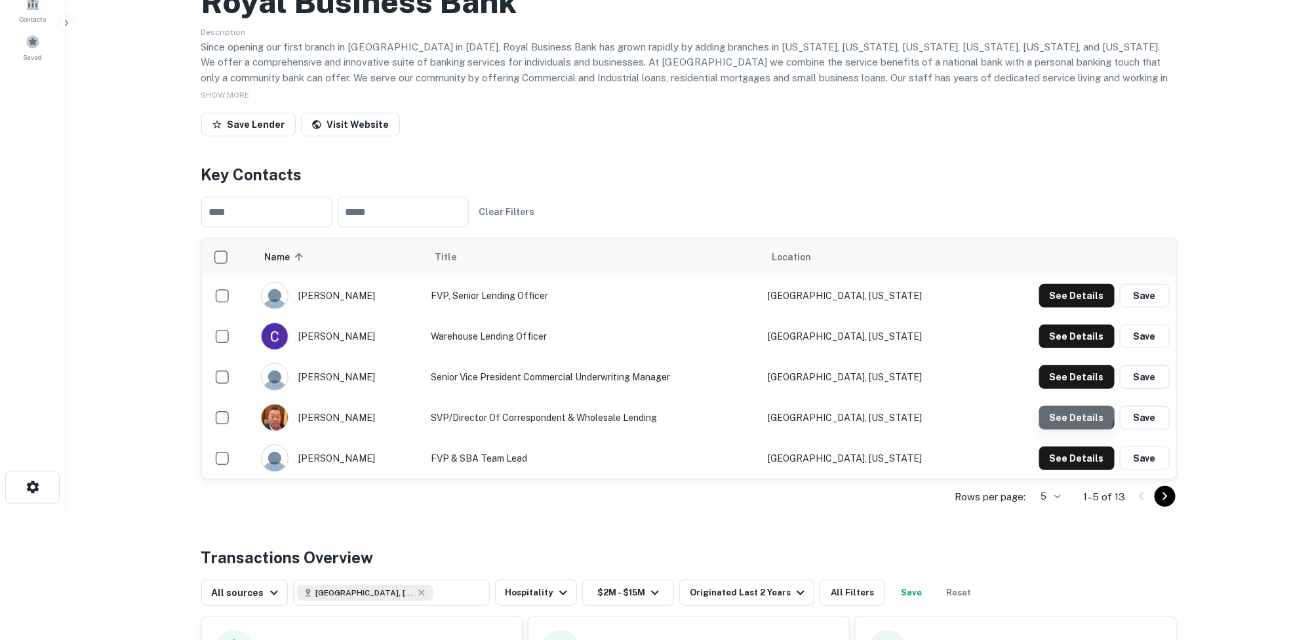
click at [817, 413] on button "See Details" at bounding box center [1076, 418] width 75 height 24
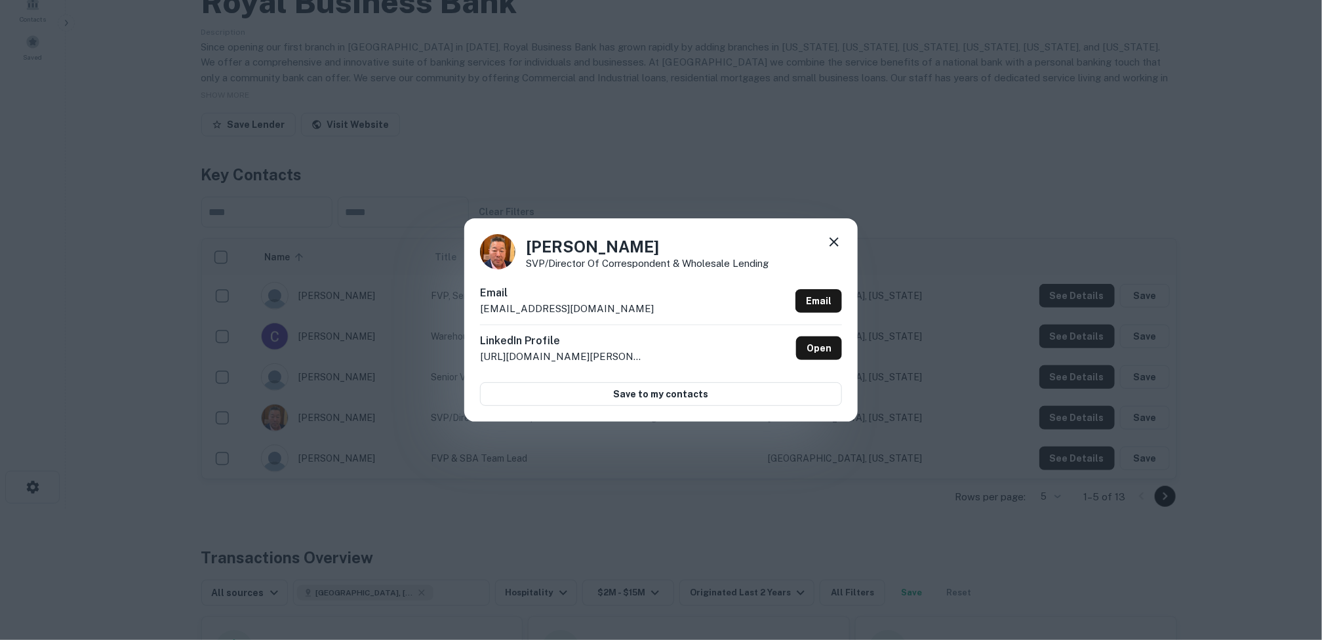
click at [817, 238] on icon at bounding box center [834, 242] width 16 height 16
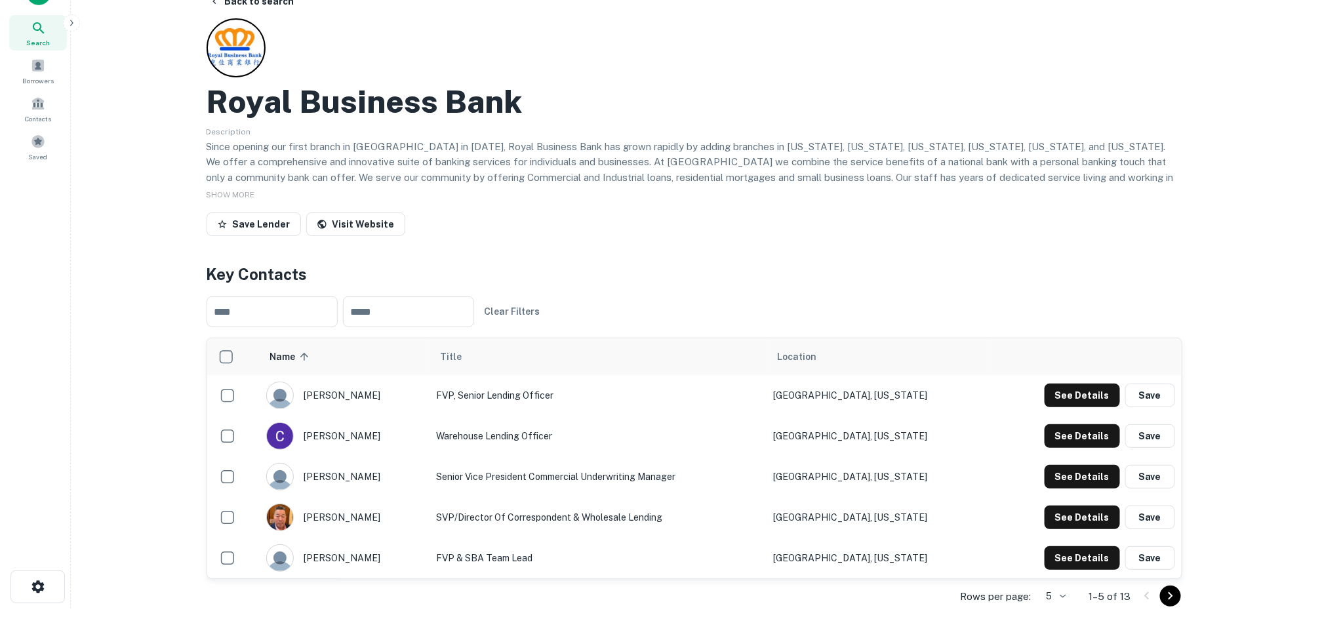
scroll to position [0, 0]
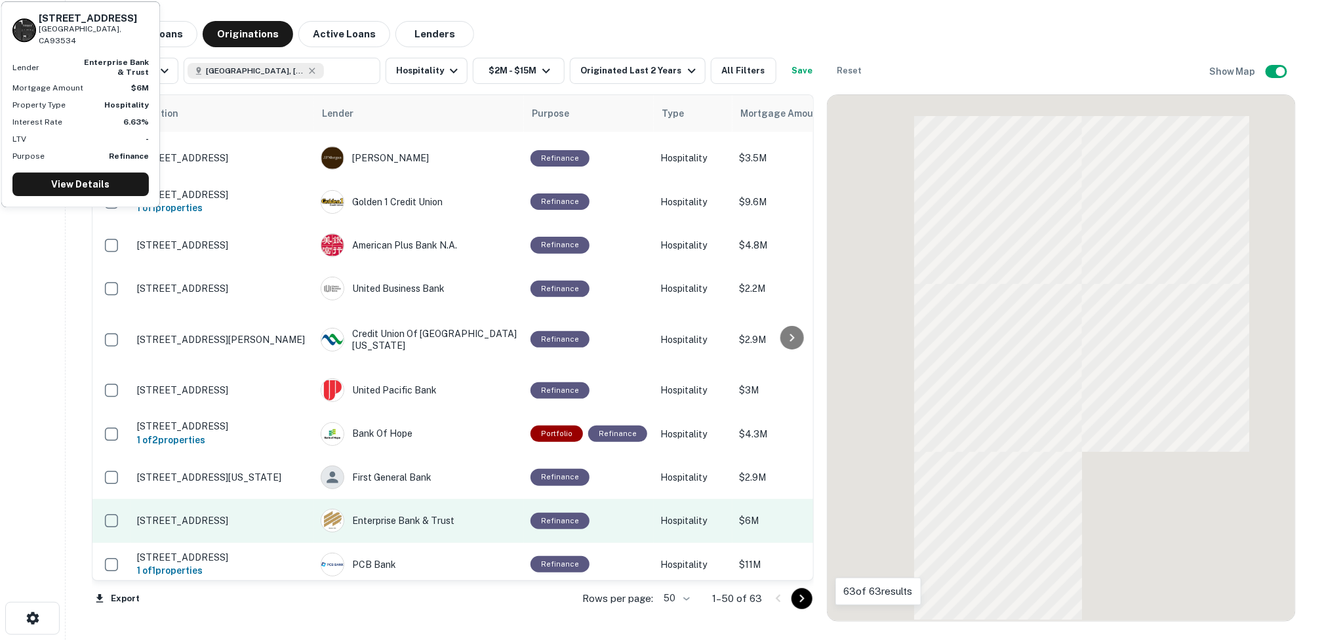
scroll to position [590, 0]
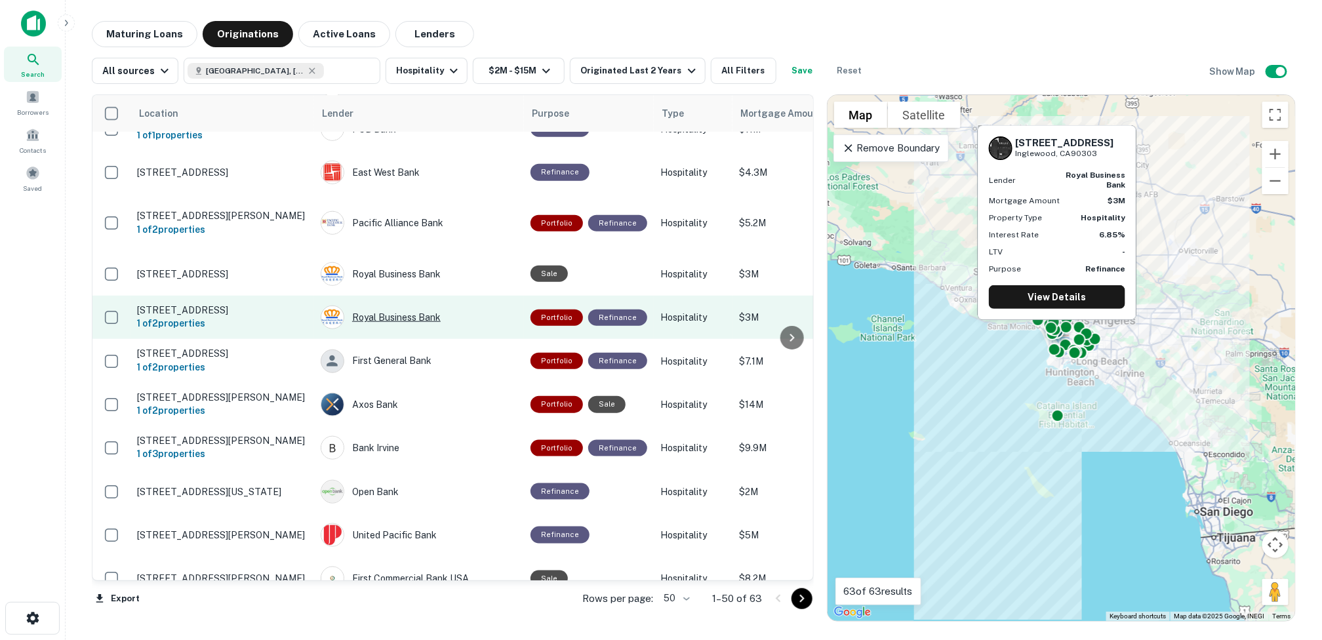
click at [381, 306] on div "Royal Business Bank" at bounding box center [419, 318] width 197 height 24
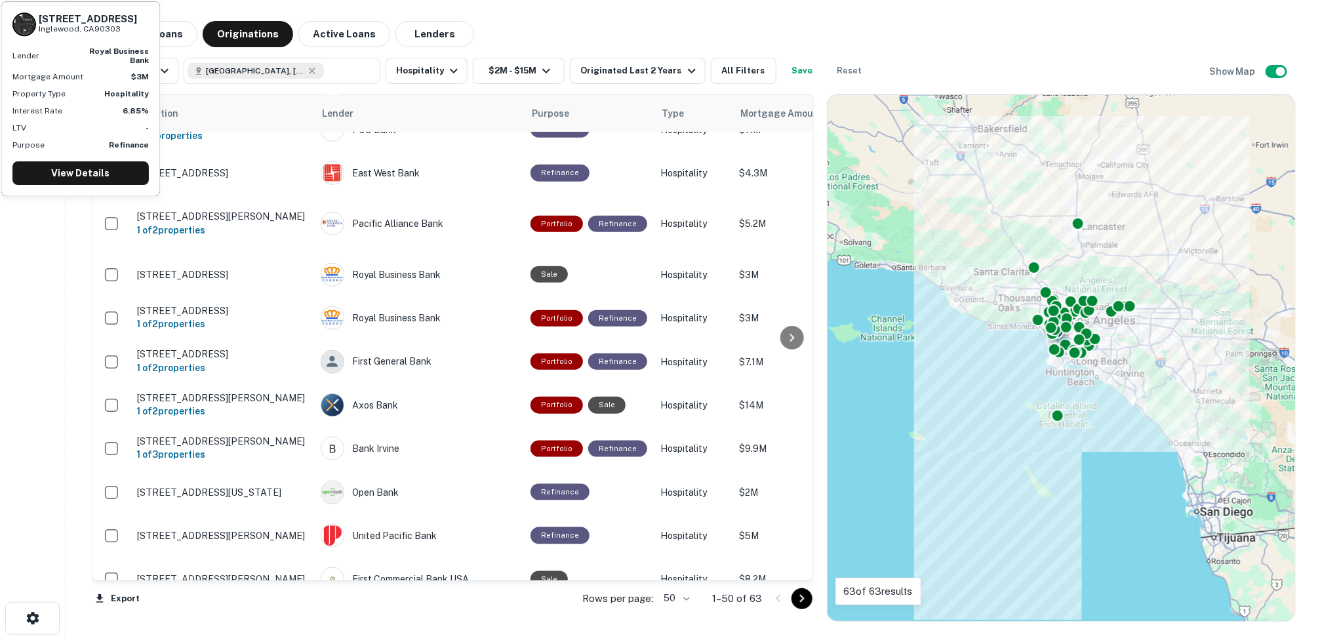
scroll to position [590, 0]
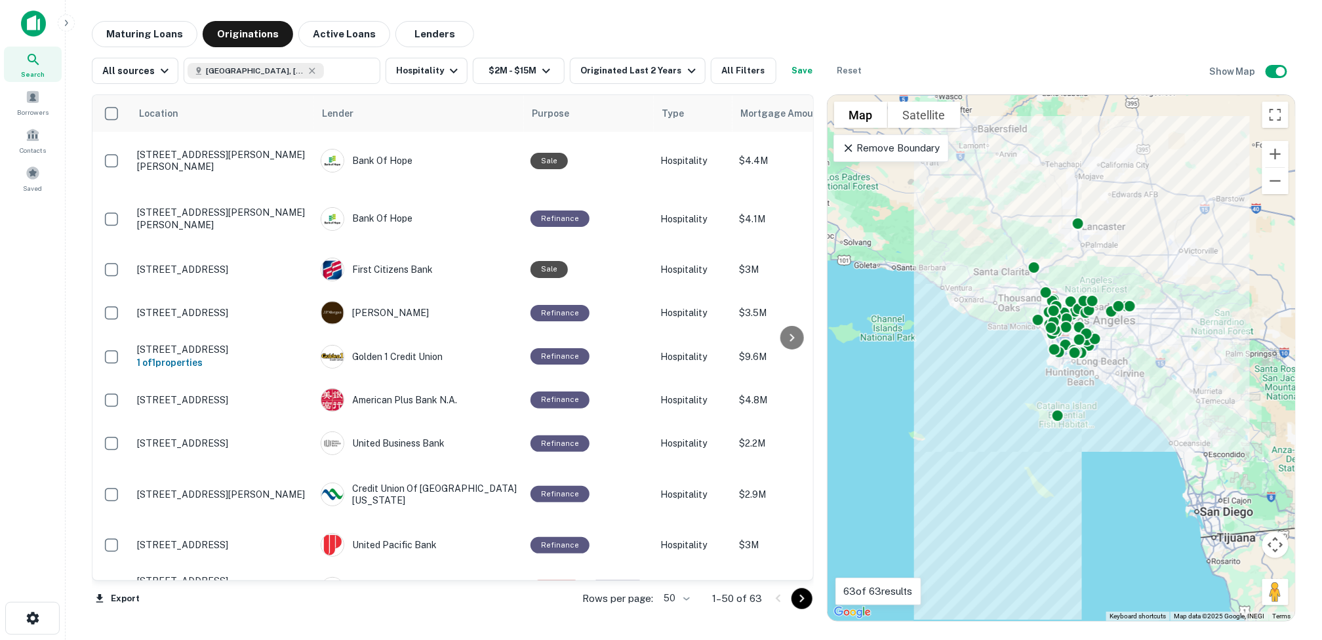
scroll to position [590, 0]
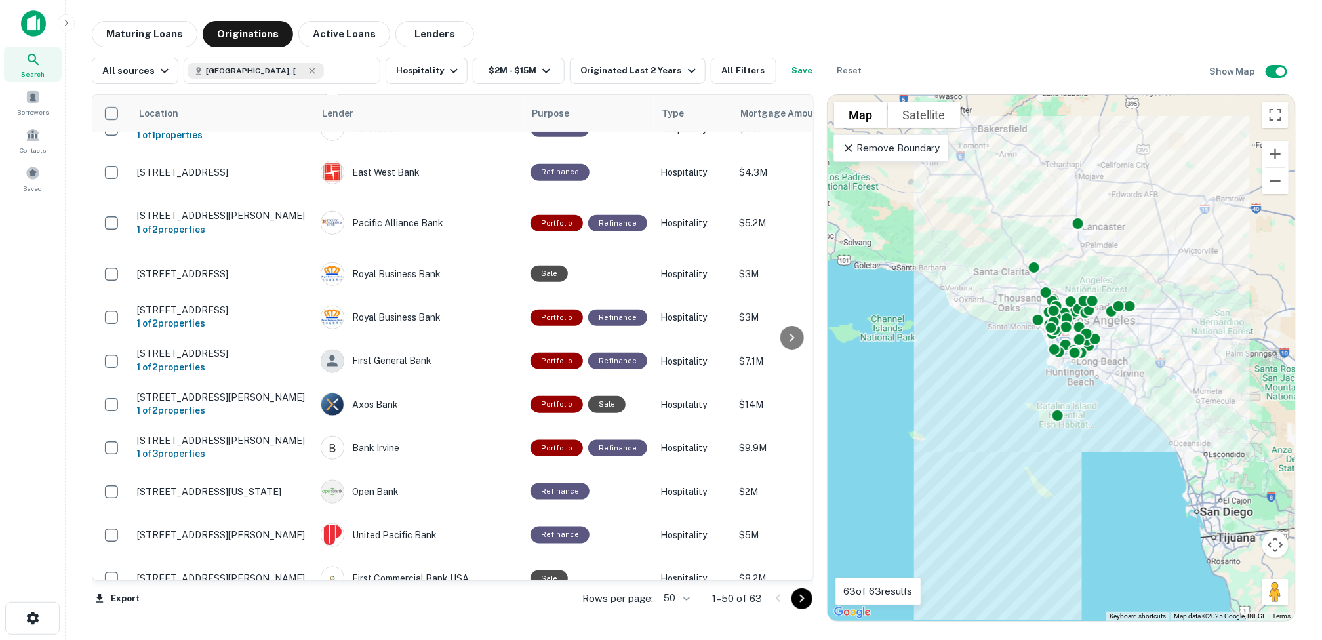
click at [376, 350] on div "First General Bank" at bounding box center [419, 362] width 197 height 24
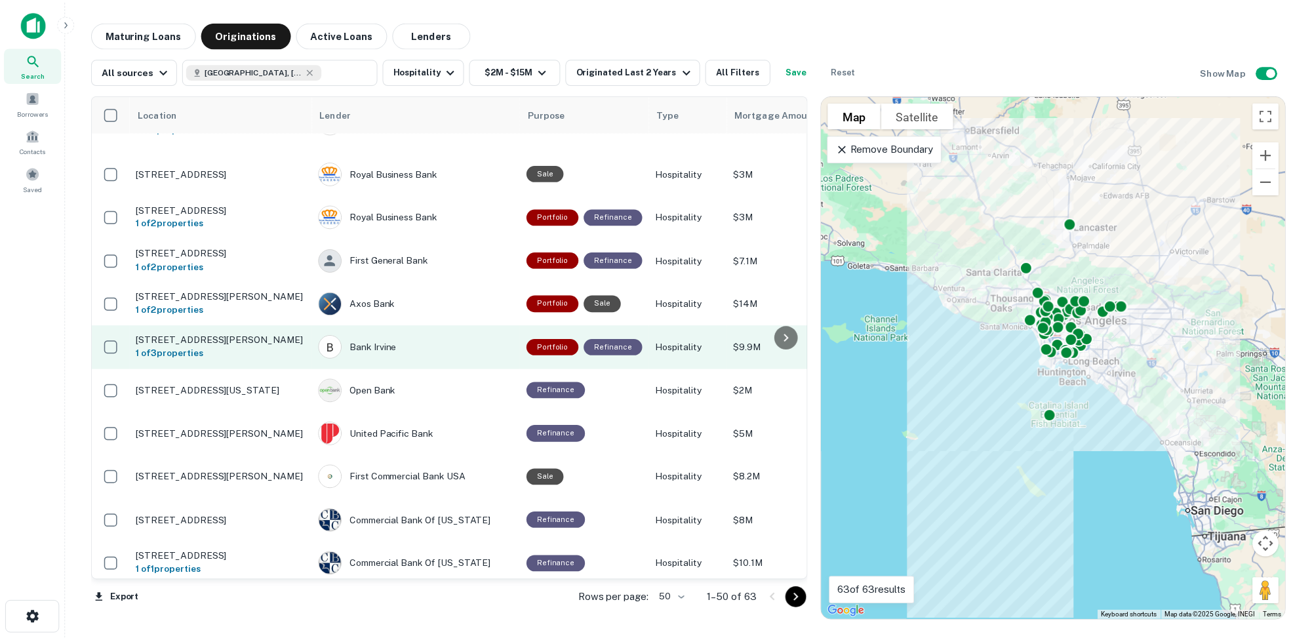
scroll to position [721, 0]
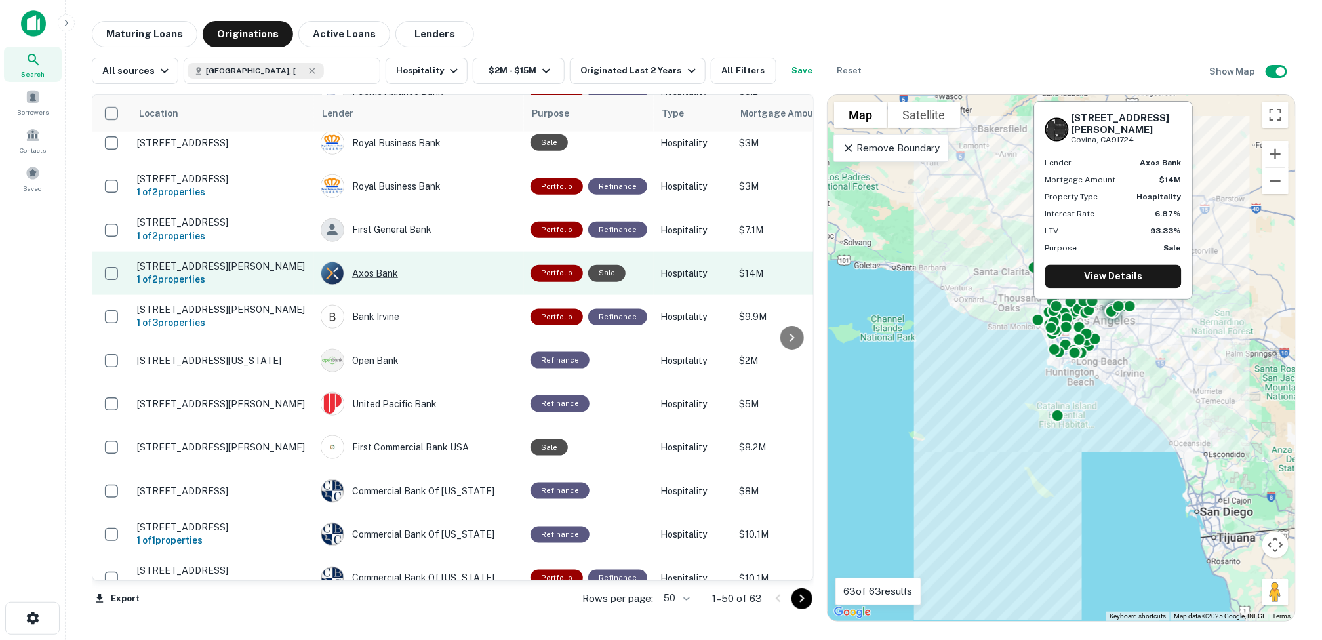
click at [377, 262] on div "Axos Bank" at bounding box center [419, 274] width 197 height 24
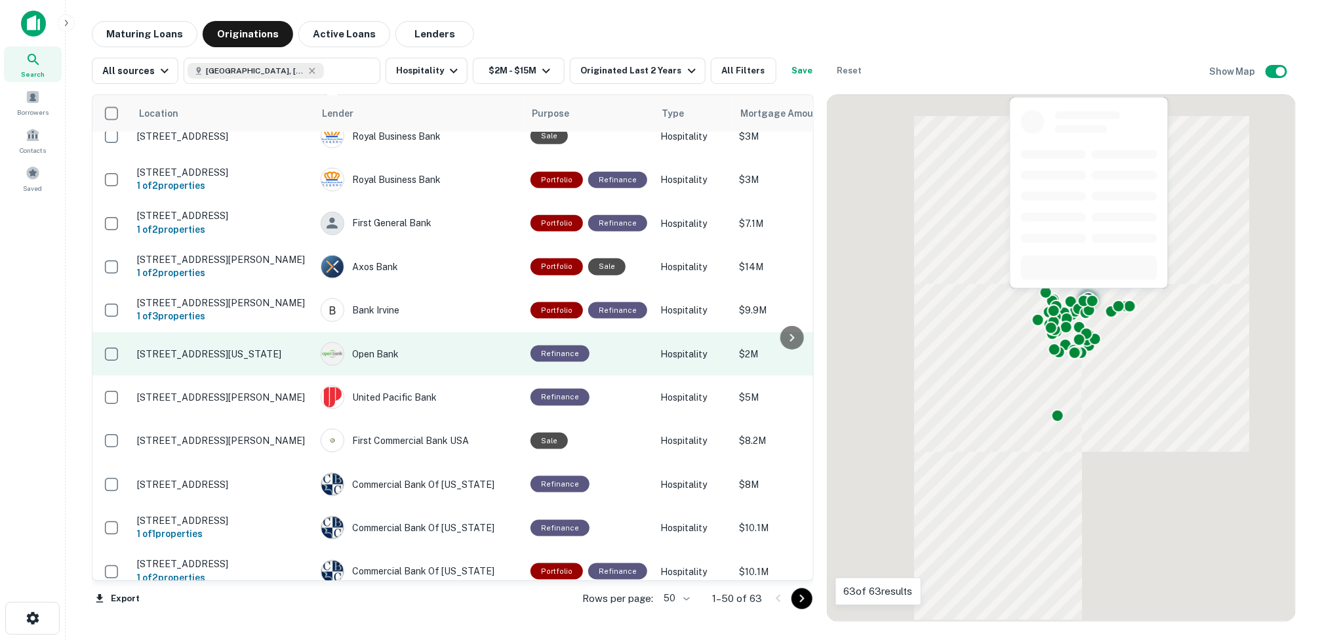
scroll to position [753, 0]
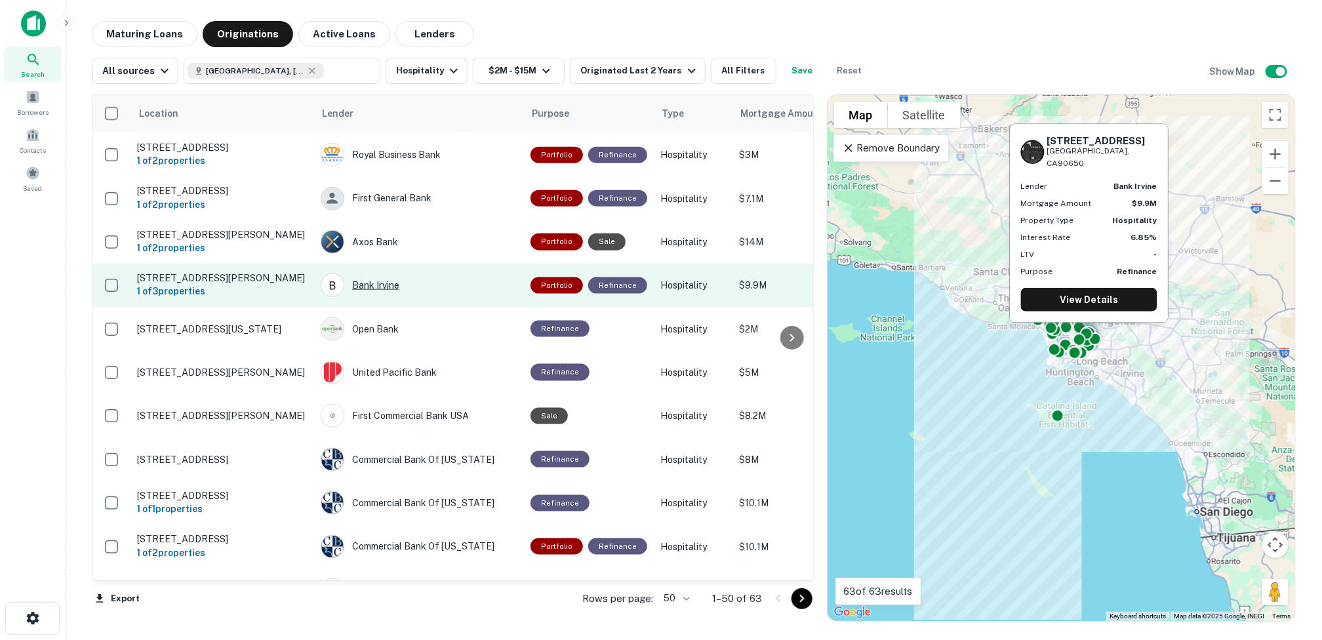
click at [382, 273] on div "Bank Irvine" at bounding box center [419, 285] width 197 height 24
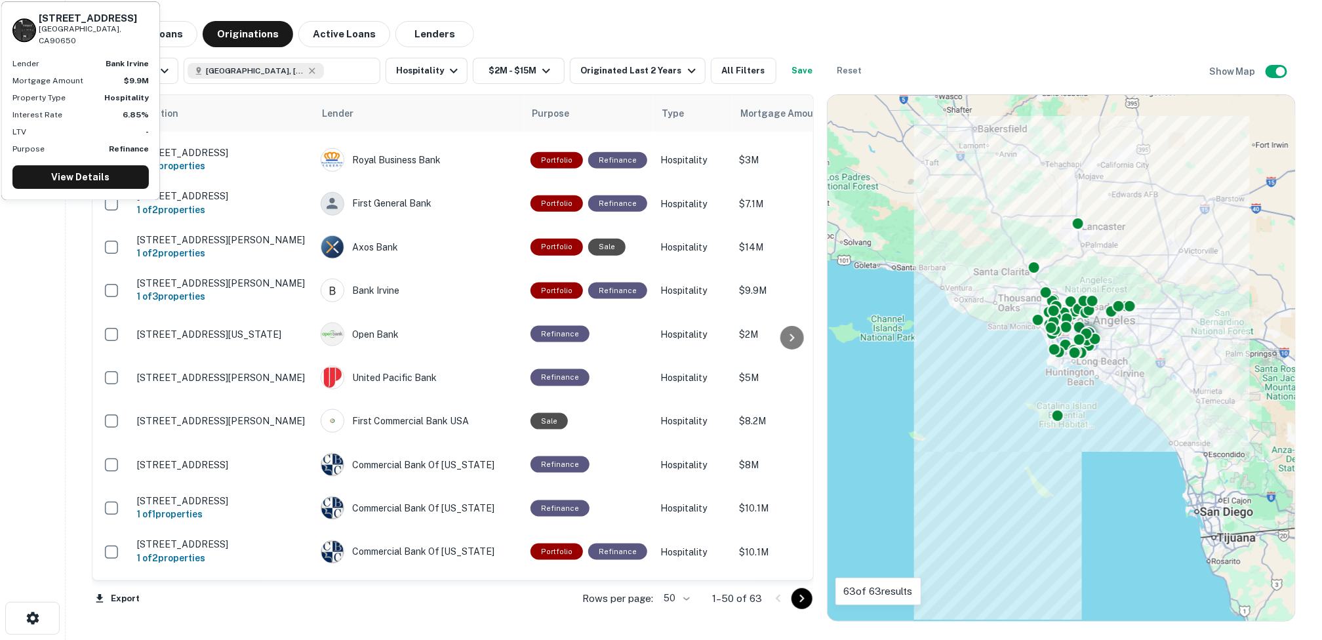
scroll to position [753, 0]
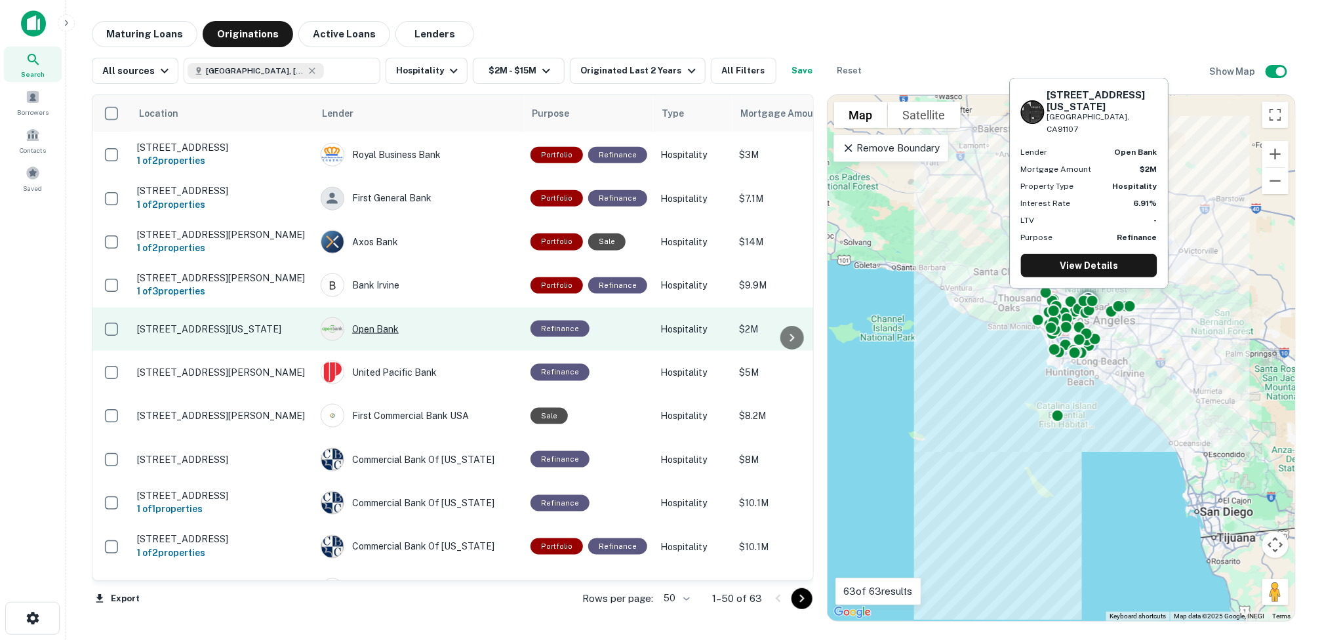
click at [387, 317] on div "Open Bank" at bounding box center [419, 329] width 197 height 24
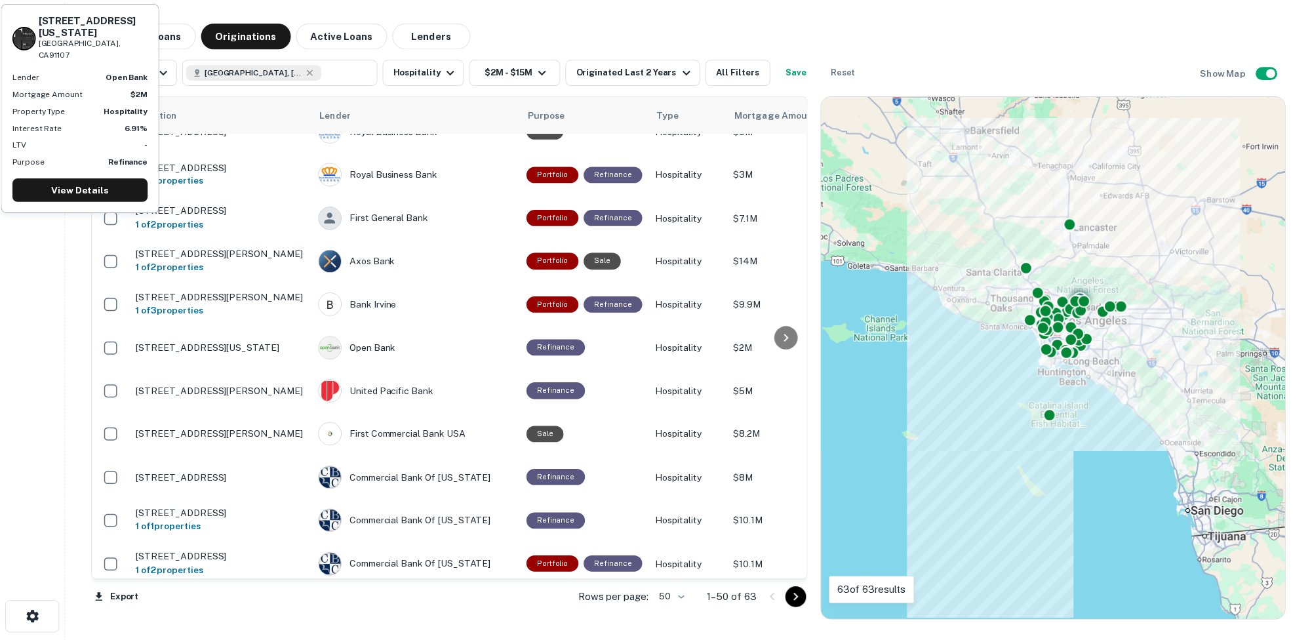
scroll to position [753, 0]
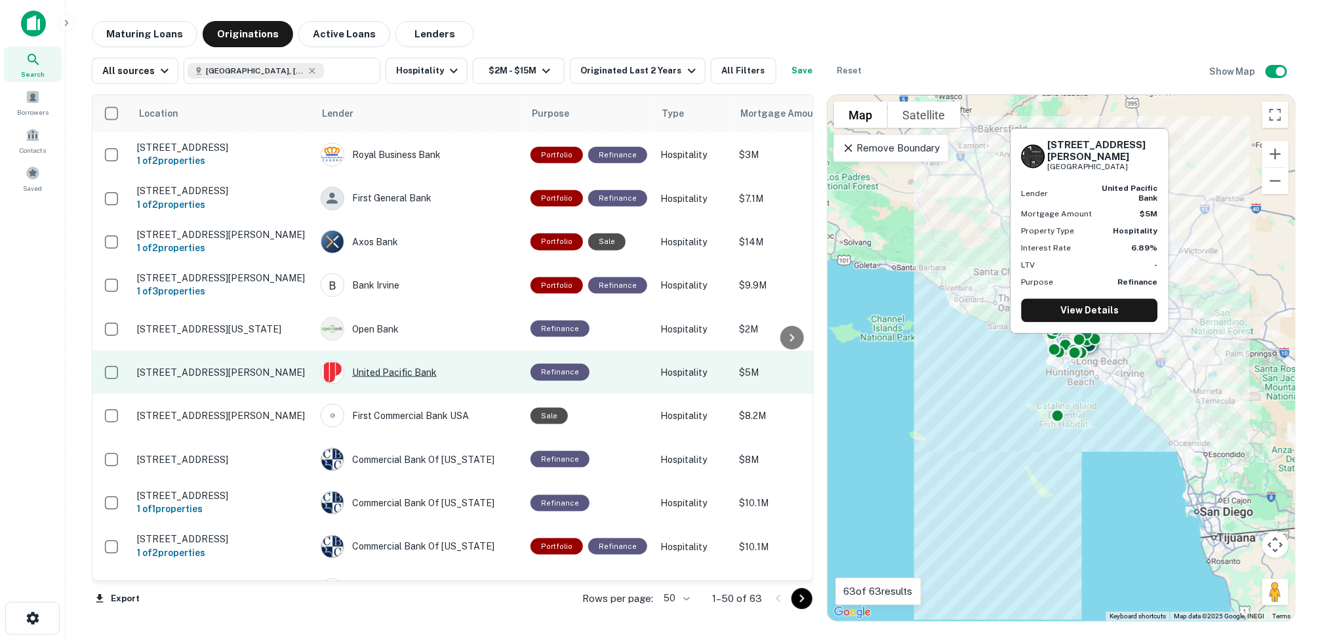
click at [399, 361] on div "United Pacific Bank" at bounding box center [419, 373] width 197 height 24
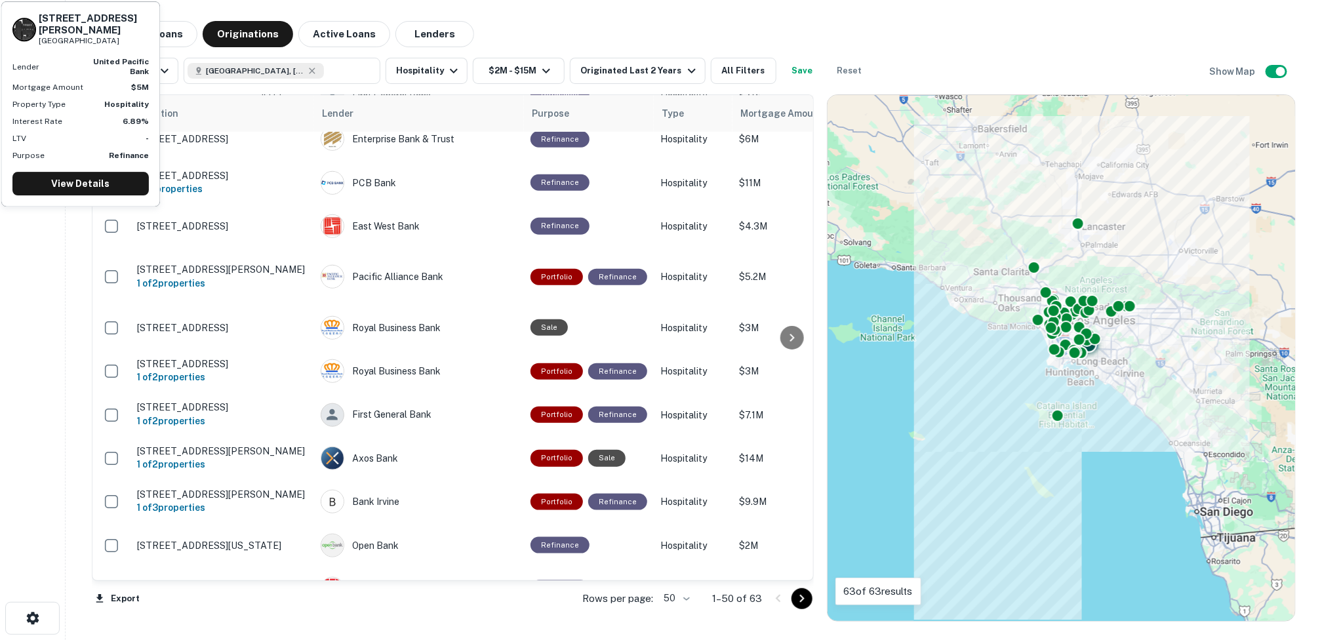
scroll to position [753, 0]
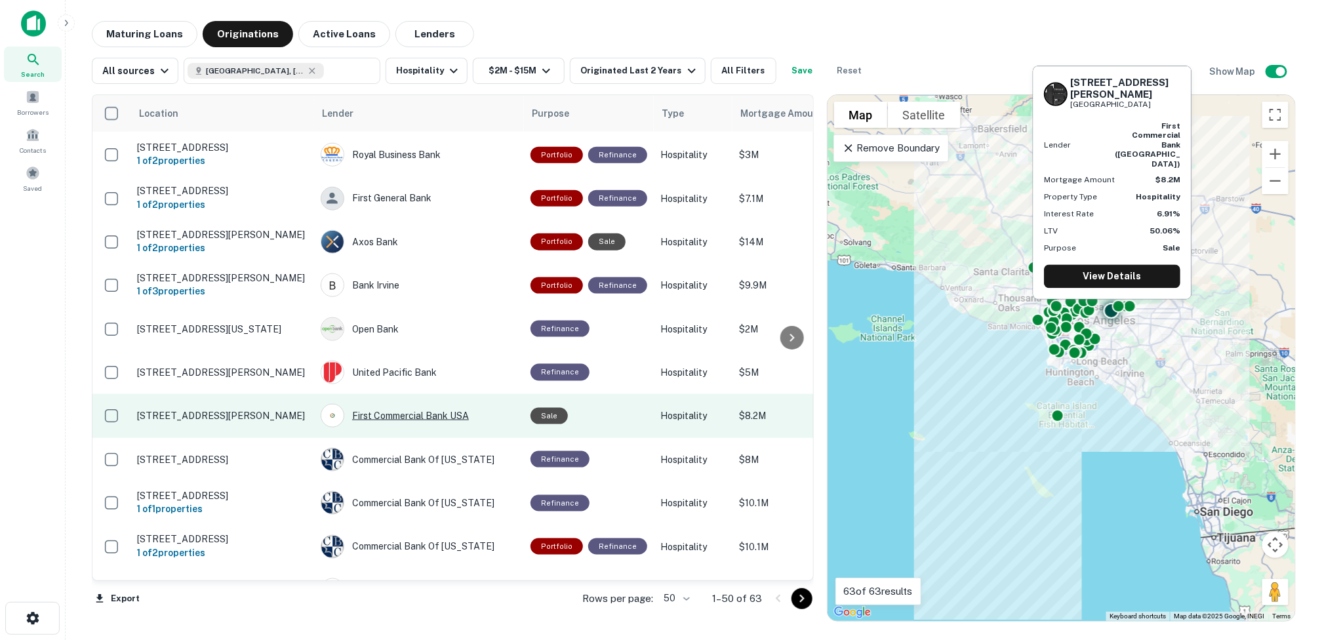
click at [412, 404] on div "First Commercial Bank USA" at bounding box center [419, 416] width 197 height 24
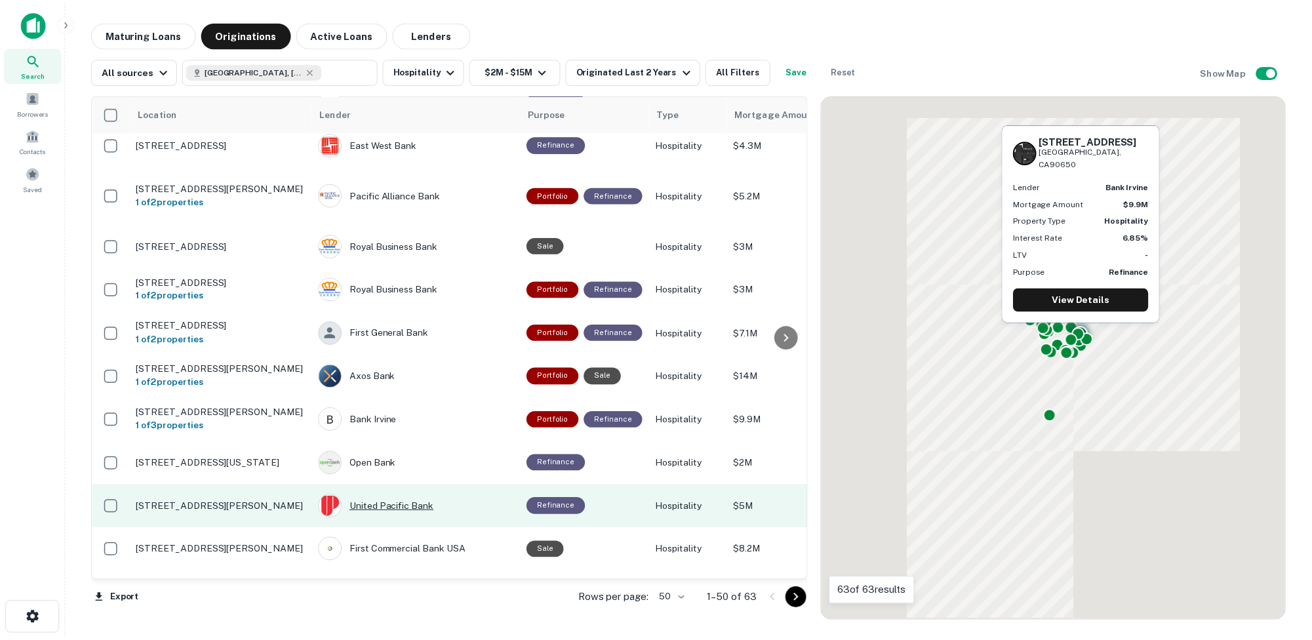
scroll to position [753, 0]
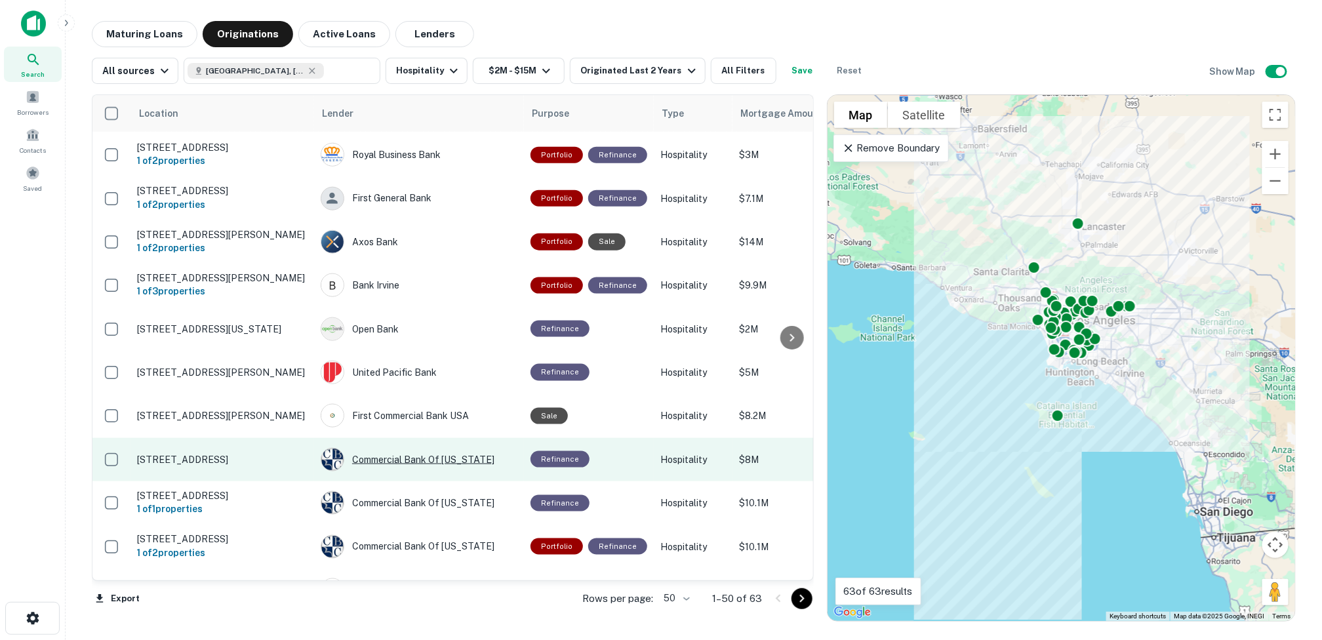
click at [407, 448] on div "Commercial Bank Of [US_STATE]" at bounding box center [419, 460] width 197 height 24
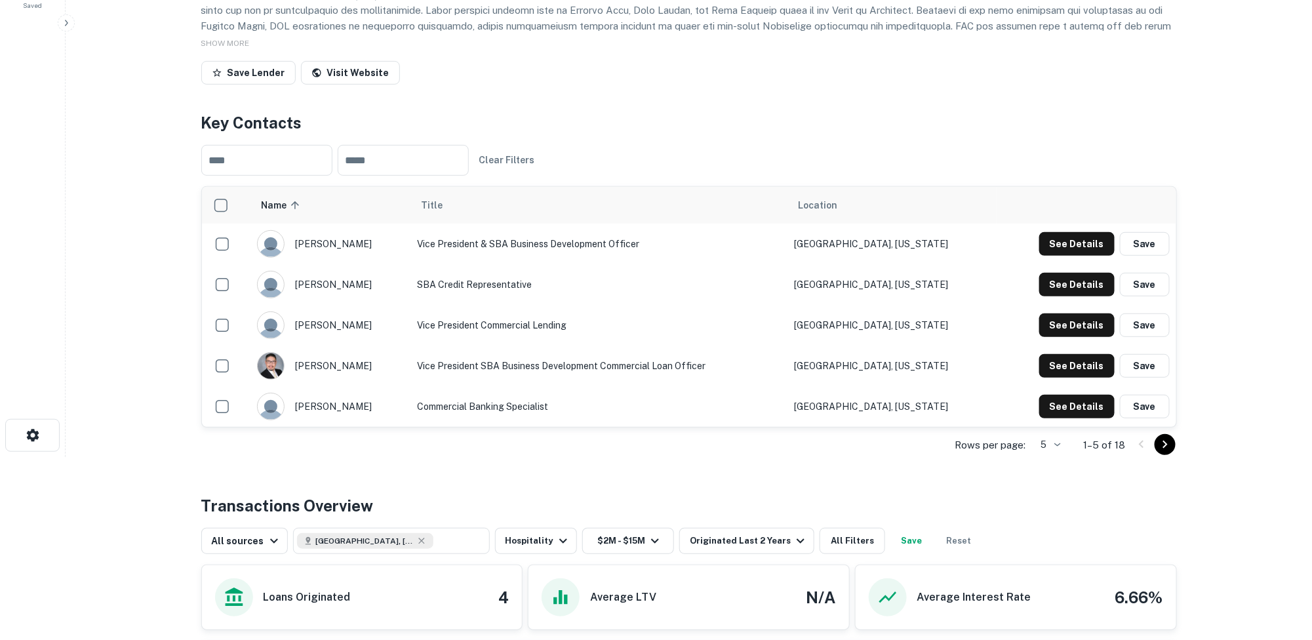
scroll to position [197, 0]
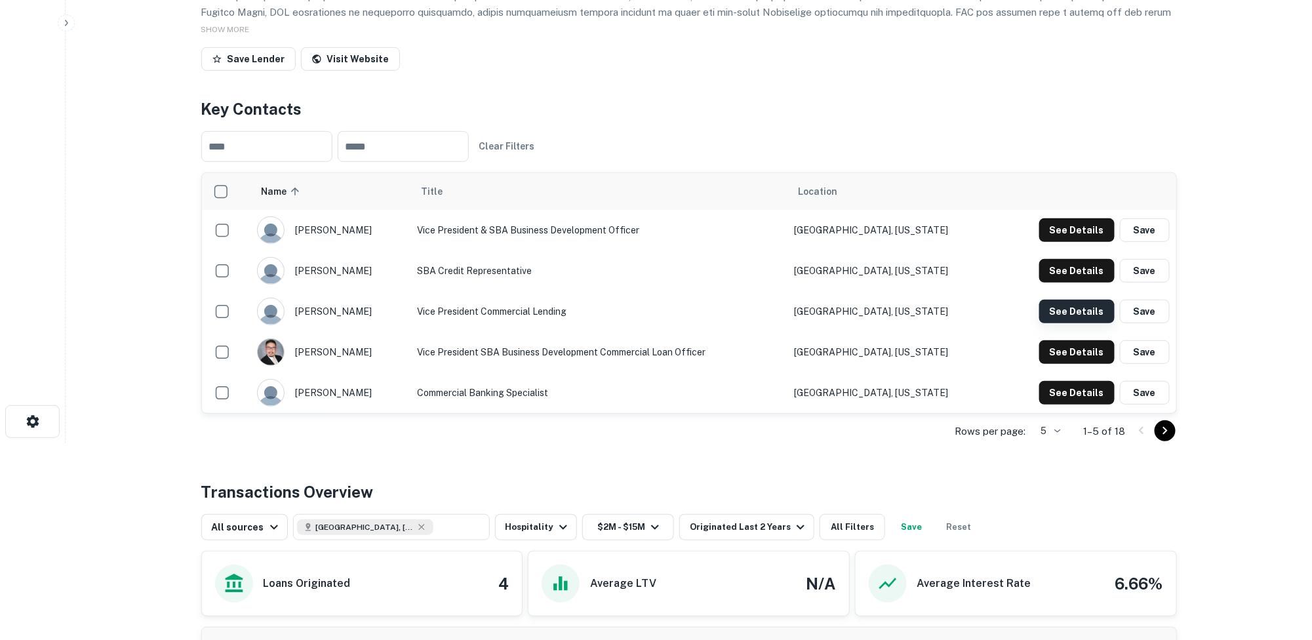
click at [1069, 308] on button "See Details" at bounding box center [1076, 312] width 75 height 24
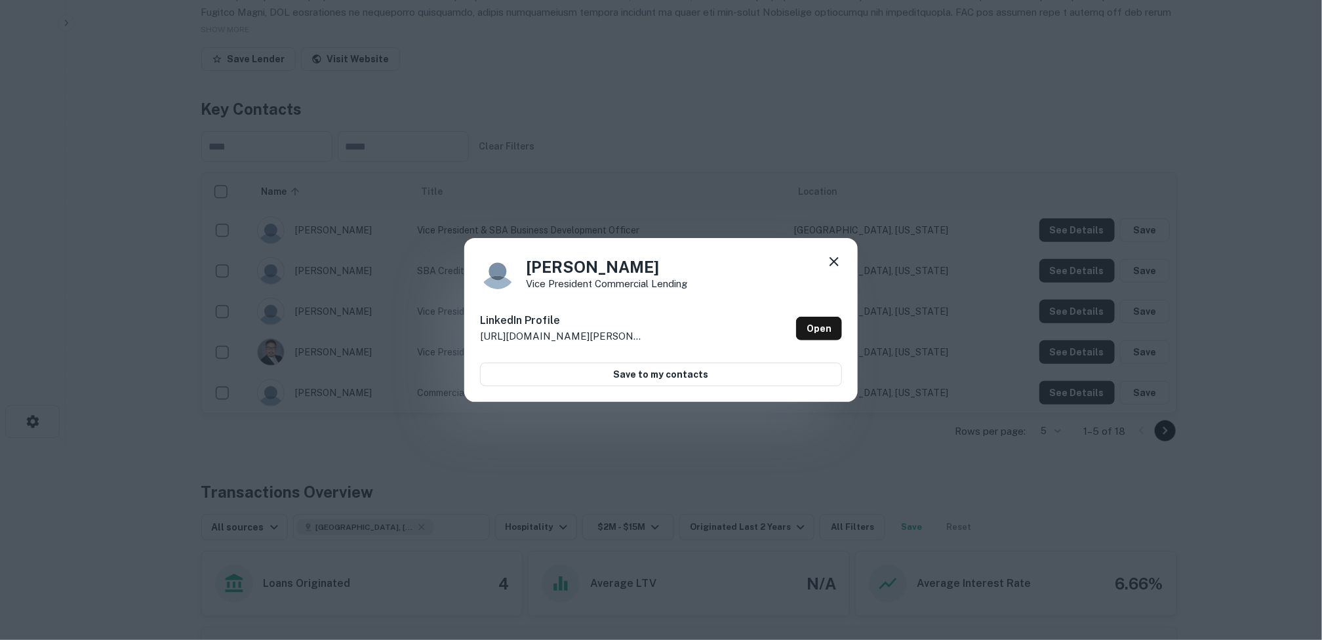
drag, startPoint x: 835, startPoint y: 257, endPoint x: 828, endPoint y: 258, distance: 7.3
click at [835, 256] on icon at bounding box center [834, 262] width 16 height 16
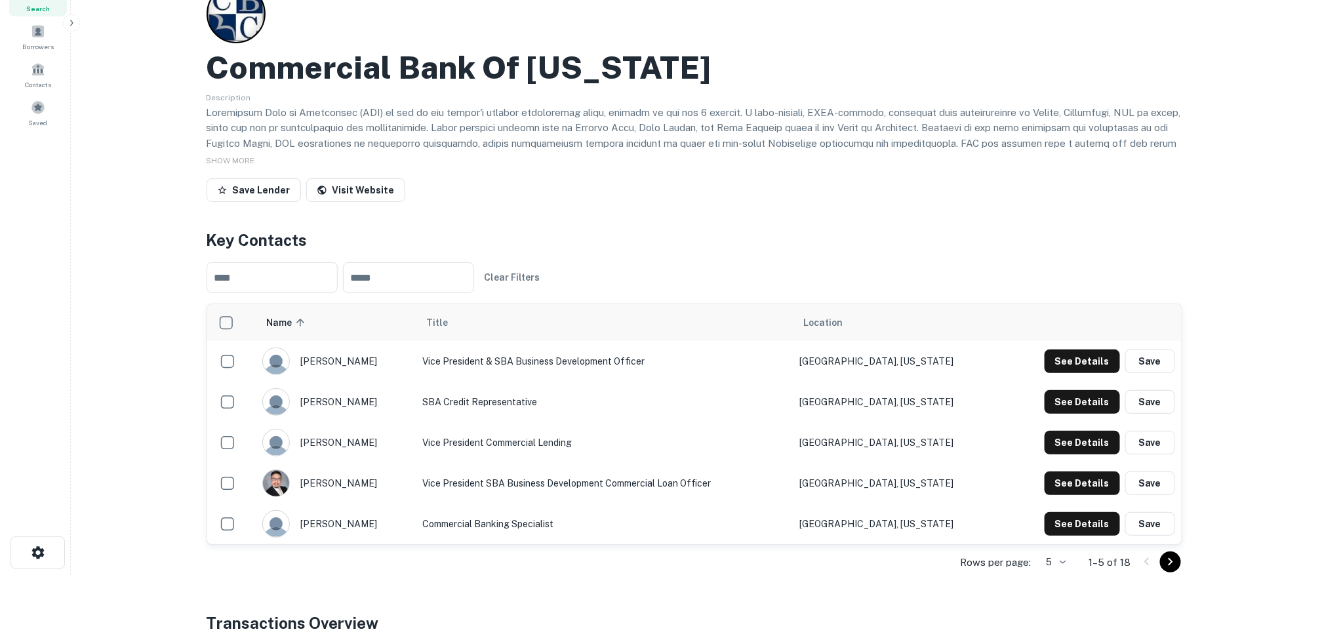
scroll to position [0, 0]
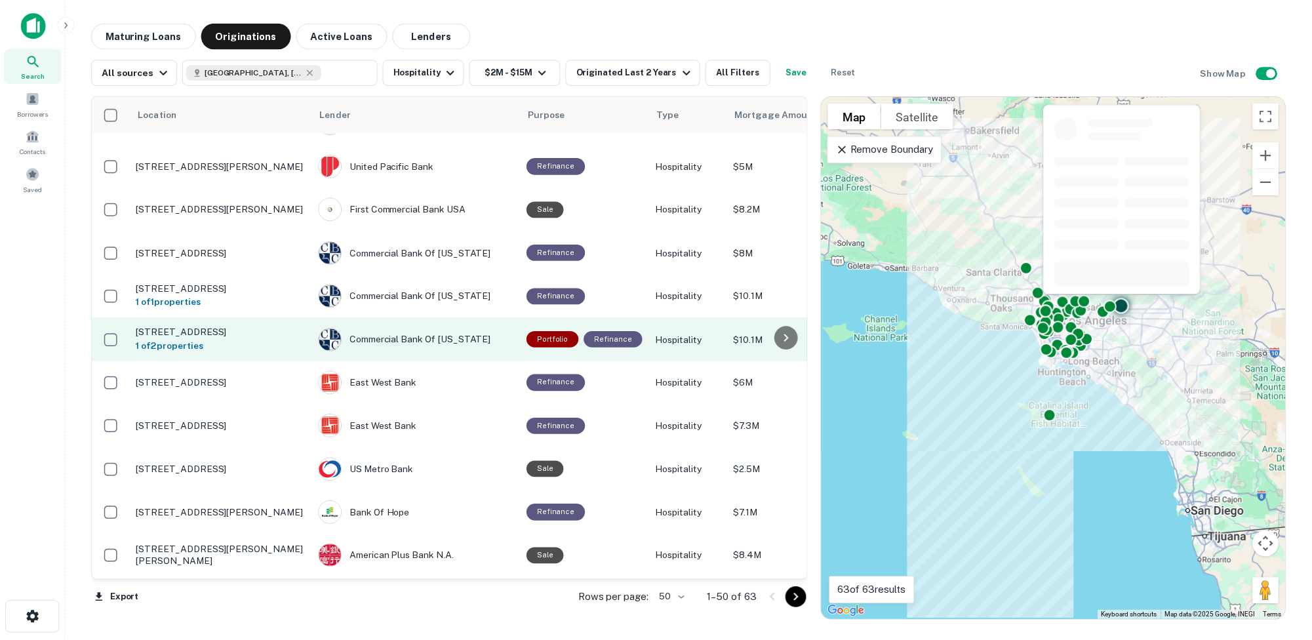
scroll to position [1015, 0]
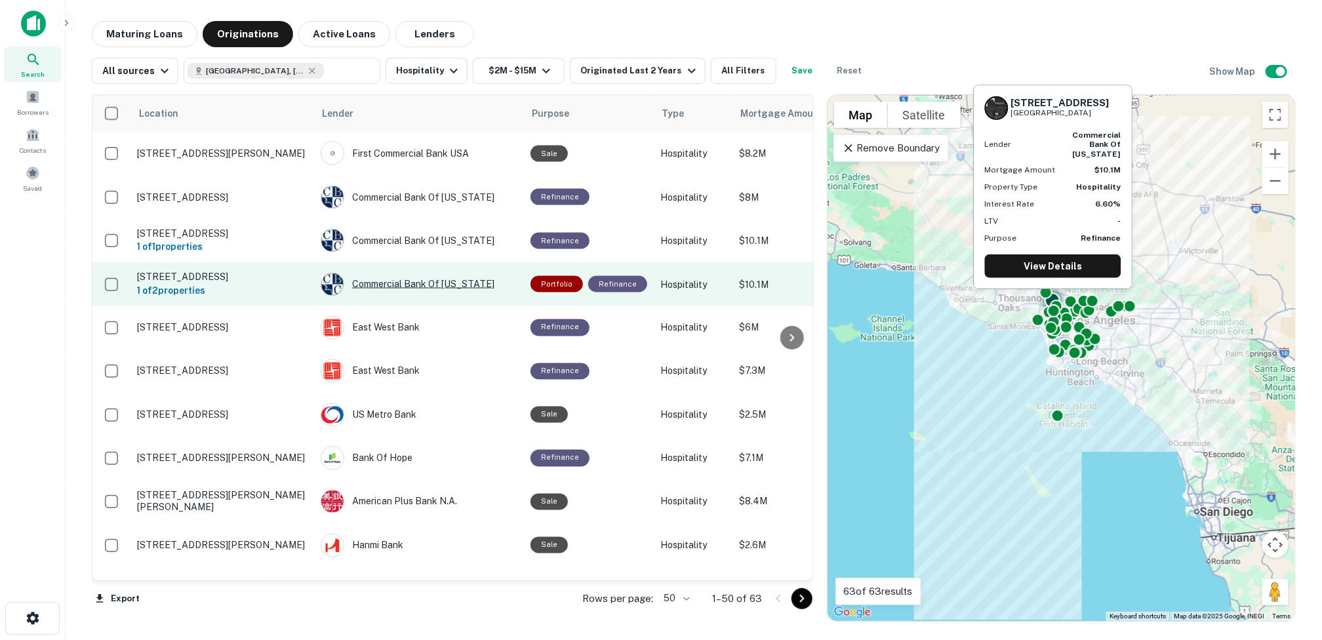
click at [430, 273] on div "Commercial Bank Of [US_STATE]" at bounding box center [419, 285] width 197 height 24
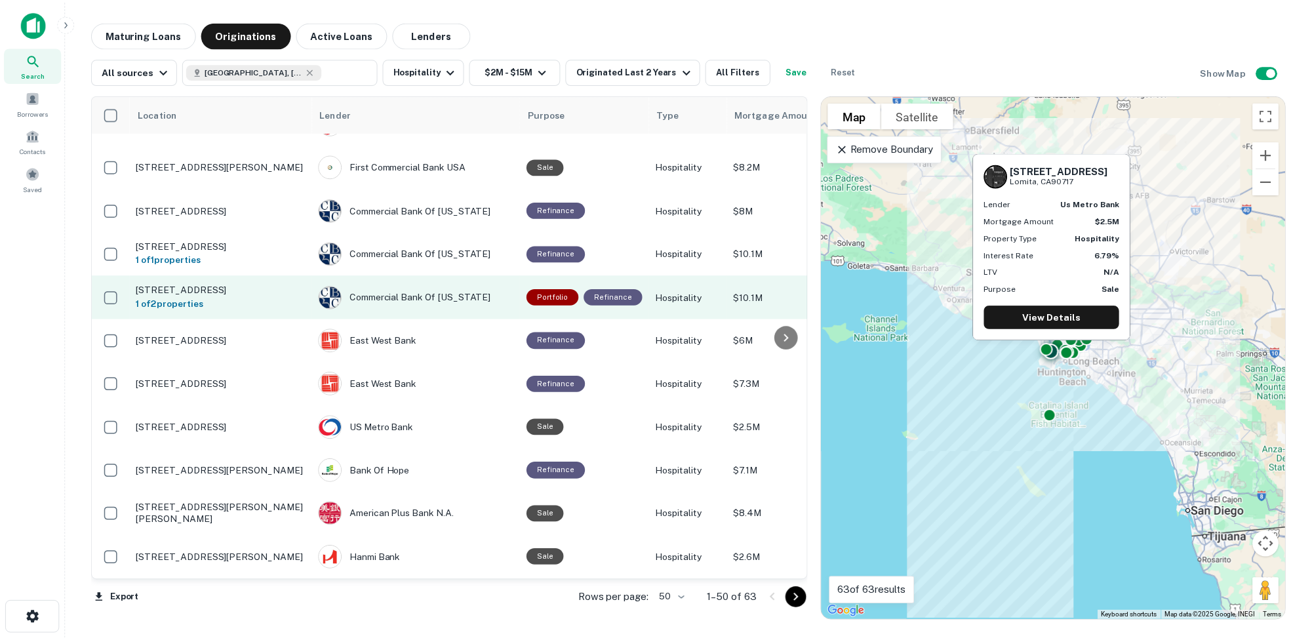
scroll to position [1015, 0]
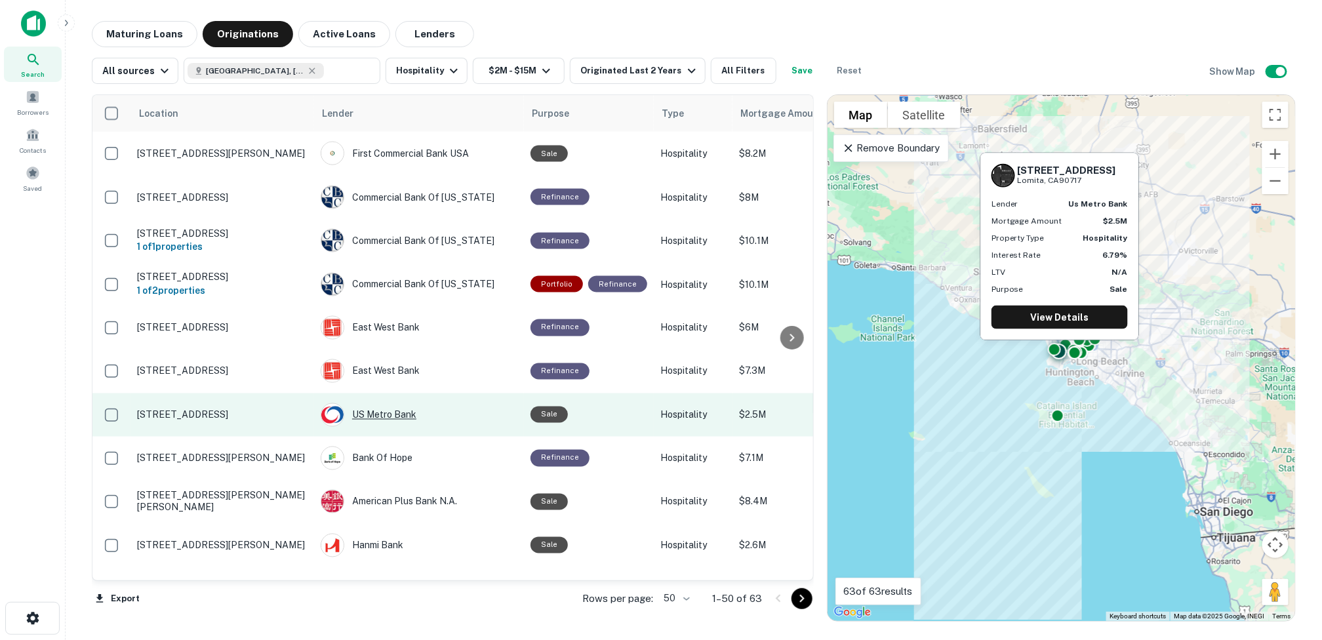
click at [388, 403] on div "US Metro Bank" at bounding box center [419, 415] width 197 height 24
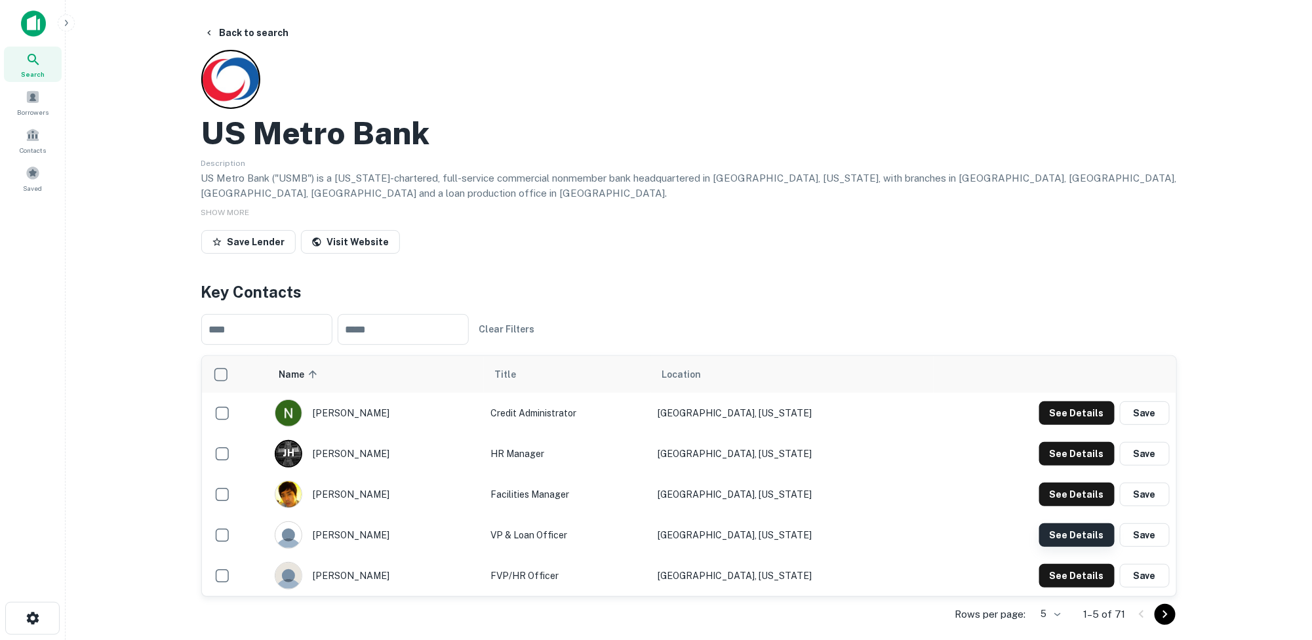
click at [1076, 534] on button "See Details" at bounding box center [1076, 535] width 75 height 24
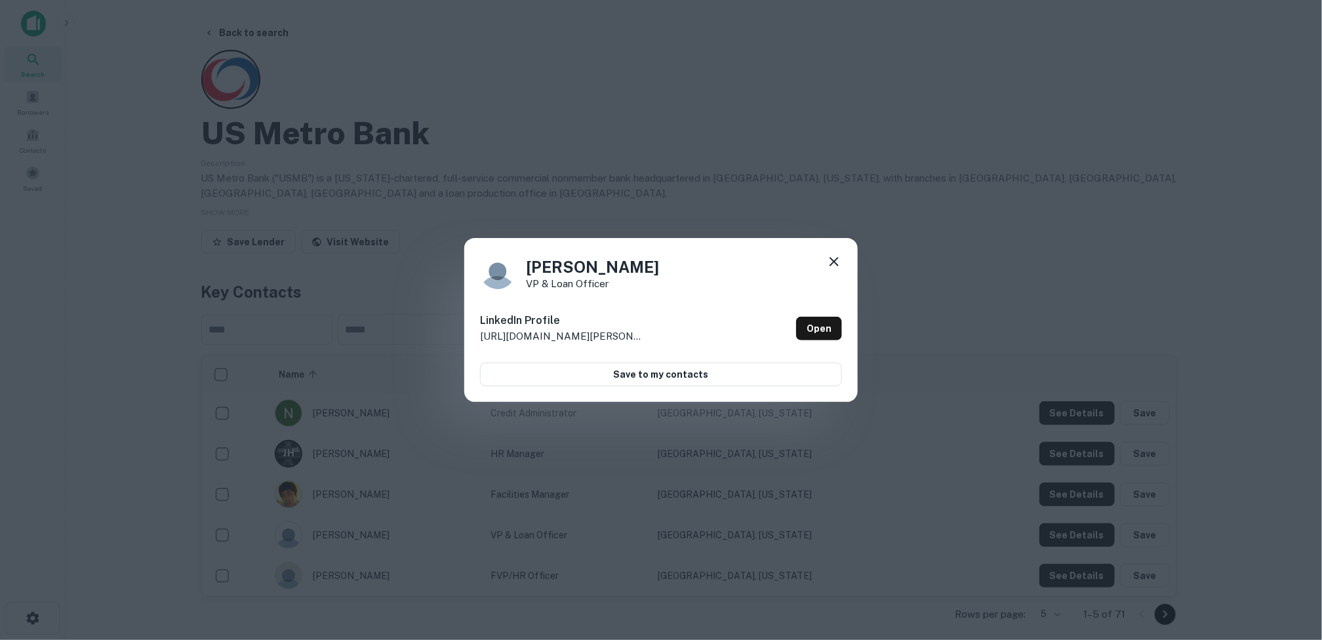
click at [835, 256] on icon at bounding box center [834, 262] width 16 height 16
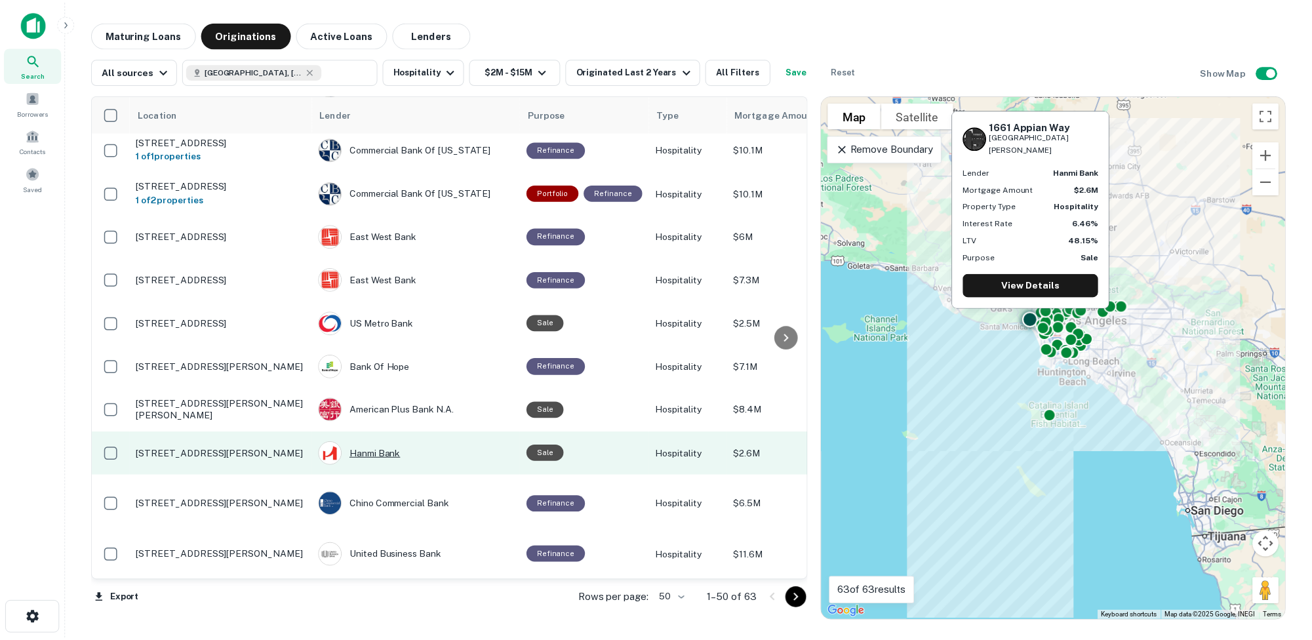
scroll to position [1146, 0]
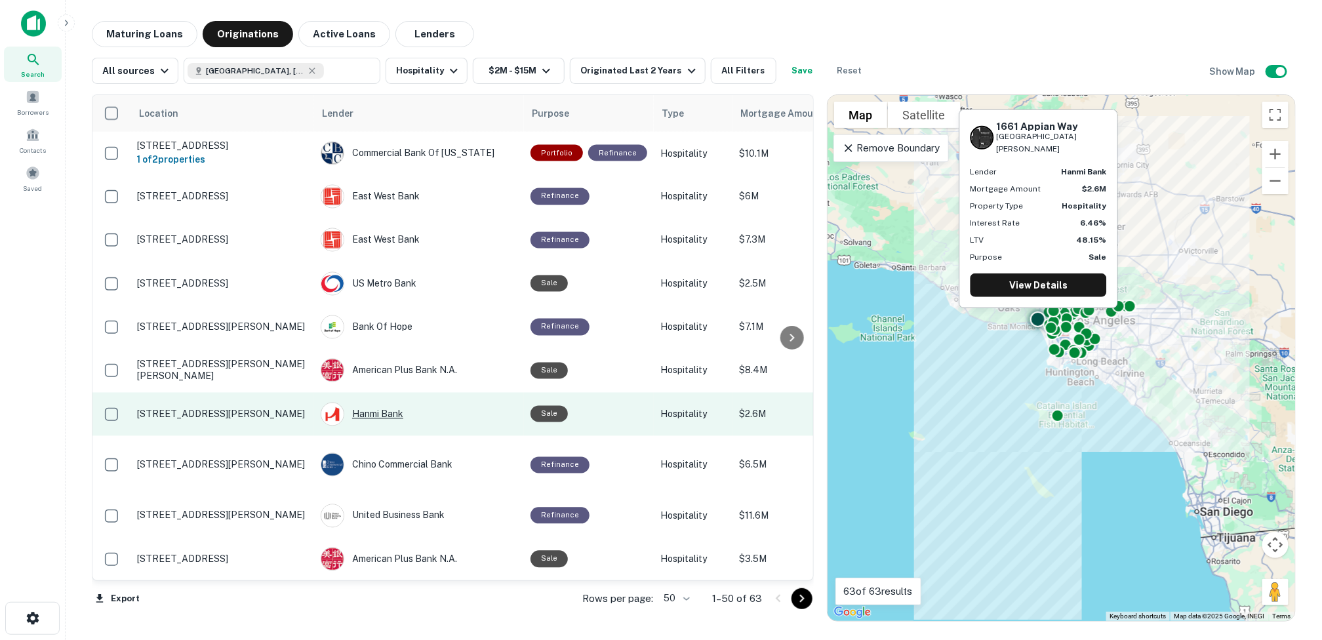
click at [384, 403] on div "Hanmi Bank" at bounding box center [419, 415] width 197 height 24
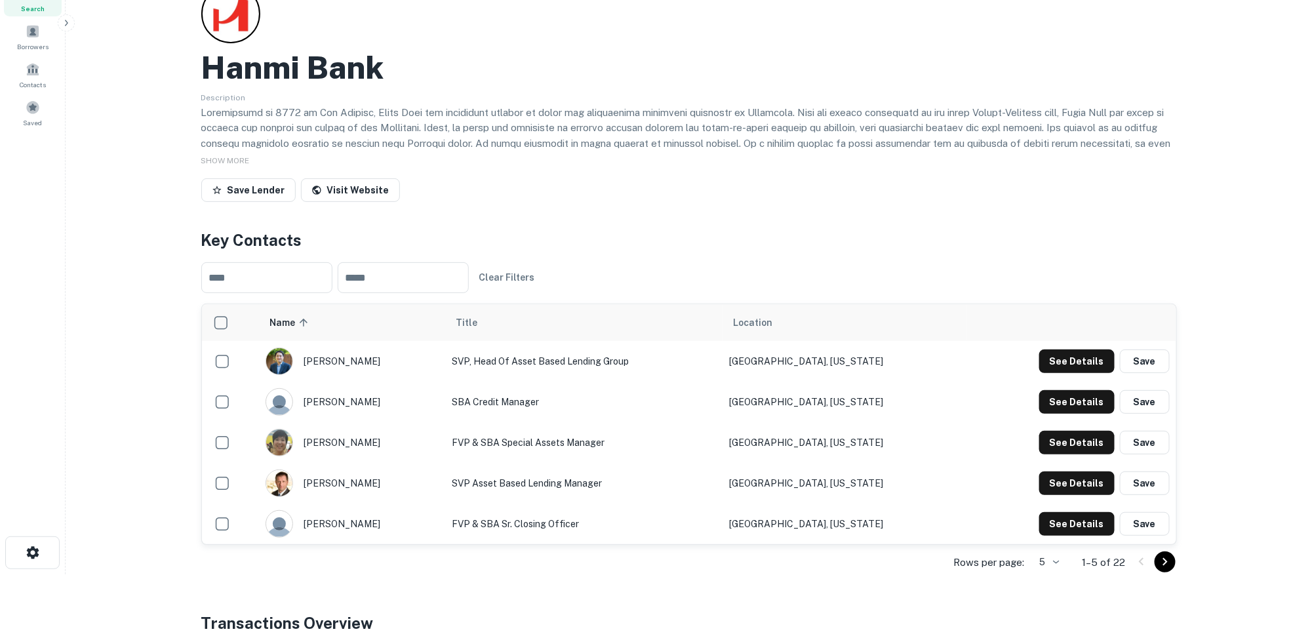
scroll to position [66, 0]
click at [1067, 357] on button "See Details" at bounding box center [1076, 362] width 75 height 24
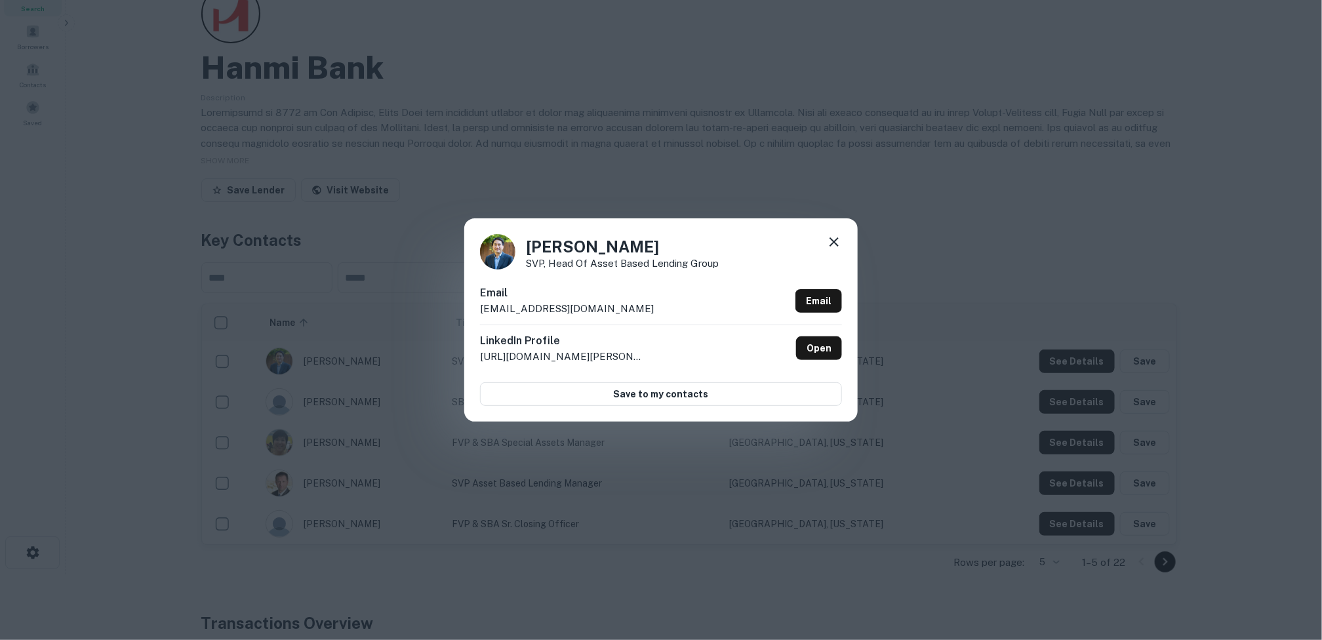
click at [835, 239] on icon at bounding box center [834, 241] width 9 height 9
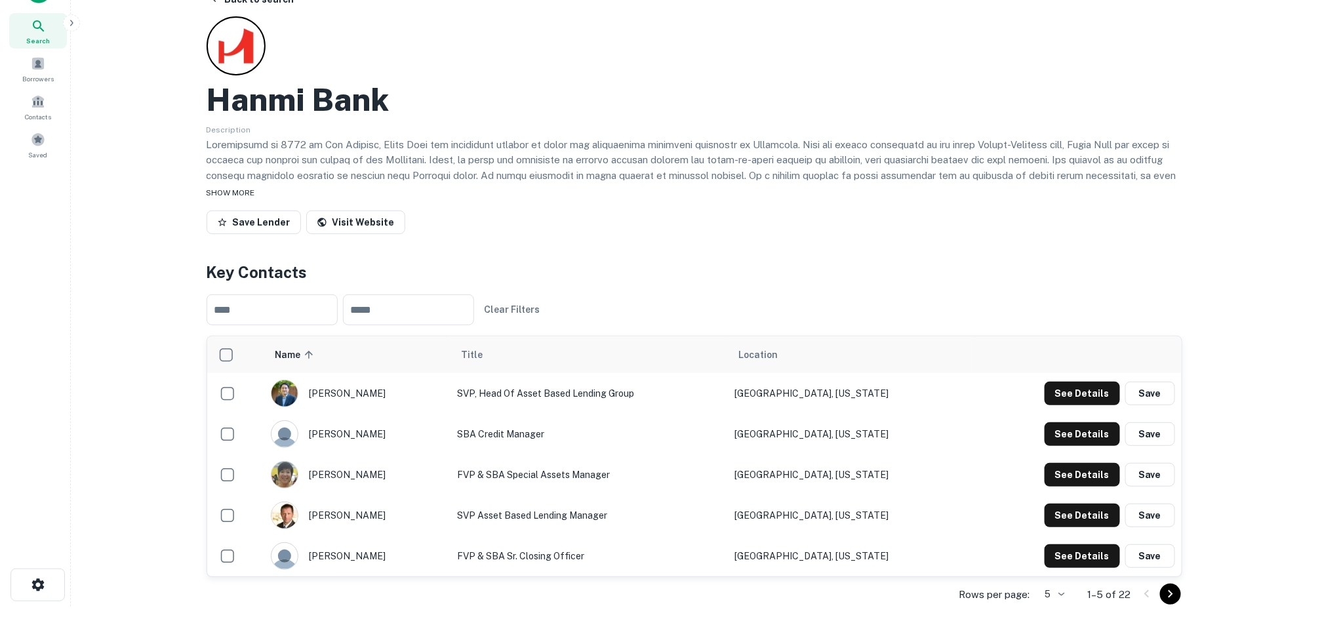
scroll to position [0, 0]
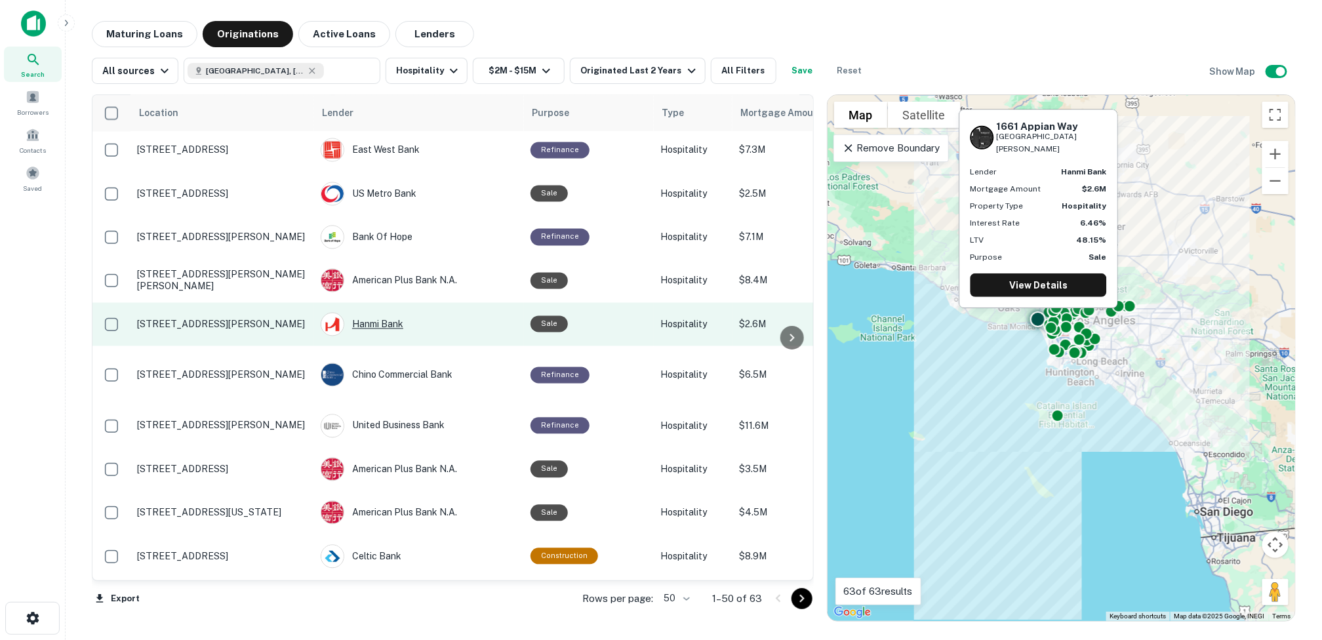
scroll to position [1277, 0]
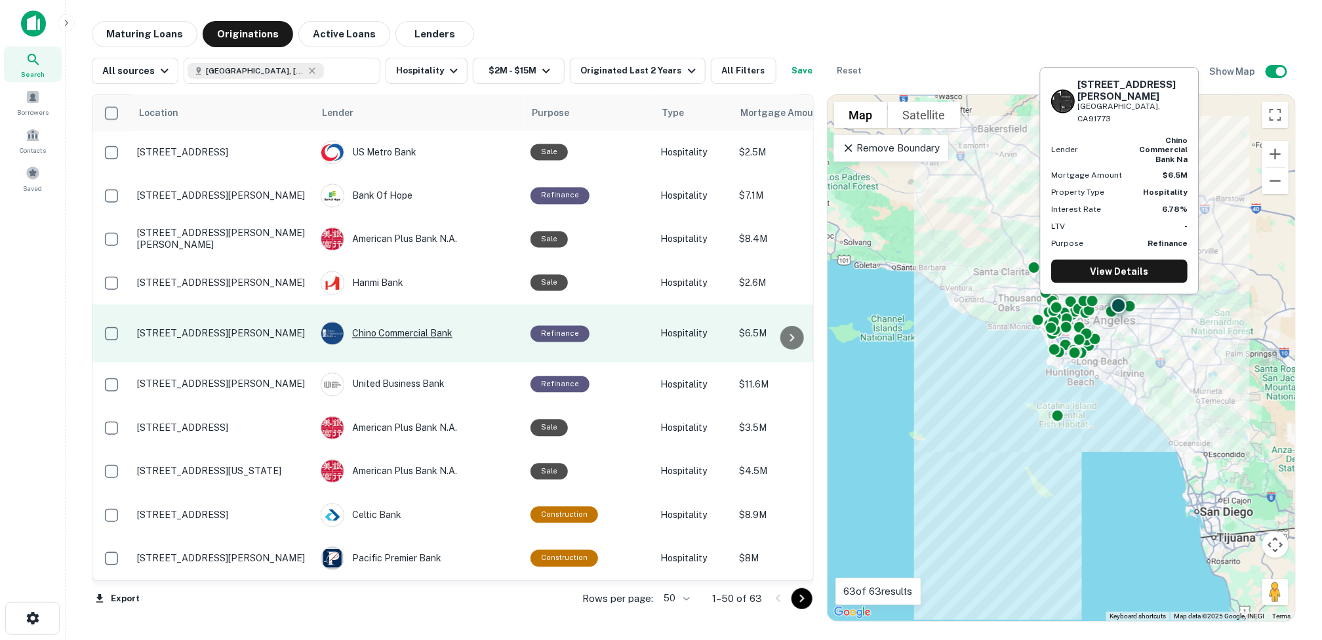
click at [382, 322] on div "Chino Commercial Bank" at bounding box center [419, 334] width 197 height 24
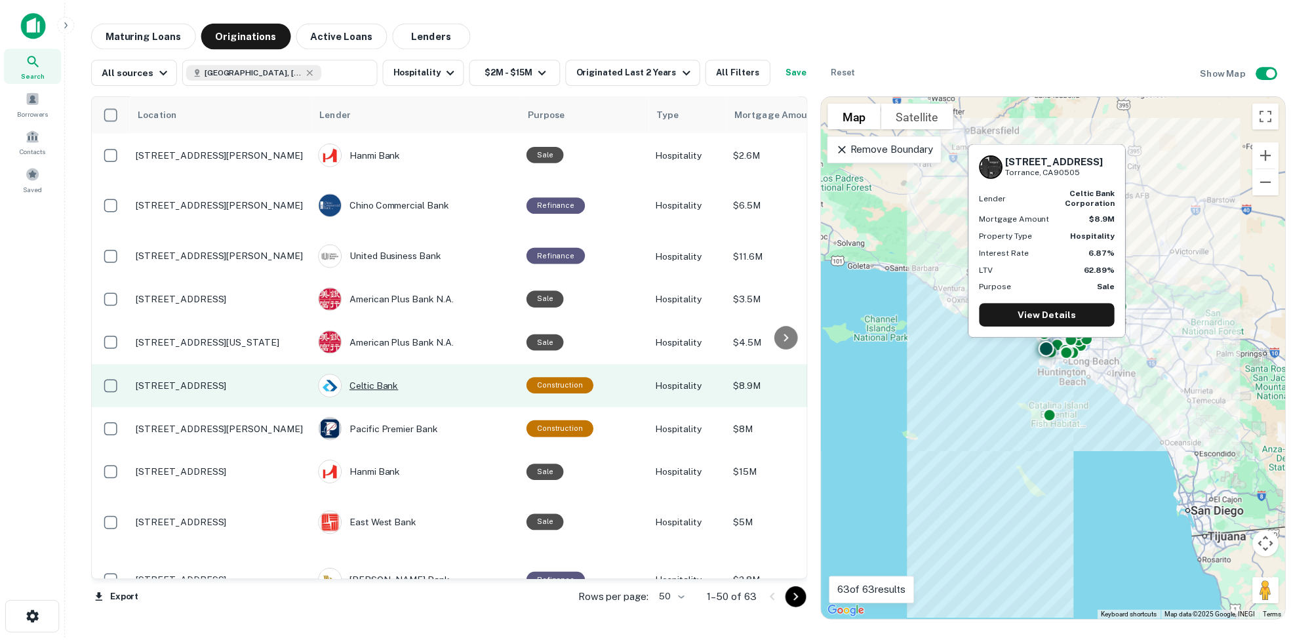
scroll to position [1409, 0]
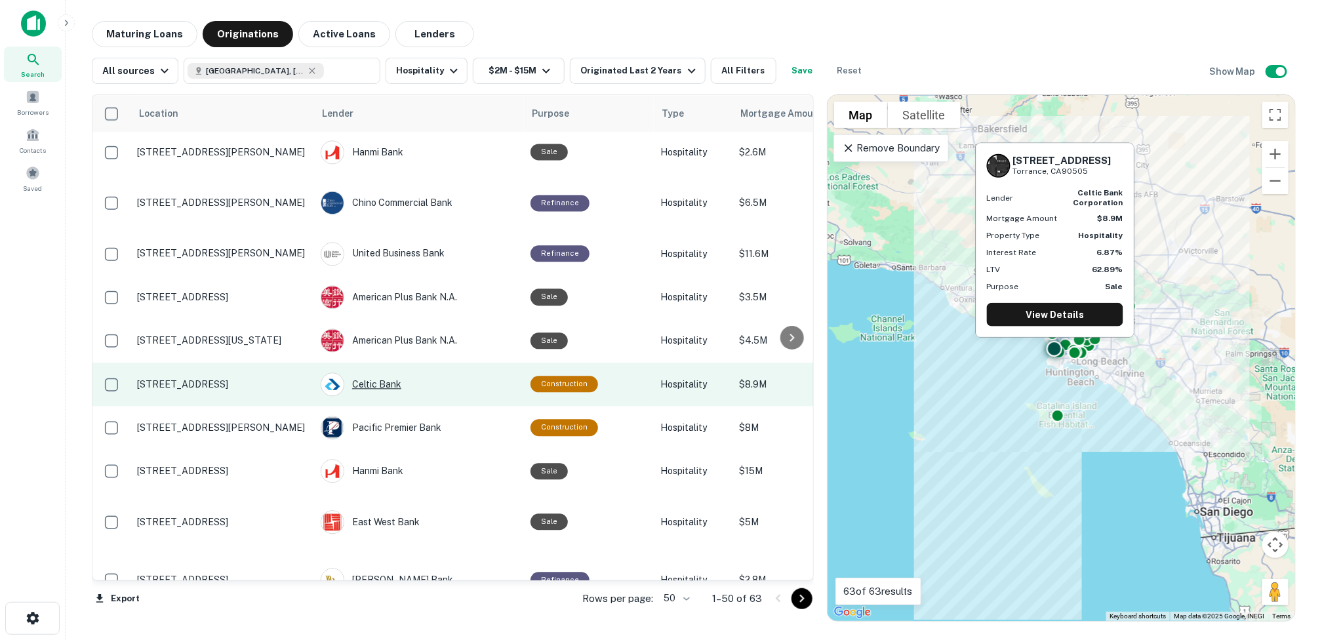
click at [377, 372] on div "Celtic Bank" at bounding box center [419, 384] width 197 height 24
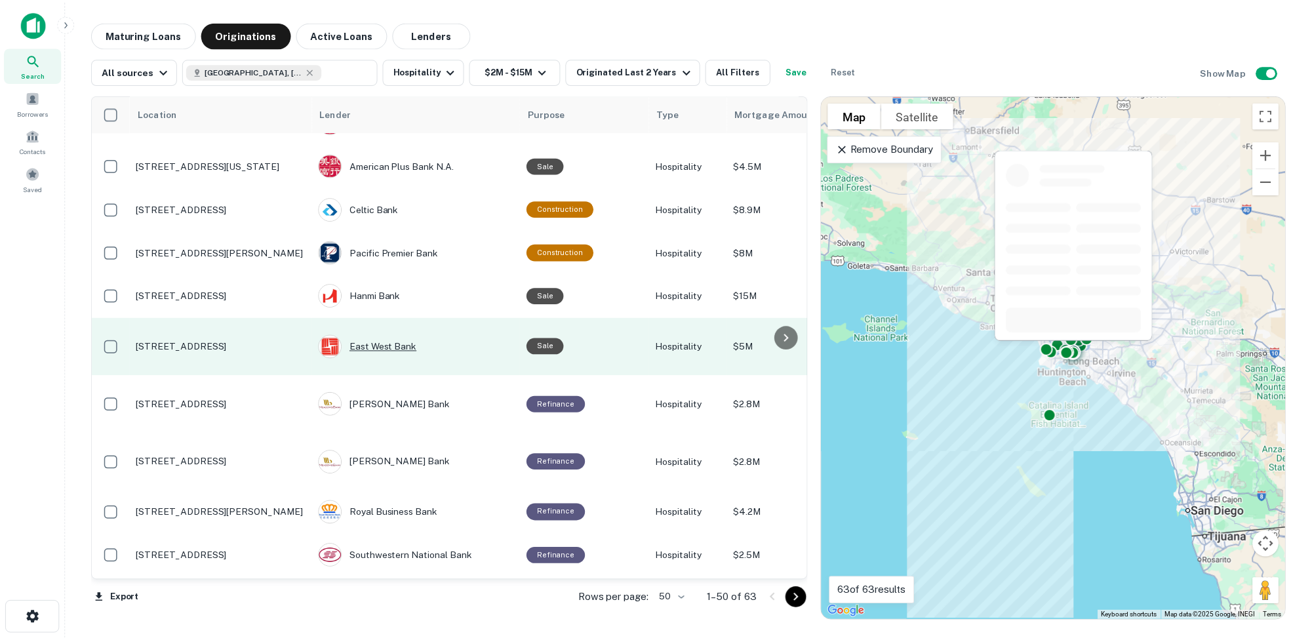
scroll to position [1605, 0]
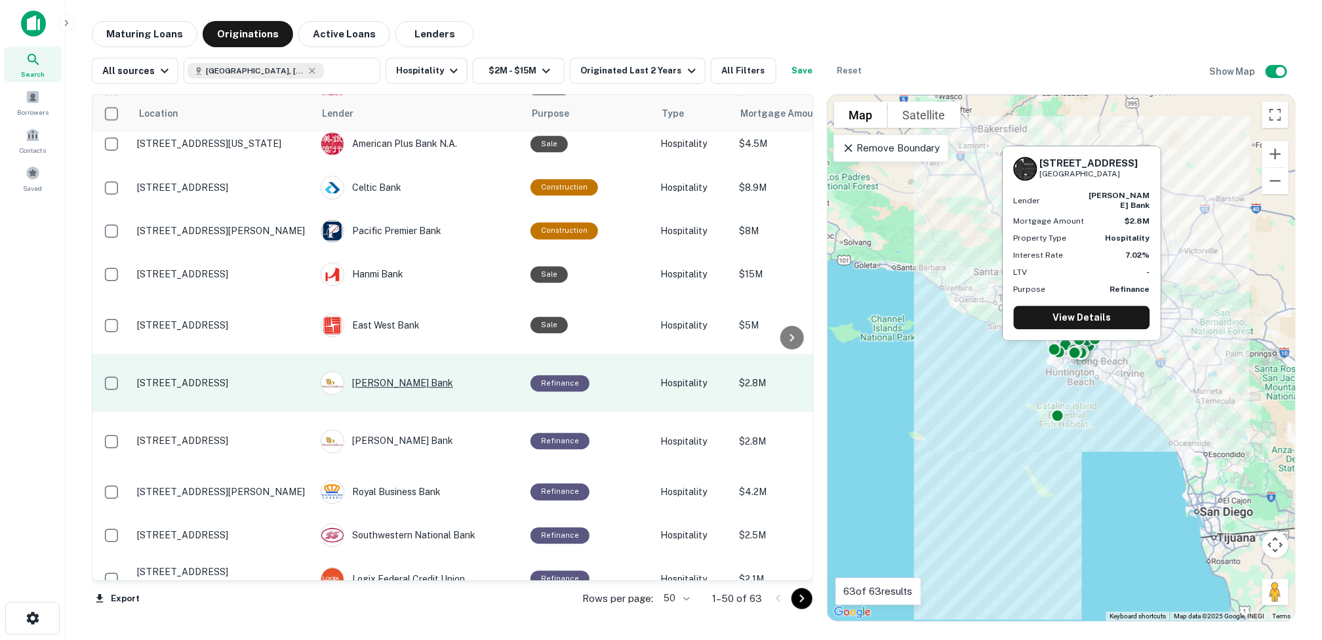
click at [388, 371] on div "[PERSON_NAME] Bank" at bounding box center [419, 383] width 197 height 24
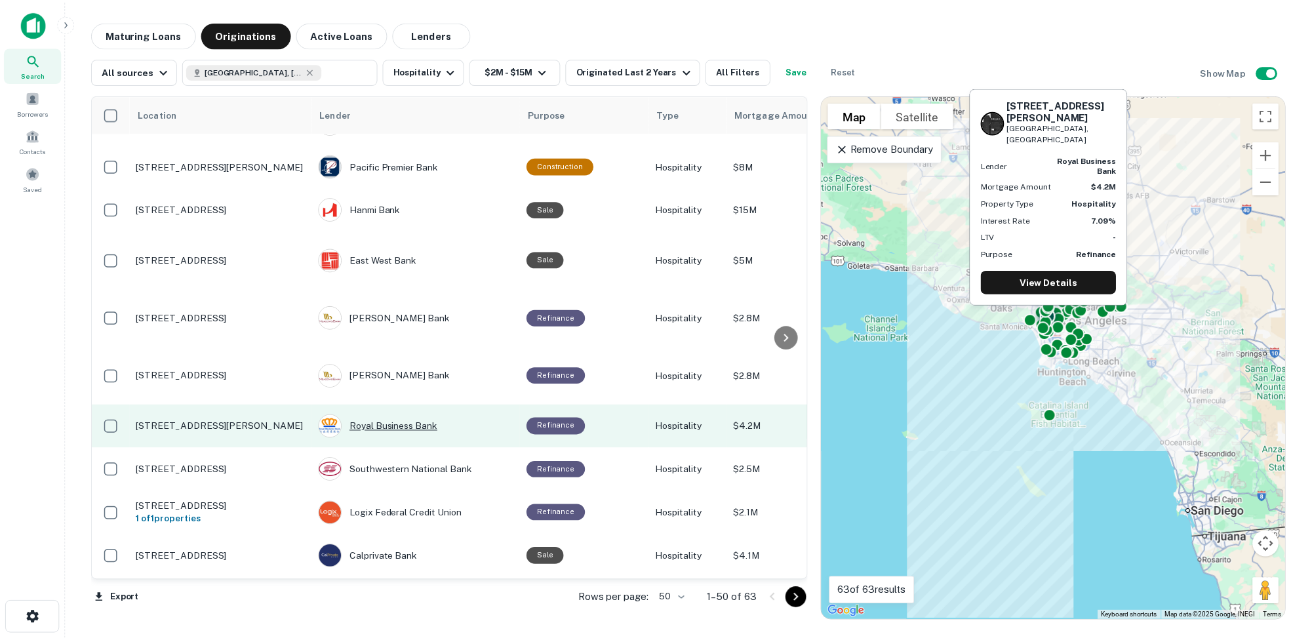
scroll to position [1737, 0]
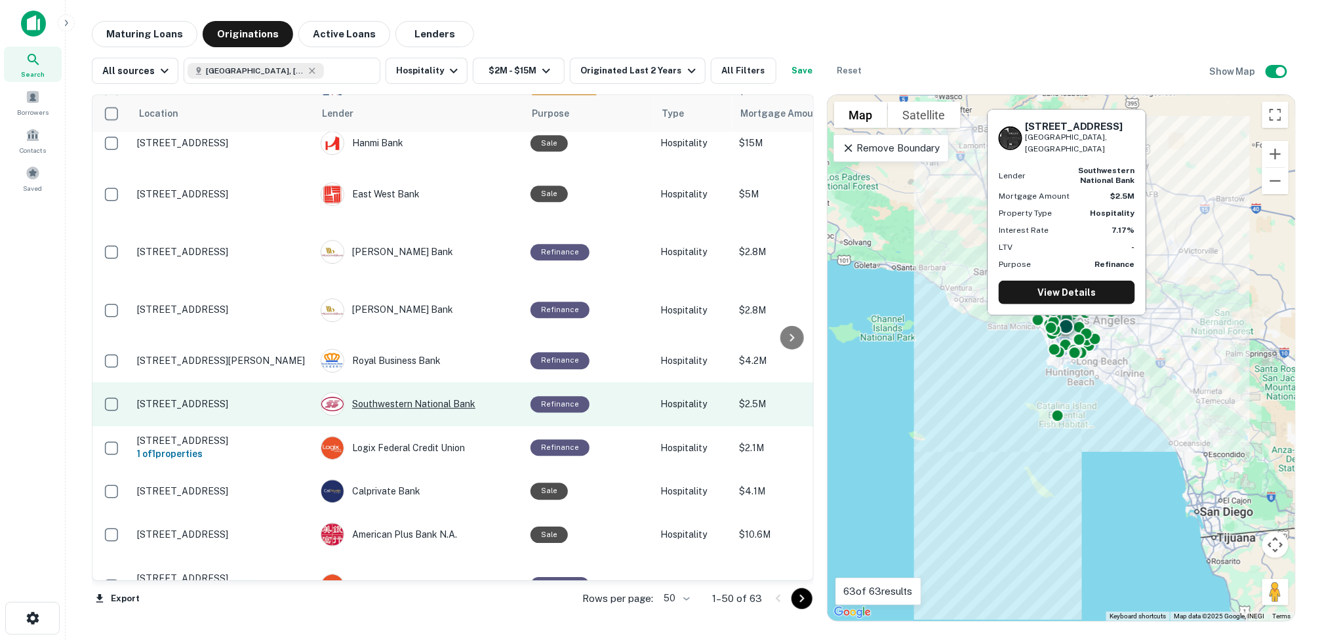
click at [402, 392] on div "Southwestern National Bank" at bounding box center [419, 404] width 197 height 24
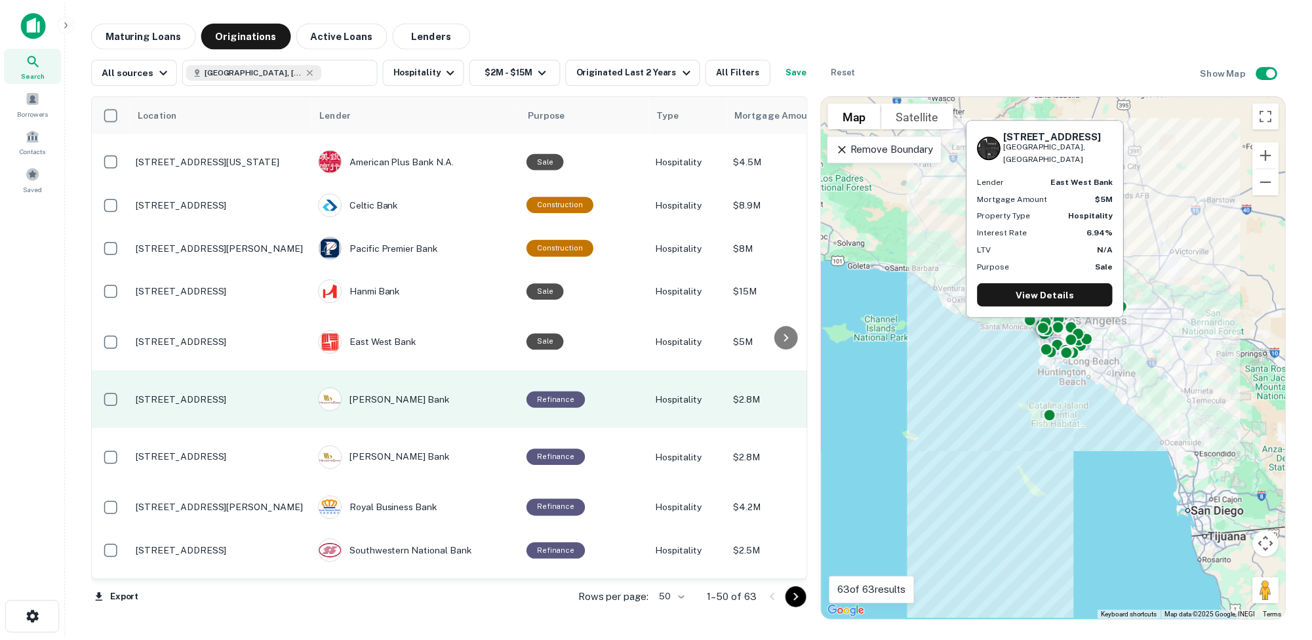
scroll to position [1574, 0]
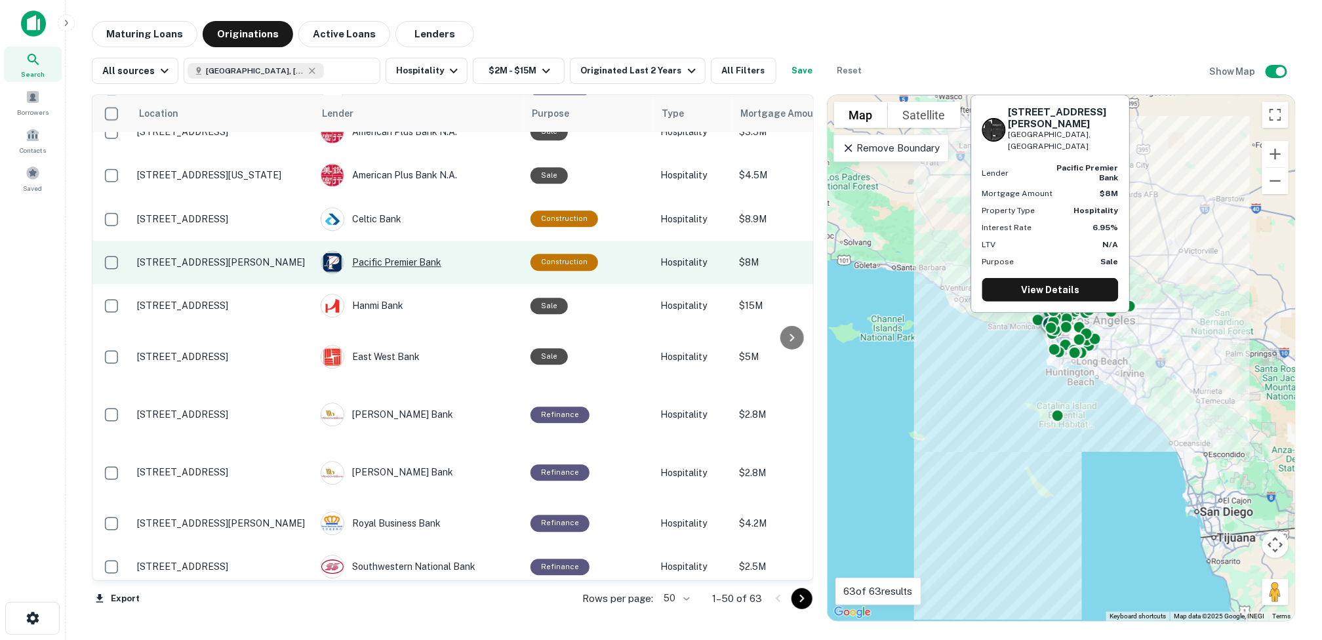
click at [406, 251] on div "Pacific Premier Bank" at bounding box center [419, 263] width 197 height 24
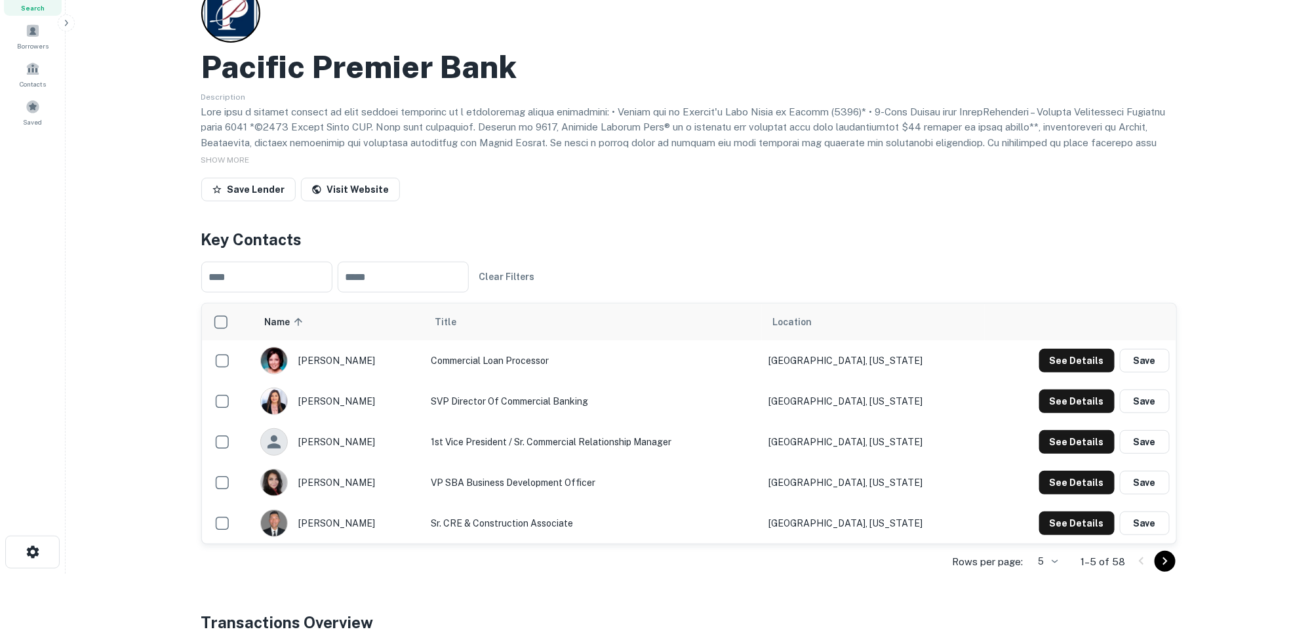
scroll to position [131, 0]
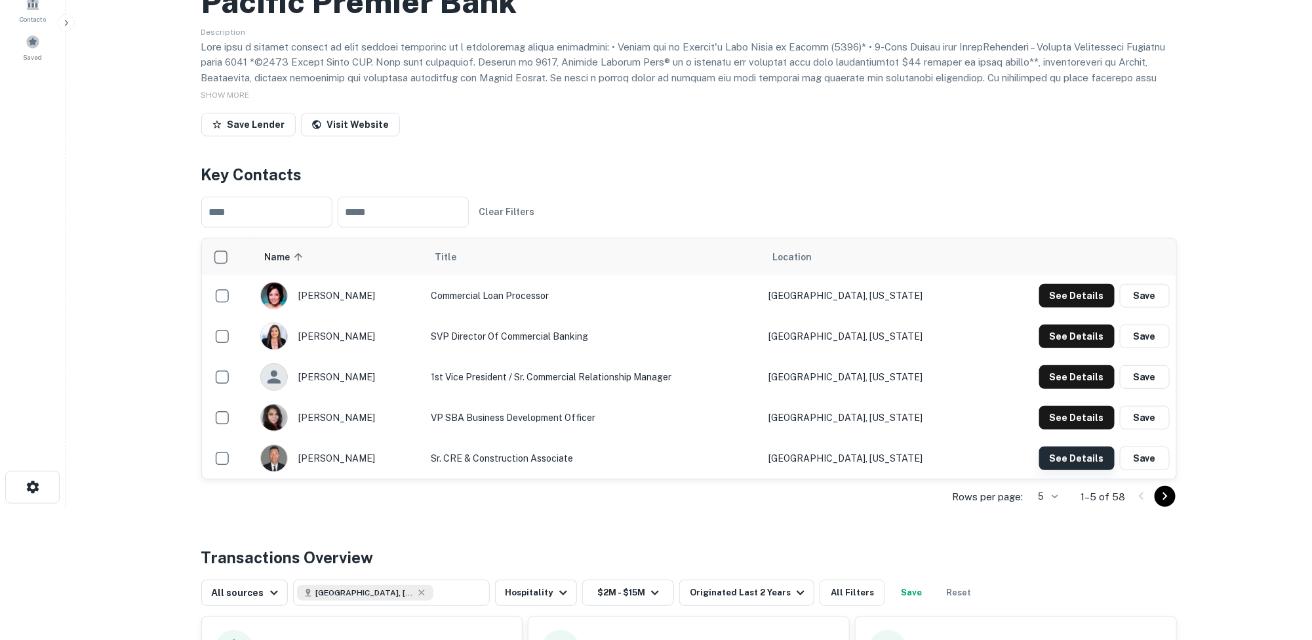
click at [1078, 460] on button "See Details" at bounding box center [1076, 459] width 75 height 24
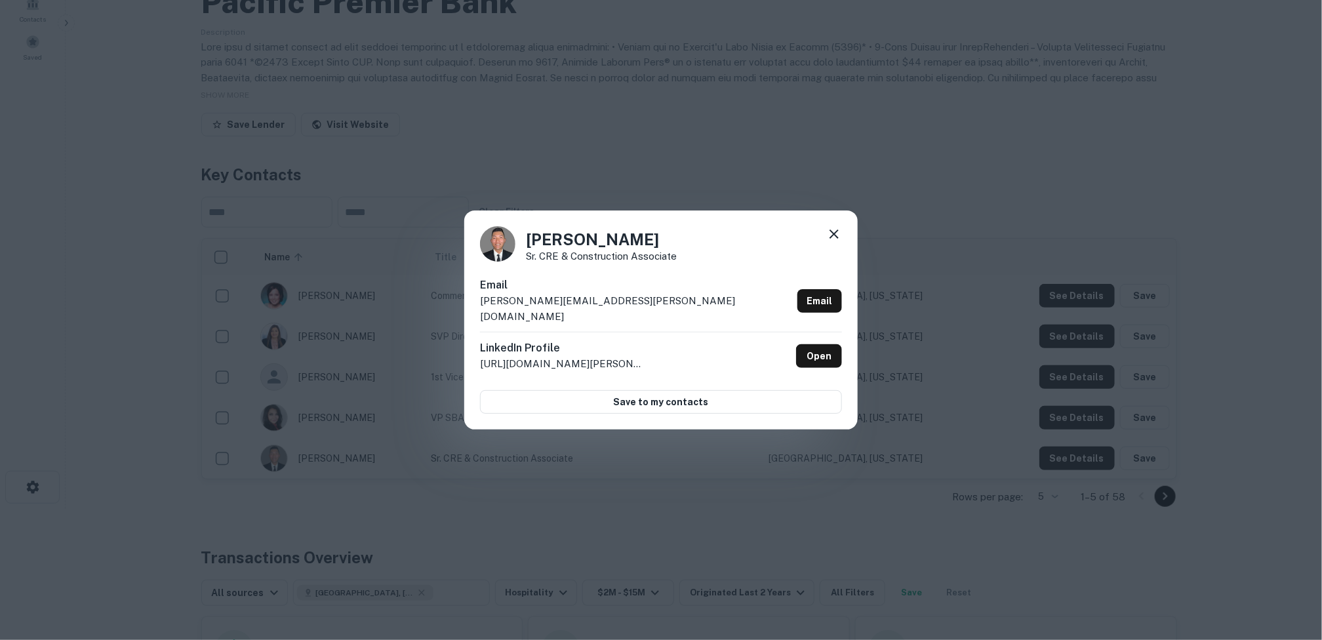
click at [837, 240] on icon at bounding box center [834, 234] width 16 height 16
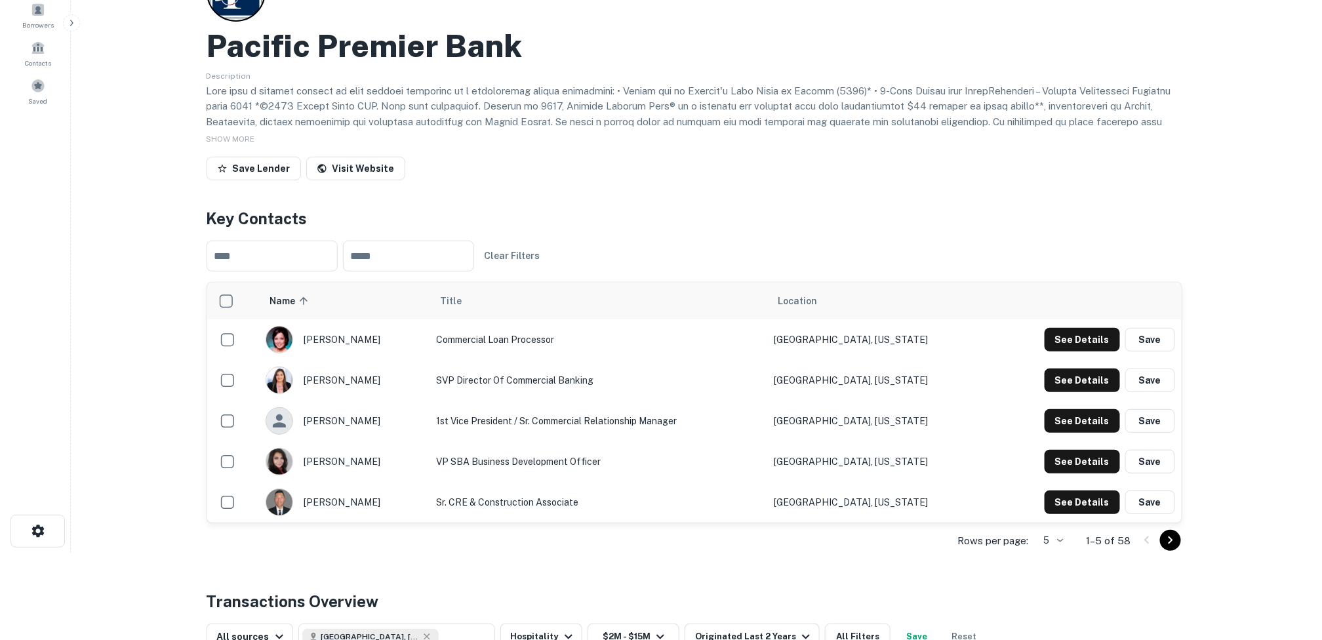
scroll to position [0, 0]
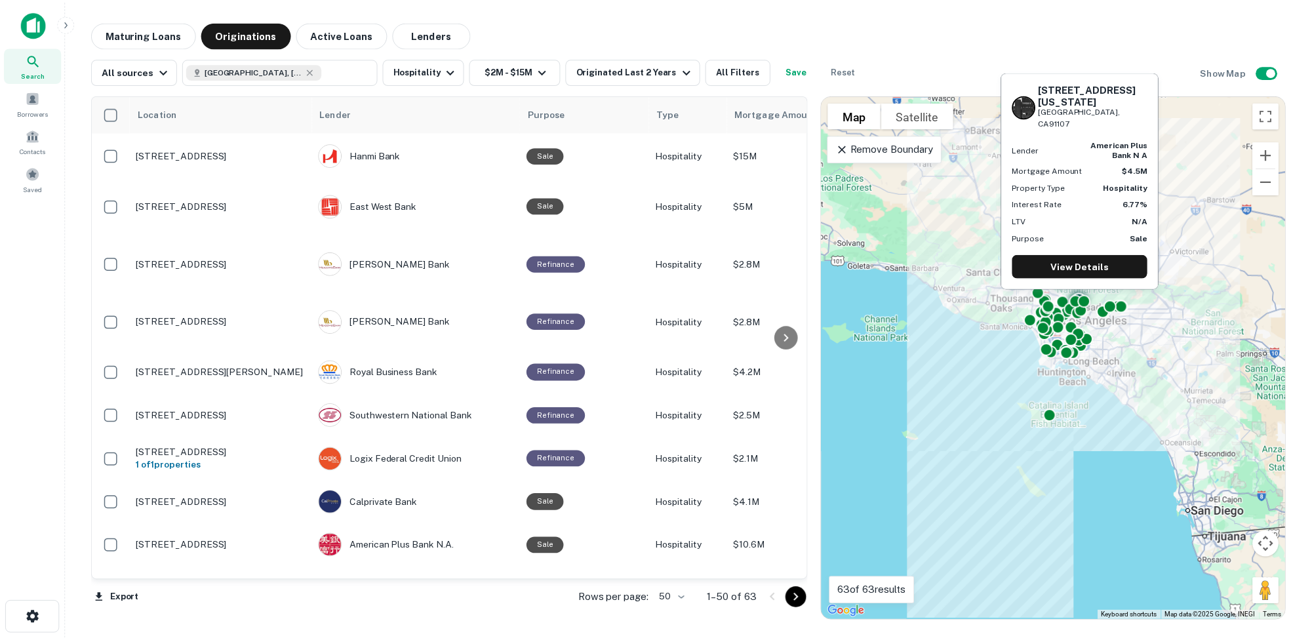
scroll to position [1746, 0]
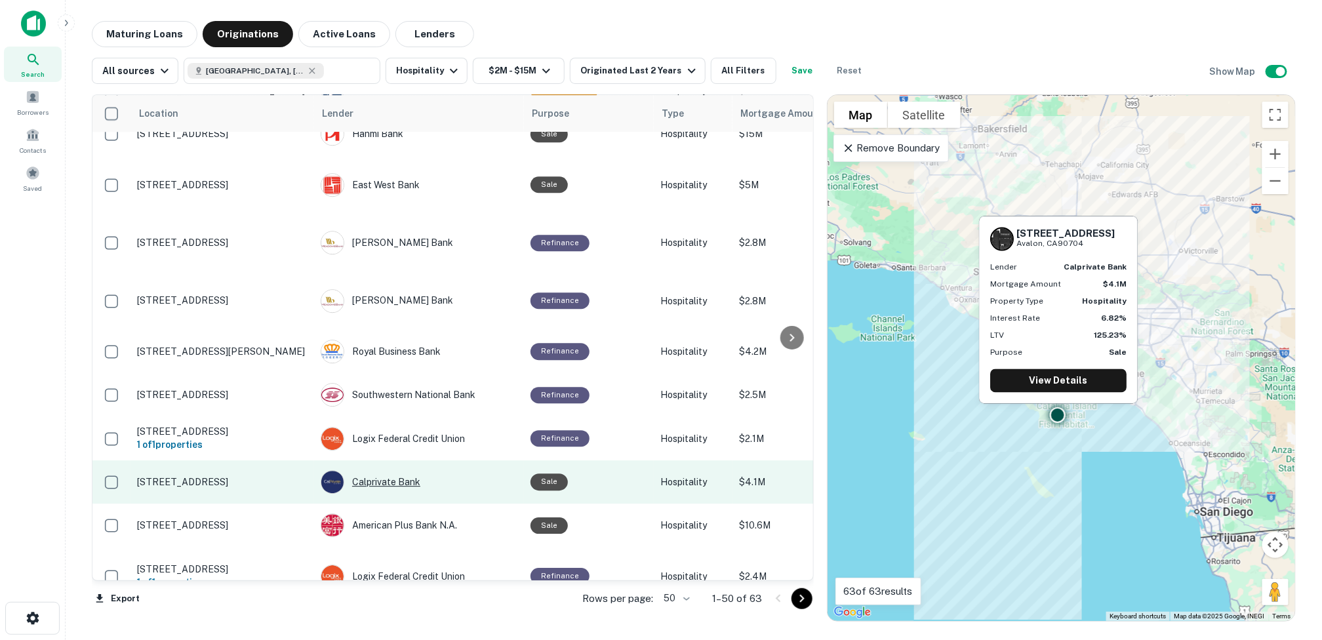
click at [395, 470] on div "Calprivate Bank" at bounding box center [419, 482] width 197 height 24
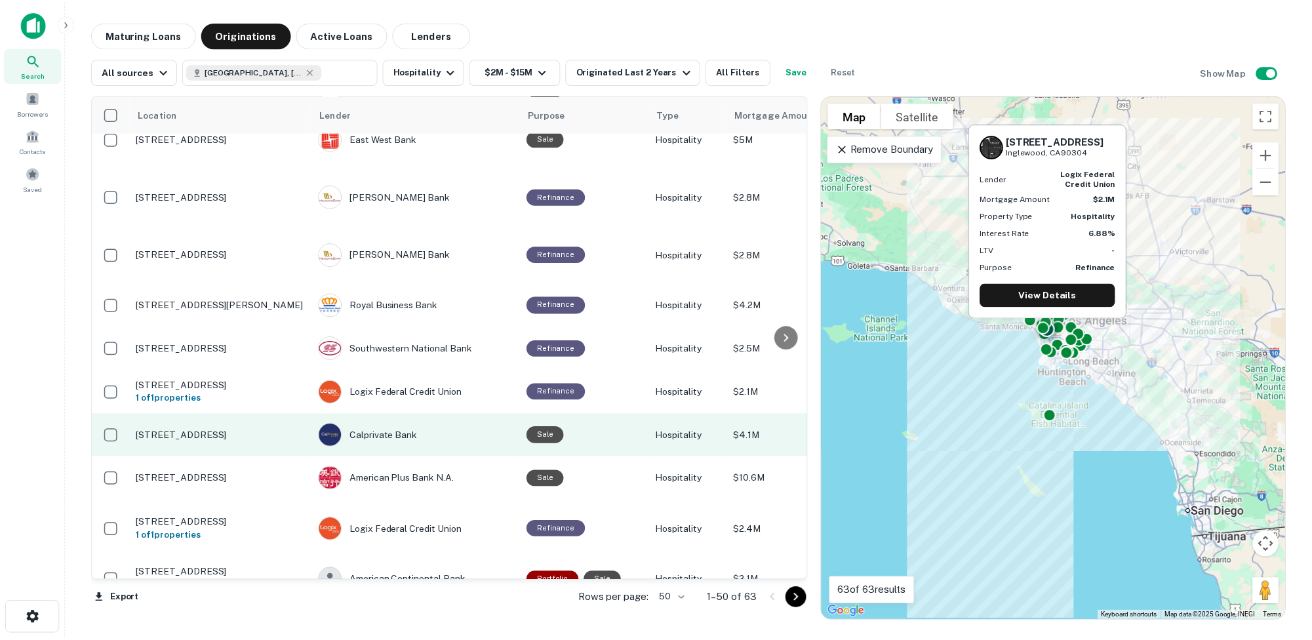
scroll to position [1811, 0]
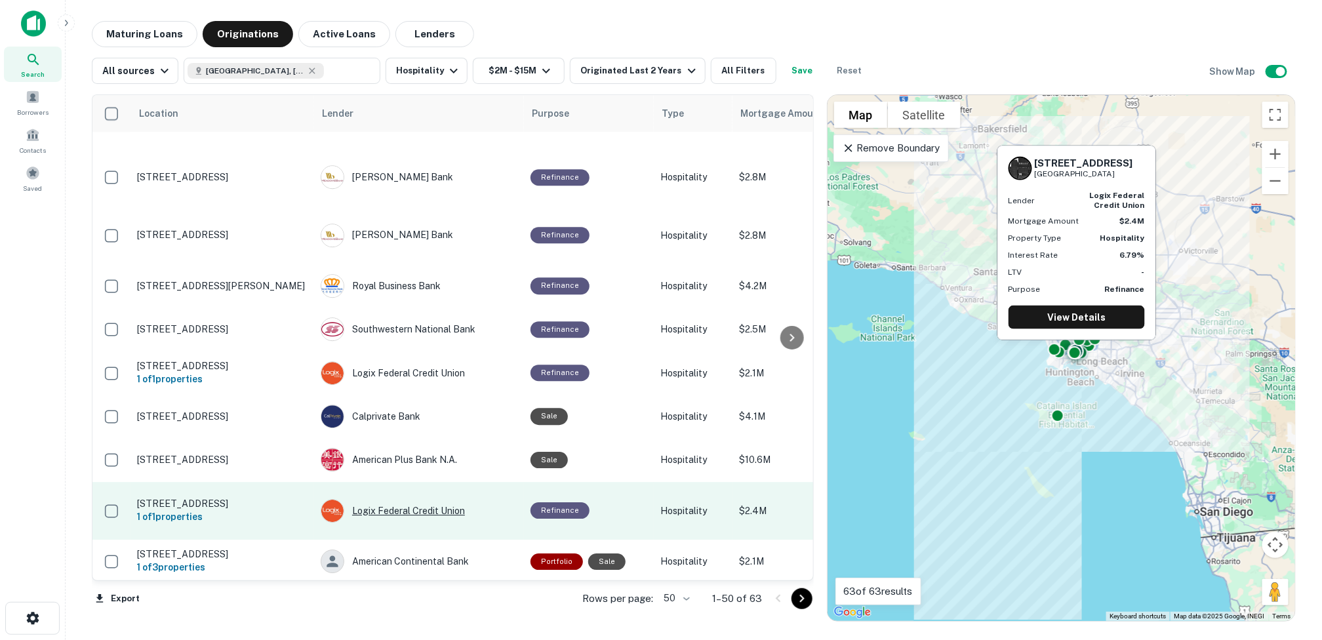
click at [397, 499] on div "Logix Federal Credit Union" at bounding box center [419, 511] width 197 height 24
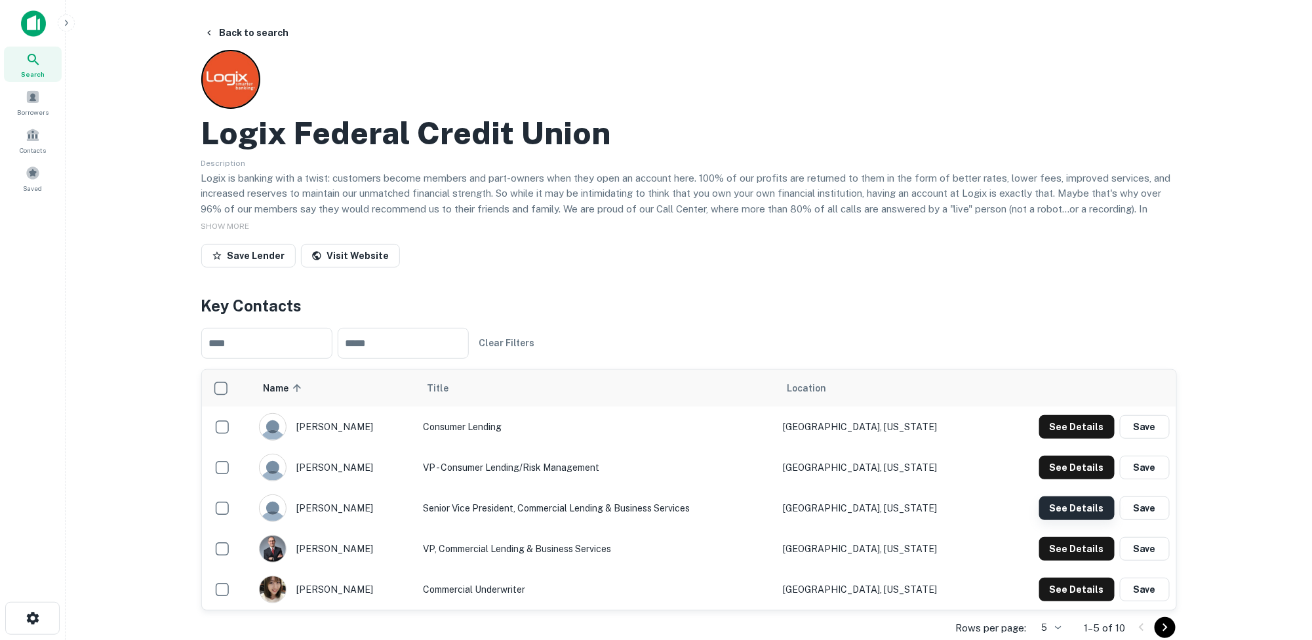
click at [1062, 506] on button "See Details" at bounding box center [1076, 508] width 75 height 24
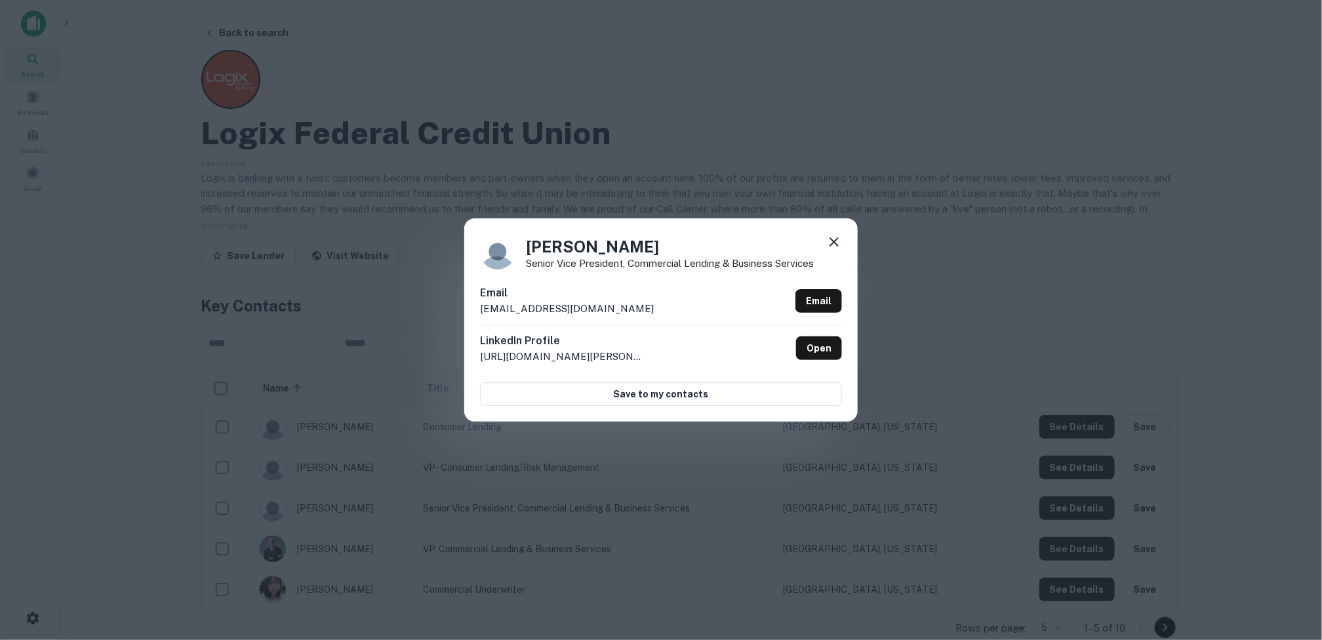
click at [836, 244] on icon at bounding box center [834, 241] width 9 height 9
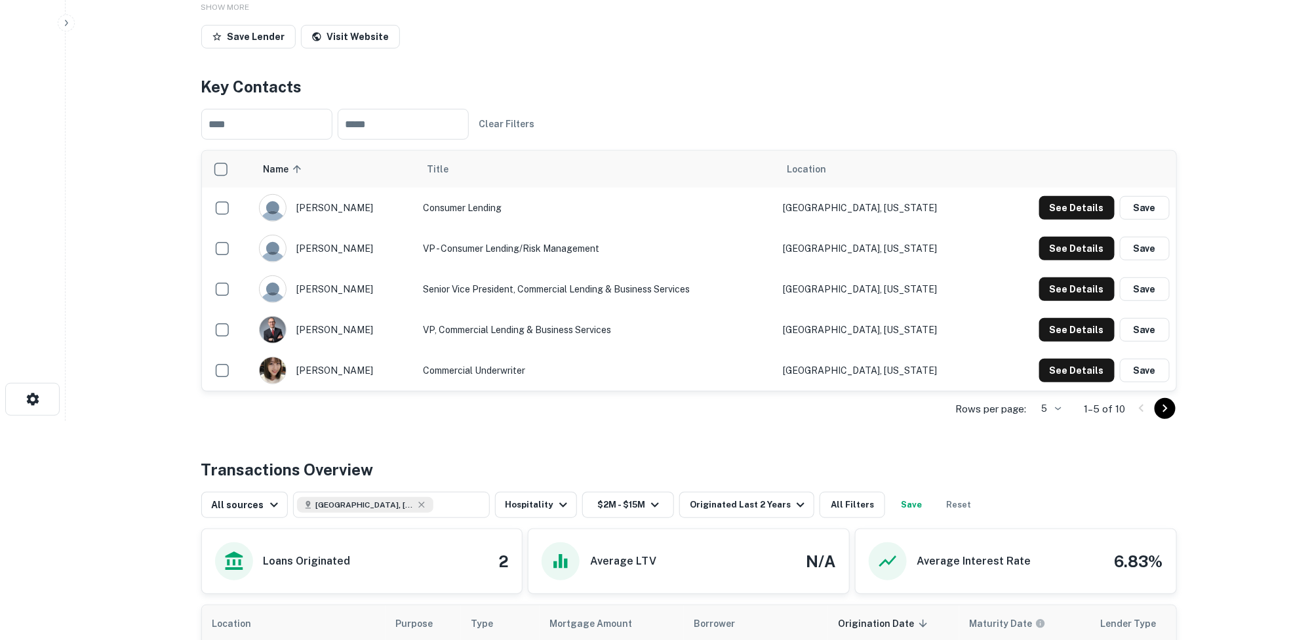
scroll to position [197, 0]
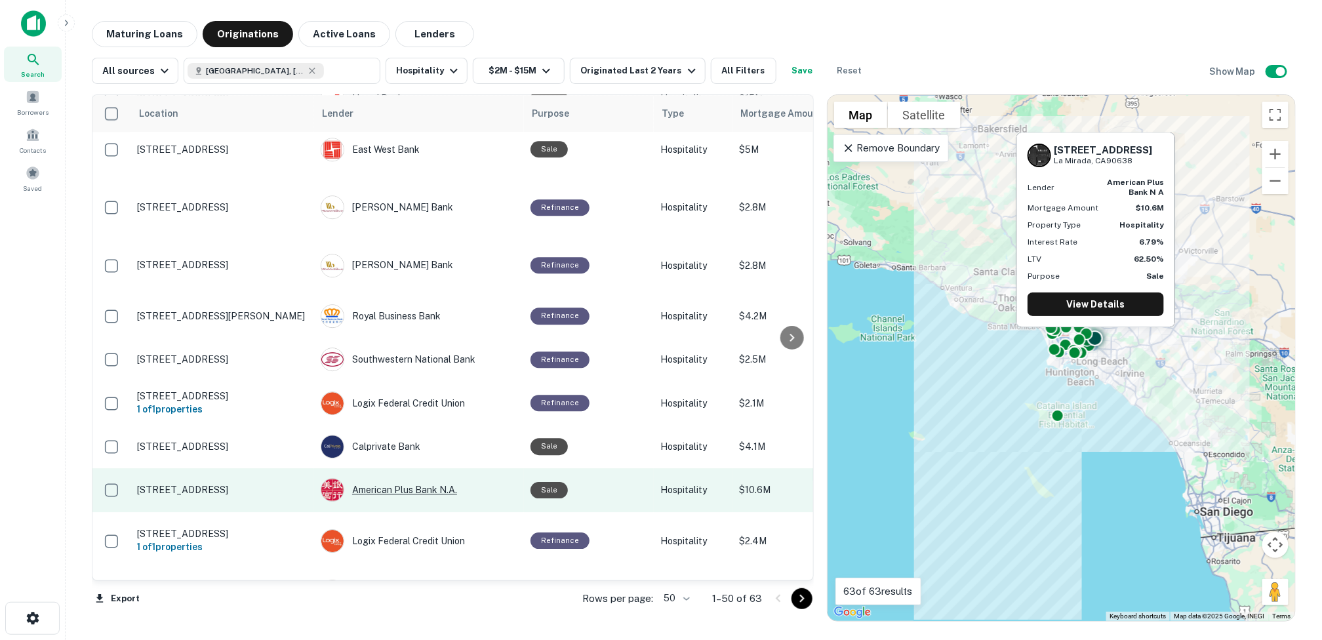
scroll to position [1811, 0]
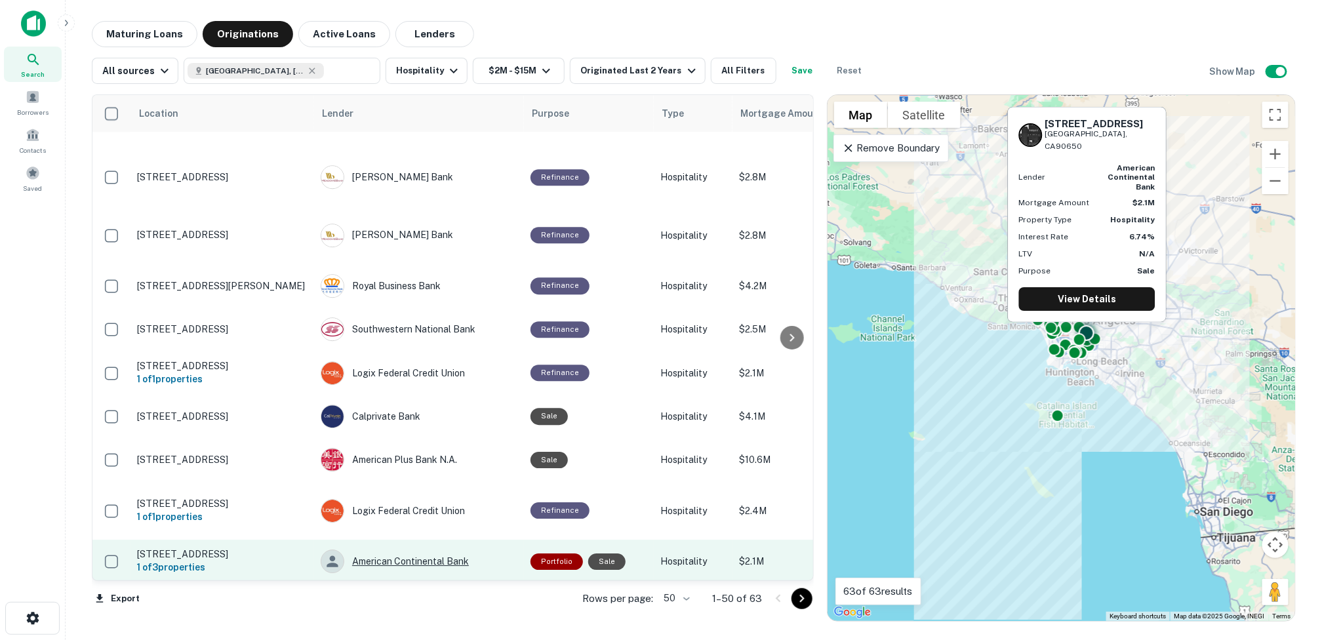
click at [397, 550] on div "American Continental Bank" at bounding box center [419, 562] width 197 height 24
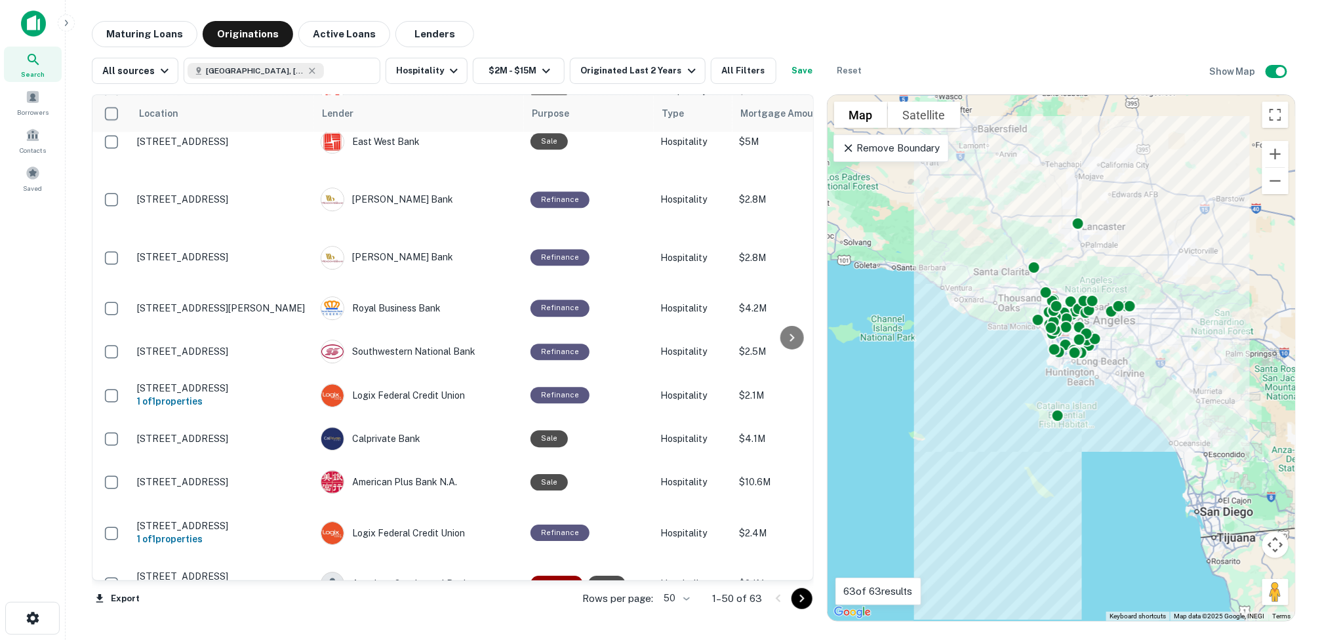
scroll to position [1811, 0]
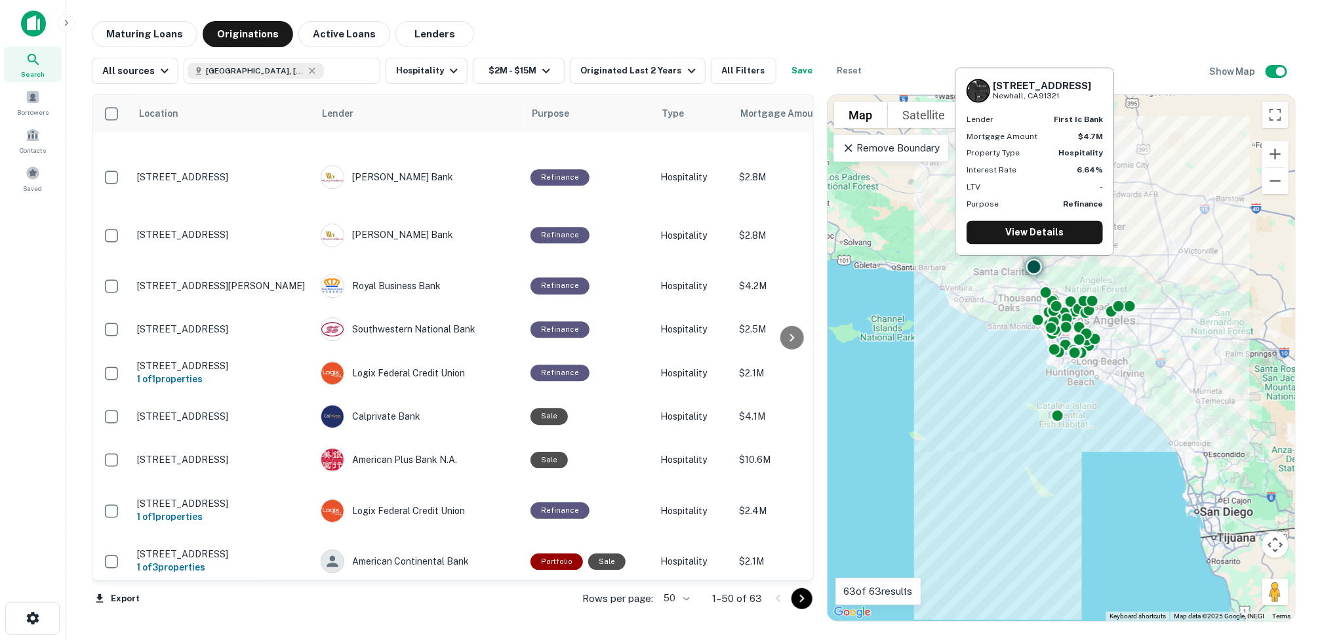
click at [380, 593] on div "First IC Bank" at bounding box center [419, 605] width 197 height 24
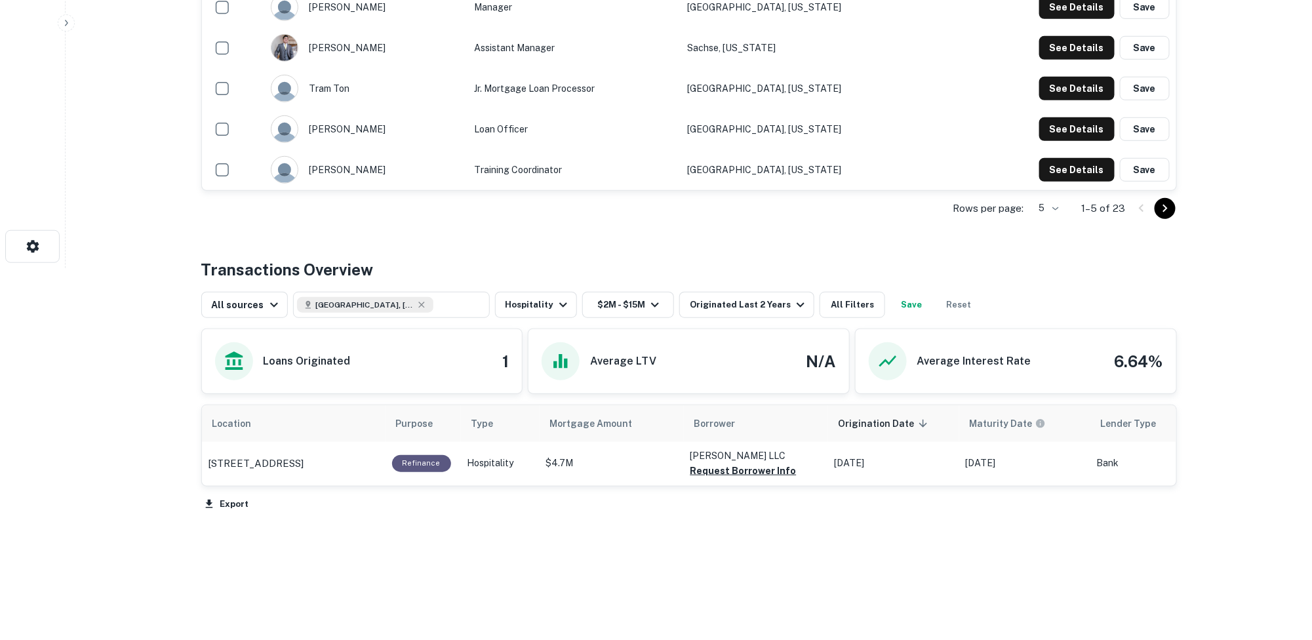
scroll to position [370, 0]
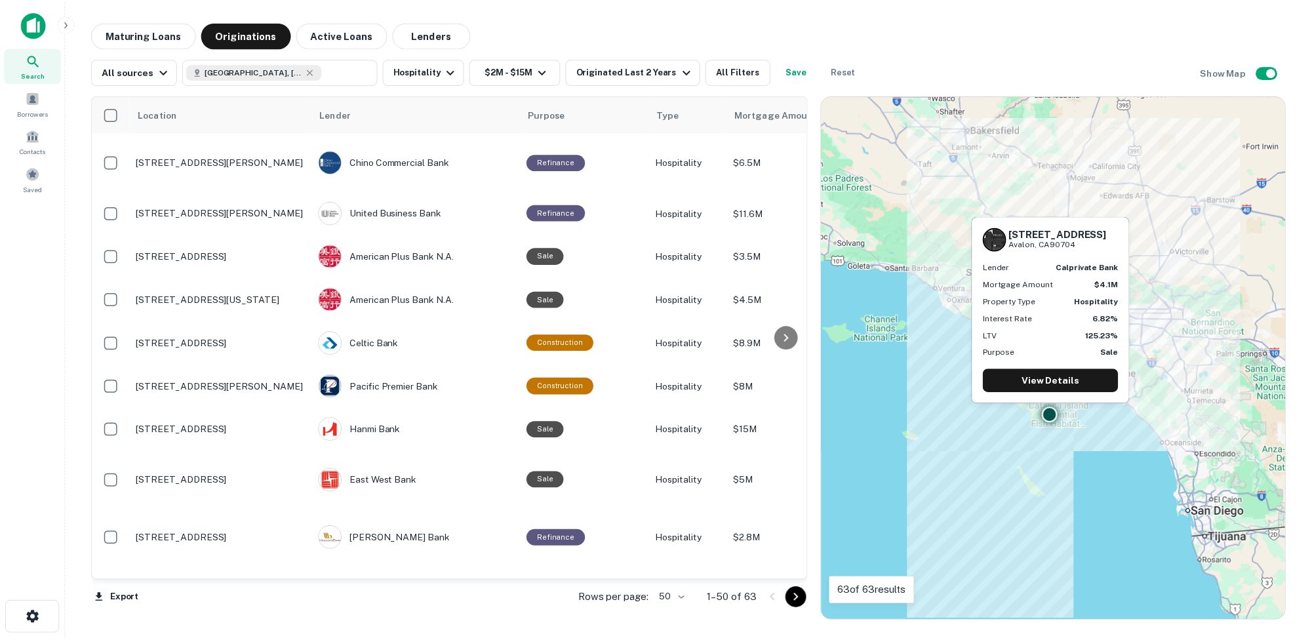
scroll to position [1811, 0]
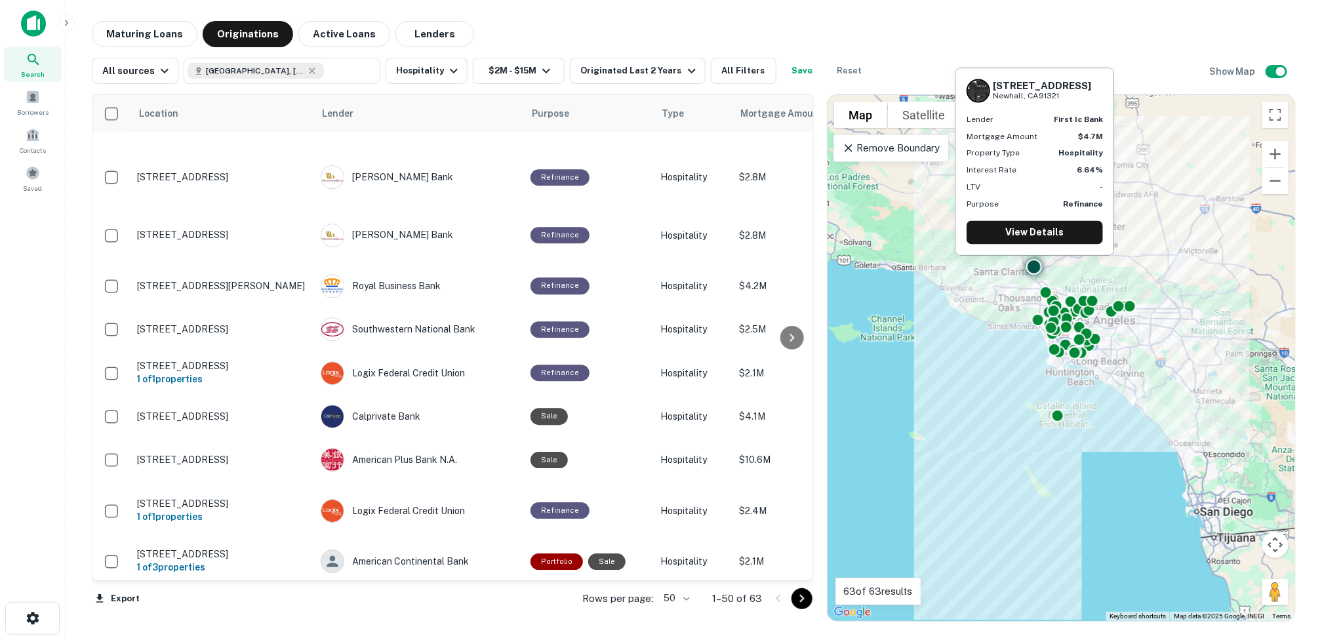
click at [359, 593] on div "First IC Bank" at bounding box center [419, 605] width 197 height 24
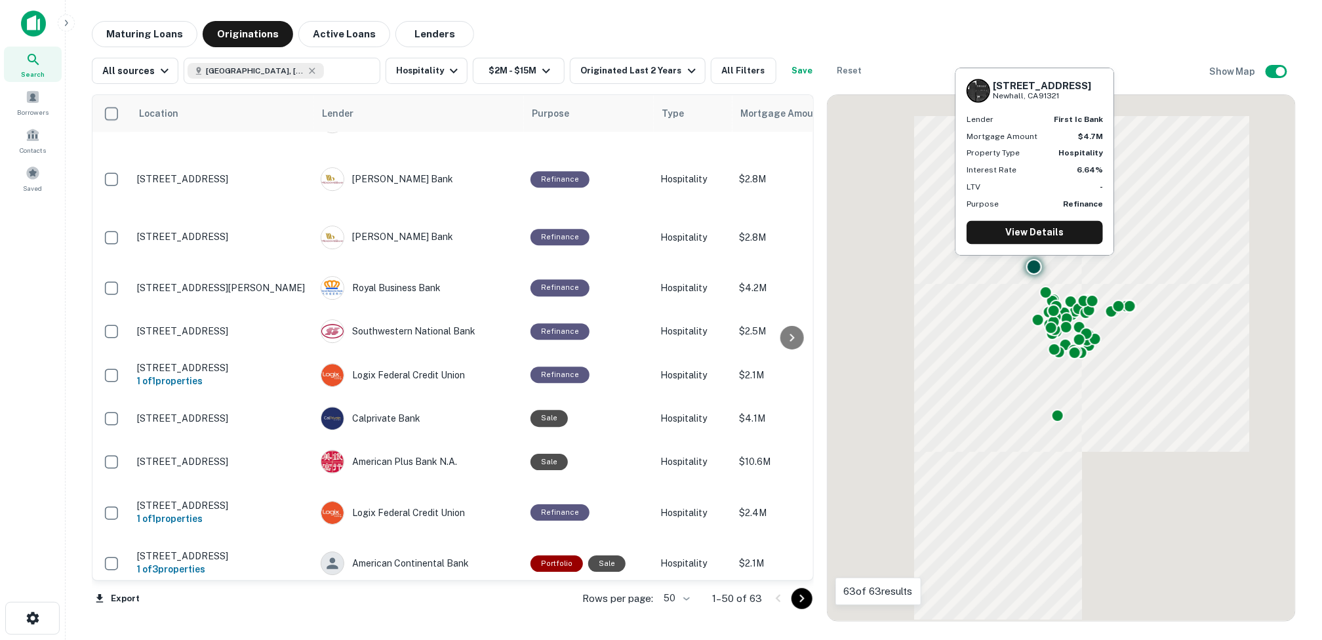
scroll to position [1811, 0]
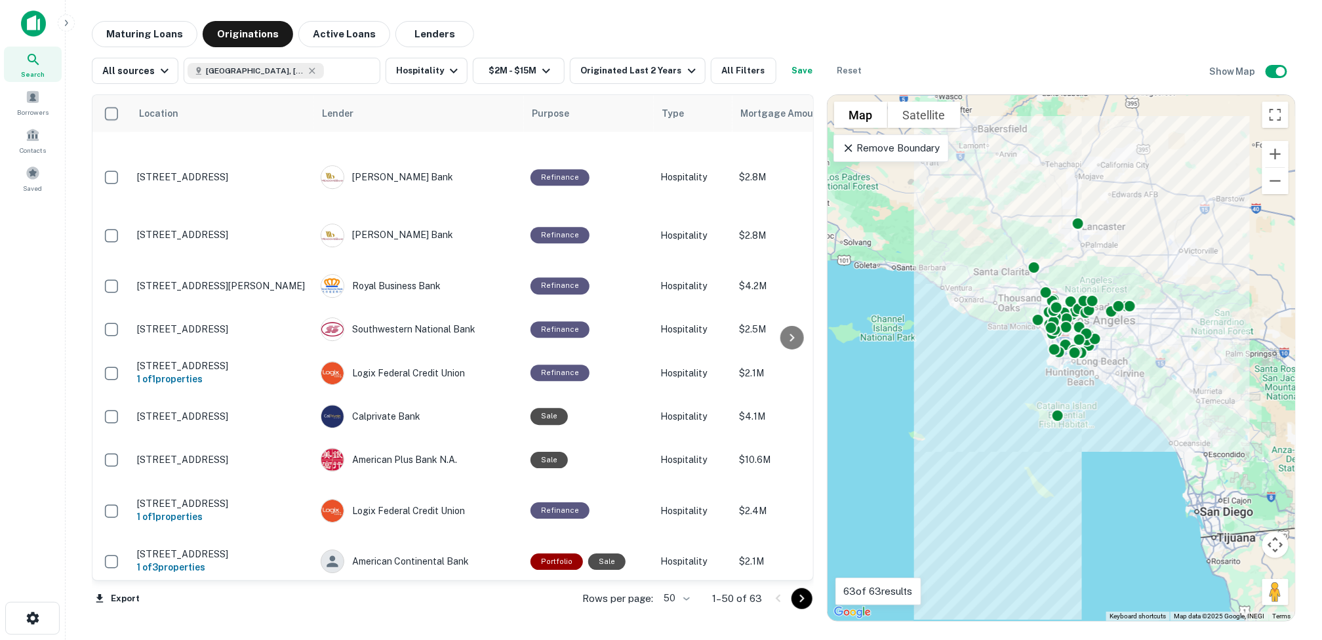
click at [802, 595] on icon "Go to next page" at bounding box center [802, 599] width 16 height 16
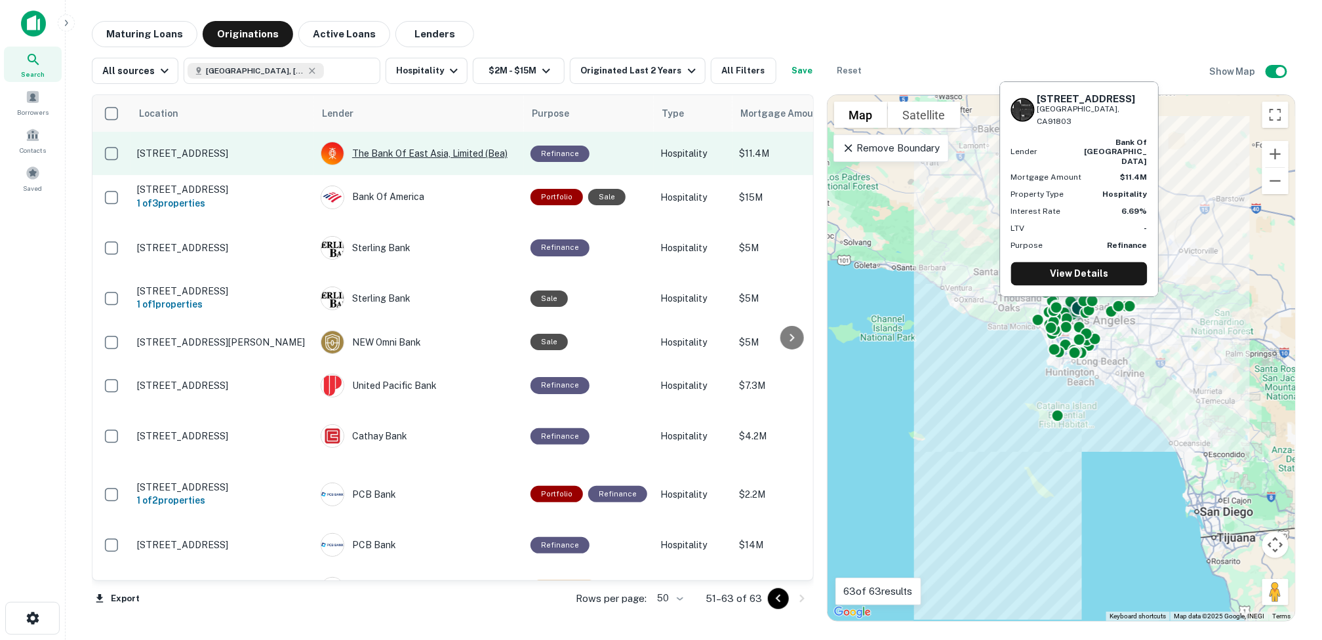
click at [425, 151] on div "The Bank Of East Asia, Limited (bea)" at bounding box center [419, 154] width 197 height 24
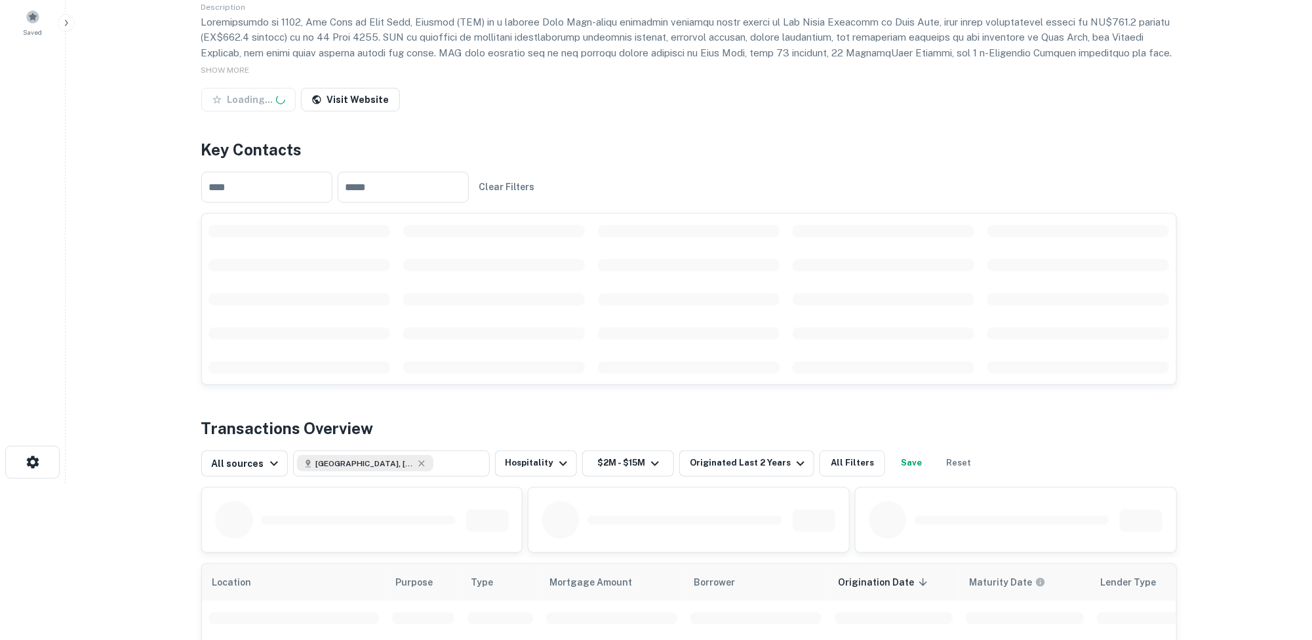
scroll to position [262, 0]
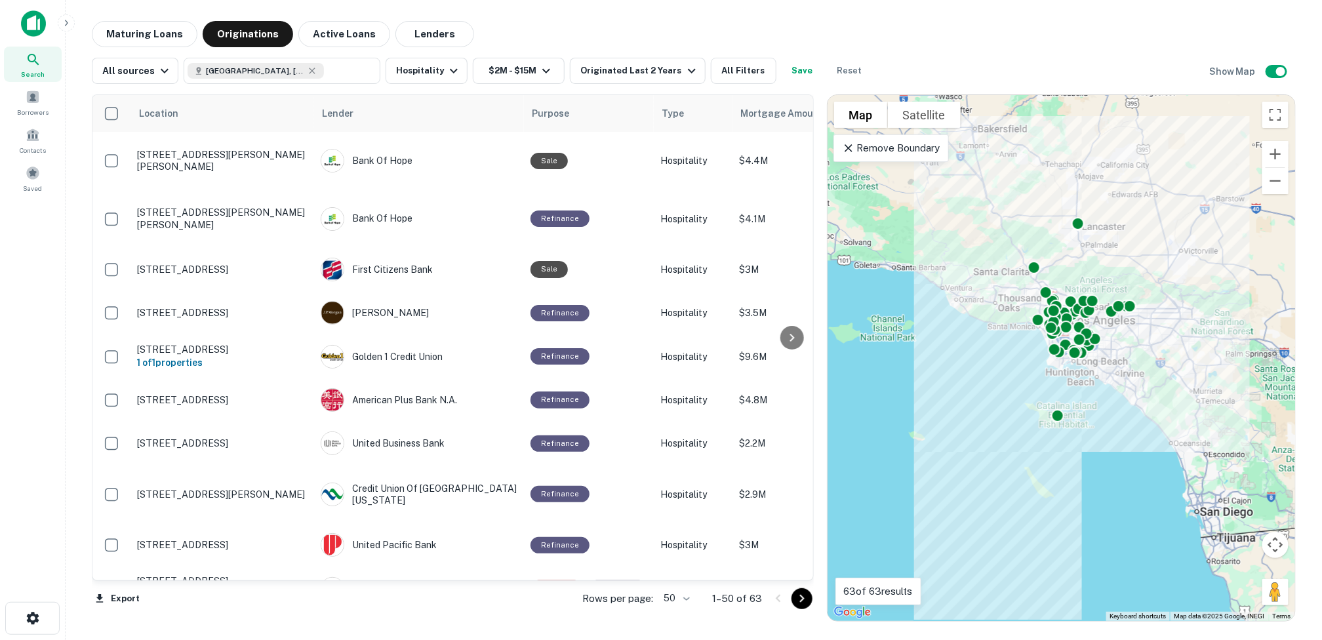
click at [805, 597] on icon "Go to next page" at bounding box center [802, 599] width 16 height 16
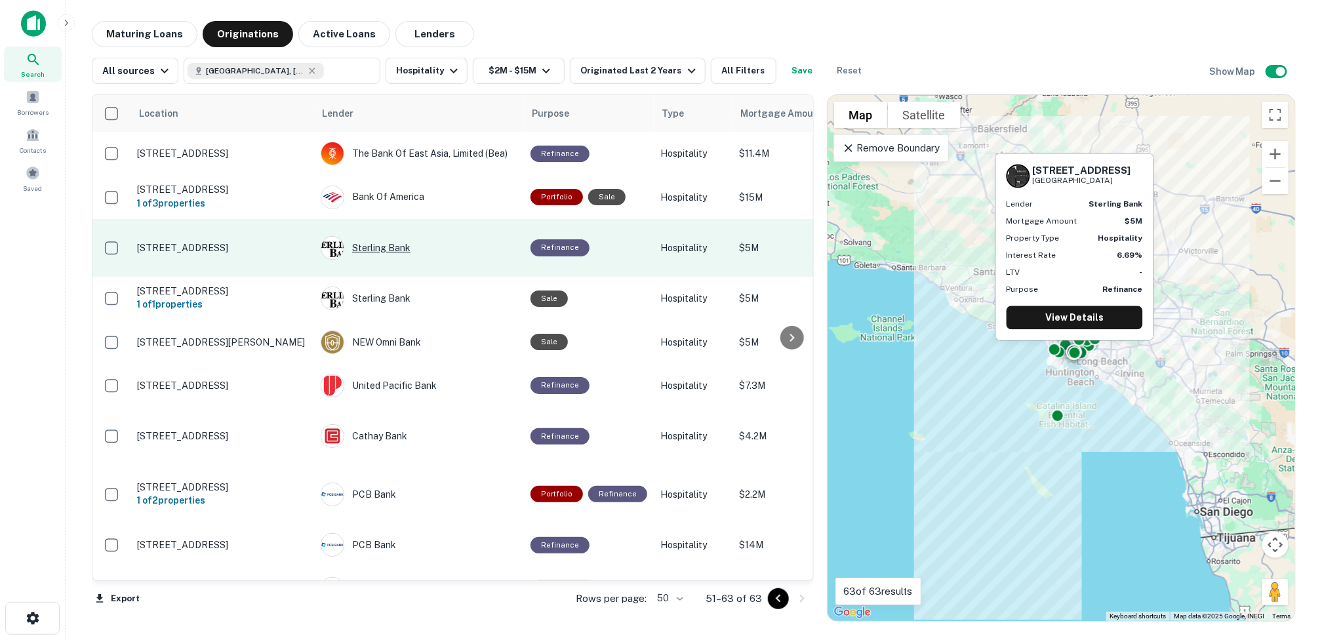
click at [387, 254] on div "Sterling Bank" at bounding box center [419, 248] width 197 height 24
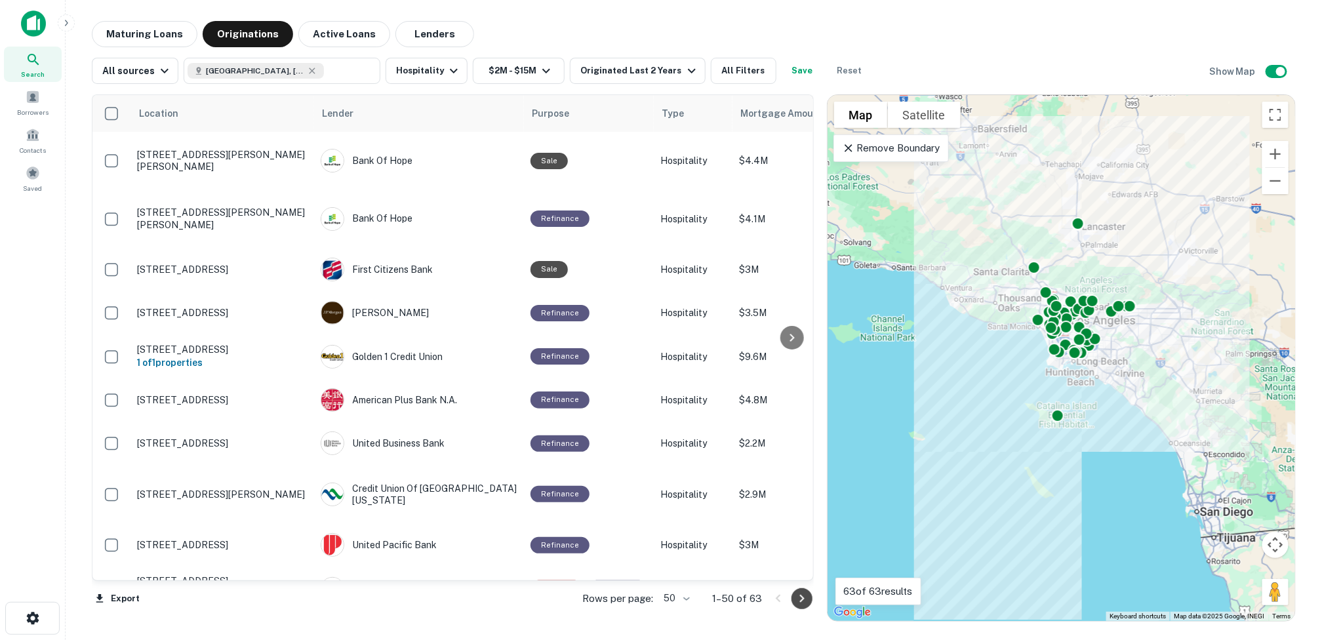
click at [801, 593] on icon "Go to next page" at bounding box center [802, 599] width 16 height 16
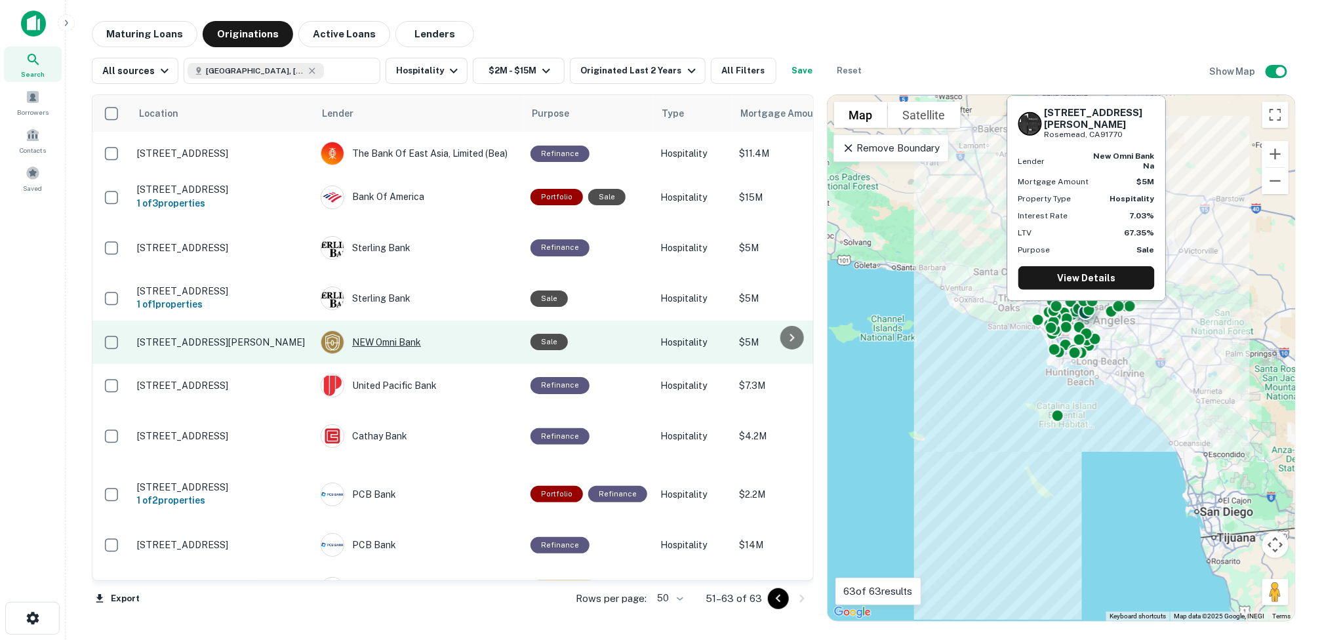
click at [392, 346] on div "NEW Omni Bank" at bounding box center [419, 343] width 197 height 24
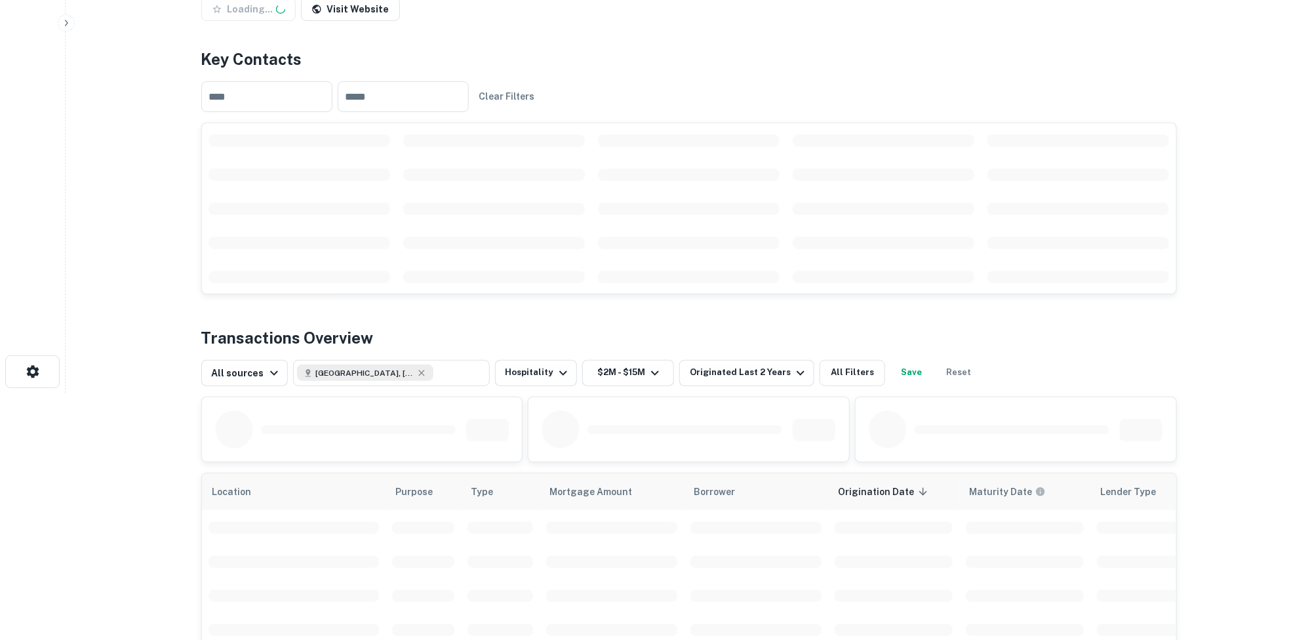
scroll to position [262, 0]
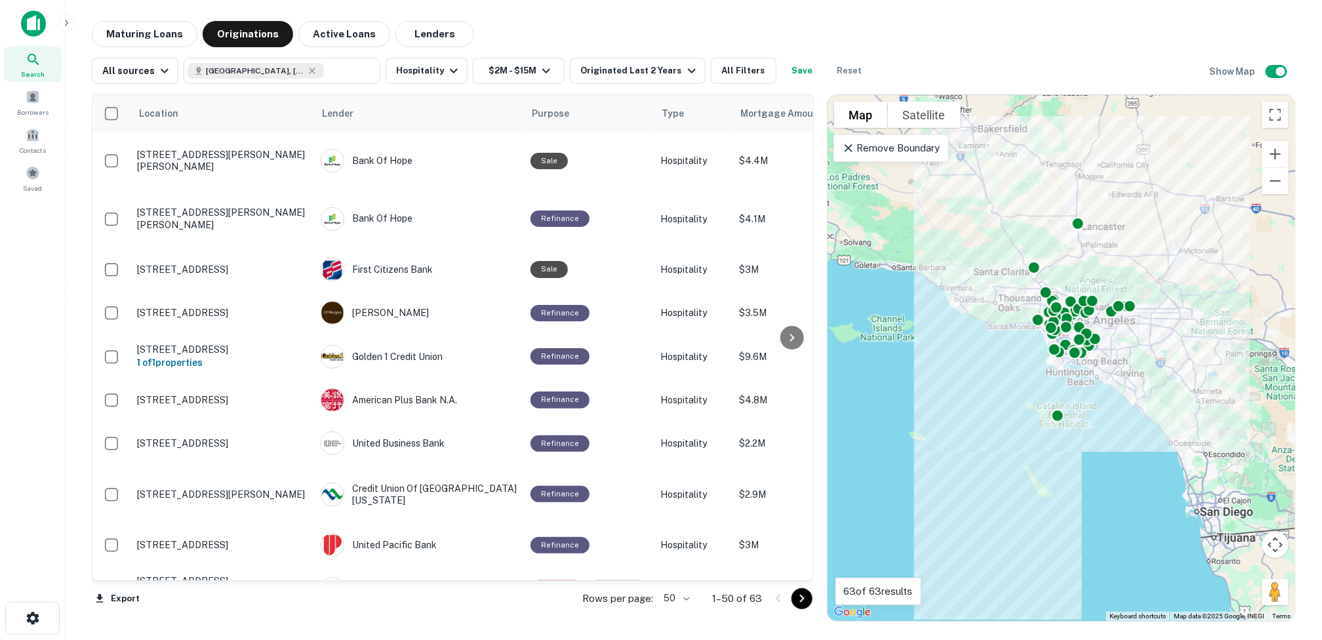
click at [798, 598] on icon "Go to next page" at bounding box center [802, 599] width 16 height 16
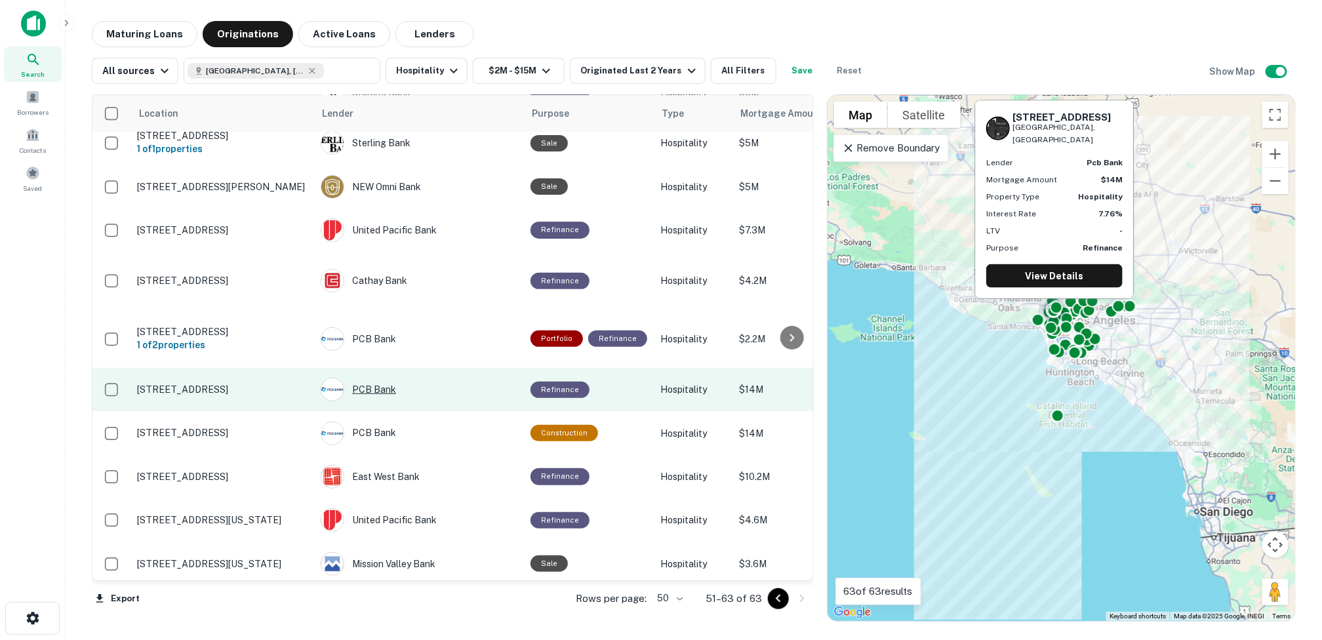
scroll to position [169, 0]
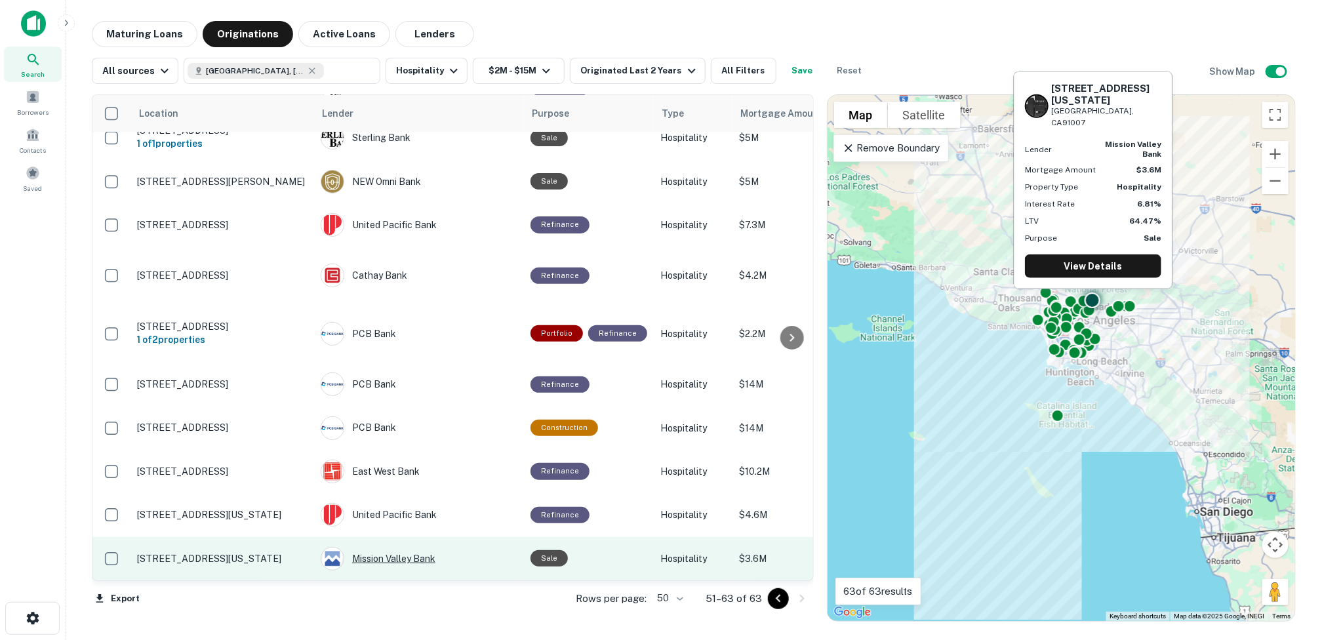
click at [399, 547] on div "Mission Valley Bank" at bounding box center [419, 559] width 197 height 24
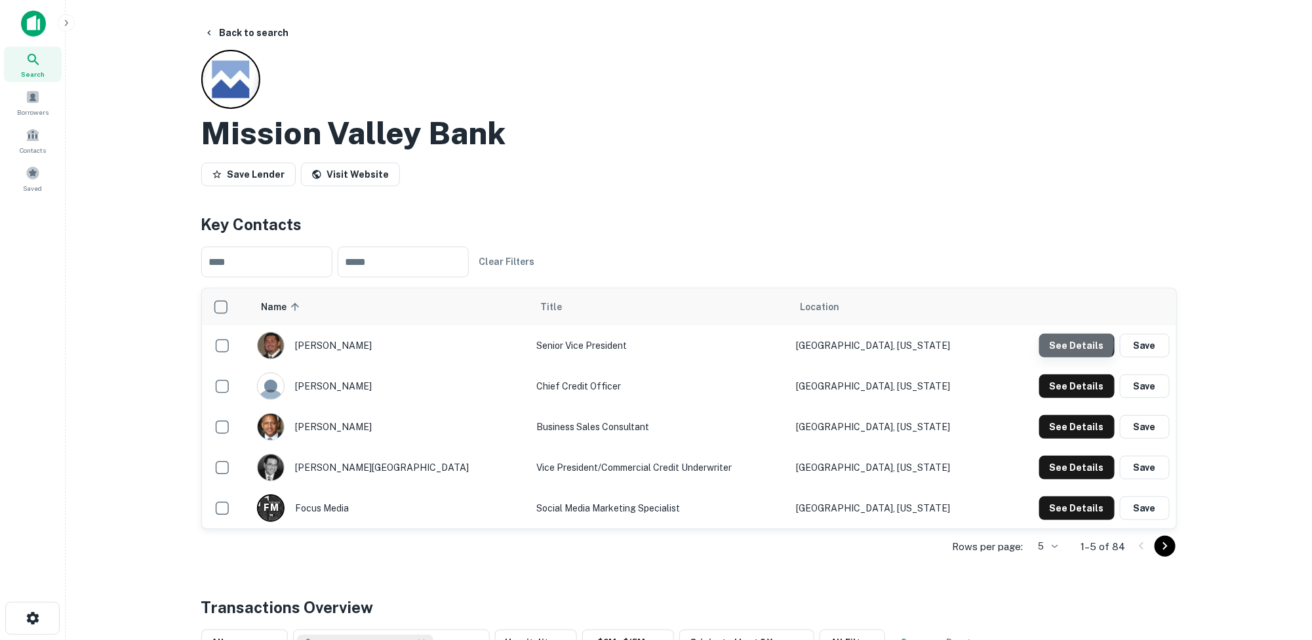
click at [1077, 343] on button "See Details" at bounding box center [1076, 346] width 75 height 24
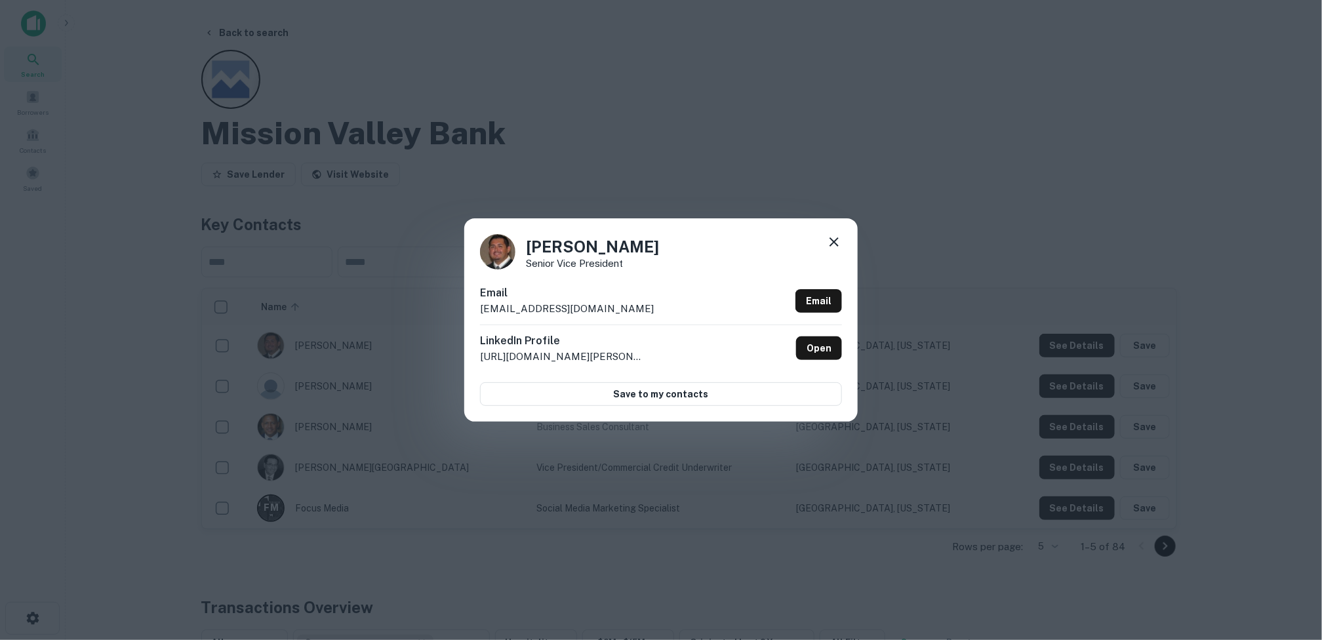
click at [835, 237] on icon at bounding box center [834, 242] width 16 height 16
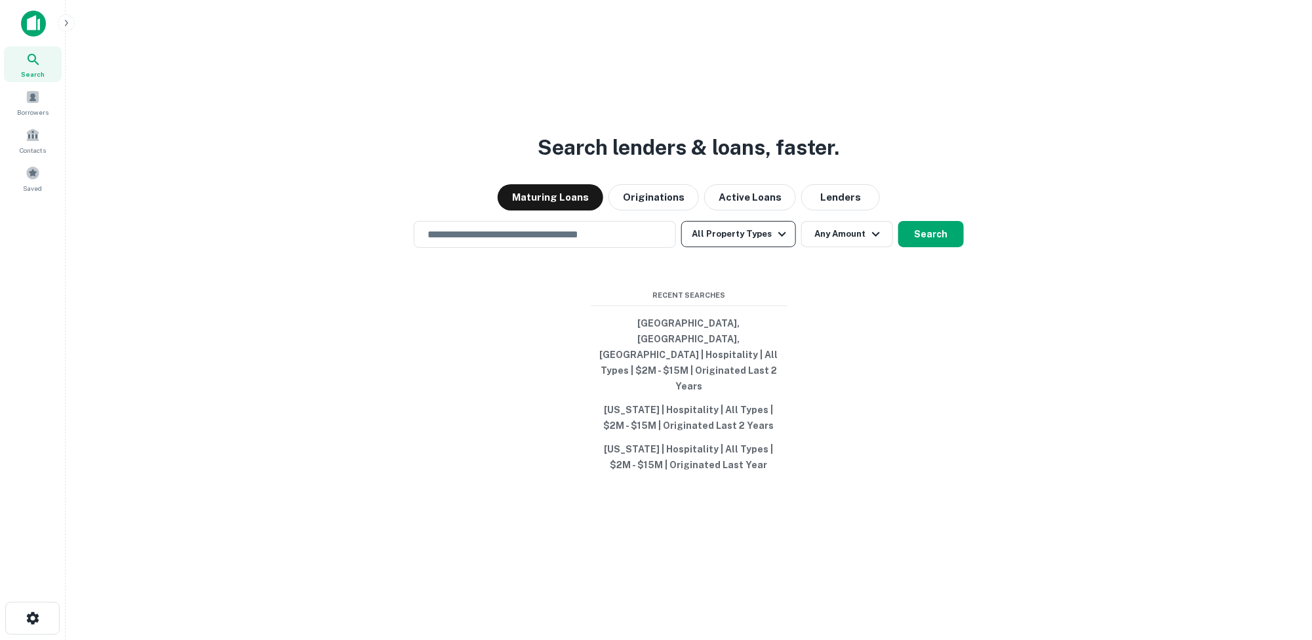
click at [754, 236] on icon "button" at bounding box center [782, 233] width 8 height 5
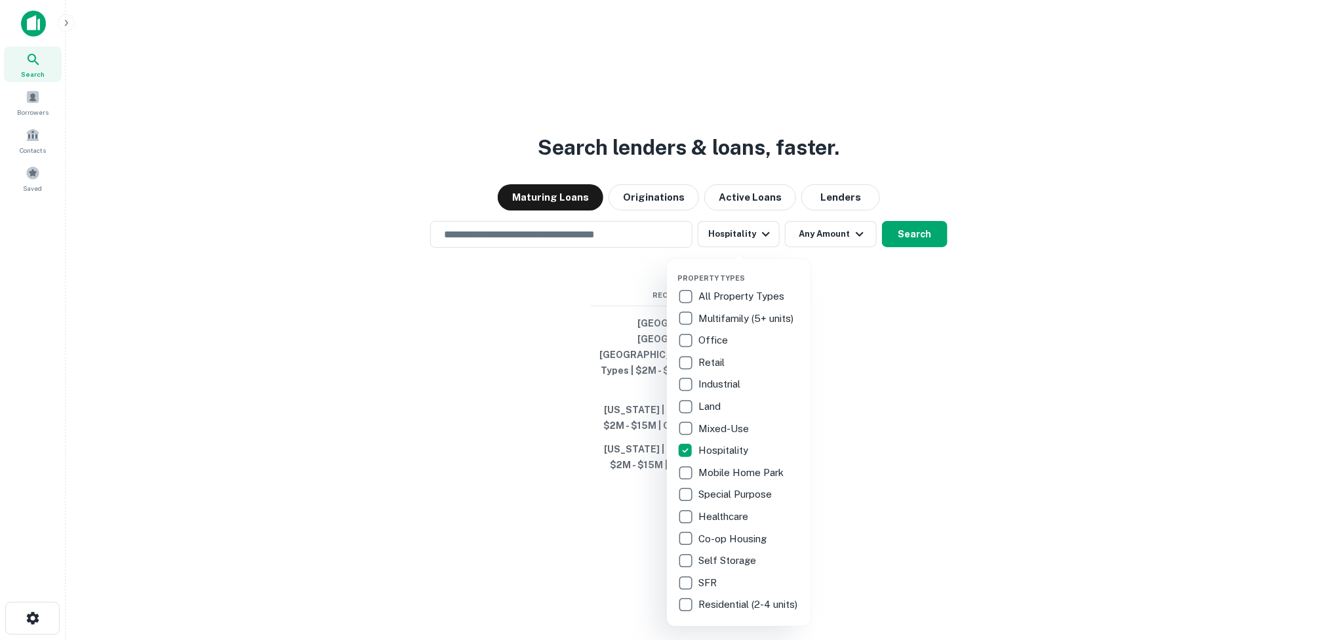
click at [754, 247] on div at bounding box center [661, 320] width 1322 height 640
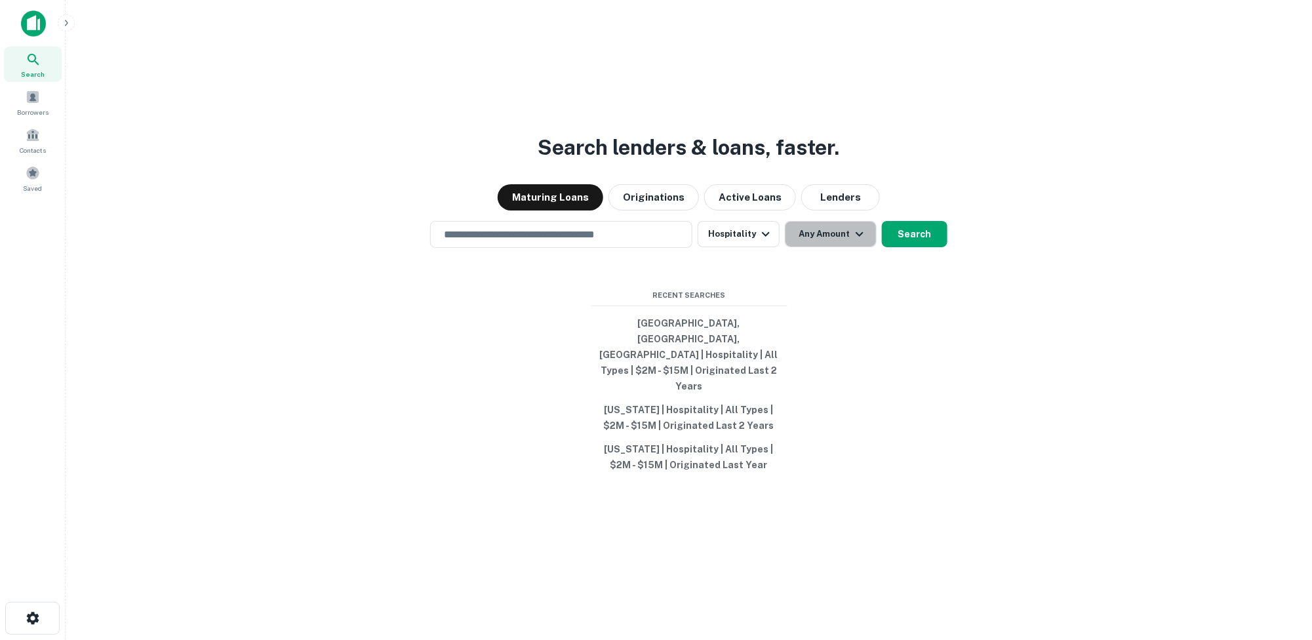
click at [754, 242] on icon "button" at bounding box center [860, 234] width 16 height 16
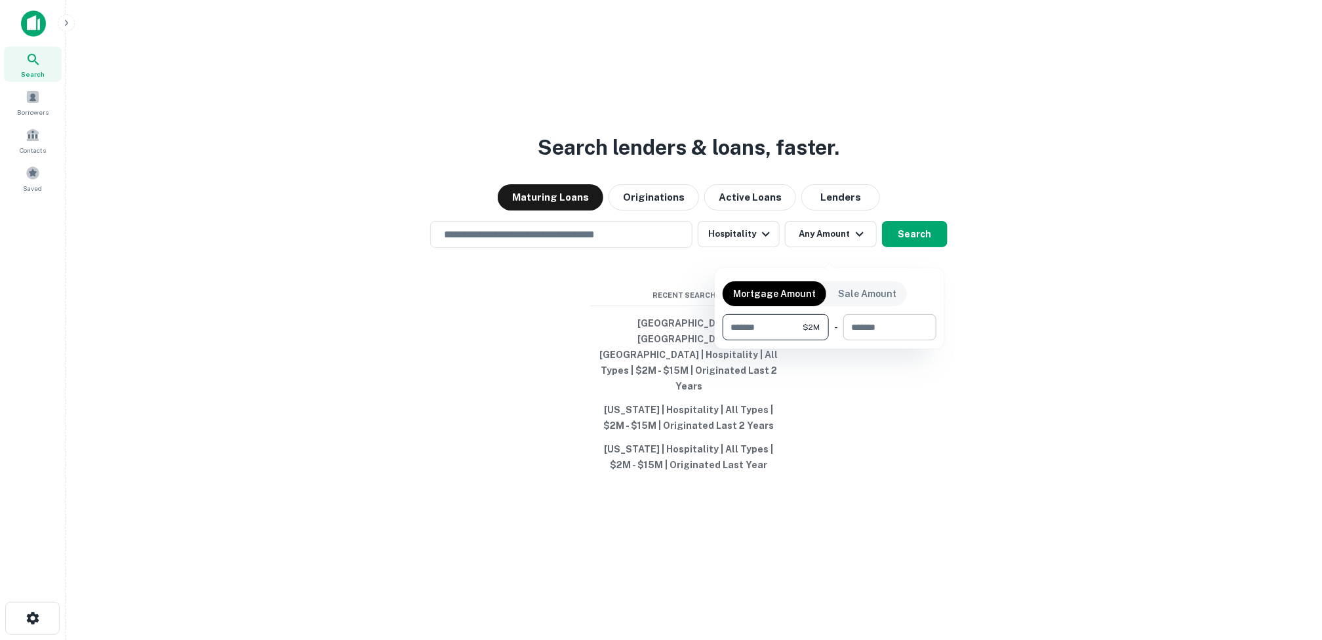
type input "*******"
click at [754, 321] on input "number" at bounding box center [885, 327] width 84 height 26
type input "*******"
click at [754, 360] on div at bounding box center [661, 320] width 1322 height 640
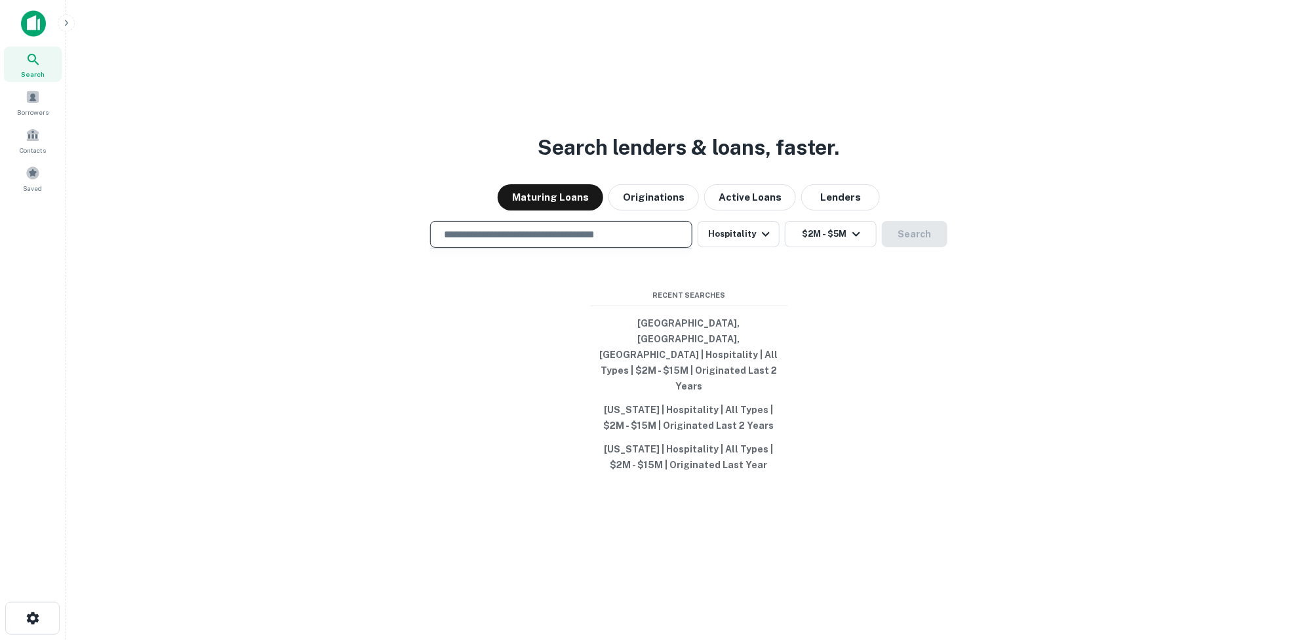
click at [535, 242] on input "text" at bounding box center [561, 234] width 251 height 15
click at [517, 242] on input "text" at bounding box center [561, 234] width 251 height 15
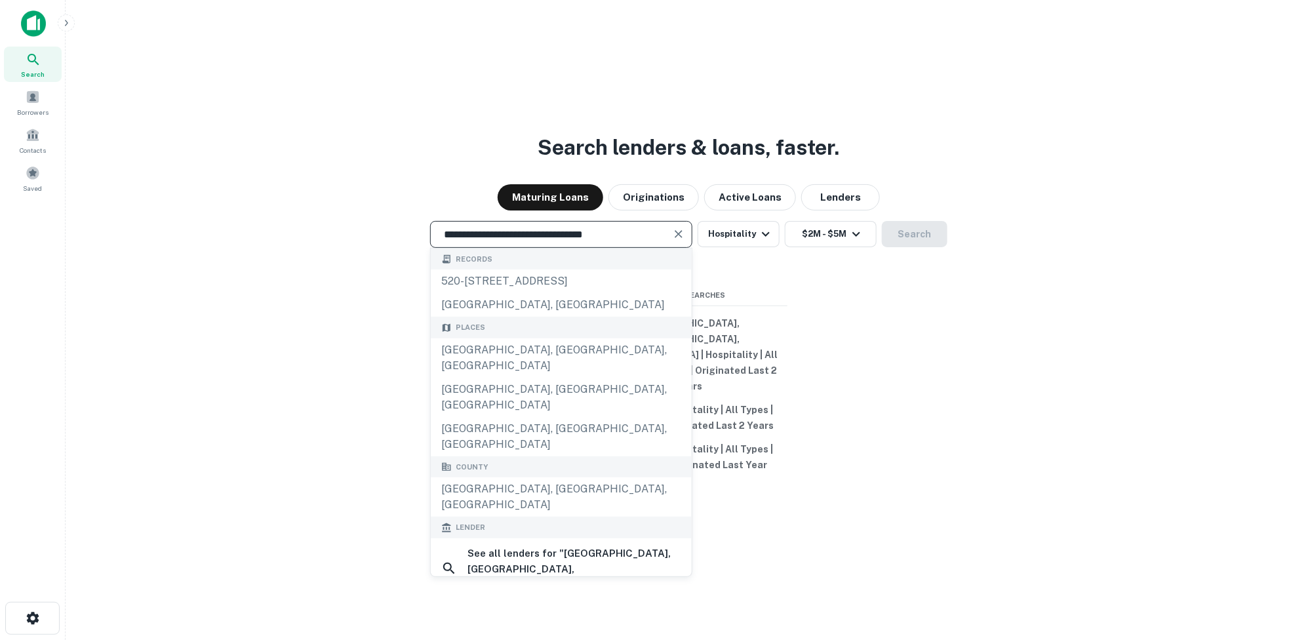
click at [644, 242] on input "**********" at bounding box center [551, 234] width 231 height 15
drag, startPoint x: 595, startPoint y: 251, endPoint x: 444, endPoint y: 234, distance: 152.4
click at [444, 234] on div "**********" at bounding box center [689, 351] width 1226 height 640
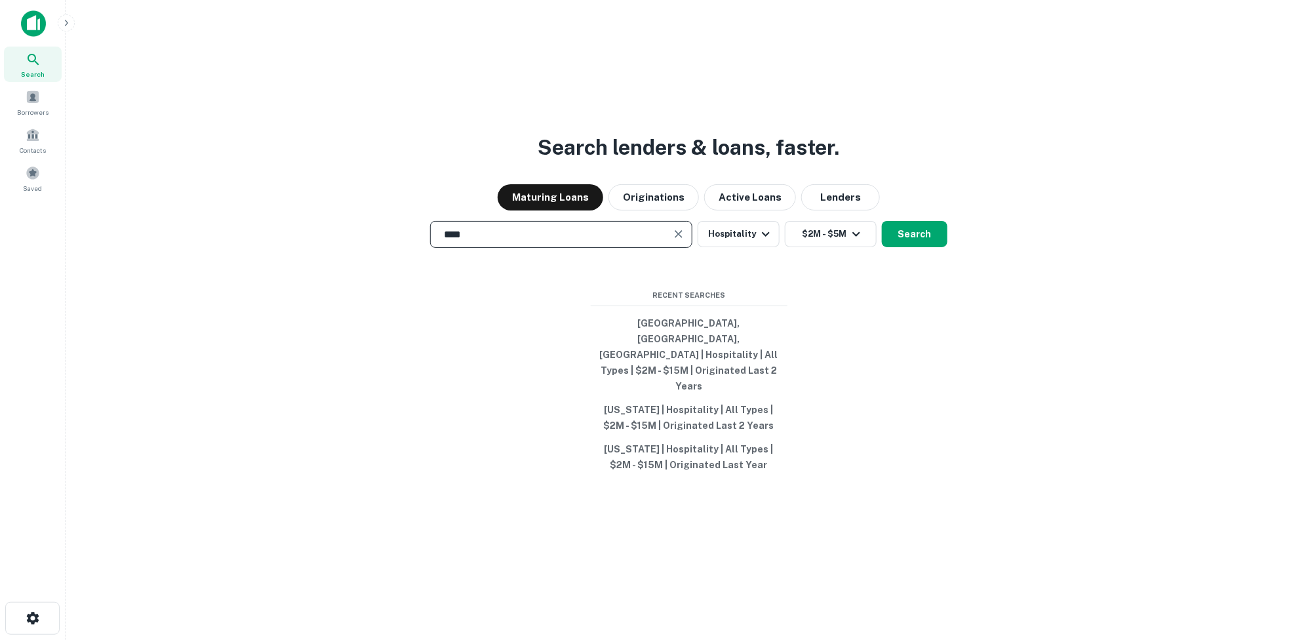
type input "**********"
click at [754, 247] on button "Search" at bounding box center [915, 234] width 66 height 26
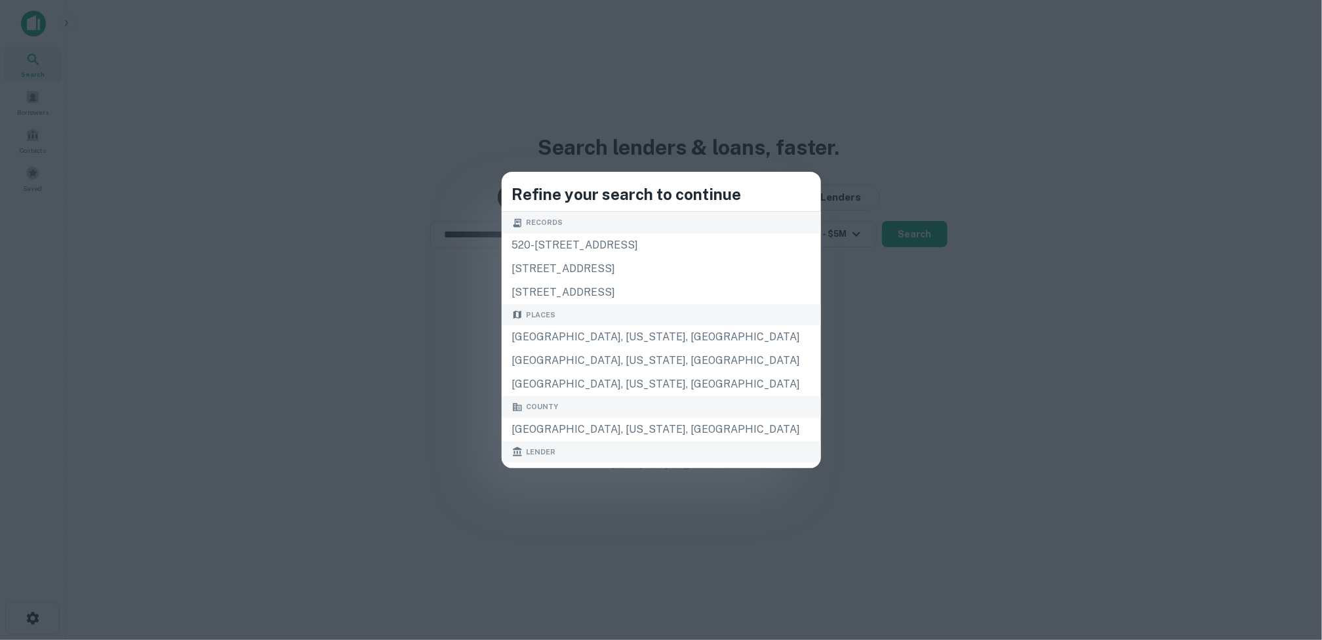
click at [754, 200] on div "Refine your search to continue Records 520-[STREET_ADDRESS] [STREET_ADDRESS][GE…" at bounding box center [661, 320] width 1322 height 640
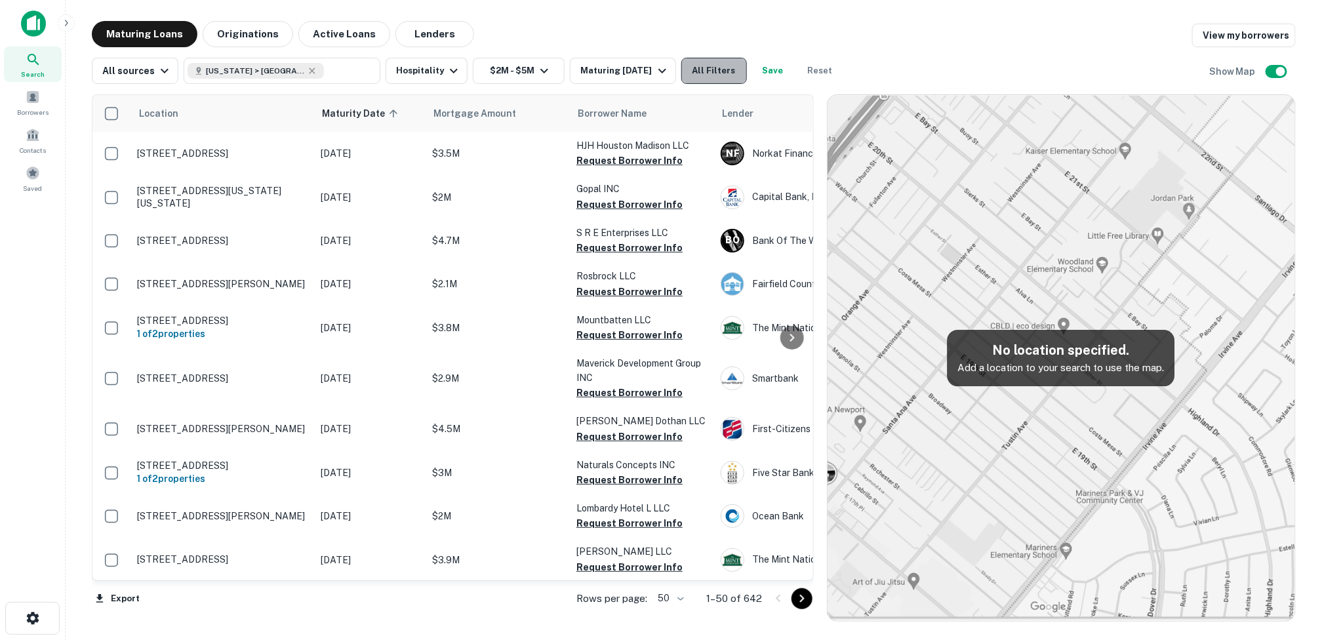
click at [708, 67] on button "All Filters" at bounding box center [714, 71] width 66 height 26
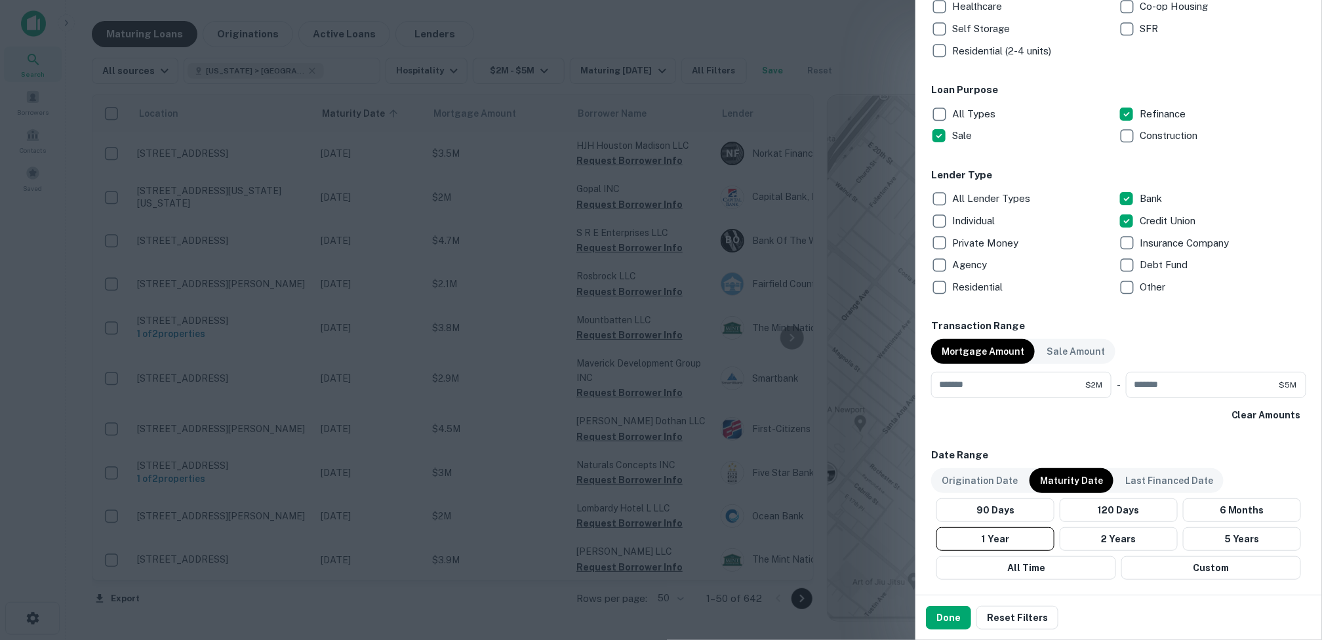
scroll to position [393, 0]
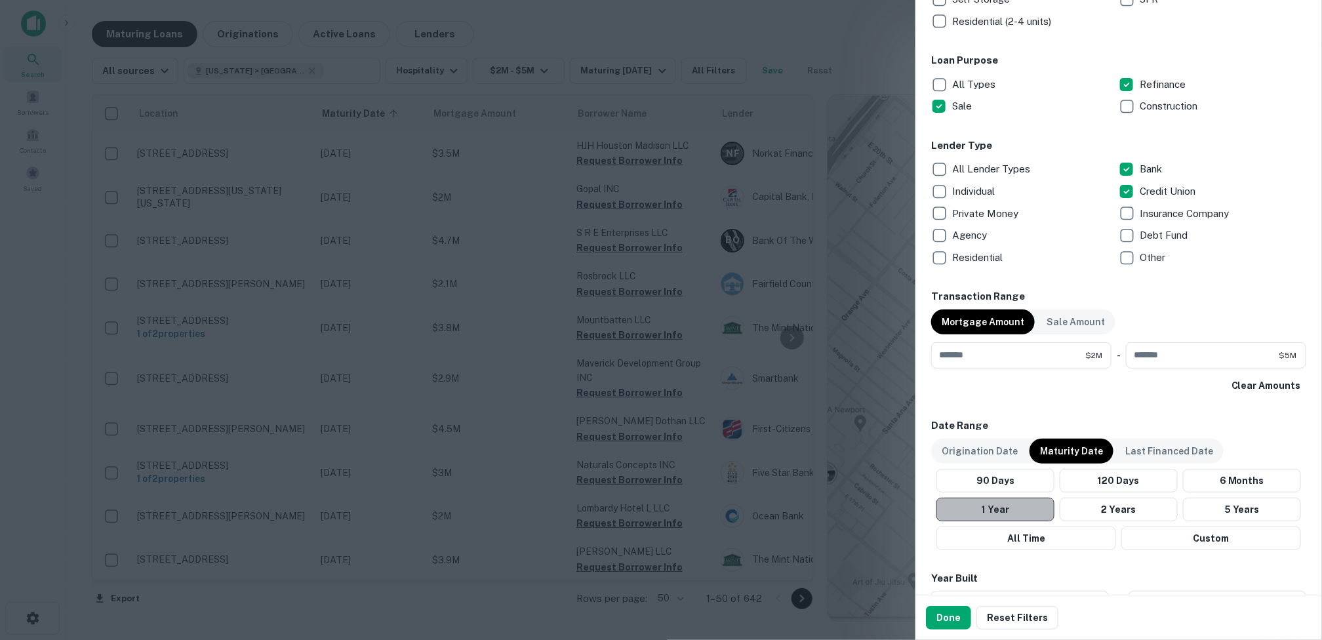
click at [754, 506] on button "1 Year" at bounding box center [995, 510] width 118 height 24
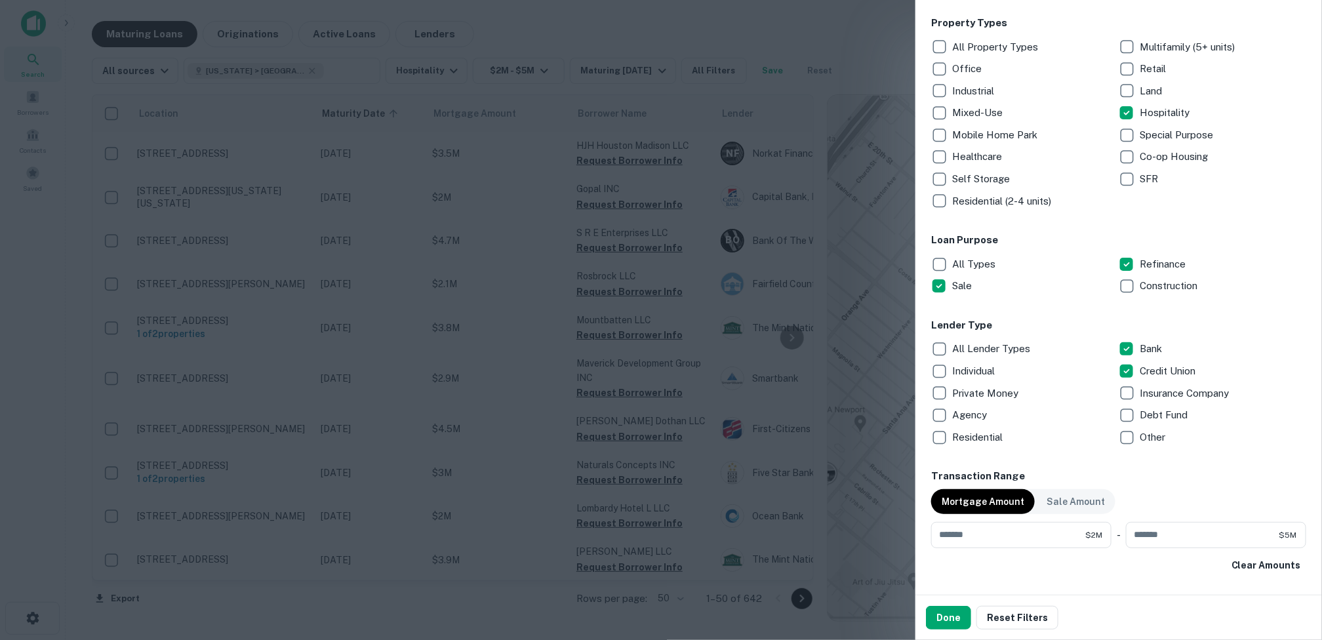
scroll to position [197, 0]
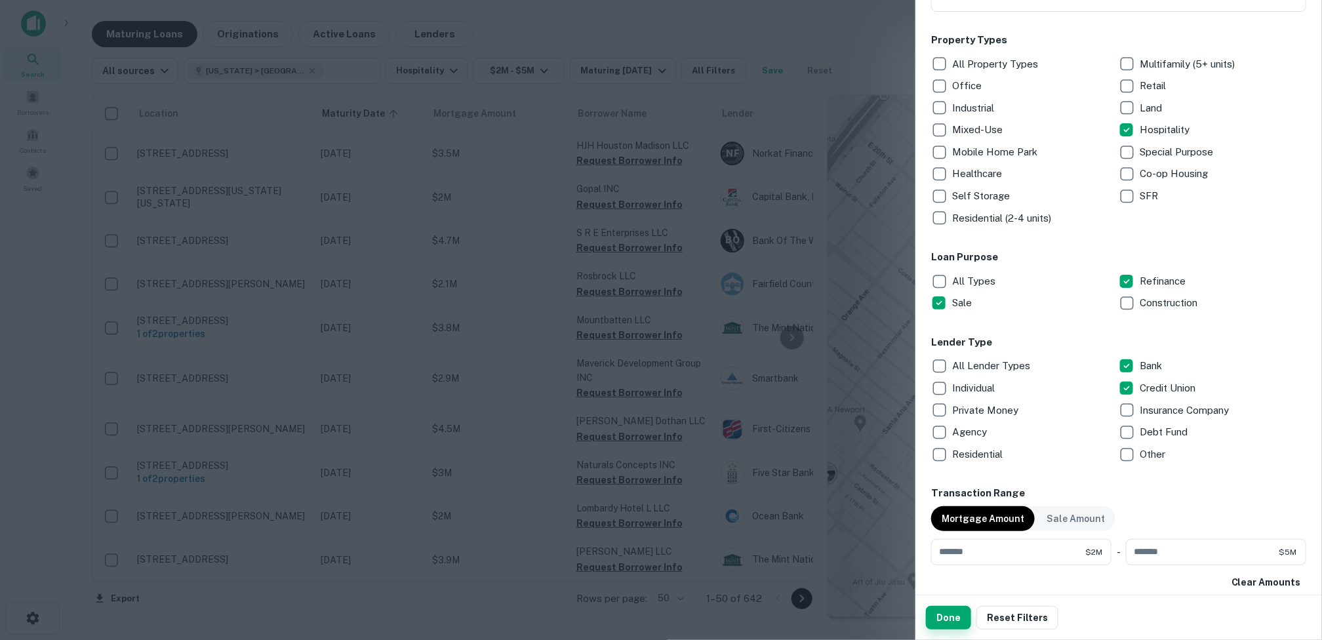
click at [754, 608] on button "Done" at bounding box center [948, 618] width 45 height 24
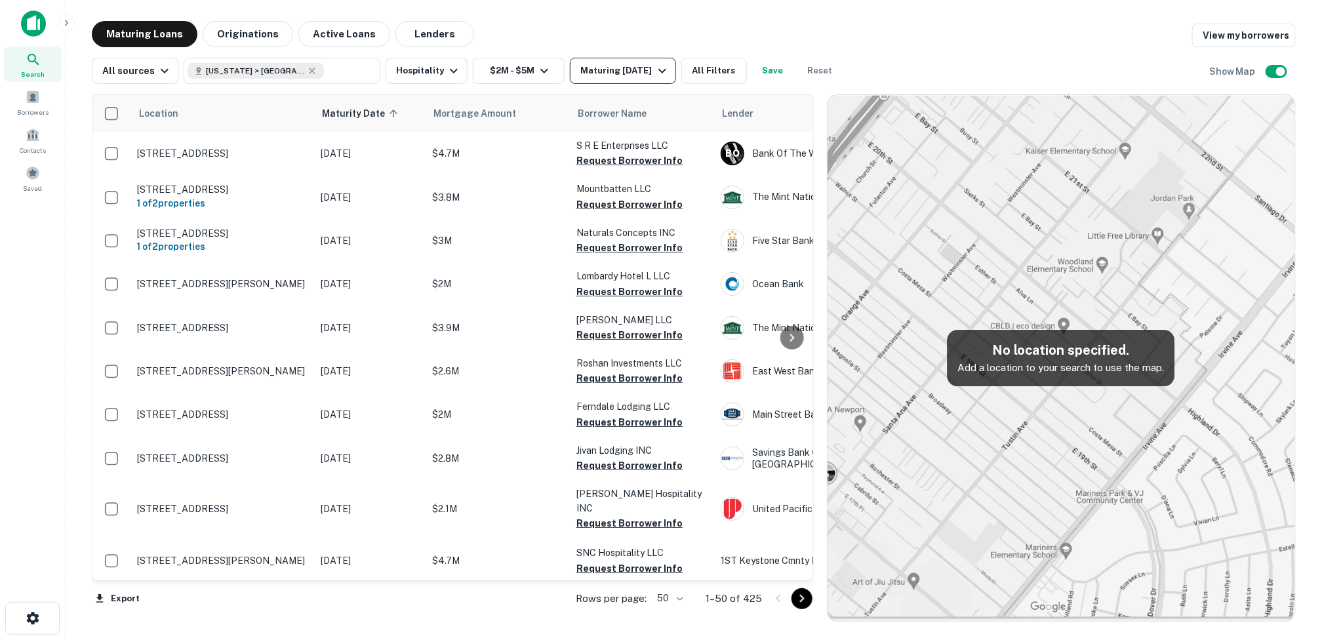
click at [656, 69] on icon "button" at bounding box center [662, 71] width 16 height 16
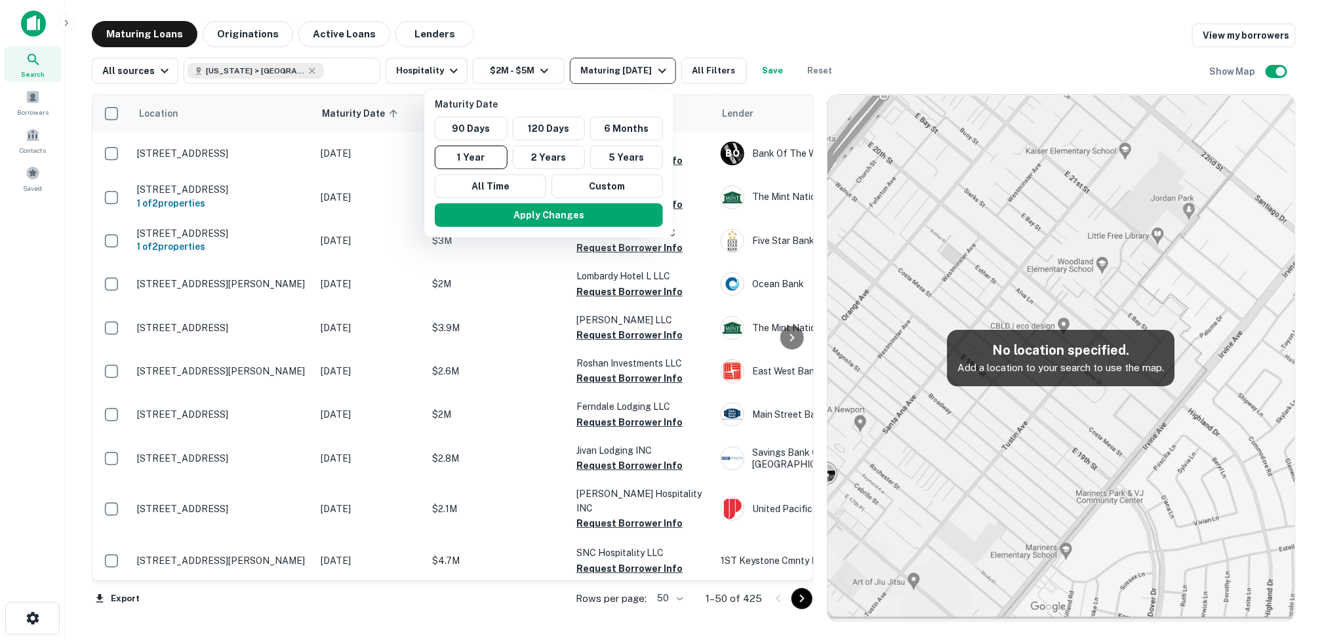
click at [656, 69] on div at bounding box center [661, 320] width 1322 height 640
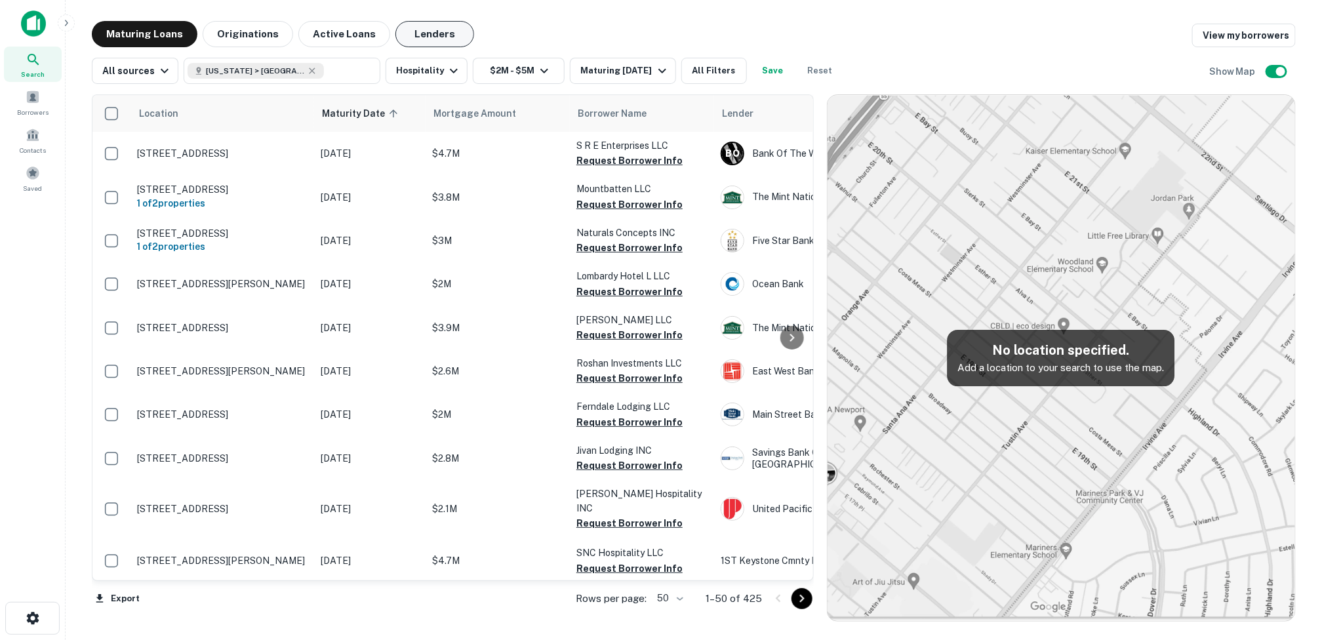
click at [422, 32] on button "Lenders" at bounding box center [434, 34] width 79 height 26
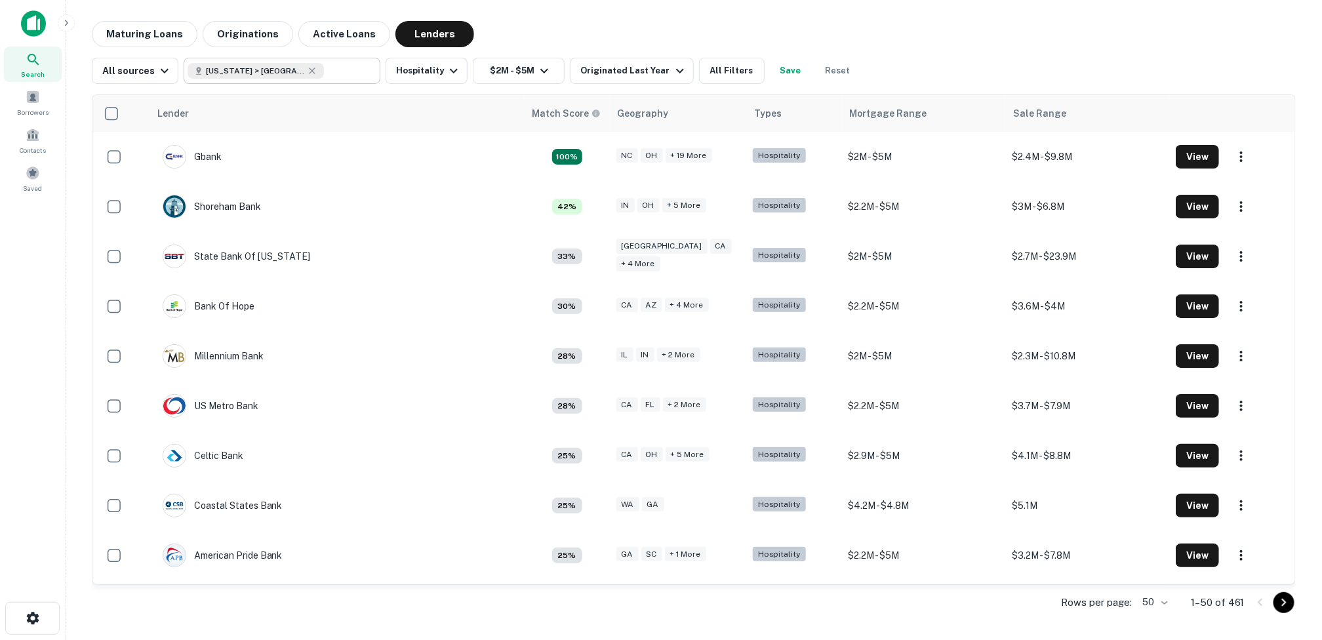
click at [308, 68] on div "[US_STATE] > [GEOGRAPHIC_DATA]" at bounding box center [256, 71] width 136 height 16
type input "**********"
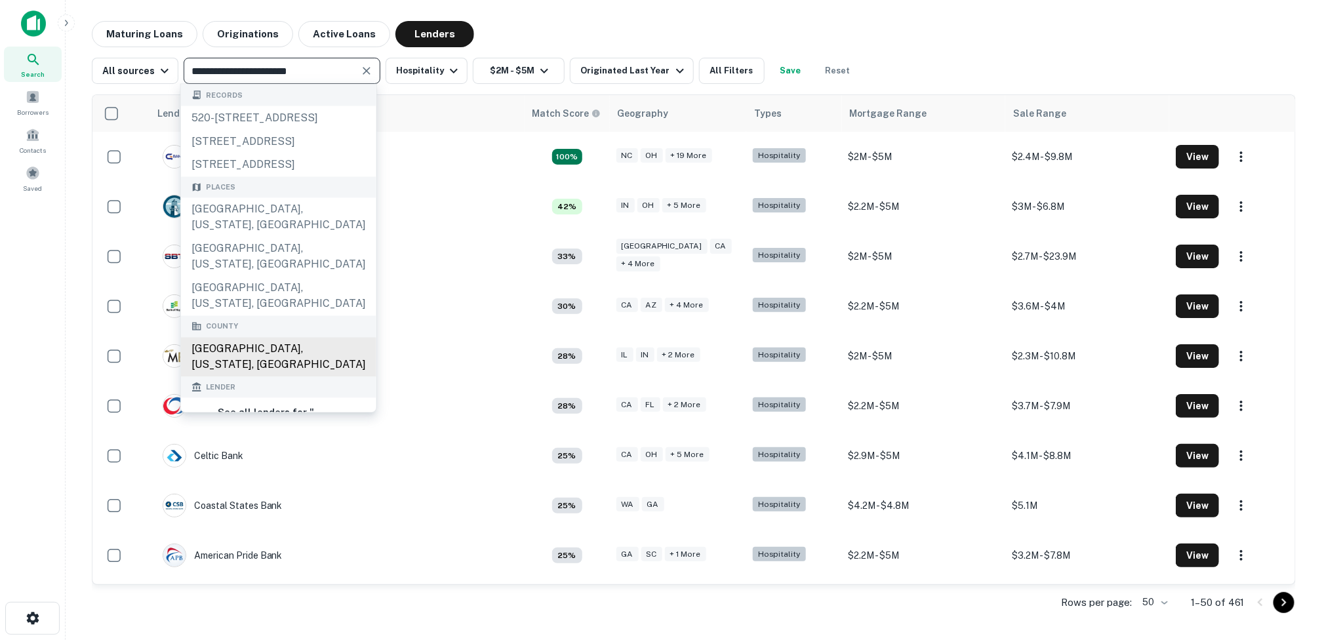
click at [279, 362] on div "[GEOGRAPHIC_DATA], [US_STATE], [GEOGRAPHIC_DATA]" at bounding box center [278, 356] width 195 height 39
